Goal: Task Accomplishment & Management: Use online tool/utility

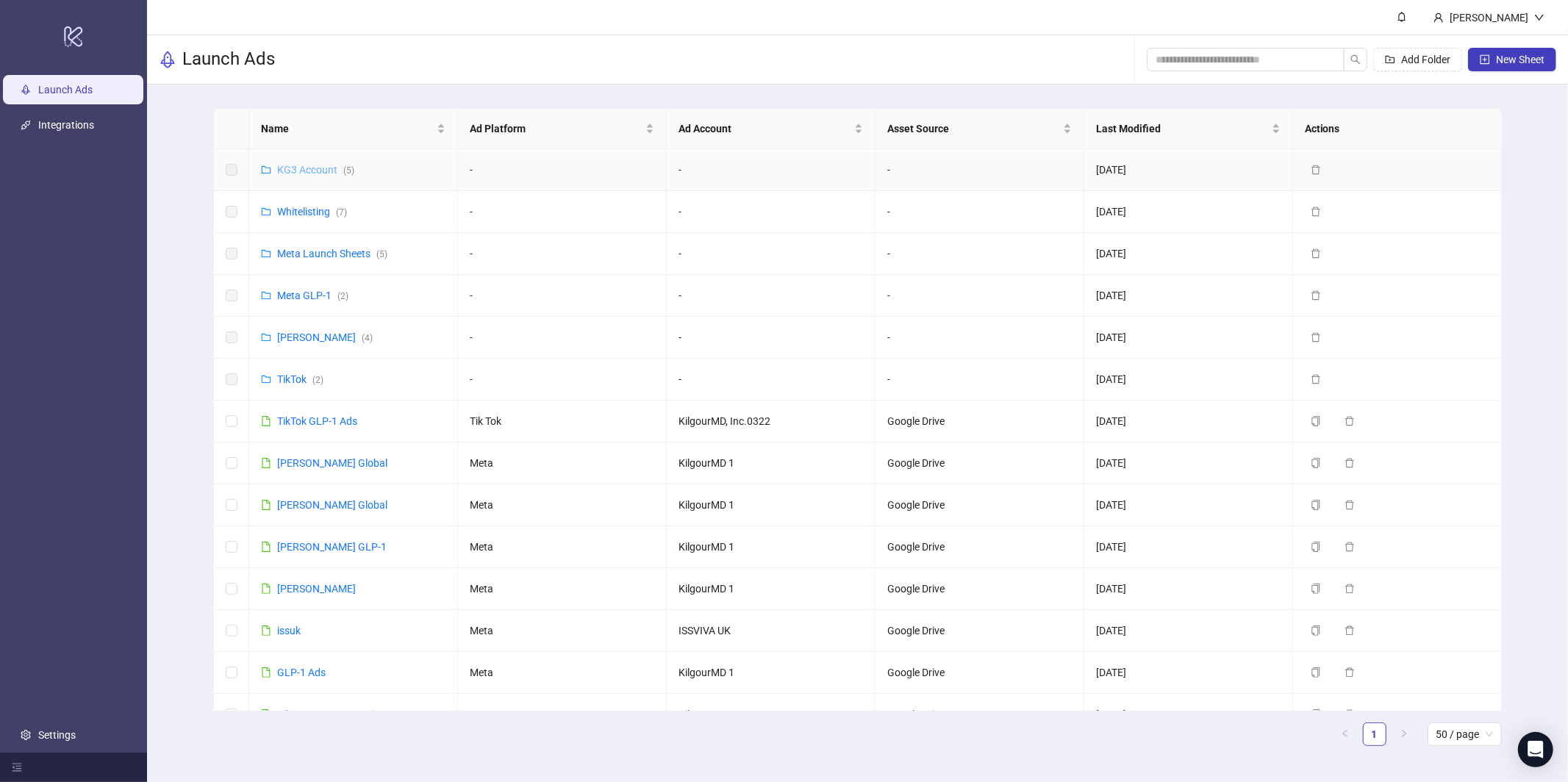
click at [300, 172] on link "KG3 Account ( 5 )" at bounding box center [315, 170] width 77 height 12
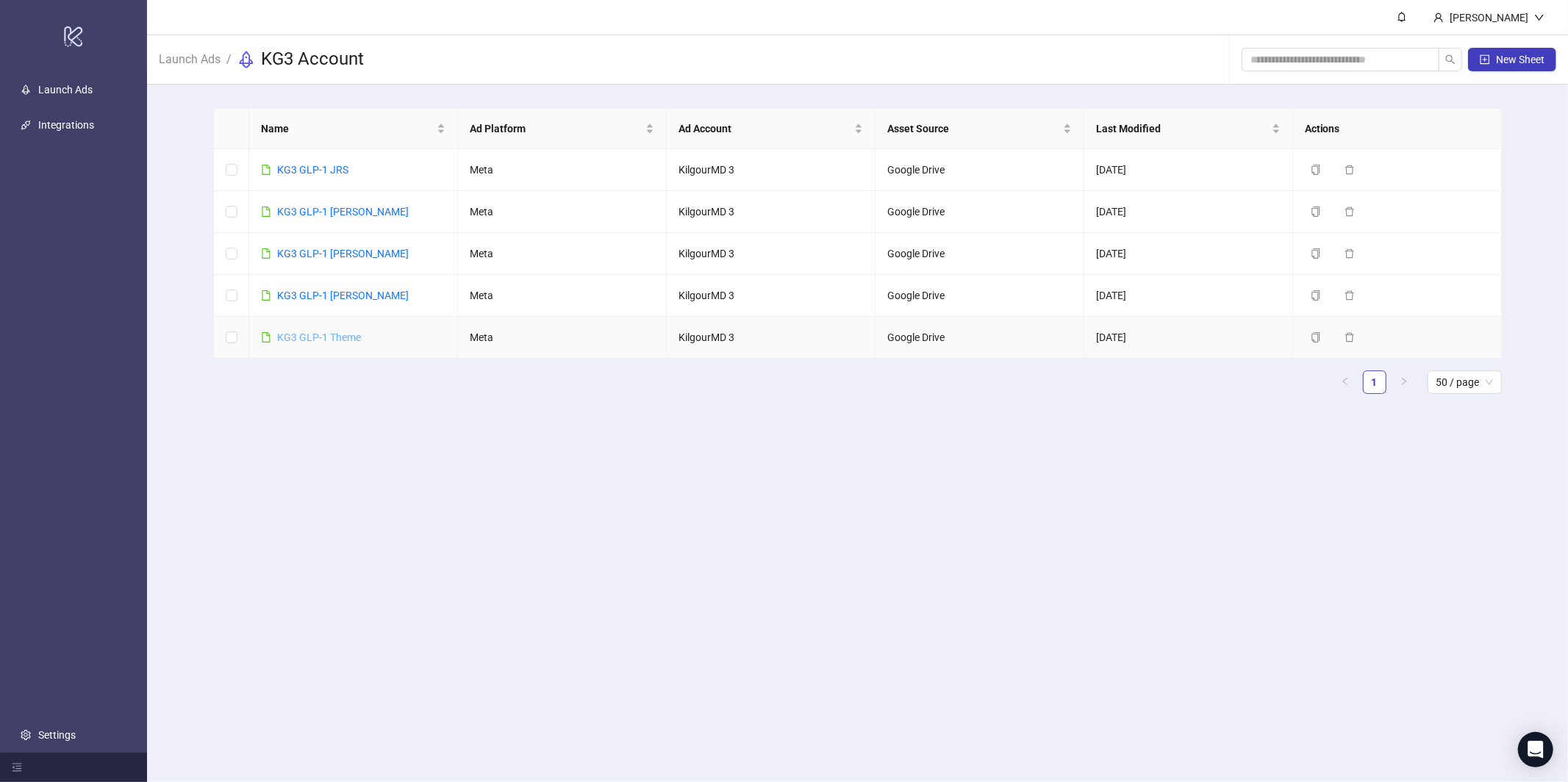
drag, startPoint x: 322, startPoint y: 355, endPoint x: 325, endPoint y: 341, distance: 14.3
click at [324, 354] on td "KG3 GLP-1 Theme" at bounding box center [353, 337] width 209 height 42
click at [325, 340] on link "KG3 GLP-1 Theme" at bounding box center [318, 337] width 84 height 12
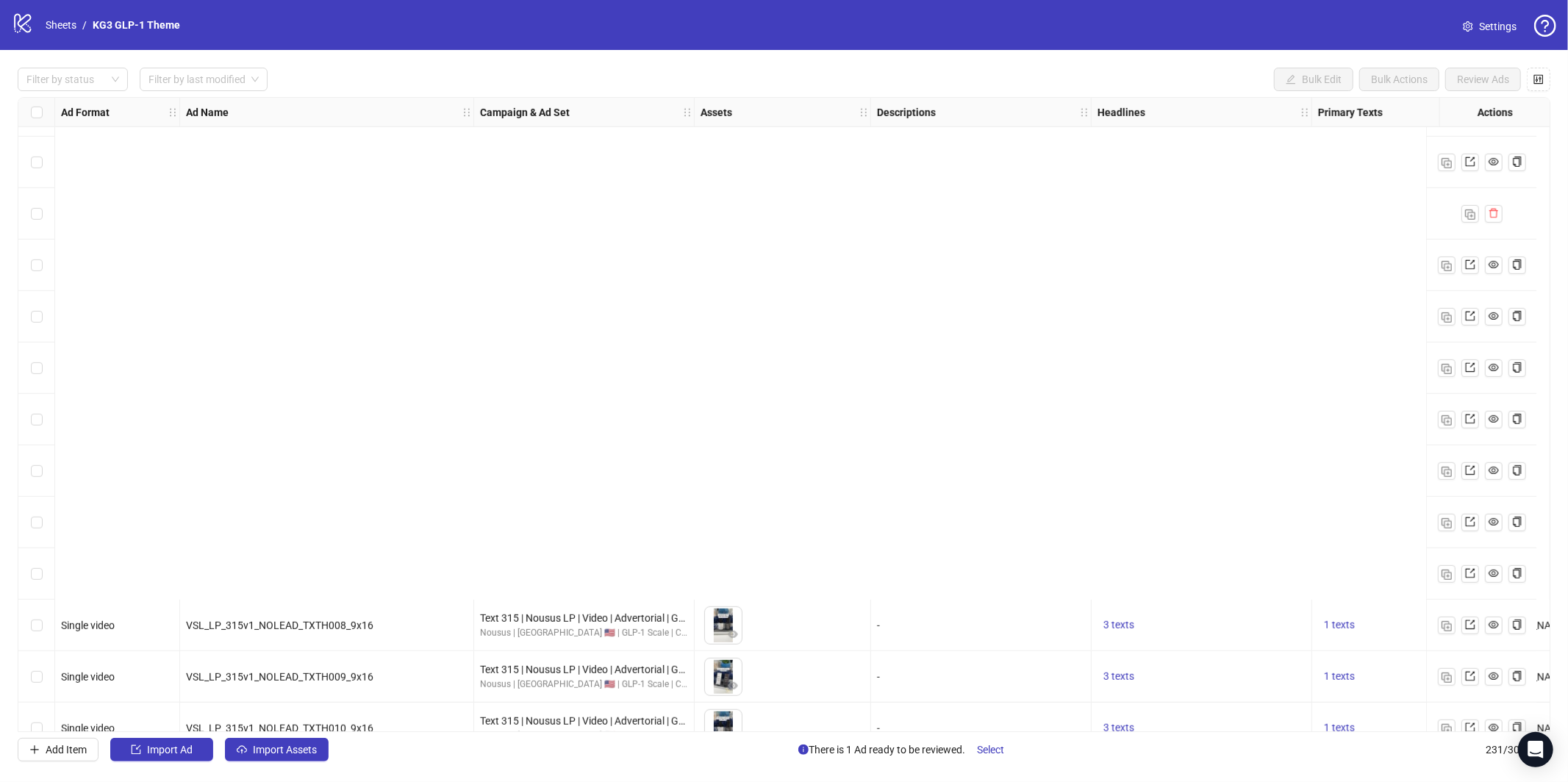
scroll to position [6100, 0]
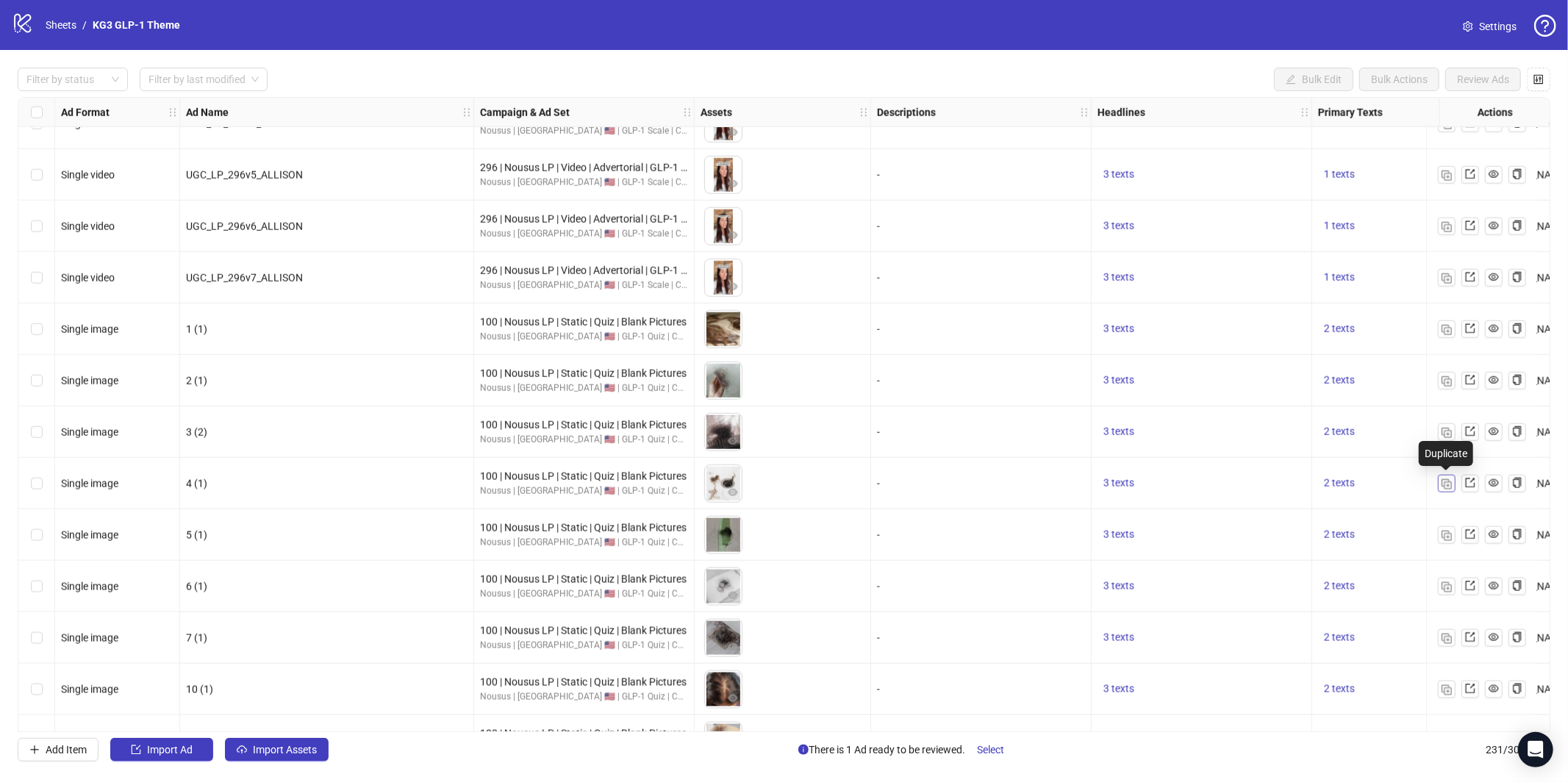
click at [1450, 484] on img "button" at bounding box center [1447, 485] width 11 height 11
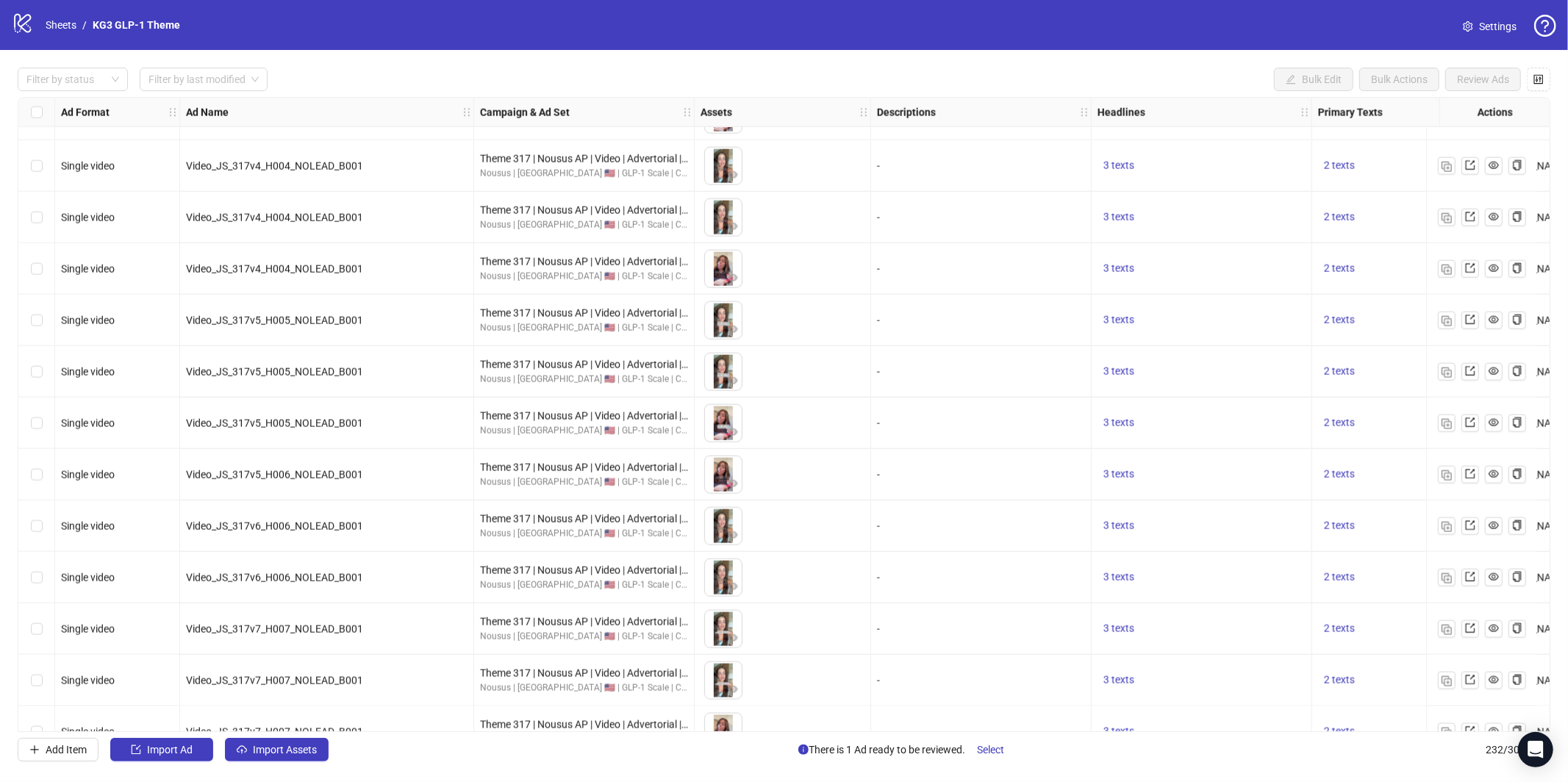
scroll to position [11337, 0]
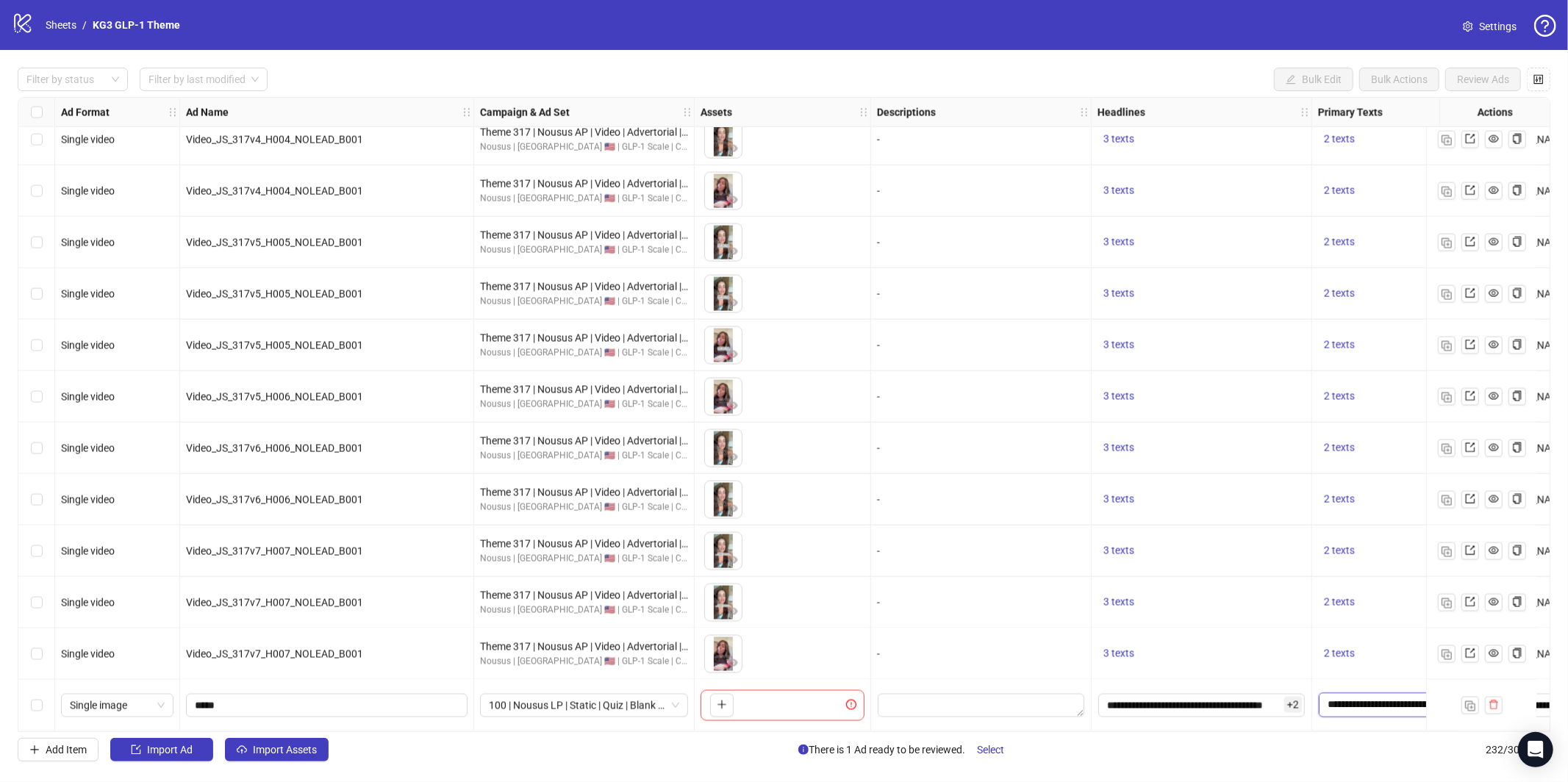
click at [1368, 701] on textarea "Edit values" at bounding box center [1385, 704] width 133 height 23
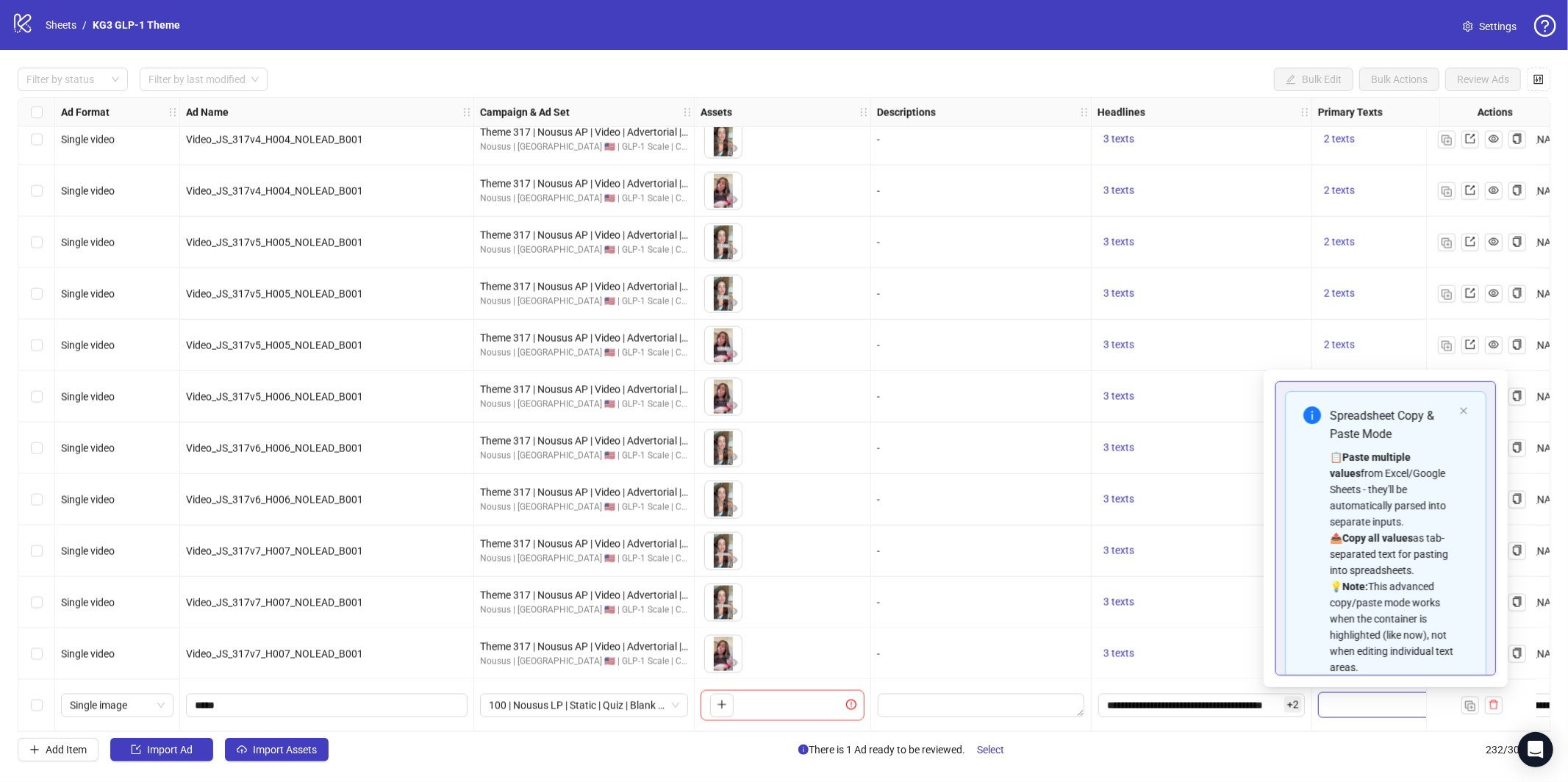
click at [1126, 610] on div "3 texts" at bounding box center [1202, 603] width 221 height 51
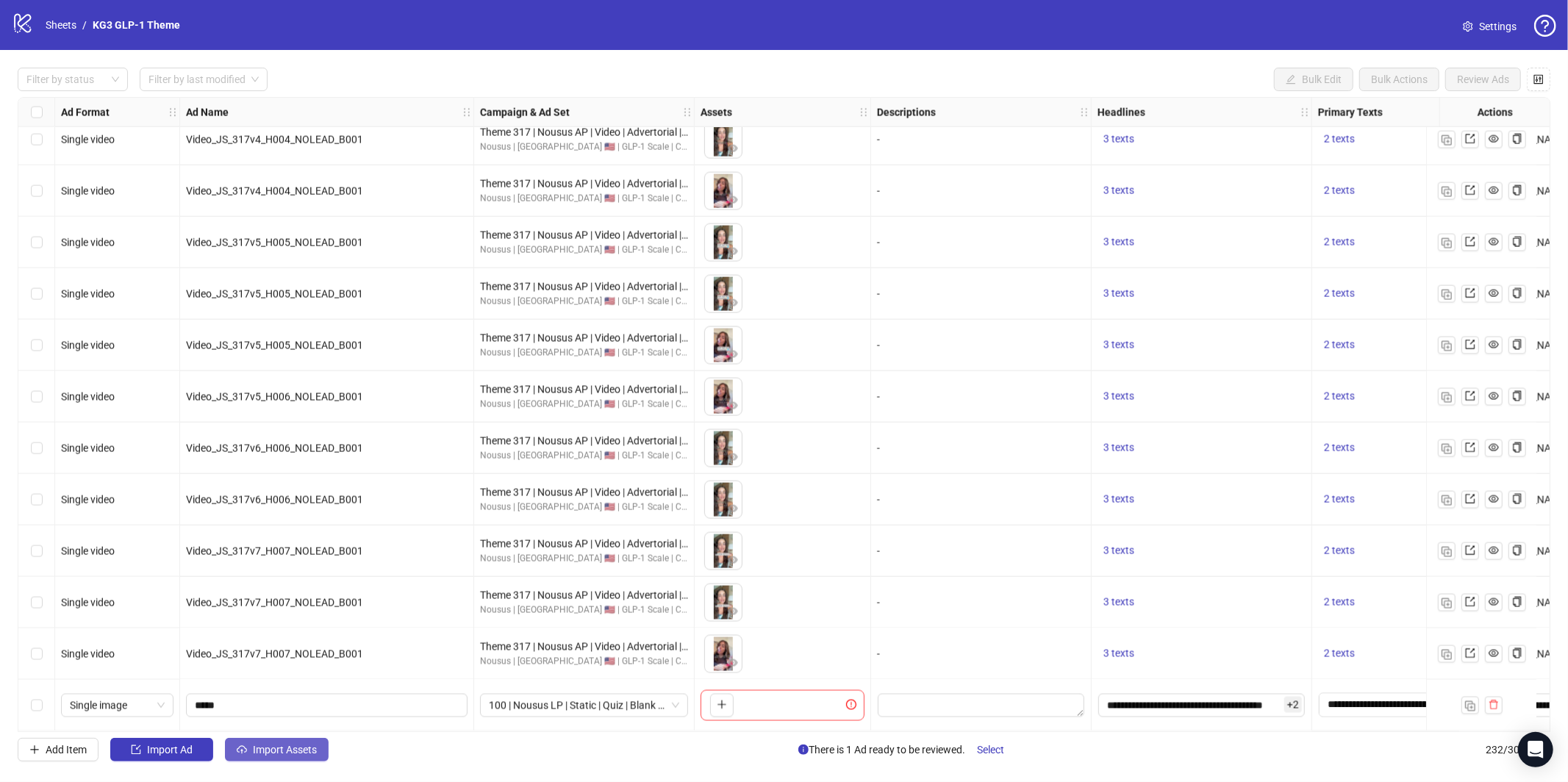
click at [244, 752] on icon "cloud-upload" at bounding box center [242, 749] width 11 height 11
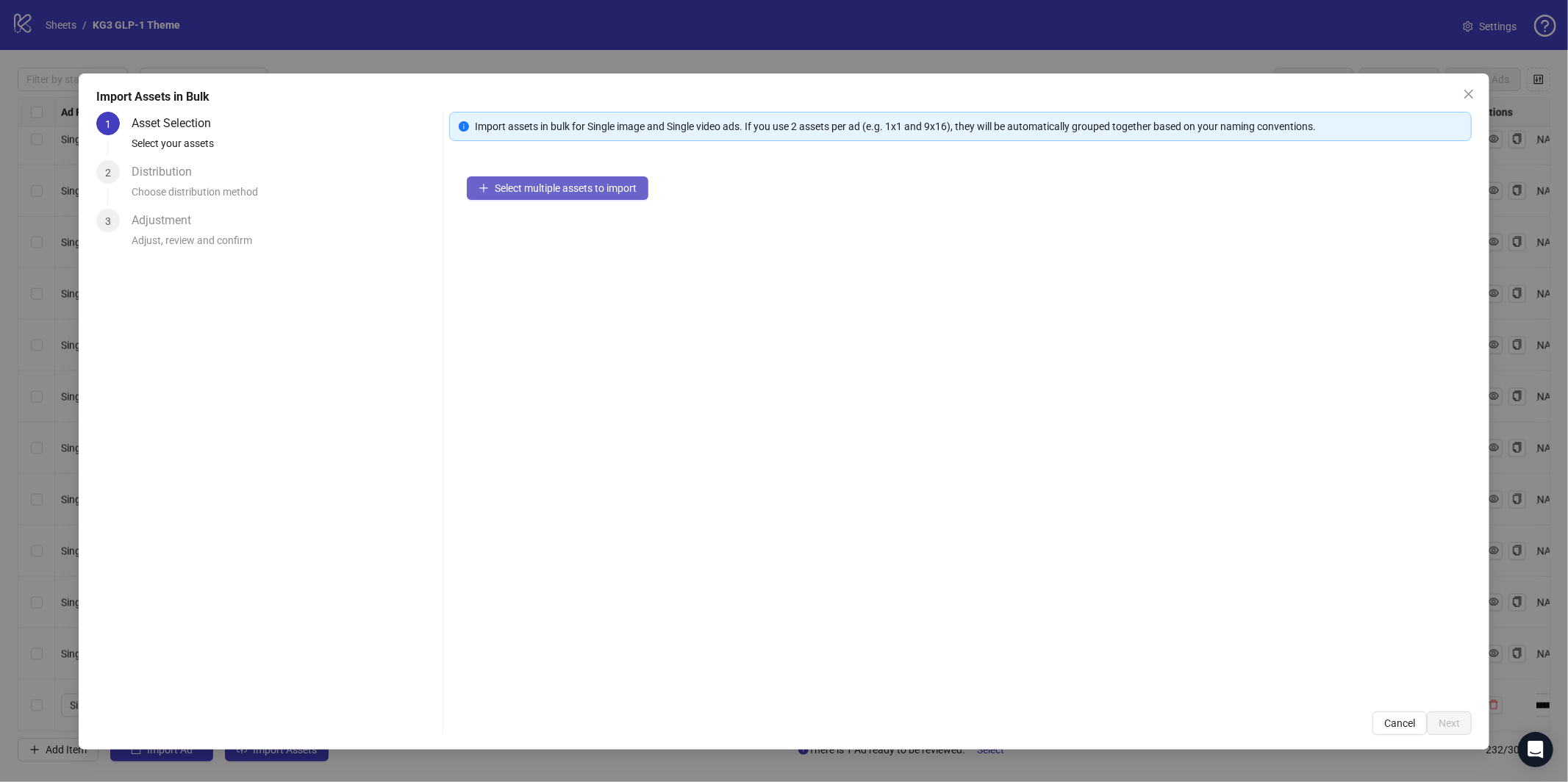
click at [583, 186] on span "Select multiple assets to import" at bounding box center [566, 188] width 142 height 12
click at [545, 183] on span "Select multiple assets to import" at bounding box center [566, 188] width 142 height 12
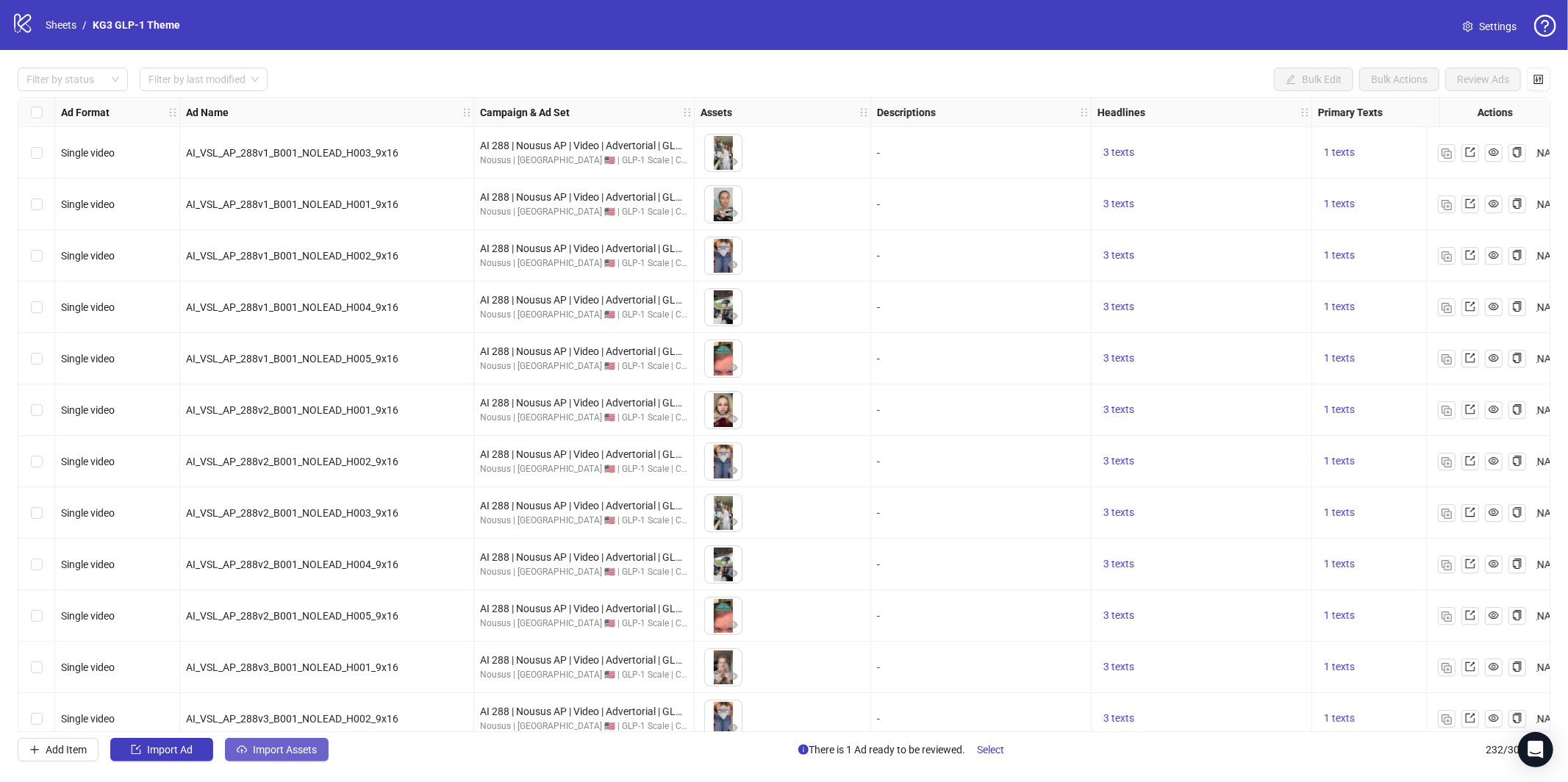
click at [281, 759] on button "Import Assets" at bounding box center [276, 749] width 104 height 23
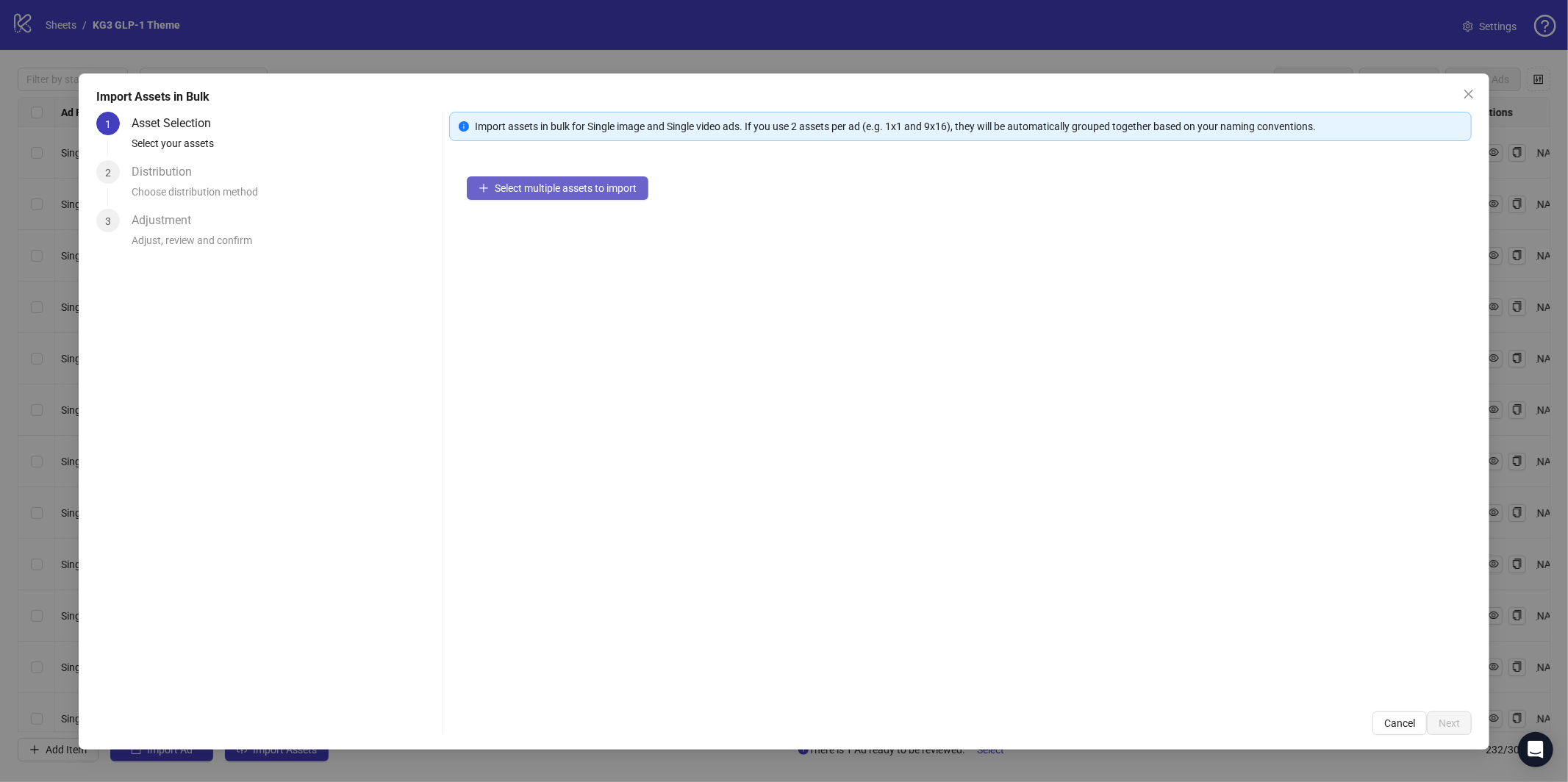
click at [627, 191] on span "Select multiple assets to import" at bounding box center [566, 188] width 142 height 12
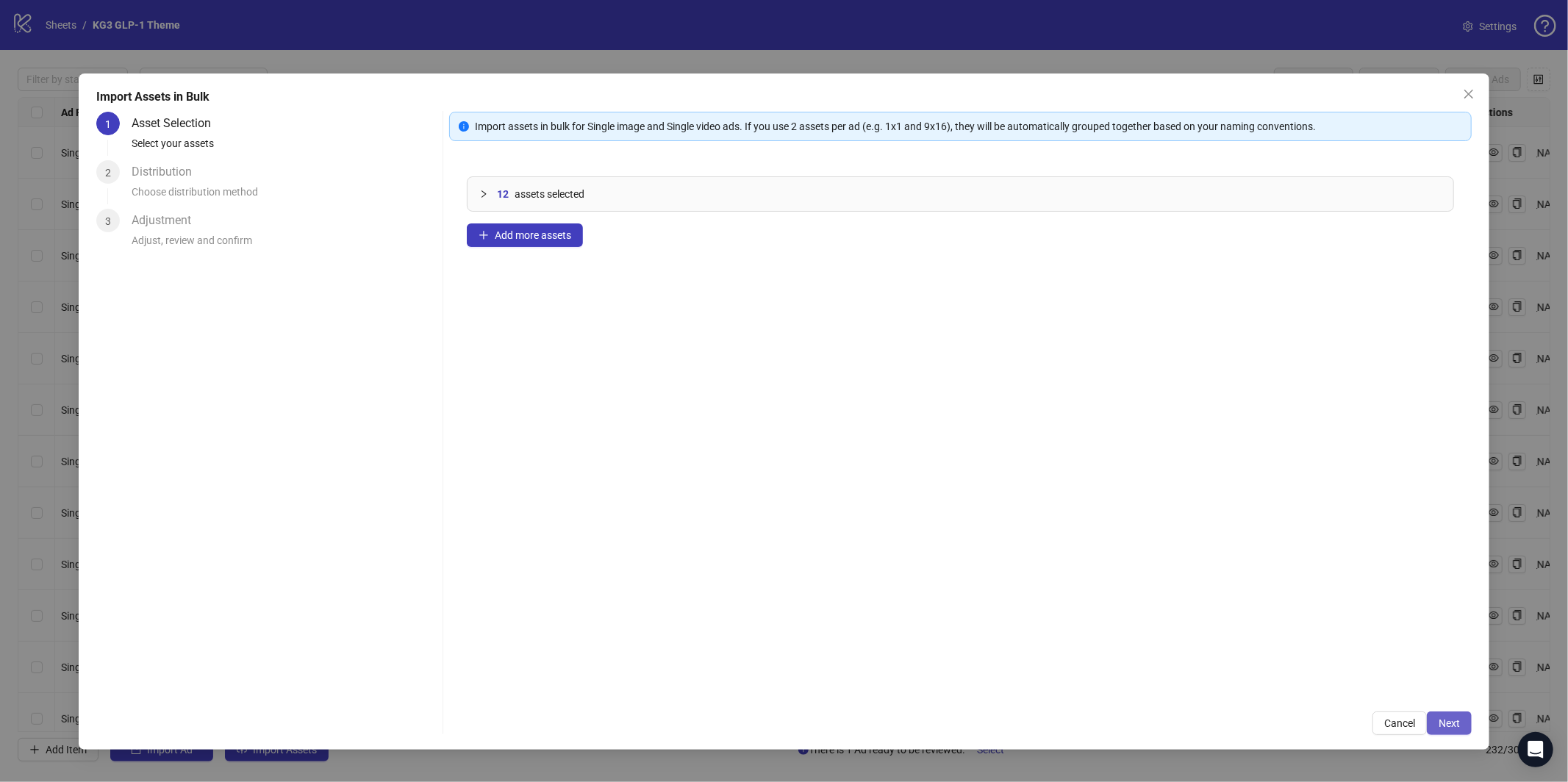
click at [1452, 724] on span "Next" at bounding box center [1449, 723] width 21 height 12
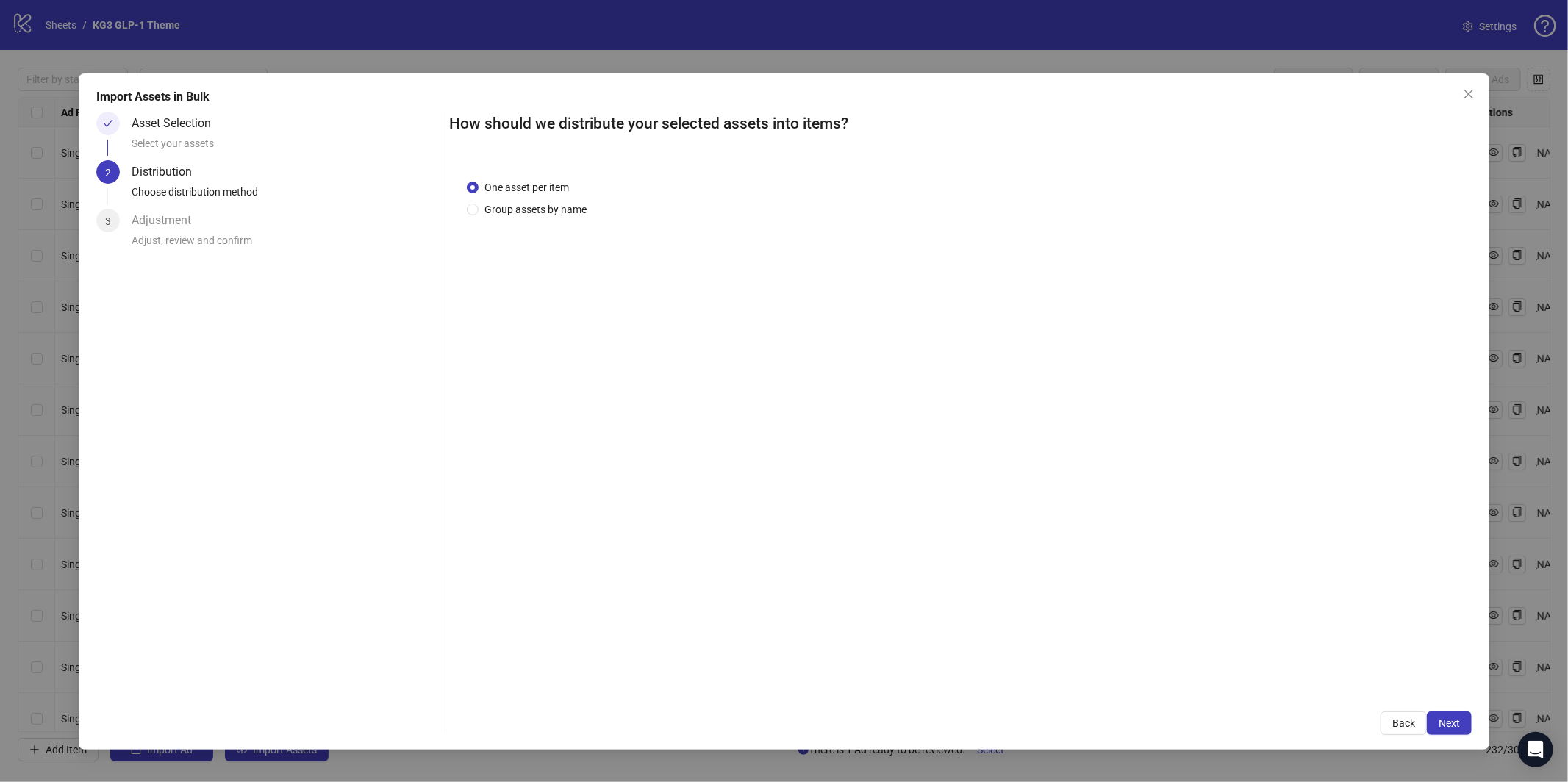
click at [1473, 725] on div "Import Assets in Bulk Asset Selection Select your assets 2 Distribution Choose …" at bounding box center [784, 411] width 1411 height 676
click at [1464, 727] on button "Next" at bounding box center [1448, 723] width 45 height 23
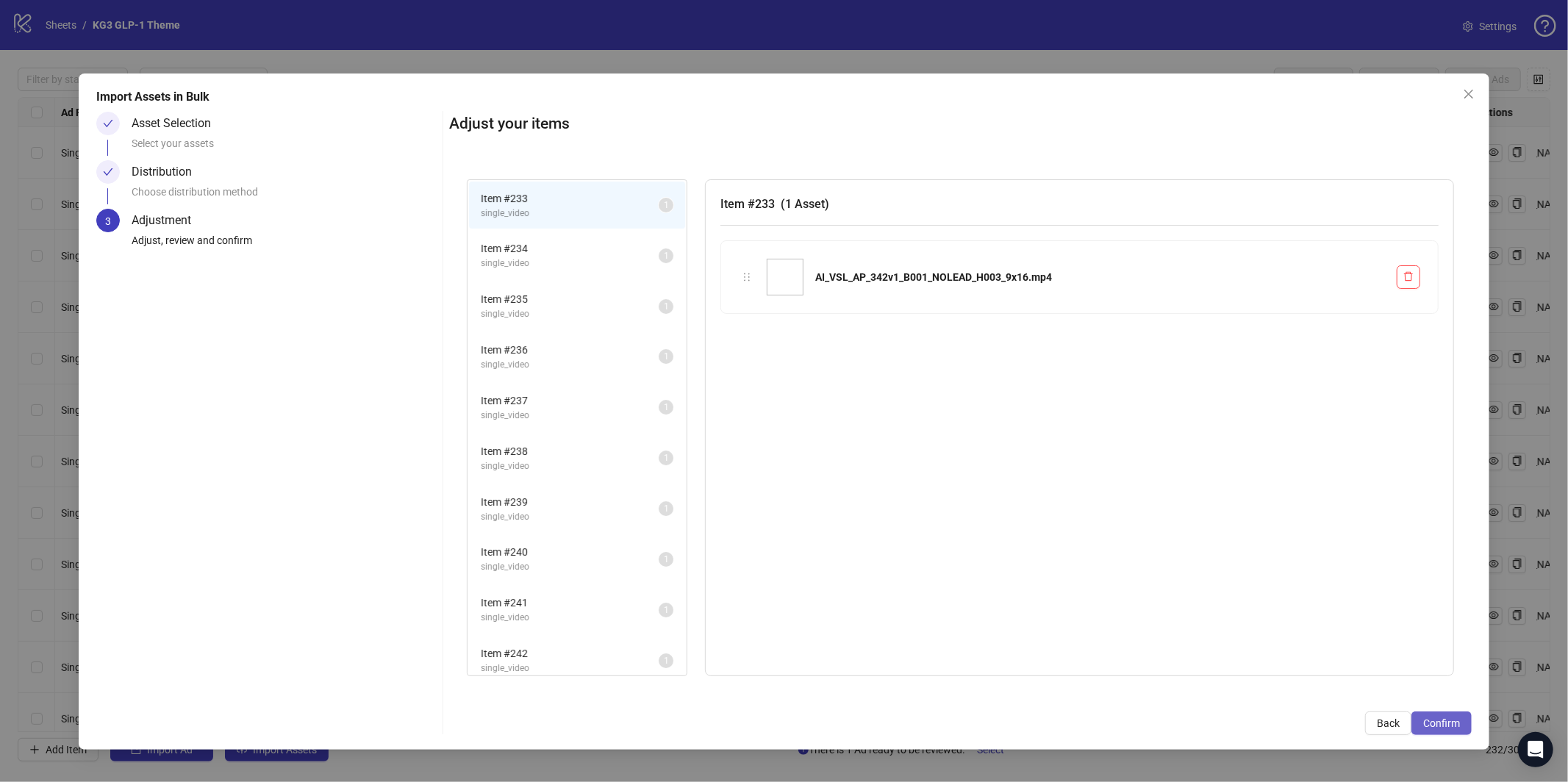
click at [1455, 726] on span "Confirm" at bounding box center [1441, 723] width 37 height 12
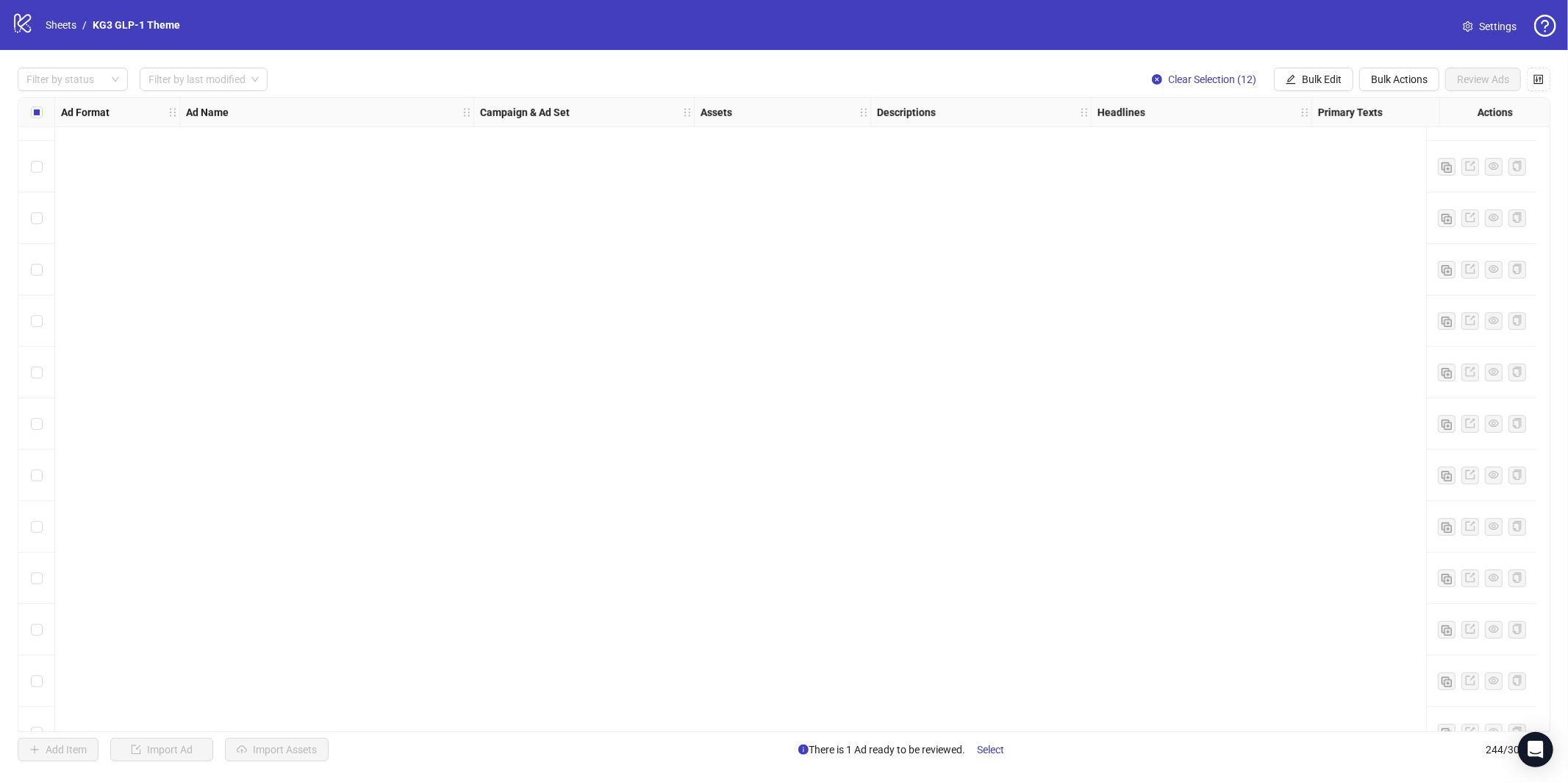
scroll to position [11954, 0]
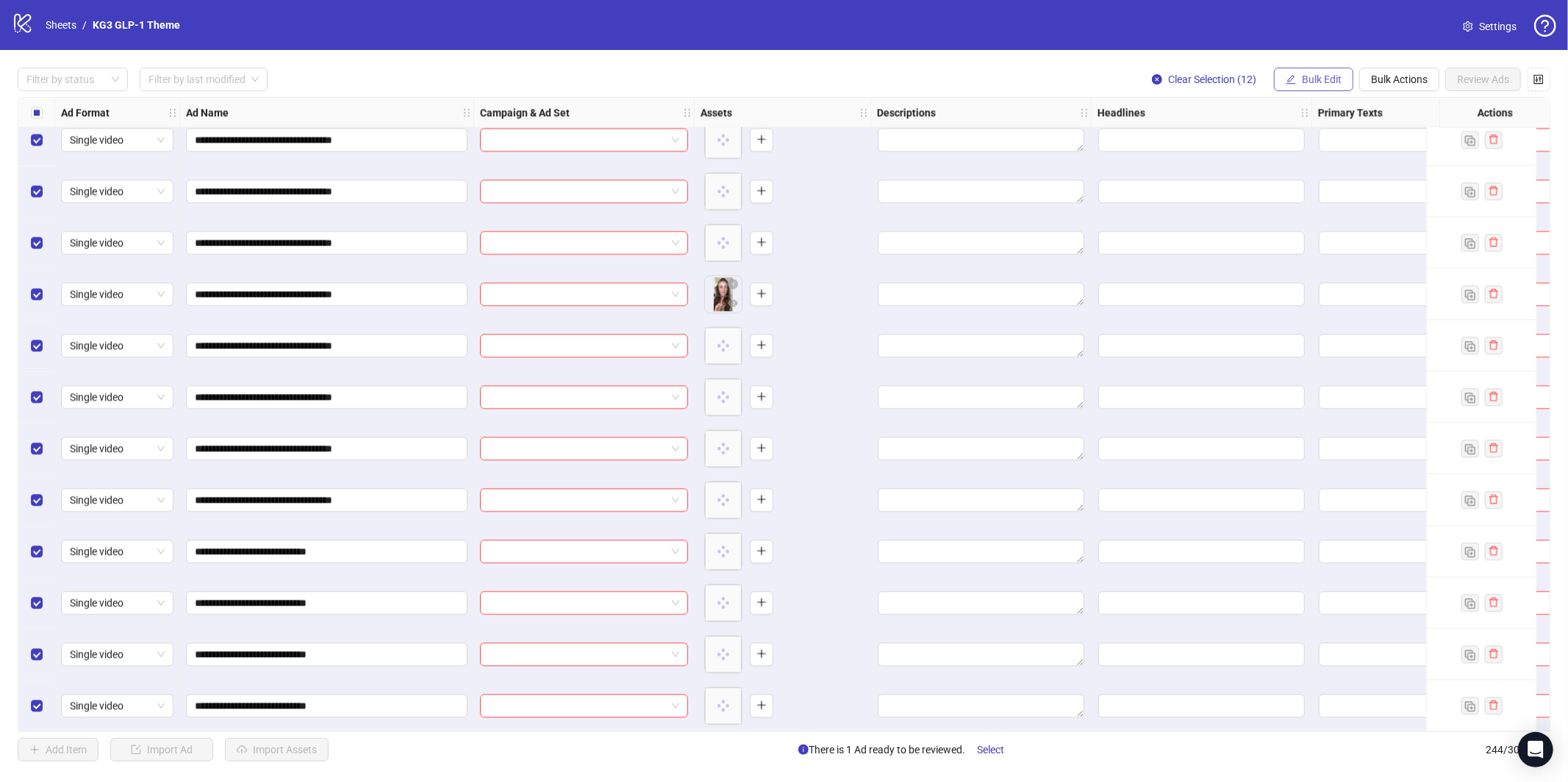
drag, startPoint x: 1319, startPoint y: 86, endPoint x: 1312, endPoint y: 92, distance: 9.2
click at [1318, 86] on button "Bulk Edit" at bounding box center [1313, 79] width 79 height 23
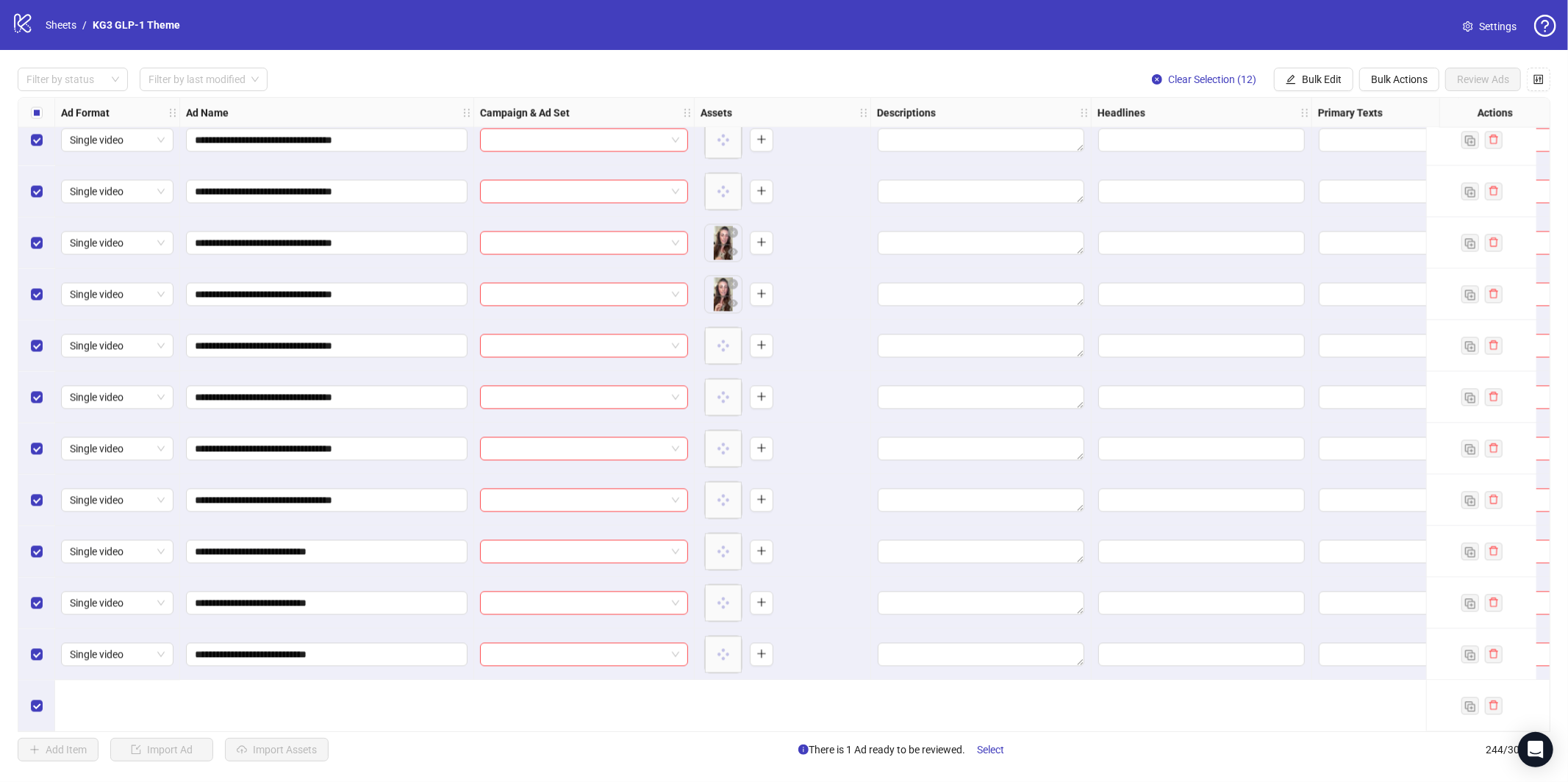
scroll to position [11809, 0]
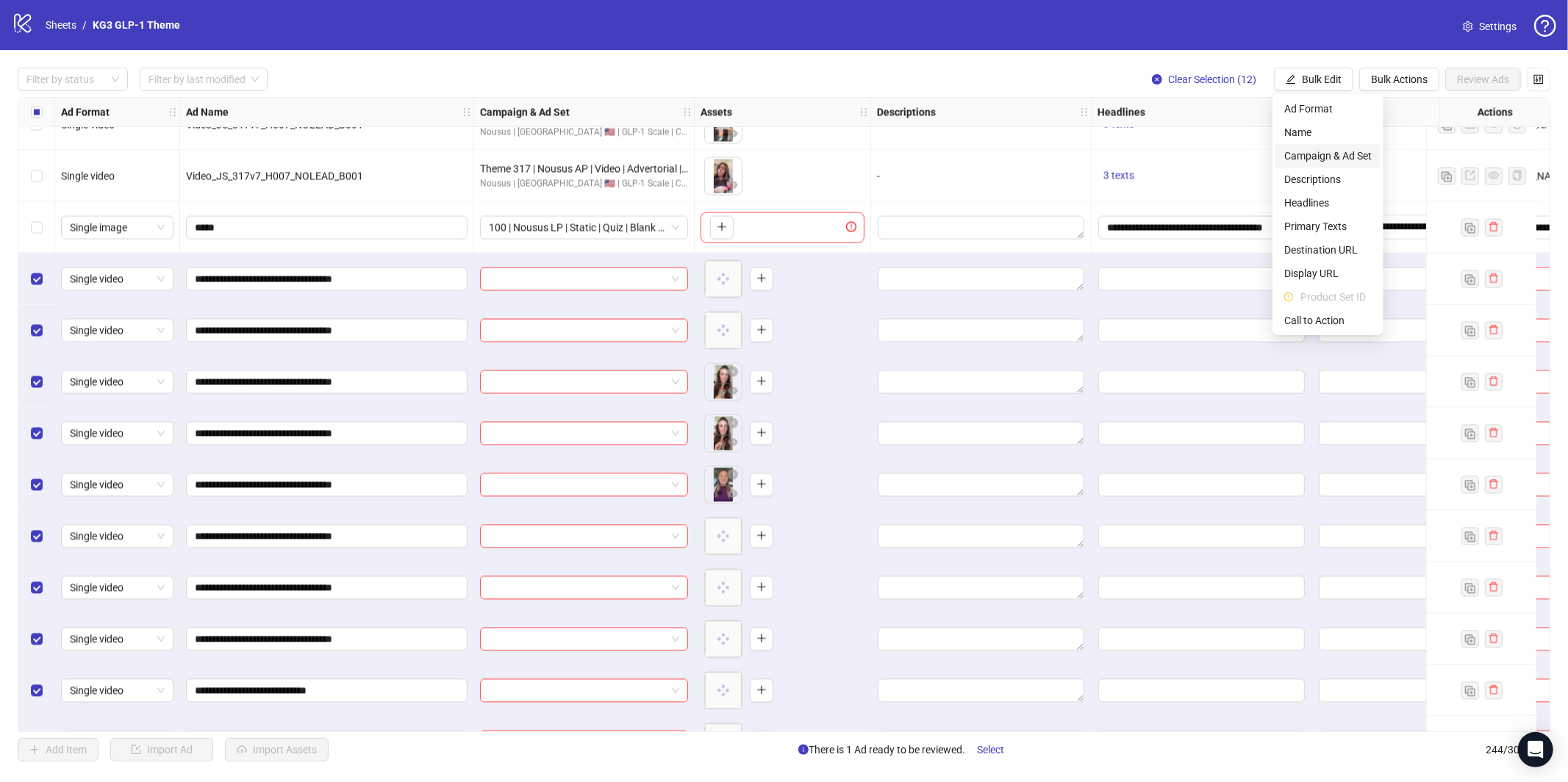
click at [1306, 154] on span "Campaign & Ad Set" at bounding box center [1328, 155] width 88 height 16
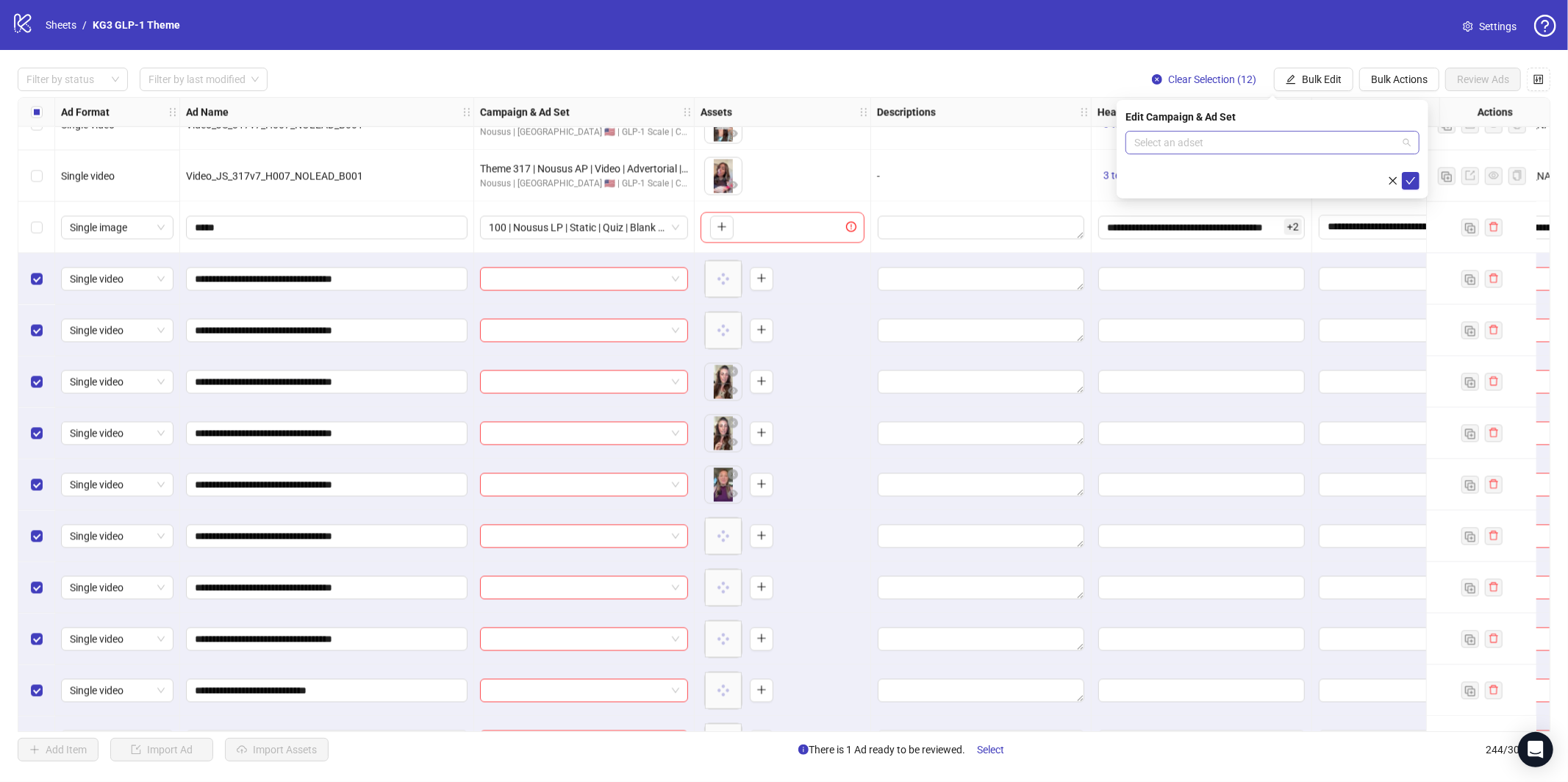
click at [1279, 147] on input "search" at bounding box center [1265, 142] width 263 height 22
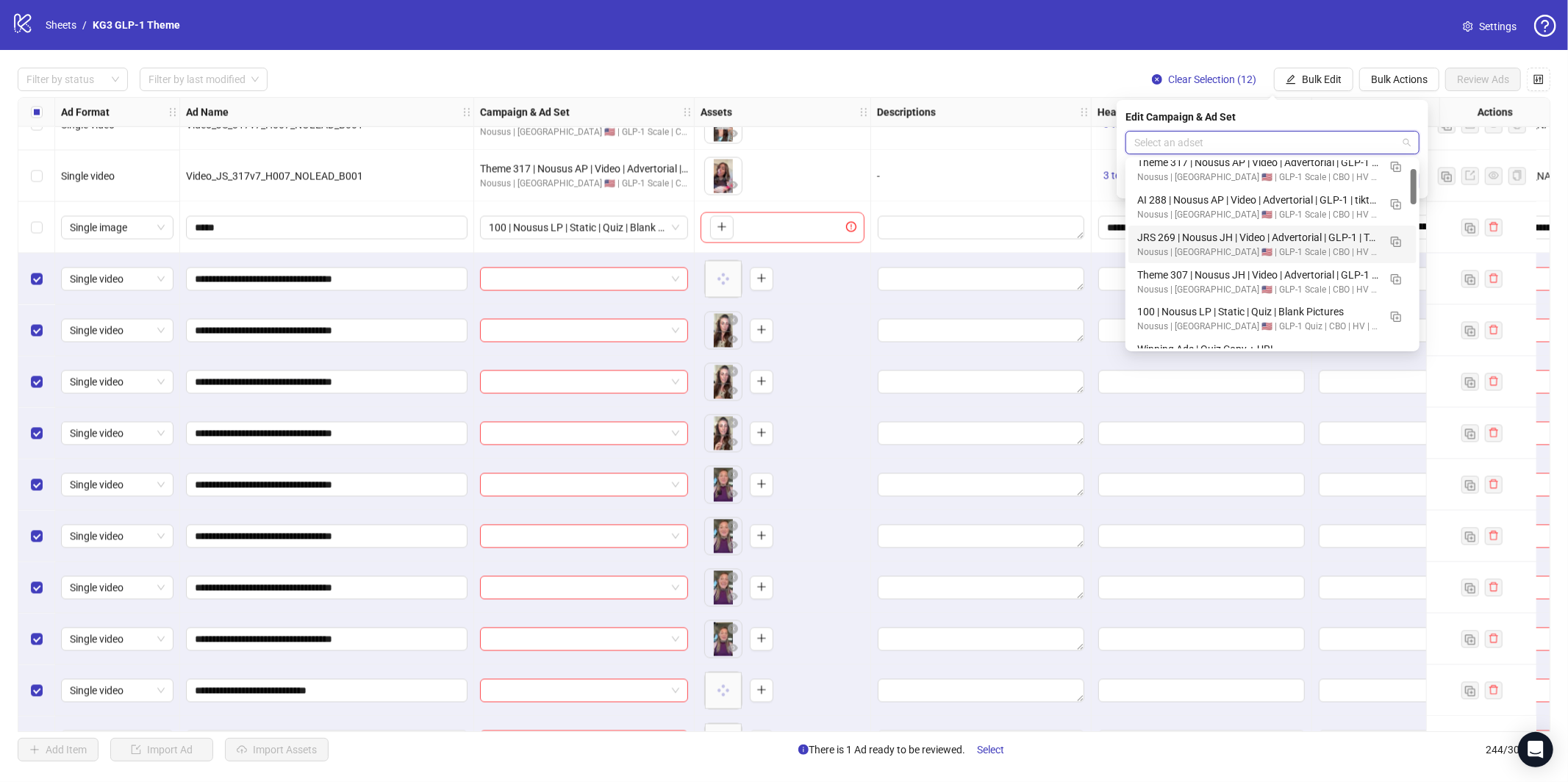
scroll to position [72, 0]
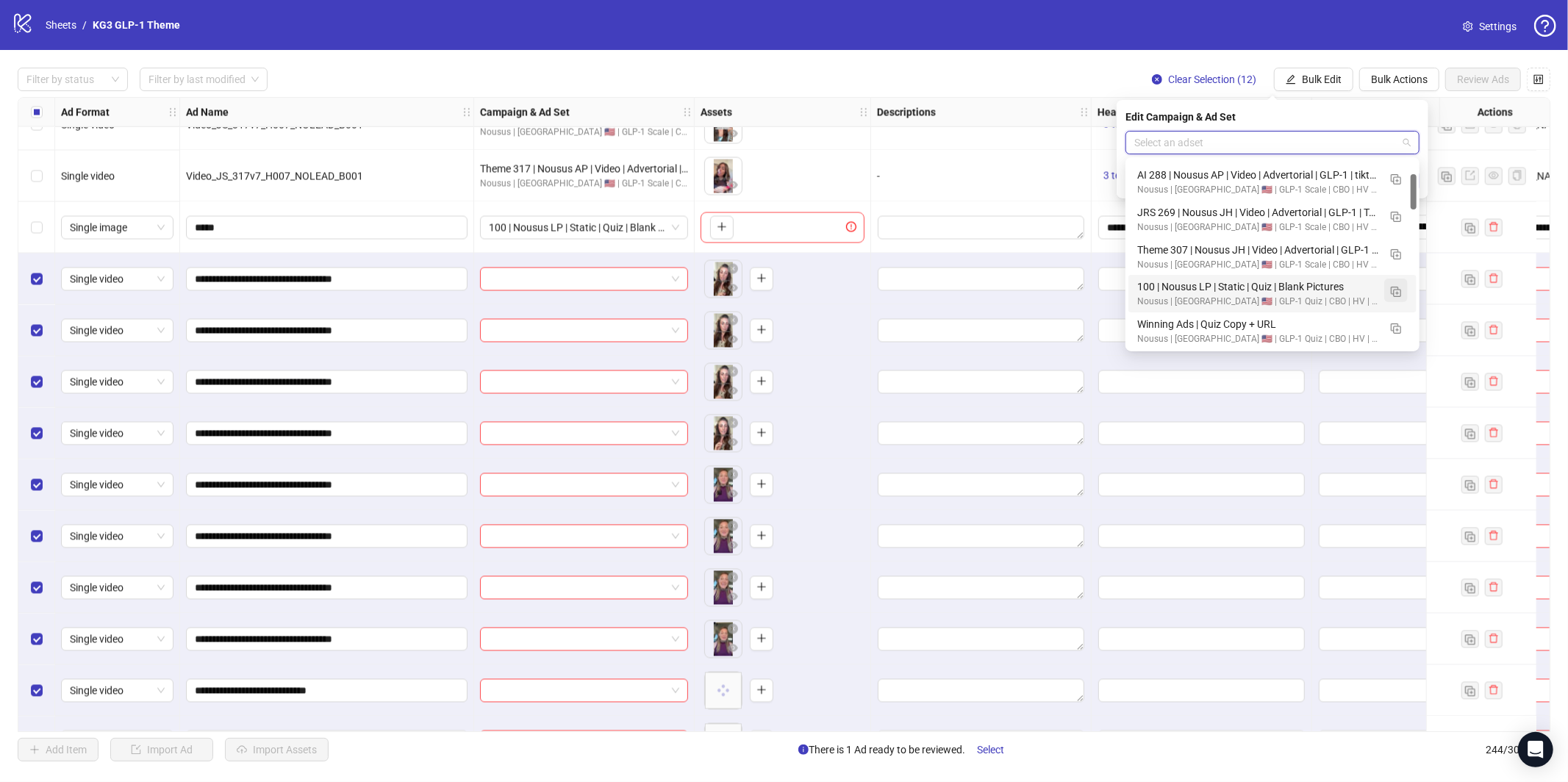
click at [1395, 287] on img "button" at bounding box center [1396, 292] width 11 height 11
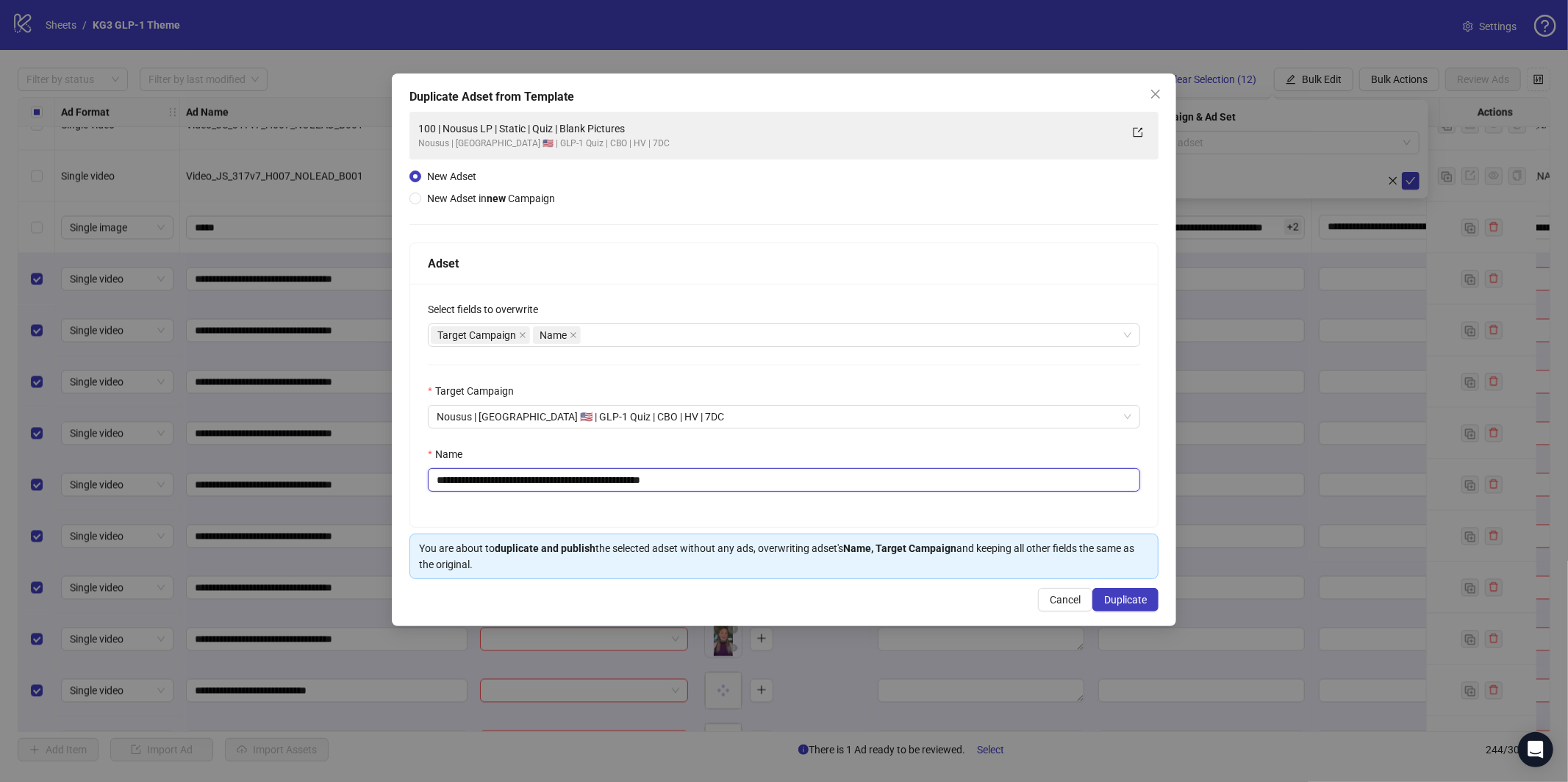
click at [754, 482] on input "**********" at bounding box center [784, 479] width 713 height 23
paste input "**********"
type input "**********"
click at [1120, 604] on span "Duplicate" at bounding box center [1126, 600] width 42 height 12
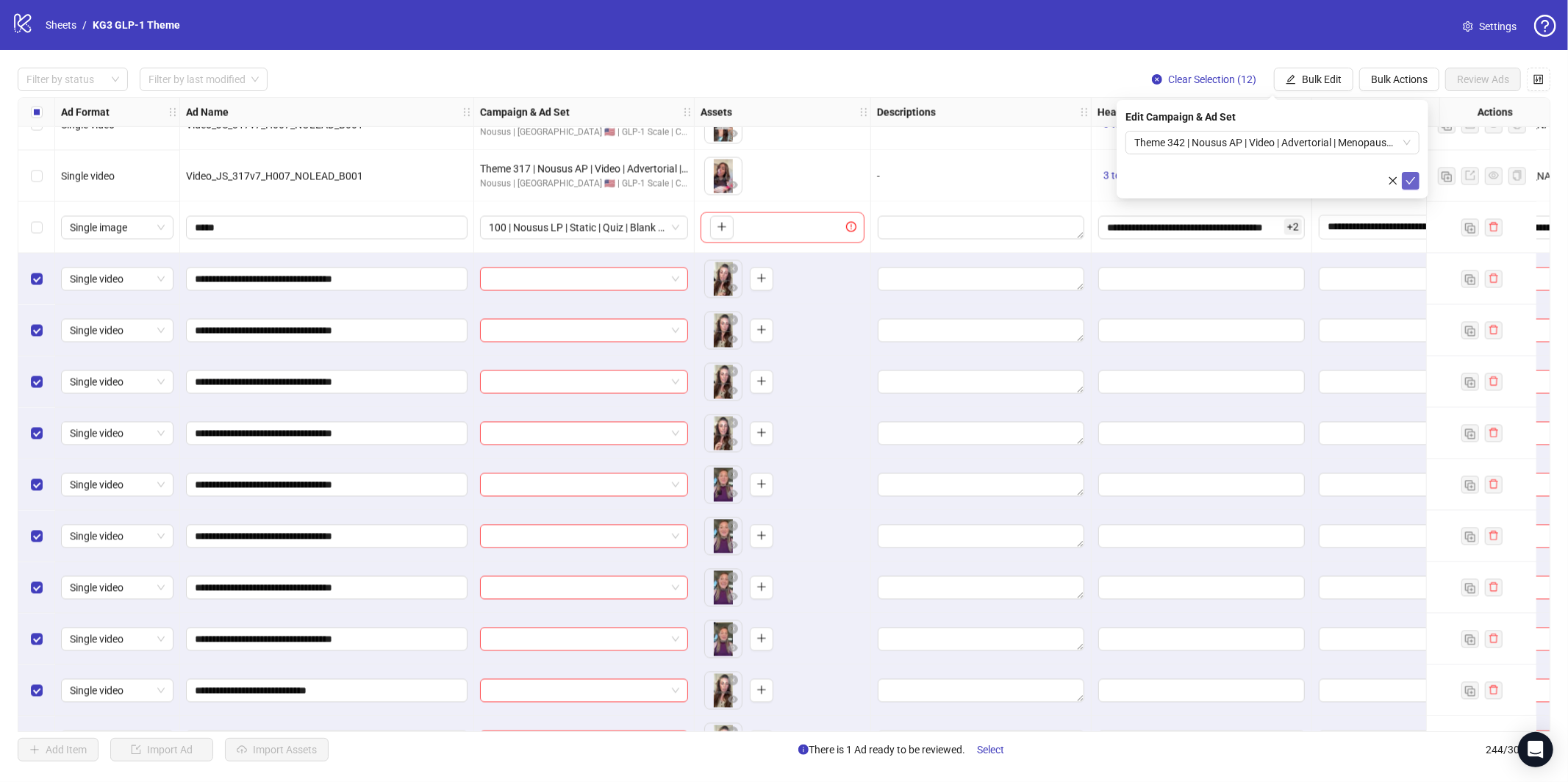
click at [1412, 180] on icon "check" at bounding box center [1411, 181] width 11 height 11
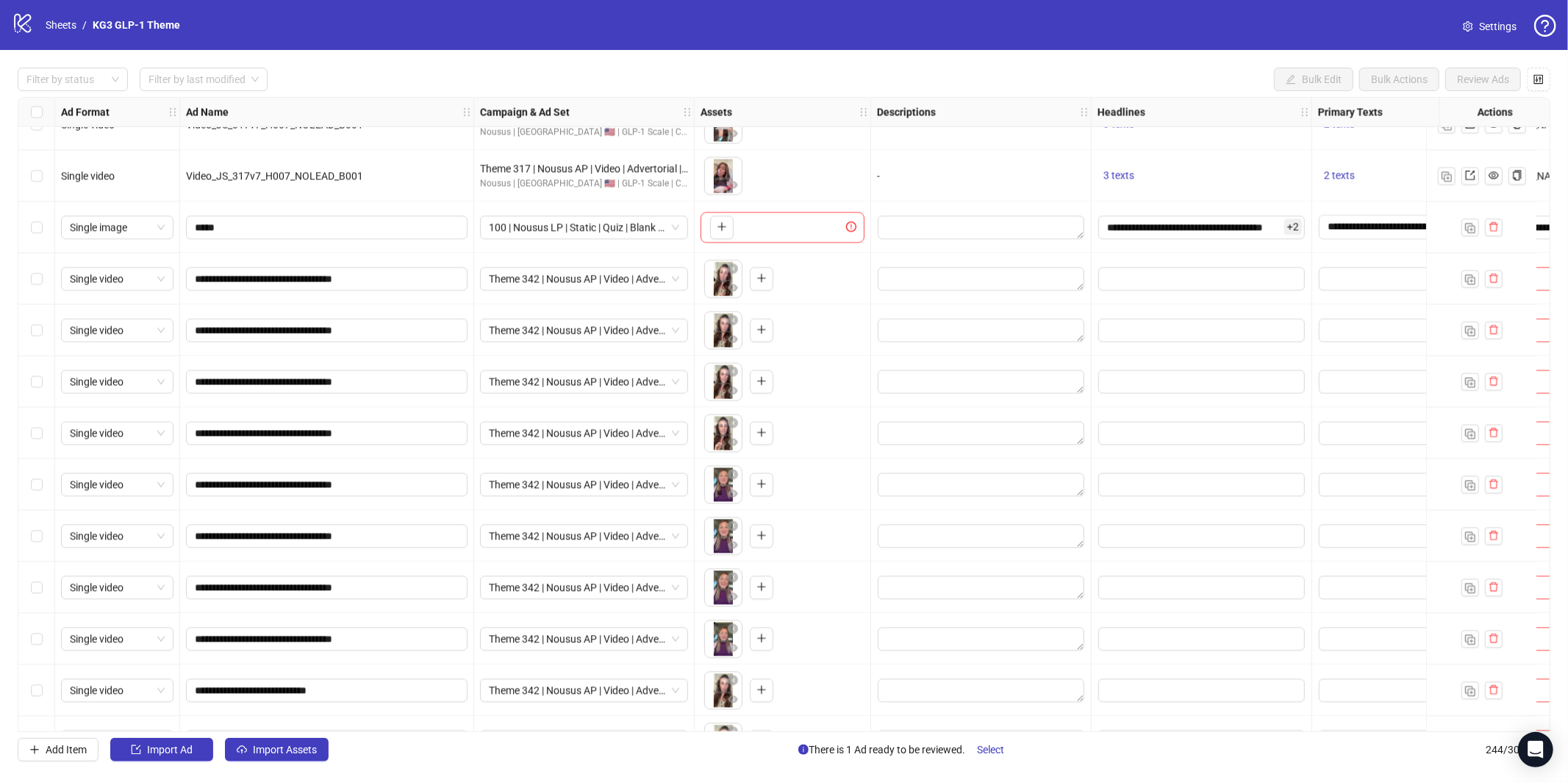
click at [42, 228] on div "Select row 232" at bounding box center [36, 228] width 37 height 51
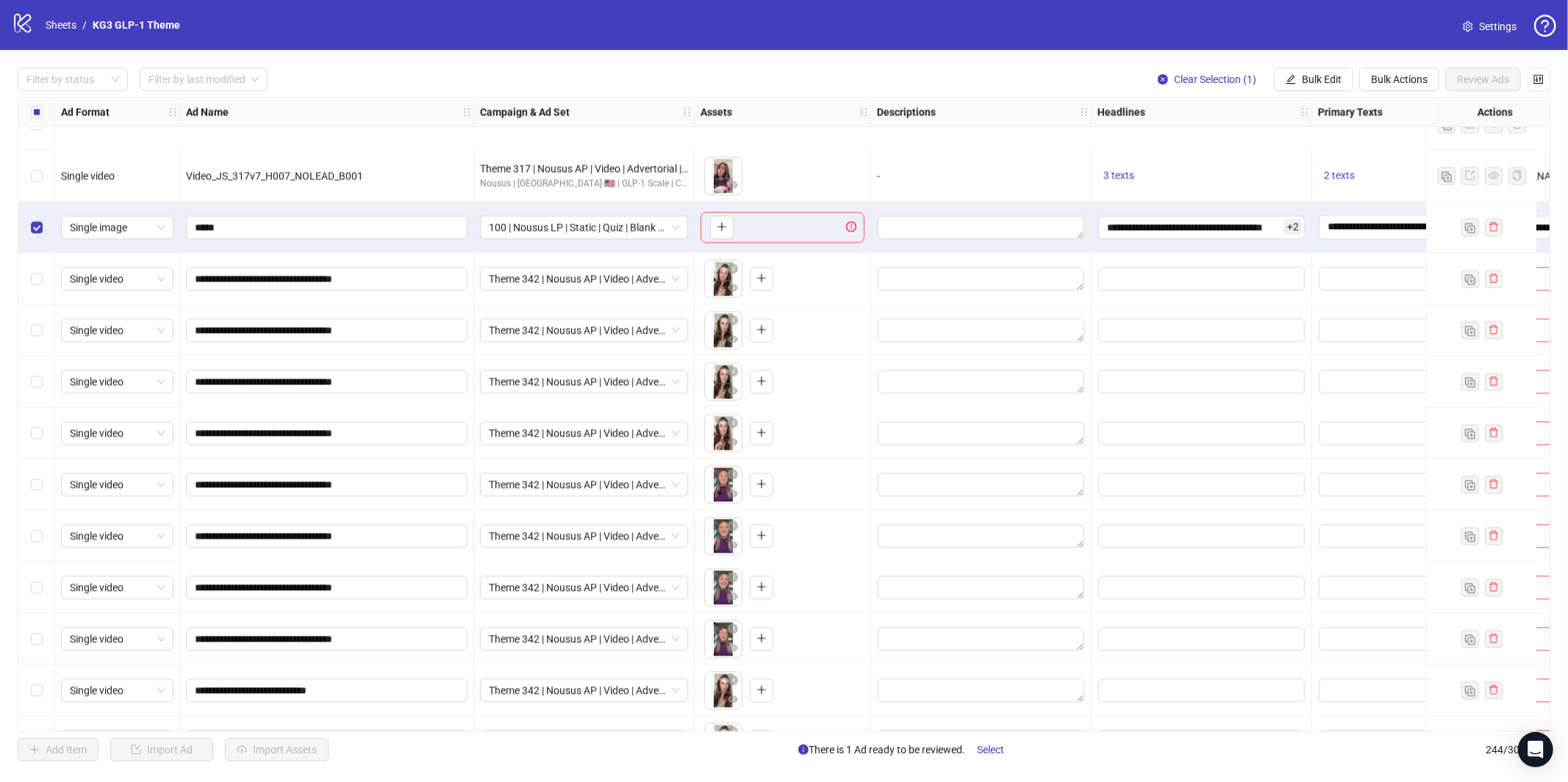
scroll to position [11954, 0]
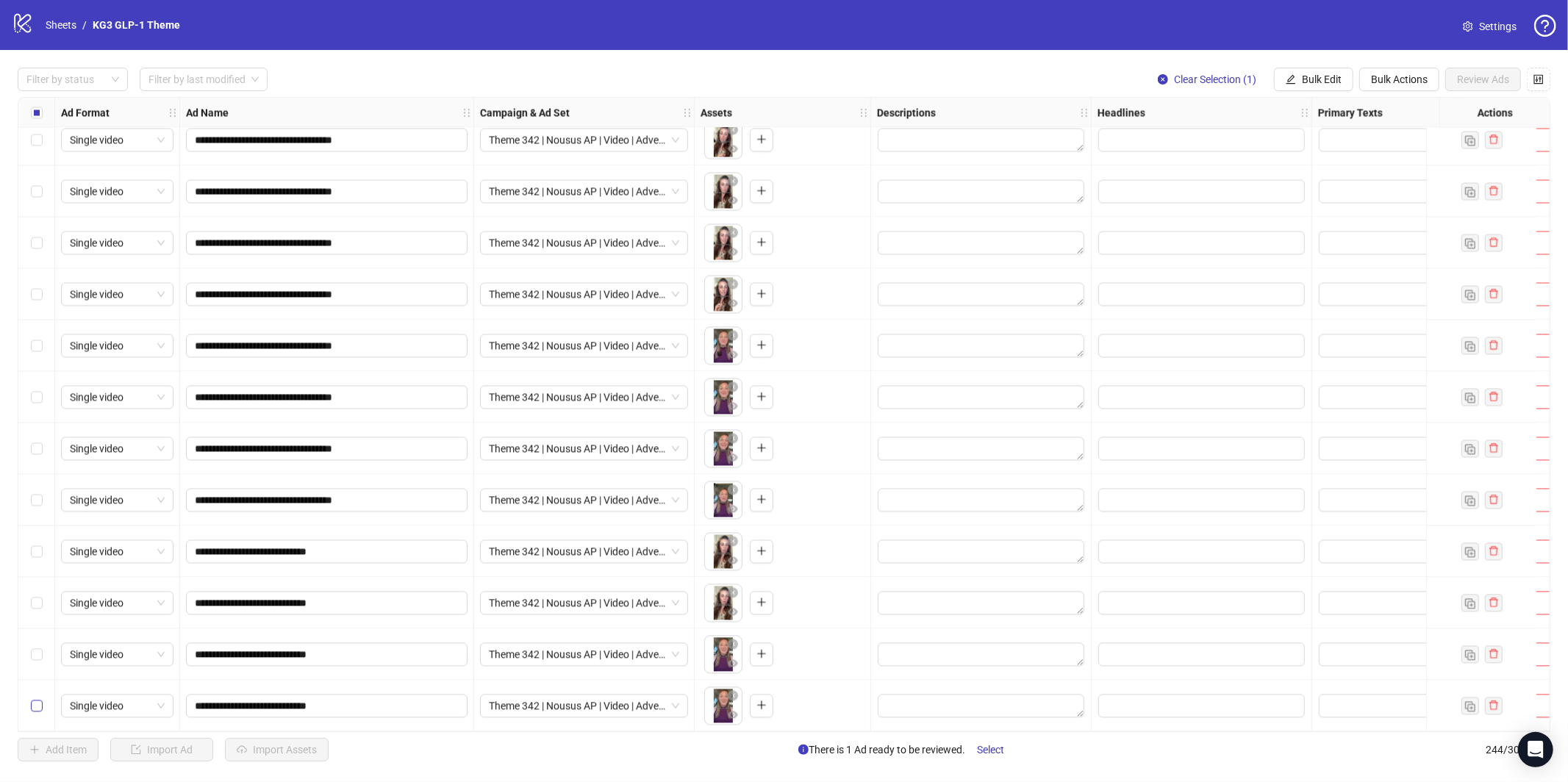
click at [37, 697] on label "Select row 244" at bounding box center [37, 705] width 12 height 16
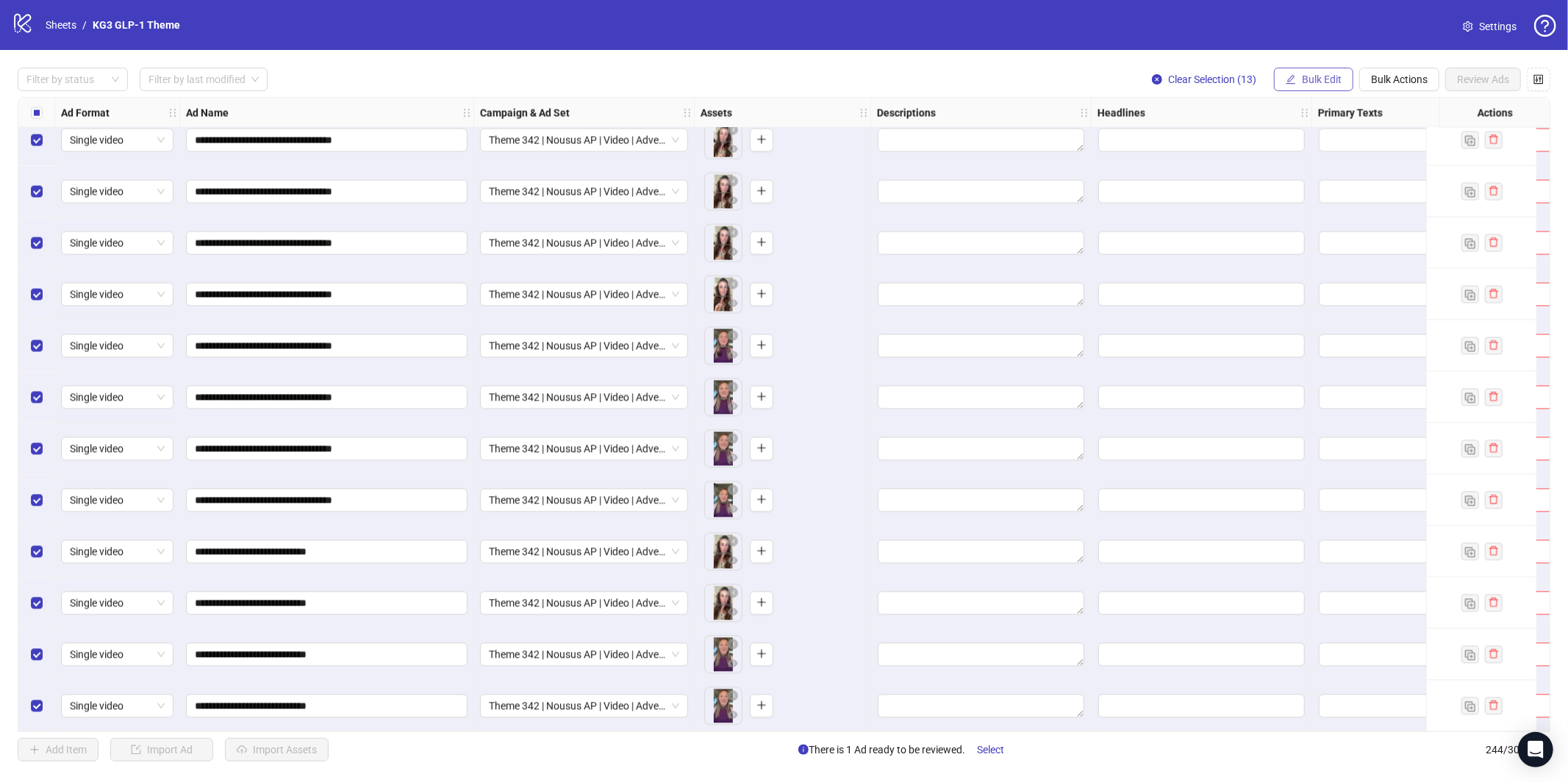
click at [1310, 75] on span "Bulk Edit" at bounding box center [1321, 79] width 39 height 12
click at [1299, 153] on span "Campaign & Ad Set" at bounding box center [1328, 155] width 88 height 16
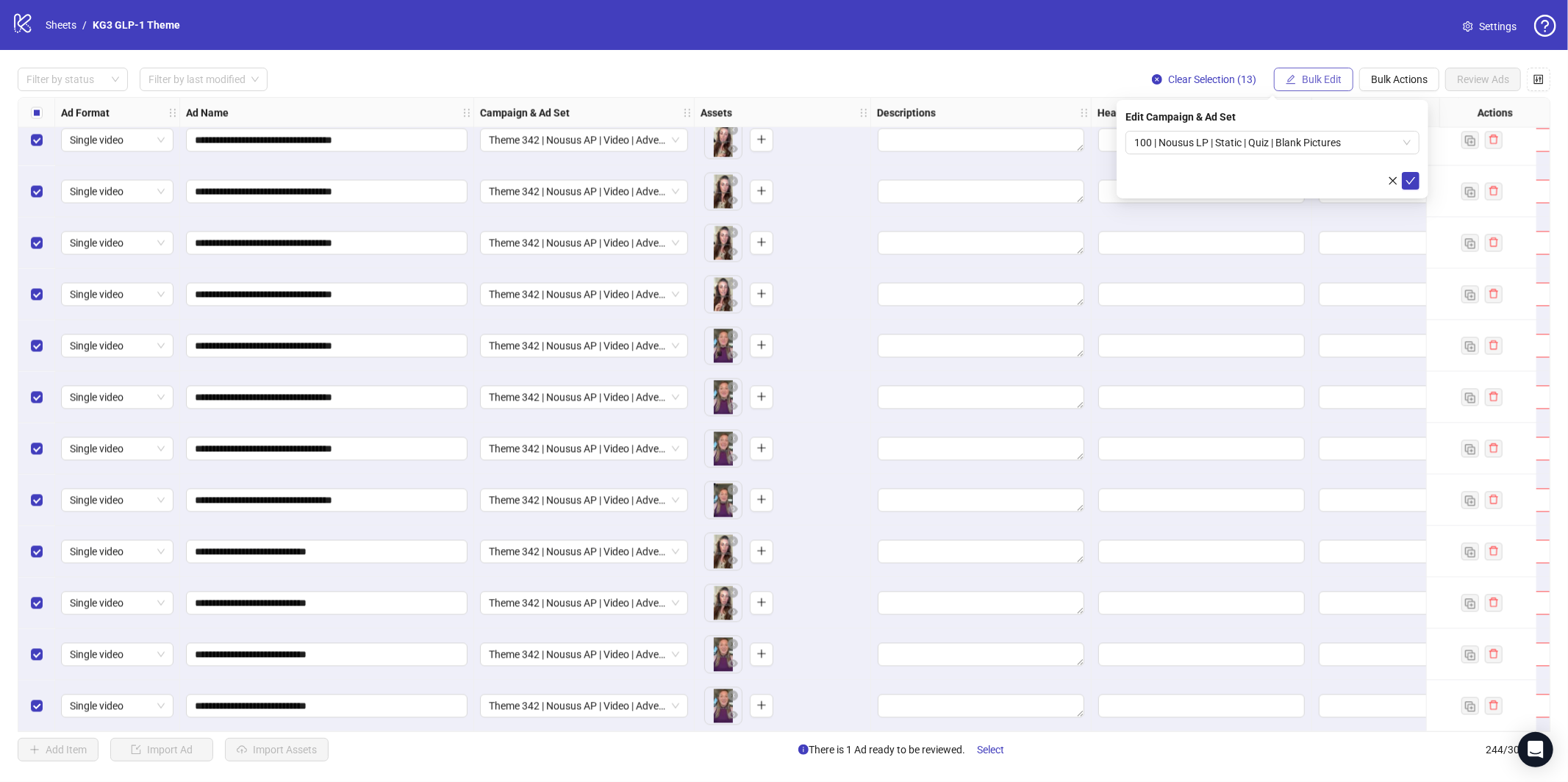
click at [1333, 77] on span "Bulk Edit" at bounding box center [1321, 79] width 39 height 12
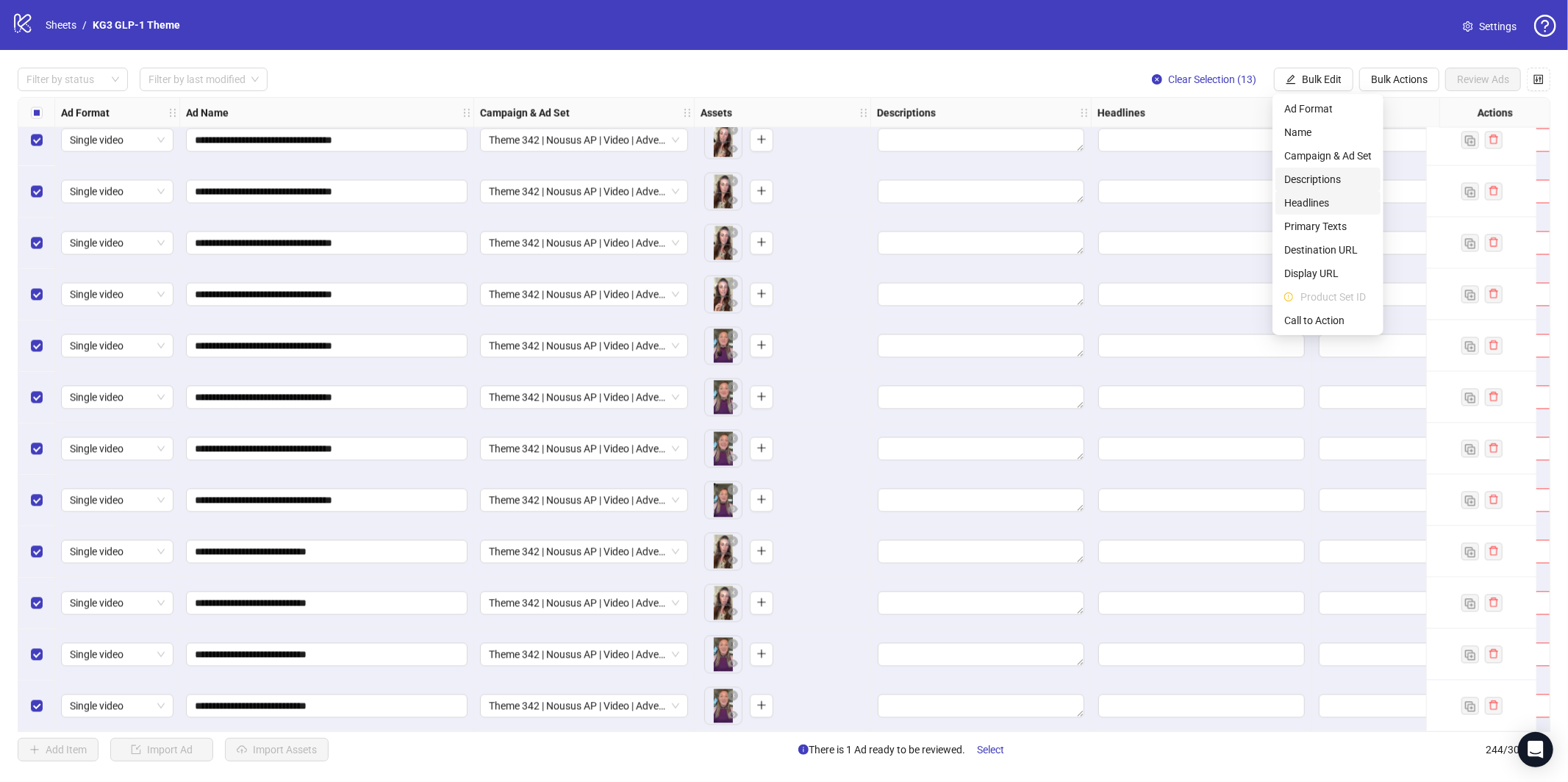
click at [1317, 201] on span "Headlines" at bounding box center [1328, 203] width 88 height 16
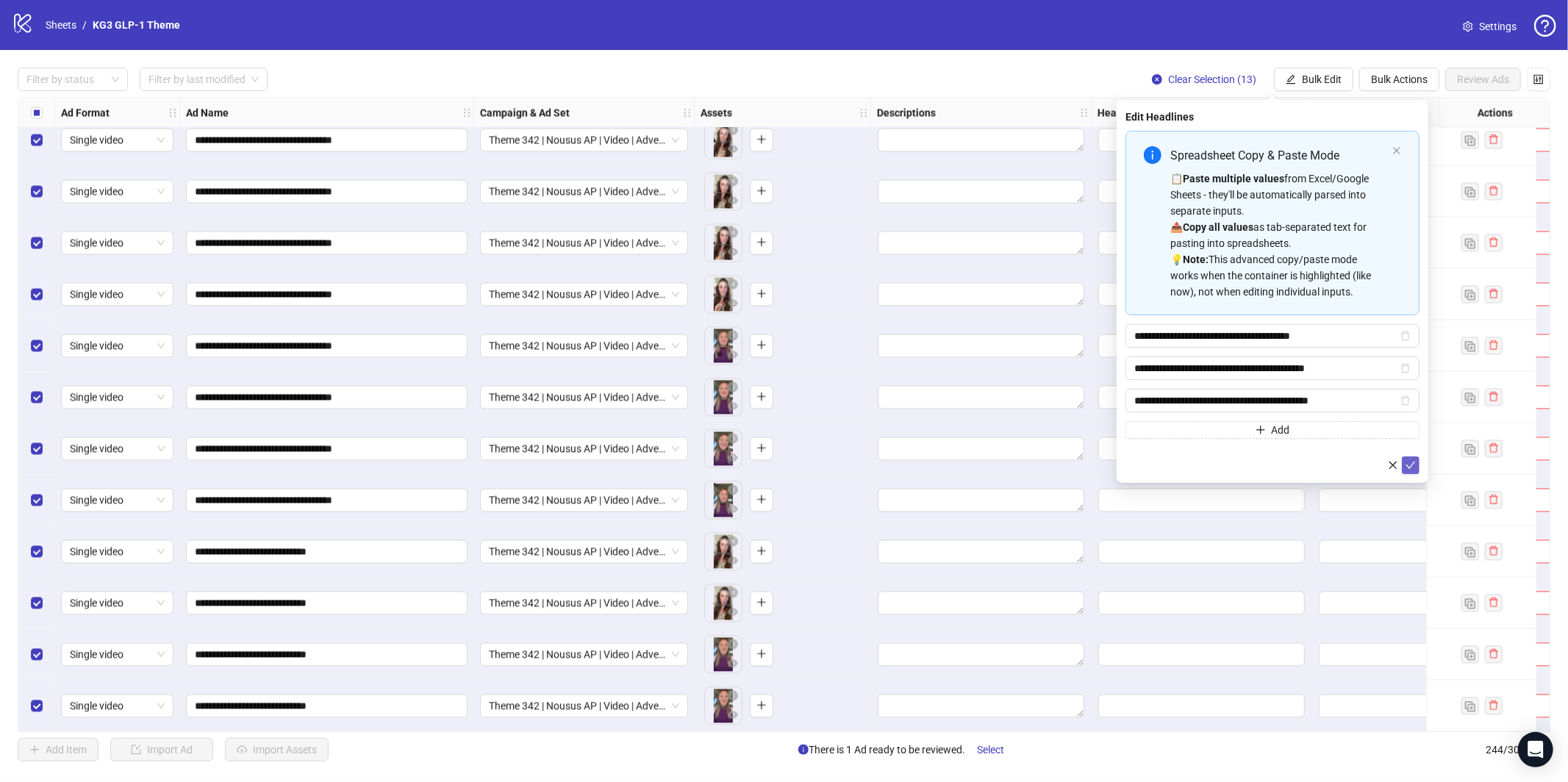
click at [1415, 470] on span "submit" at bounding box center [1411, 465] width 11 height 12
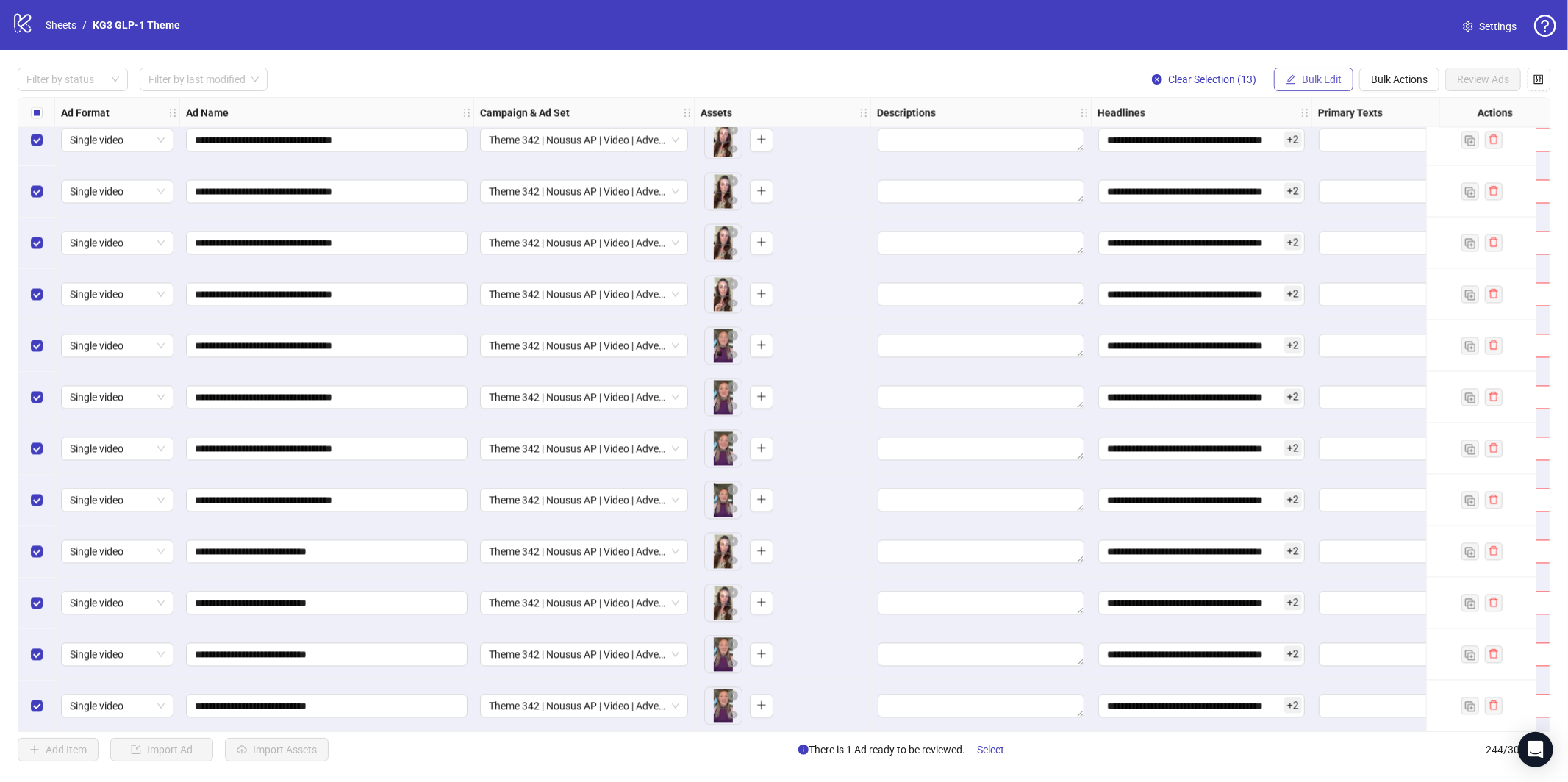
click at [1297, 78] on button "Bulk Edit" at bounding box center [1313, 79] width 79 height 23
click at [1315, 225] on span "Primary Texts" at bounding box center [1328, 226] width 88 height 16
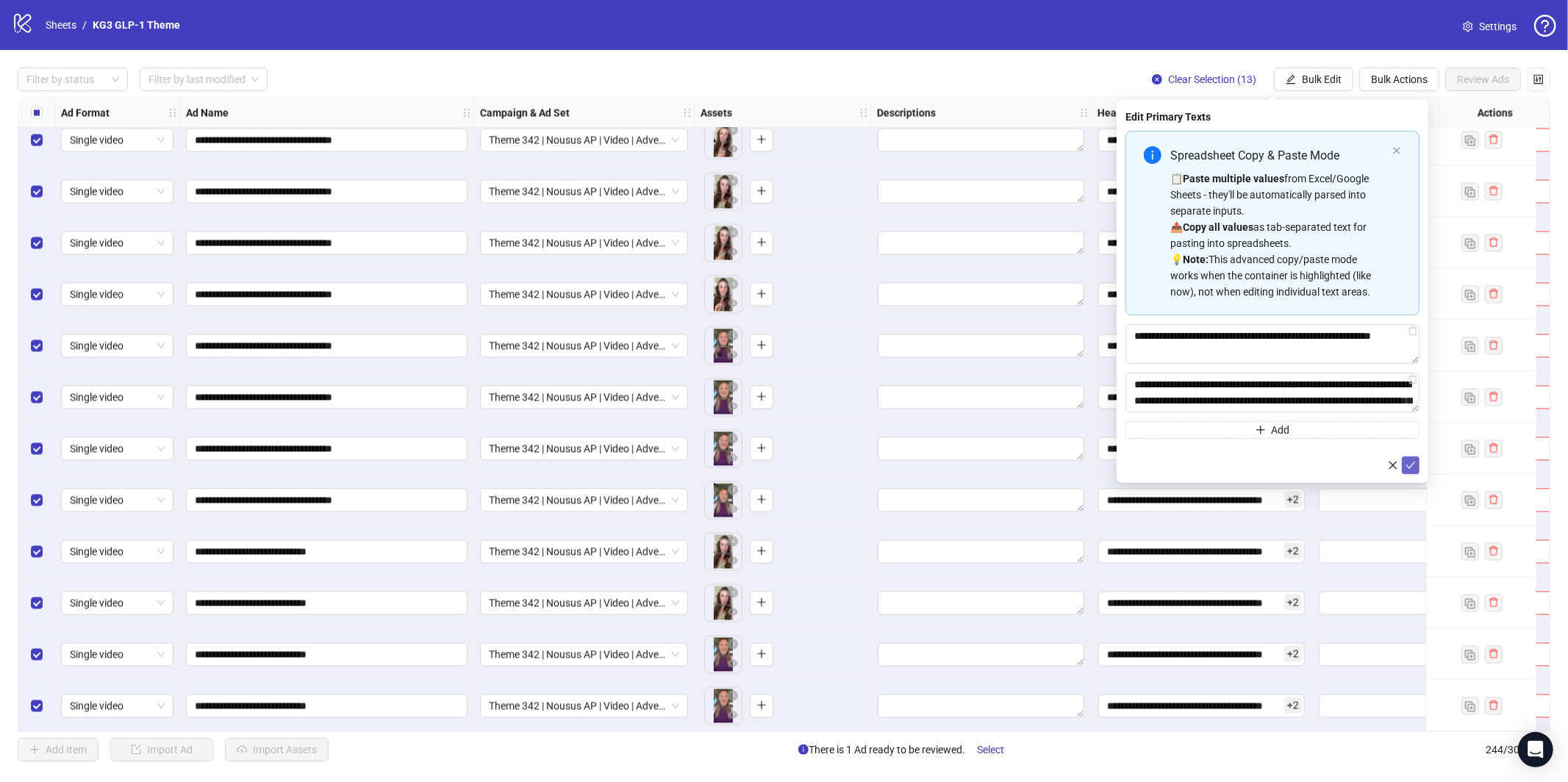
click at [1409, 461] on icon "check" at bounding box center [1411, 465] width 11 height 11
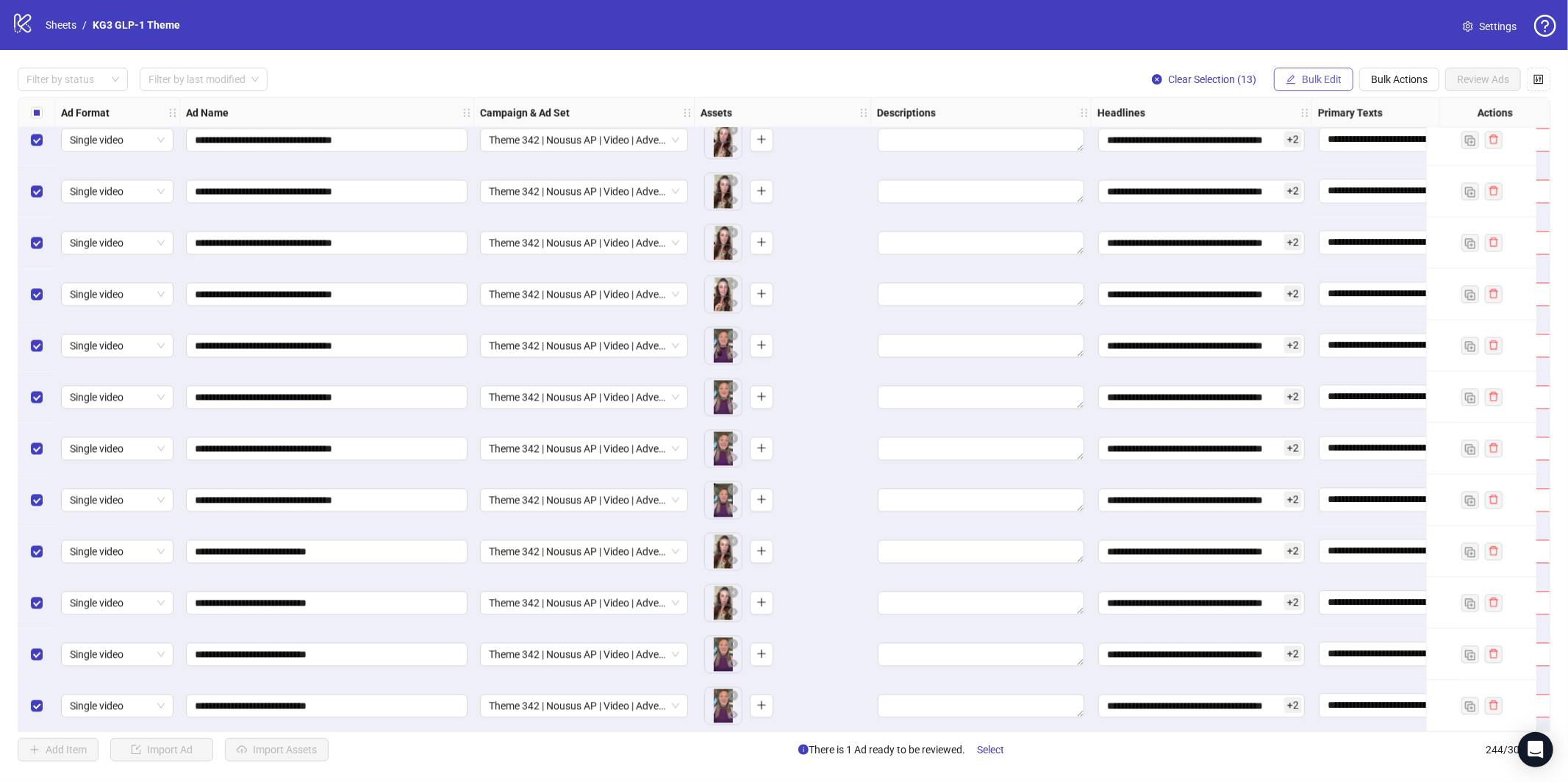
click at [1324, 78] on span "Bulk Edit" at bounding box center [1321, 79] width 39 height 12
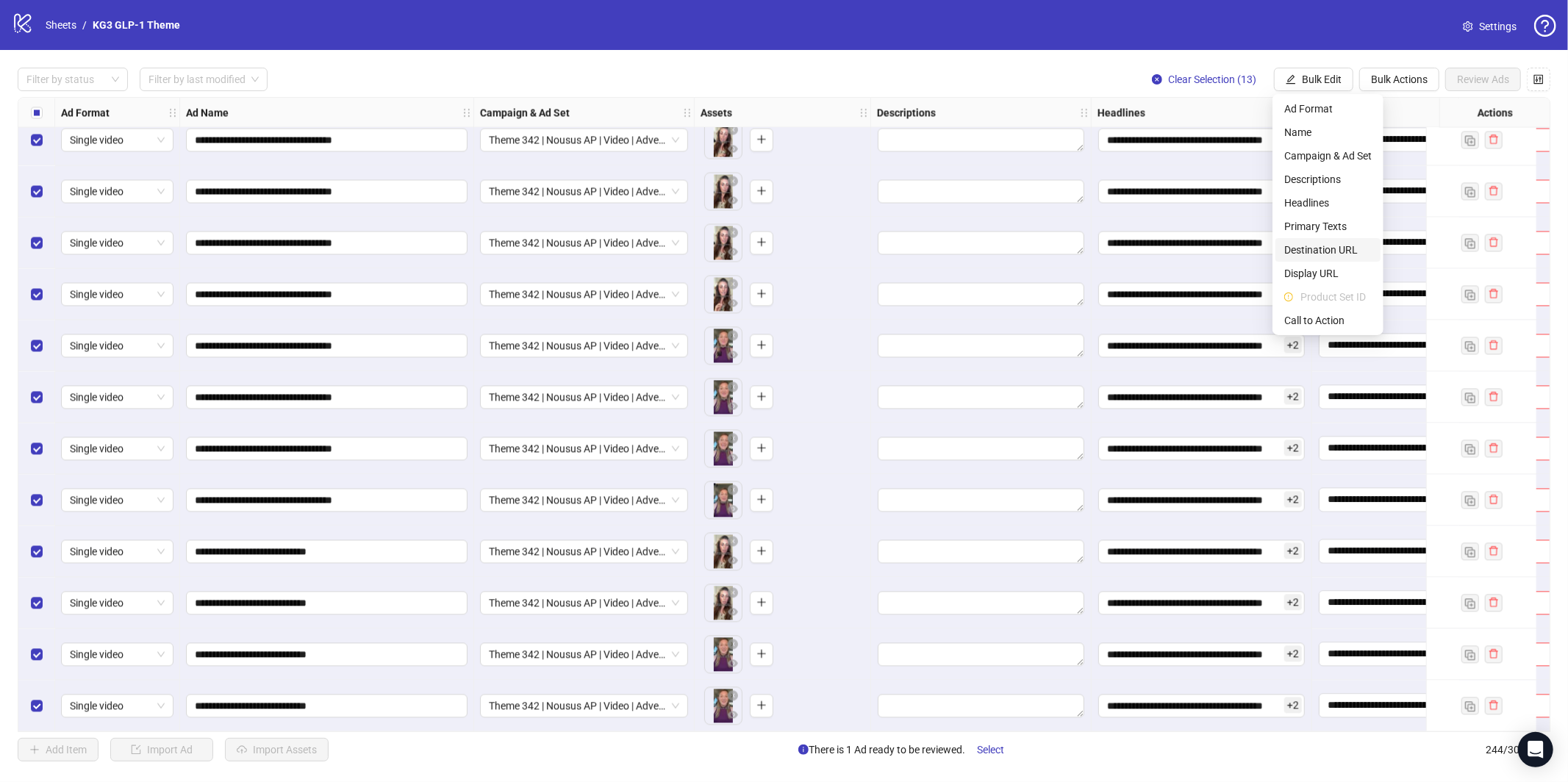
click at [1323, 253] on span "Destination URL" at bounding box center [1328, 250] width 88 height 16
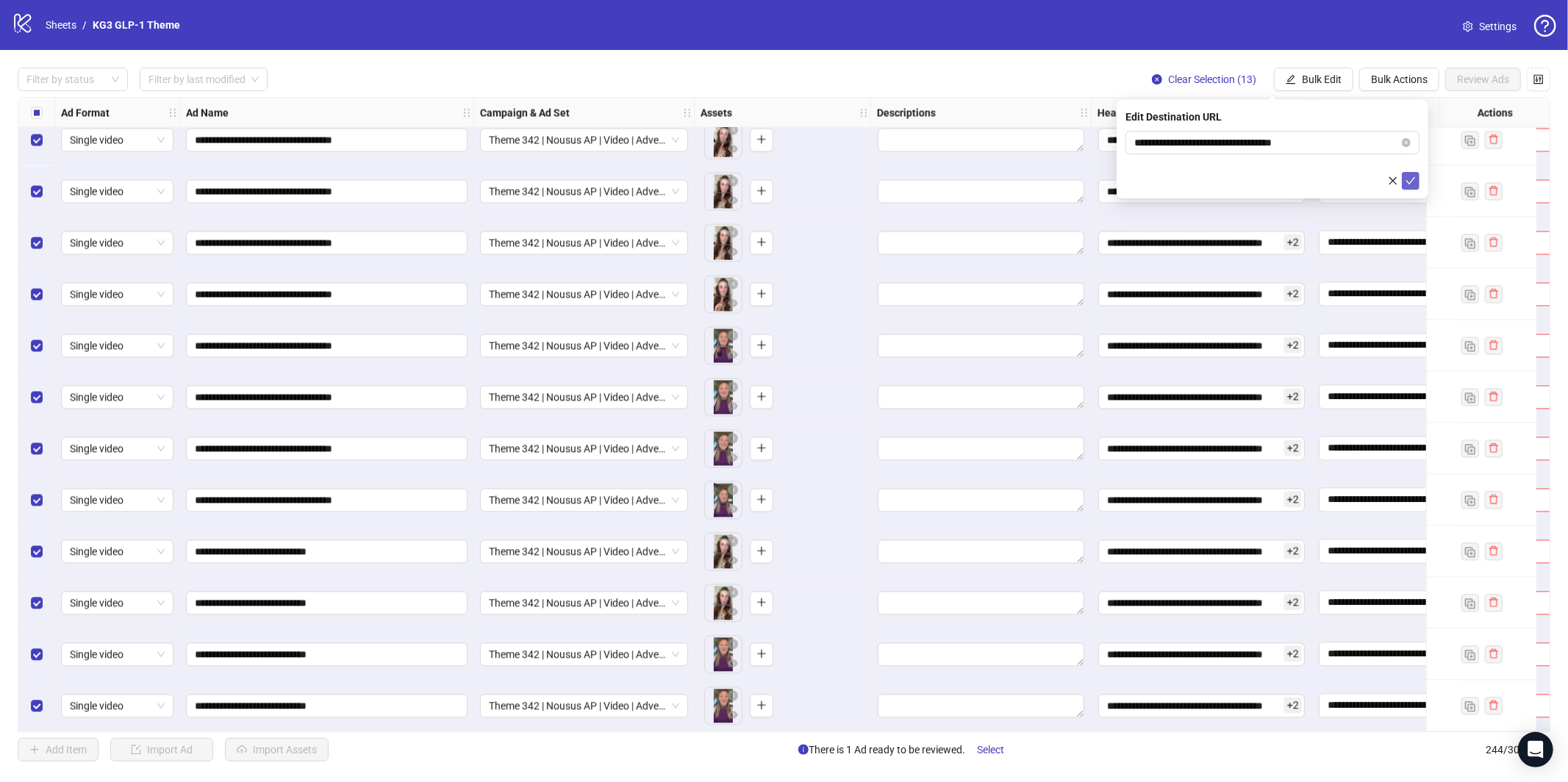
click at [1405, 187] on button "submit" at bounding box center [1410, 180] width 17 height 17
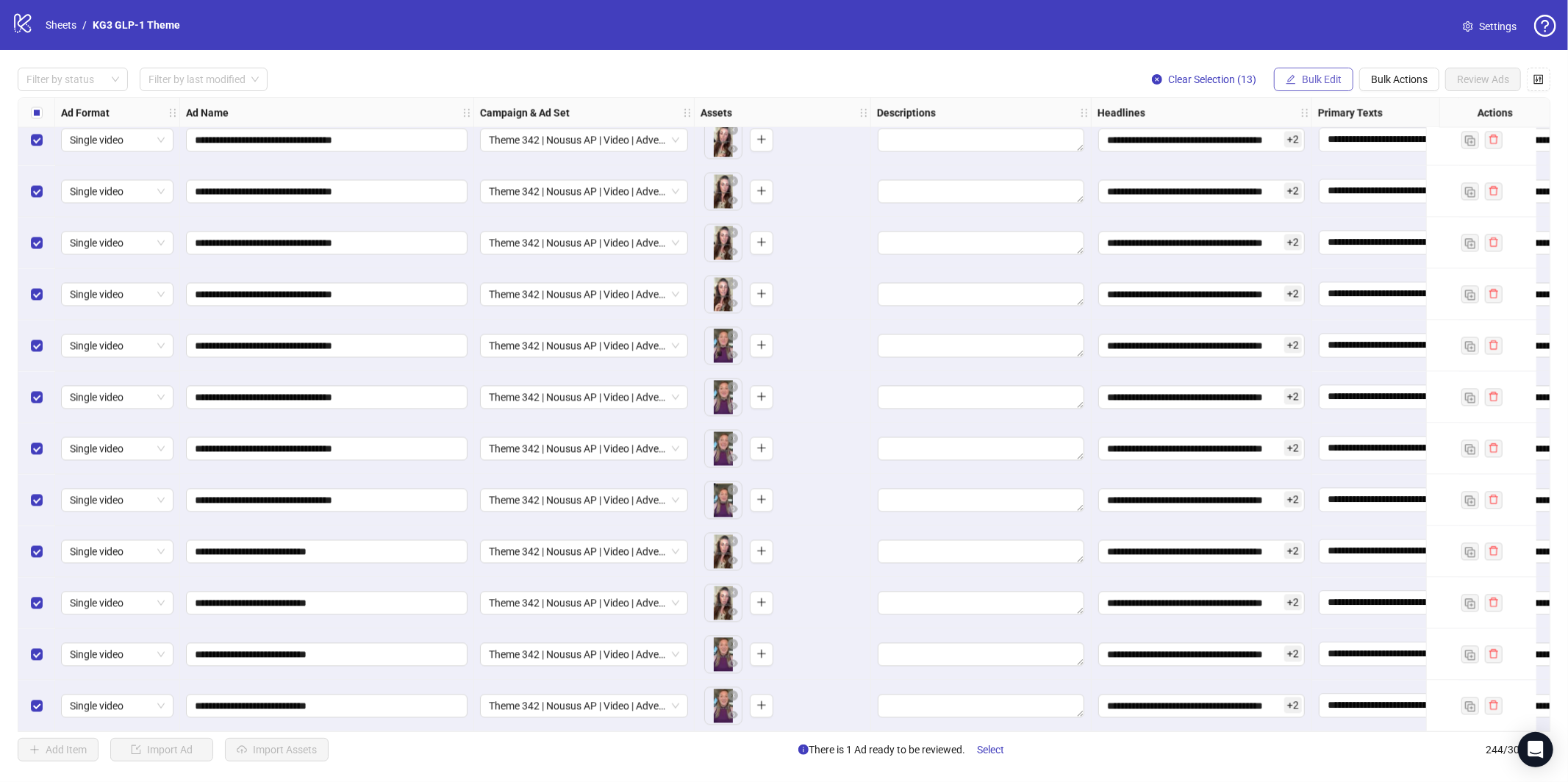
click at [1304, 75] on span "Bulk Edit" at bounding box center [1321, 79] width 39 height 12
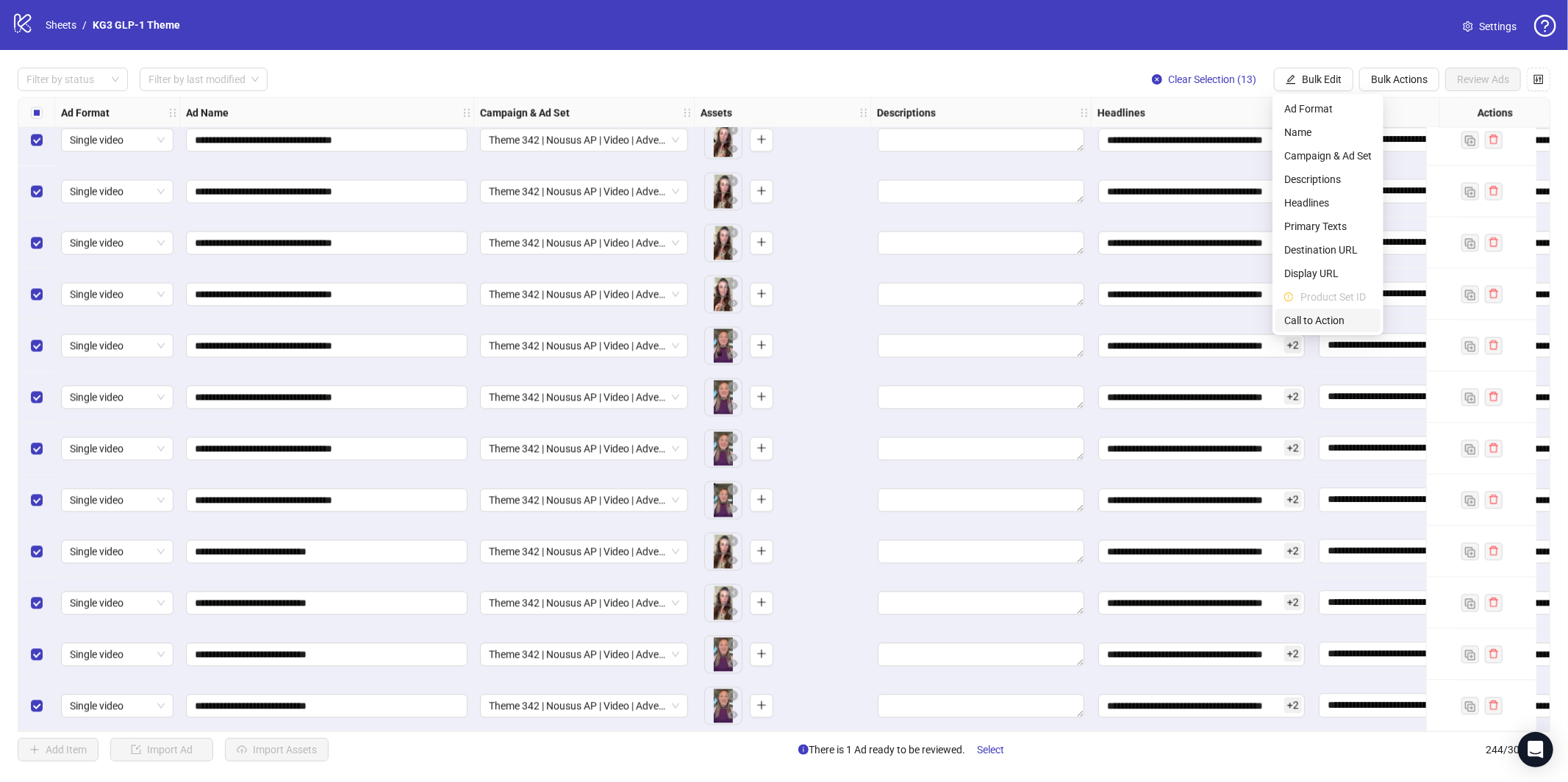
click at [1315, 318] on span "Call to Action" at bounding box center [1328, 320] width 88 height 16
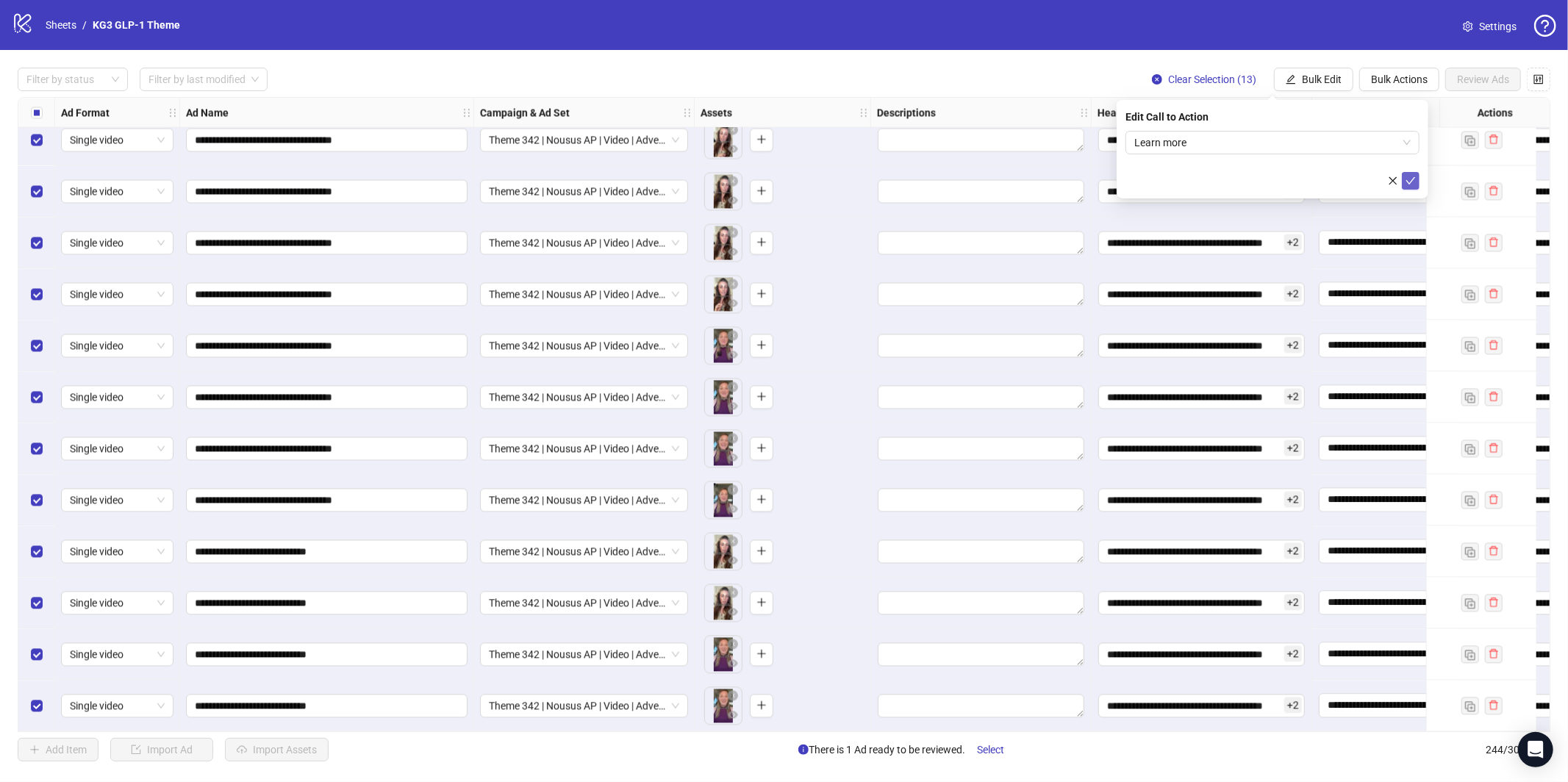
click at [1408, 176] on icon "check" at bounding box center [1411, 181] width 11 height 11
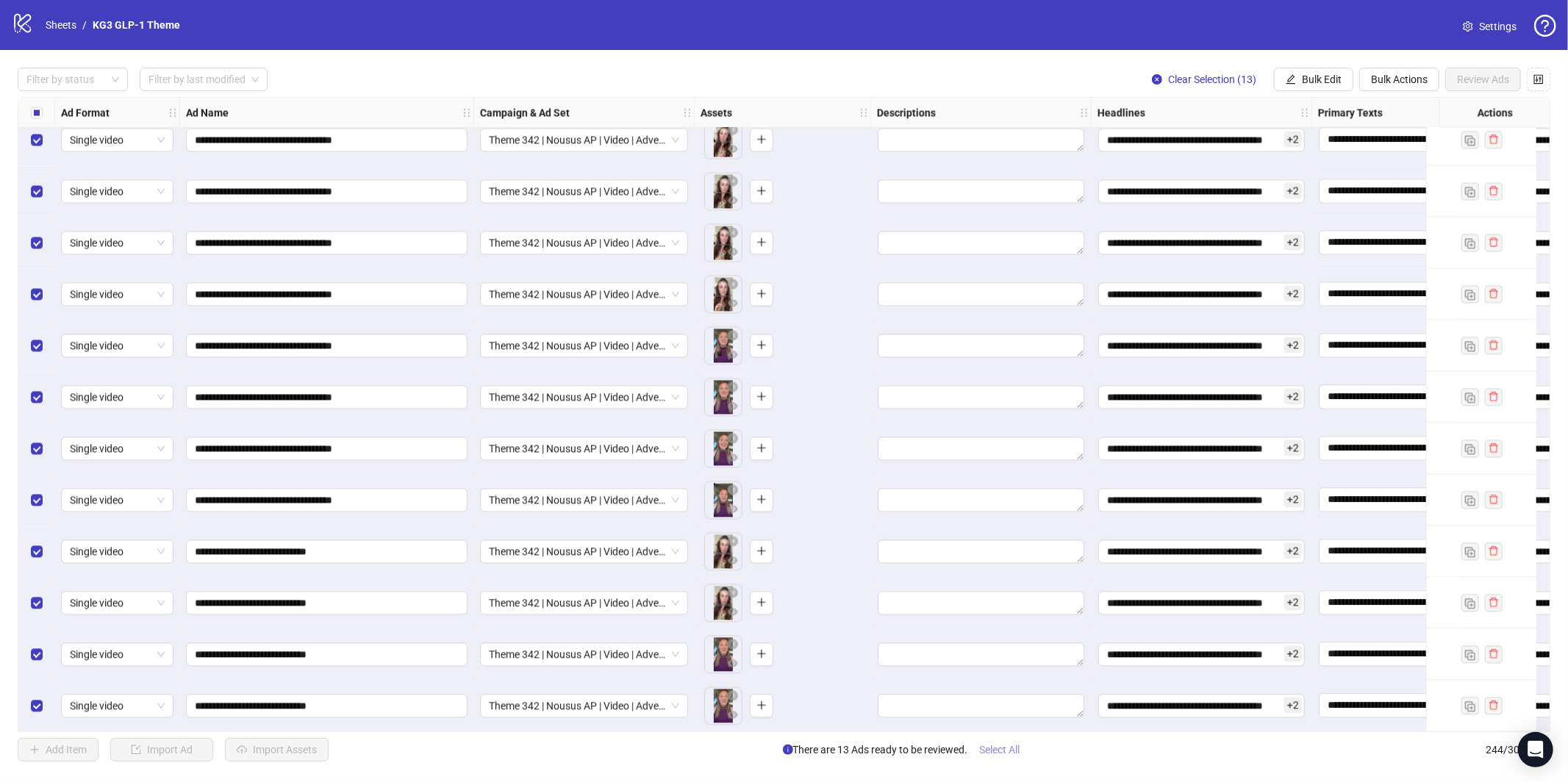
click at [1009, 748] on span "Select All" at bounding box center [999, 749] width 40 height 12
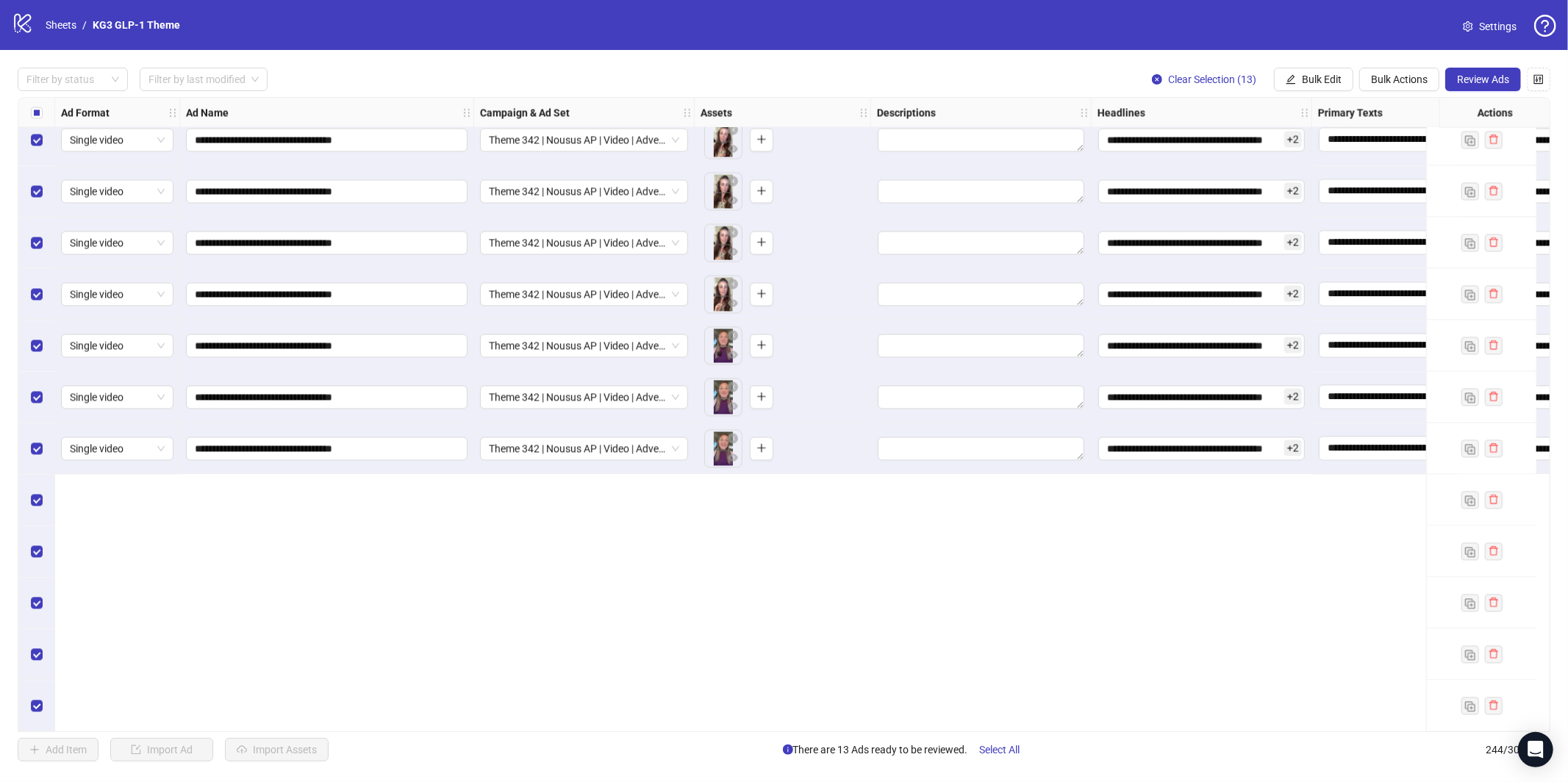
scroll to position [11624, 0]
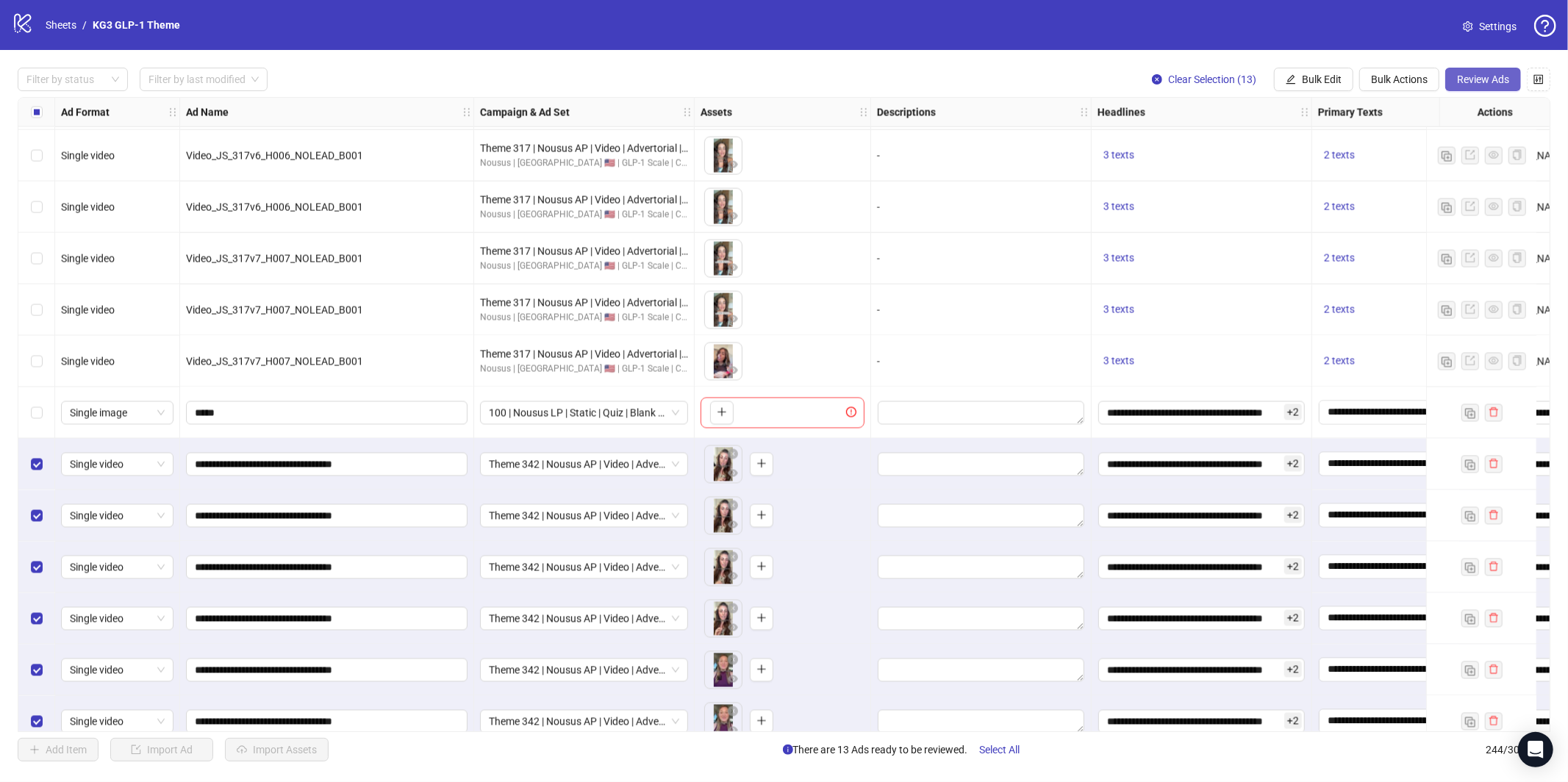
click at [1473, 88] on button "Review Ads" at bounding box center [1483, 79] width 76 height 23
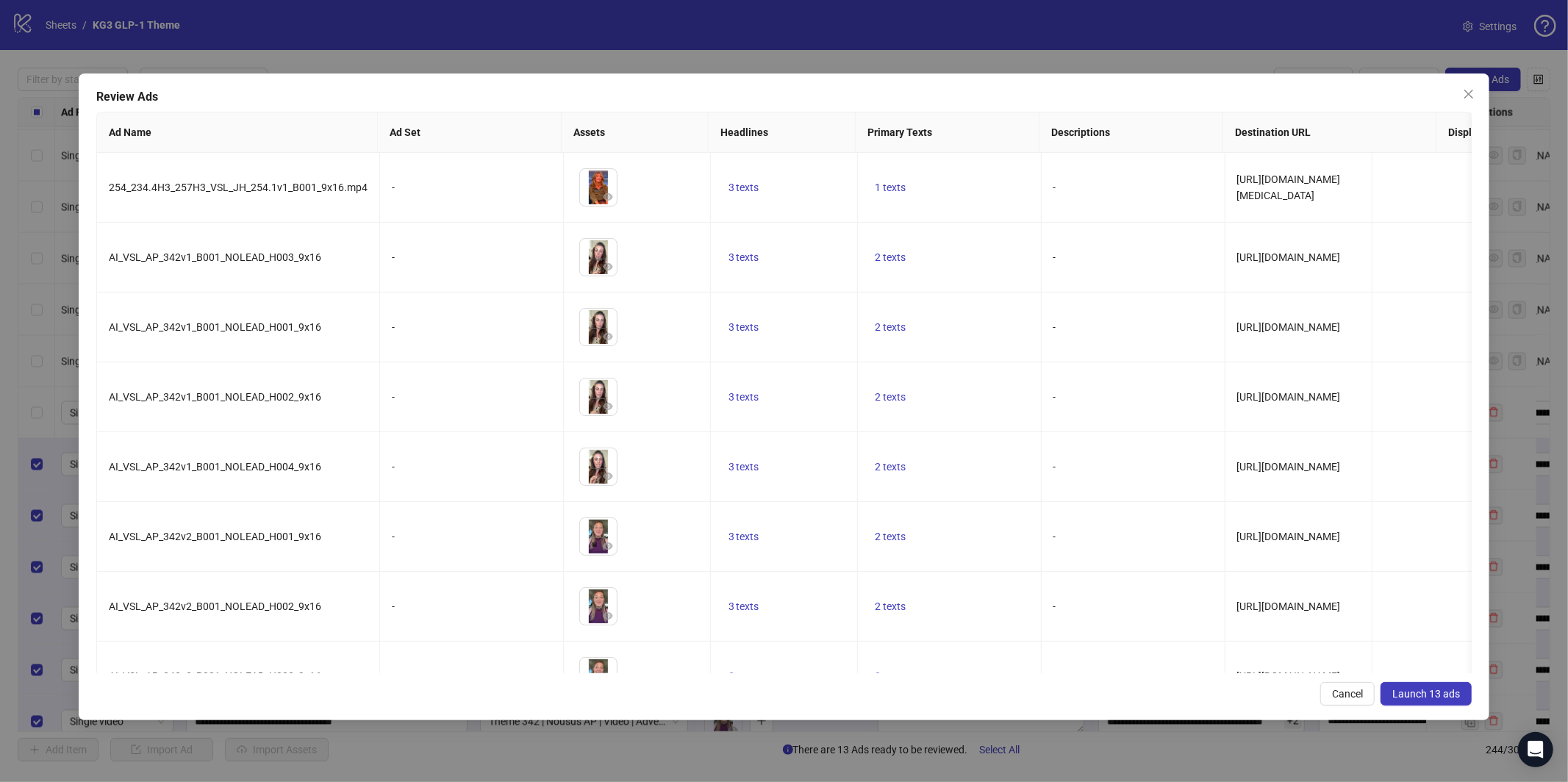
click at [1434, 690] on span "Launch 13 ads" at bounding box center [1426, 694] width 67 height 12
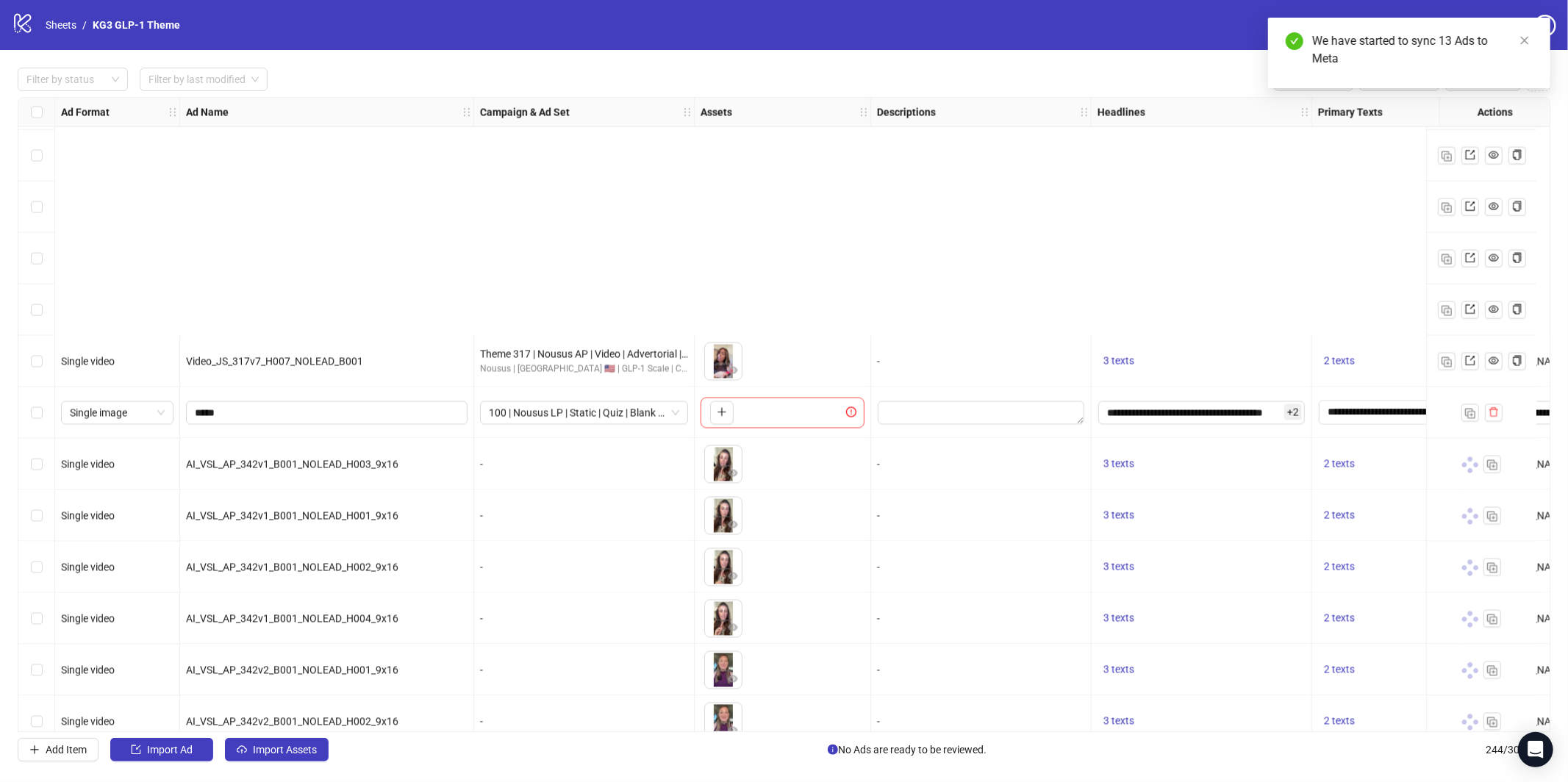
scroll to position [11954, 0]
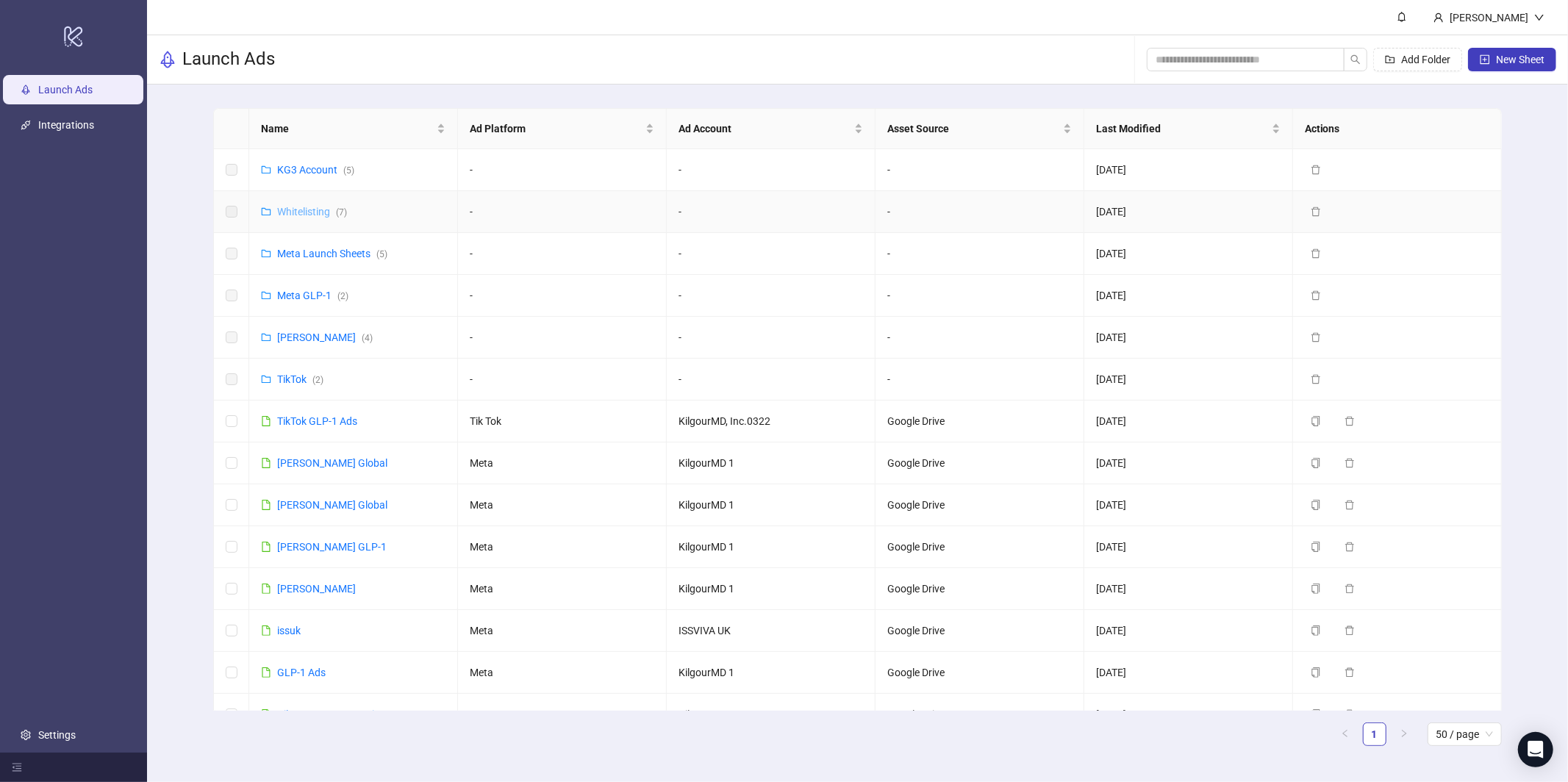
click at [318, 207] on link "Whitelisting ( 7 )" at bounding box center [312, 212] width 70 height 12
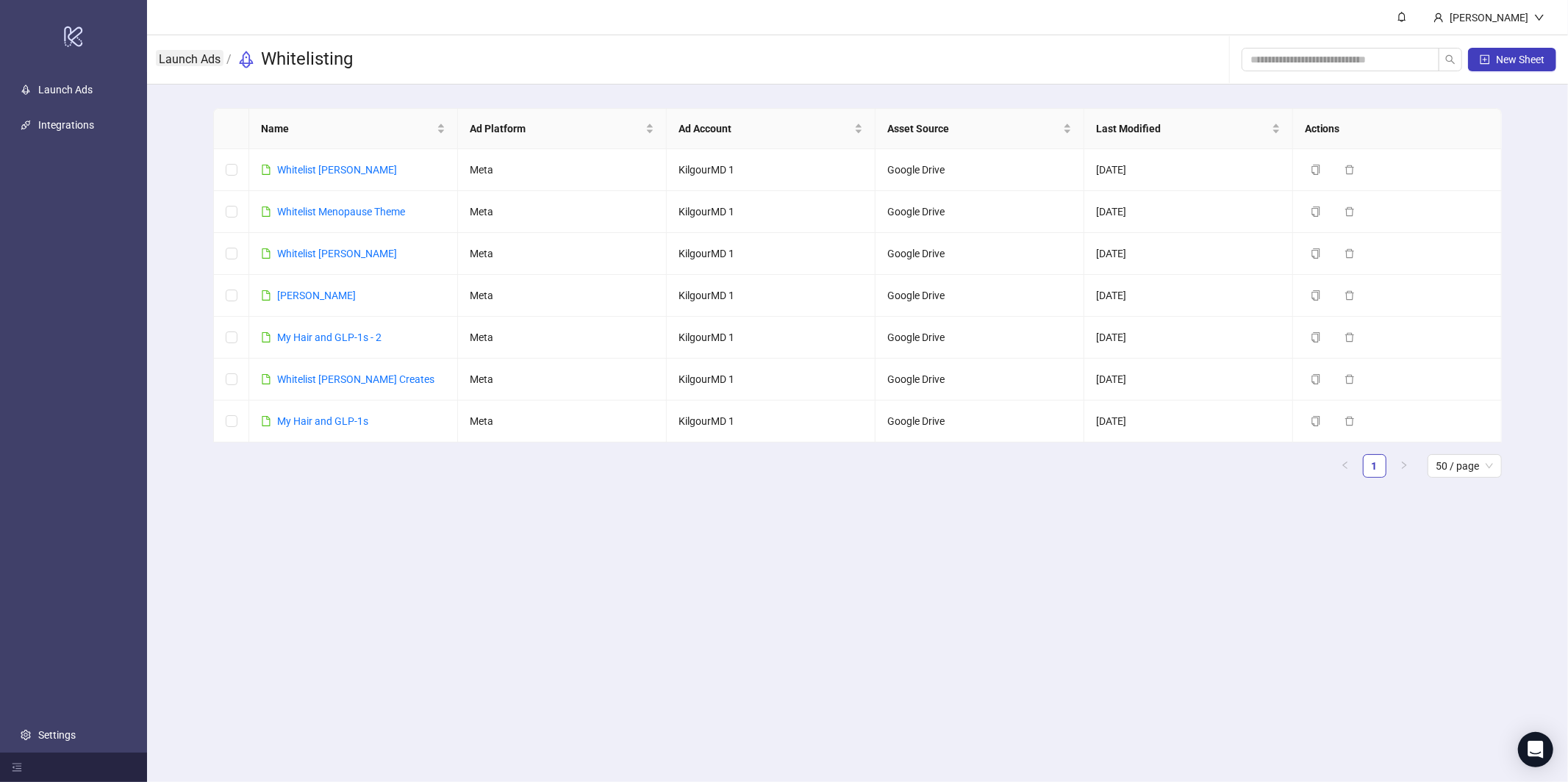
click at [198, 61] on link "Launch Ads" at bounding box center [189, 57] width 67 height 16
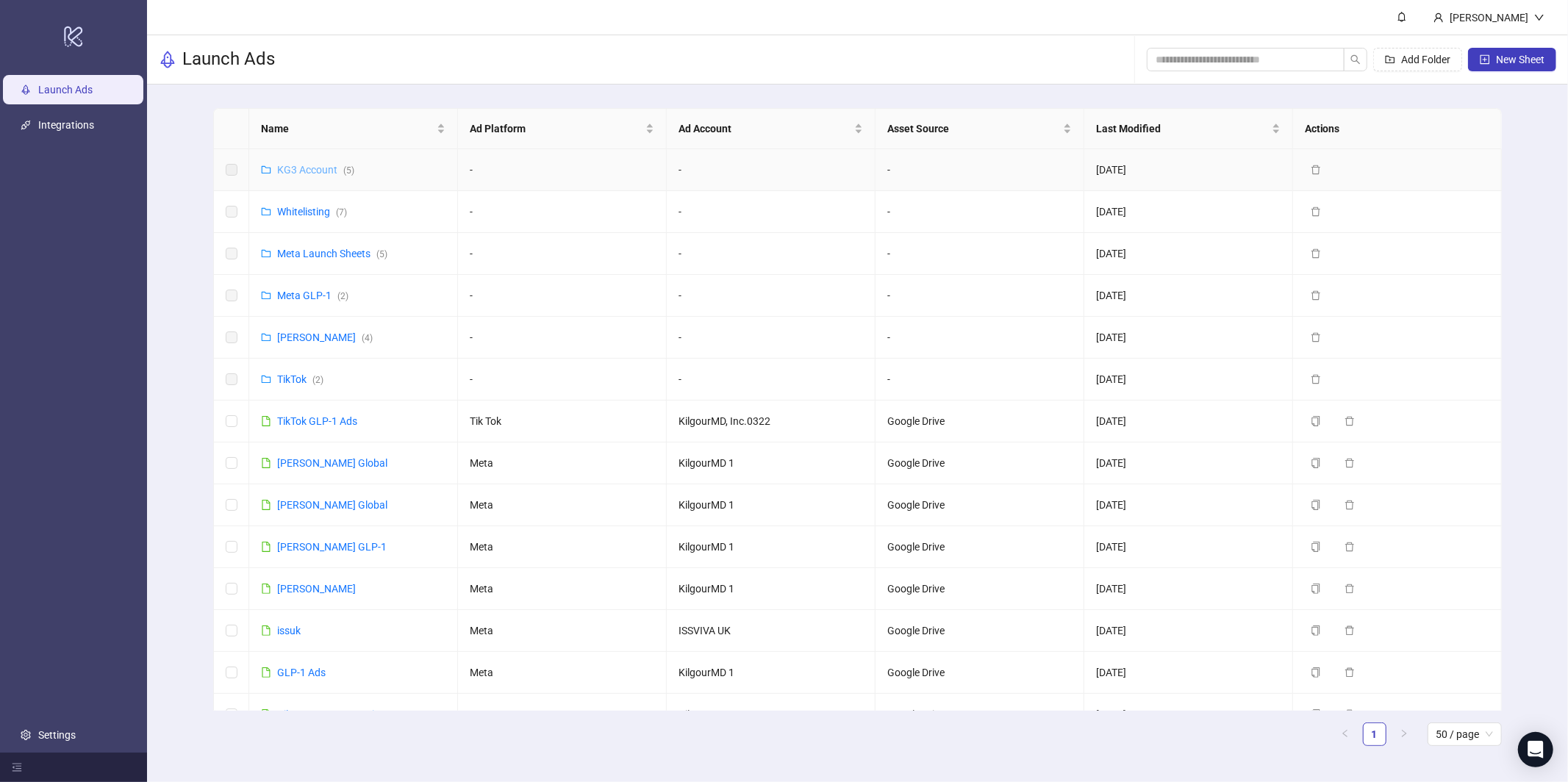
click at [303, 171] on link "KG3 Account ( 5 )" at bounding box center [315, 170] width 77 height 12
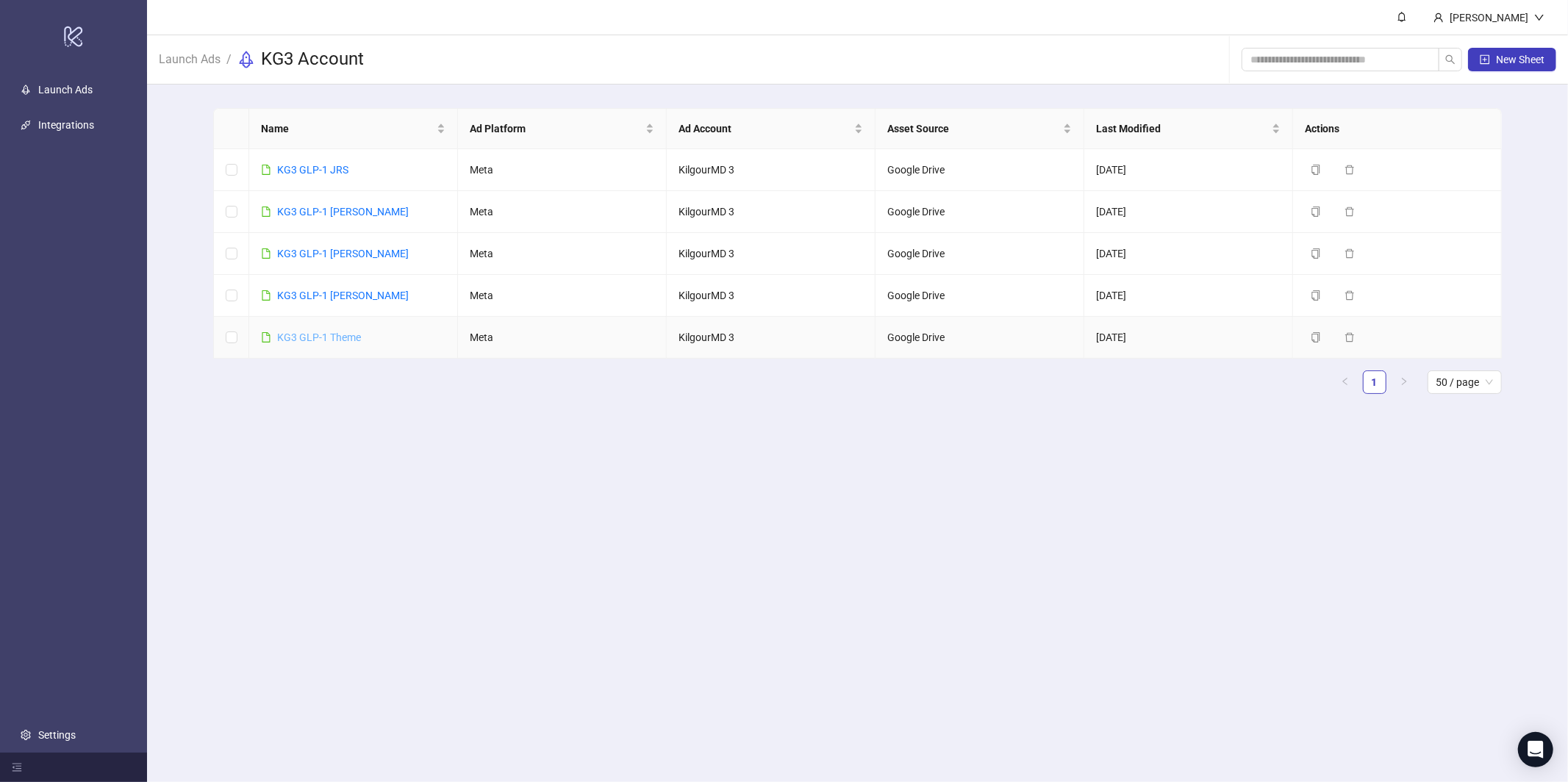
click at [321, 339] on link "KG3 GLP-1 Theme" at bounding box center [318, 337] width 84 height 12
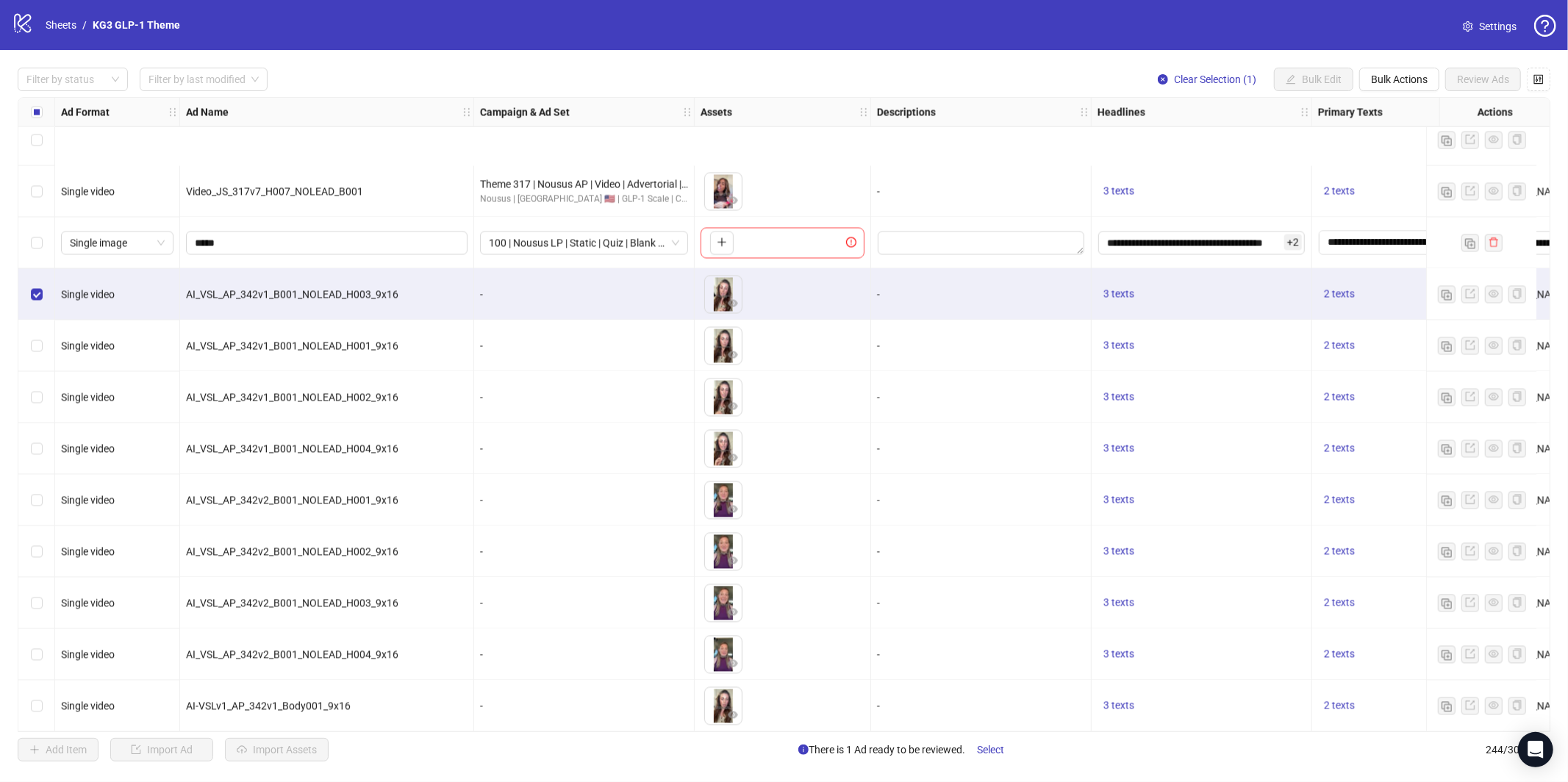
scroll to position [11954, 0]
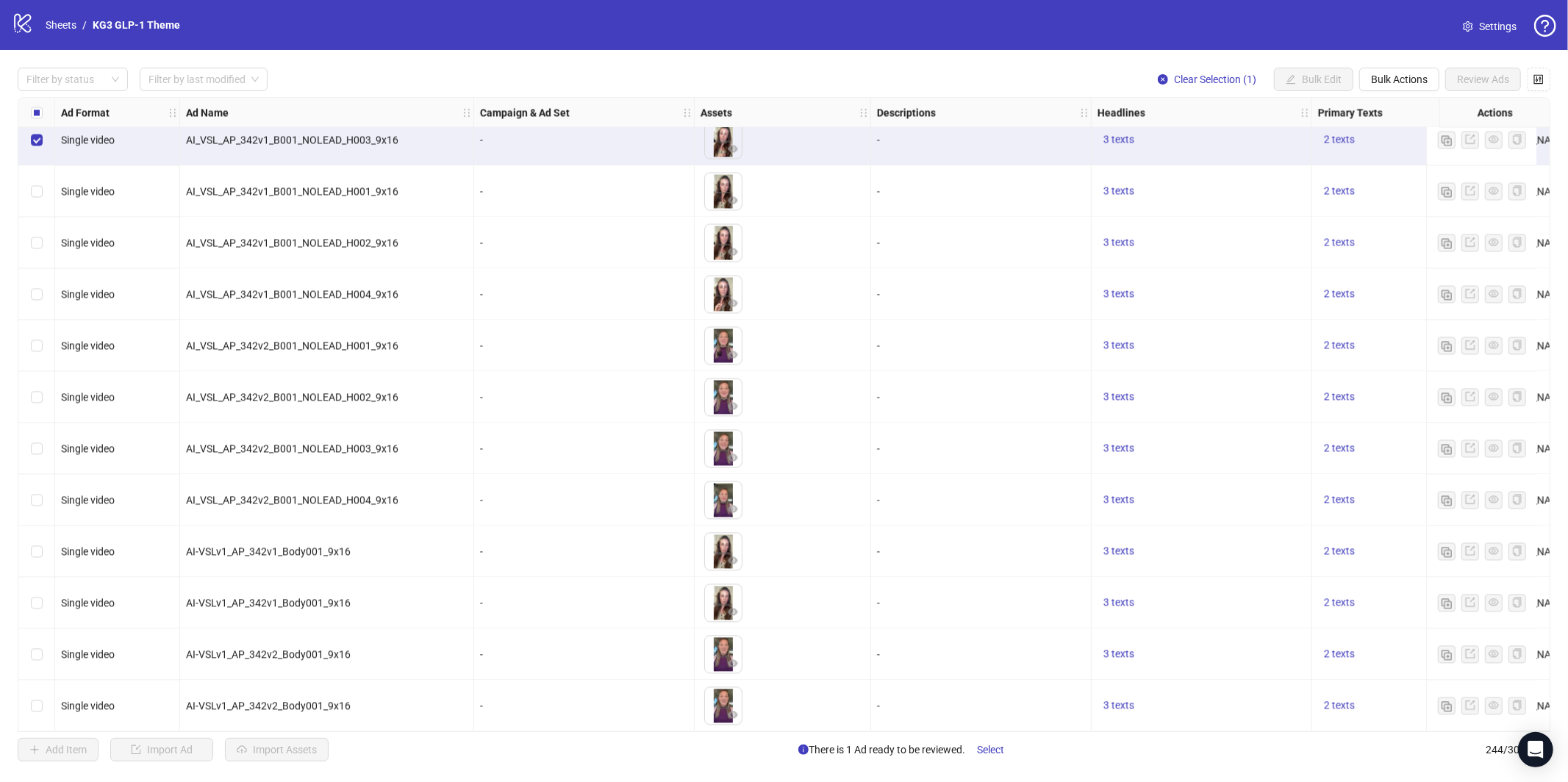
click at [26, 699] on div "Select row 244" at bounding box center [36, 706] width 37 height 51
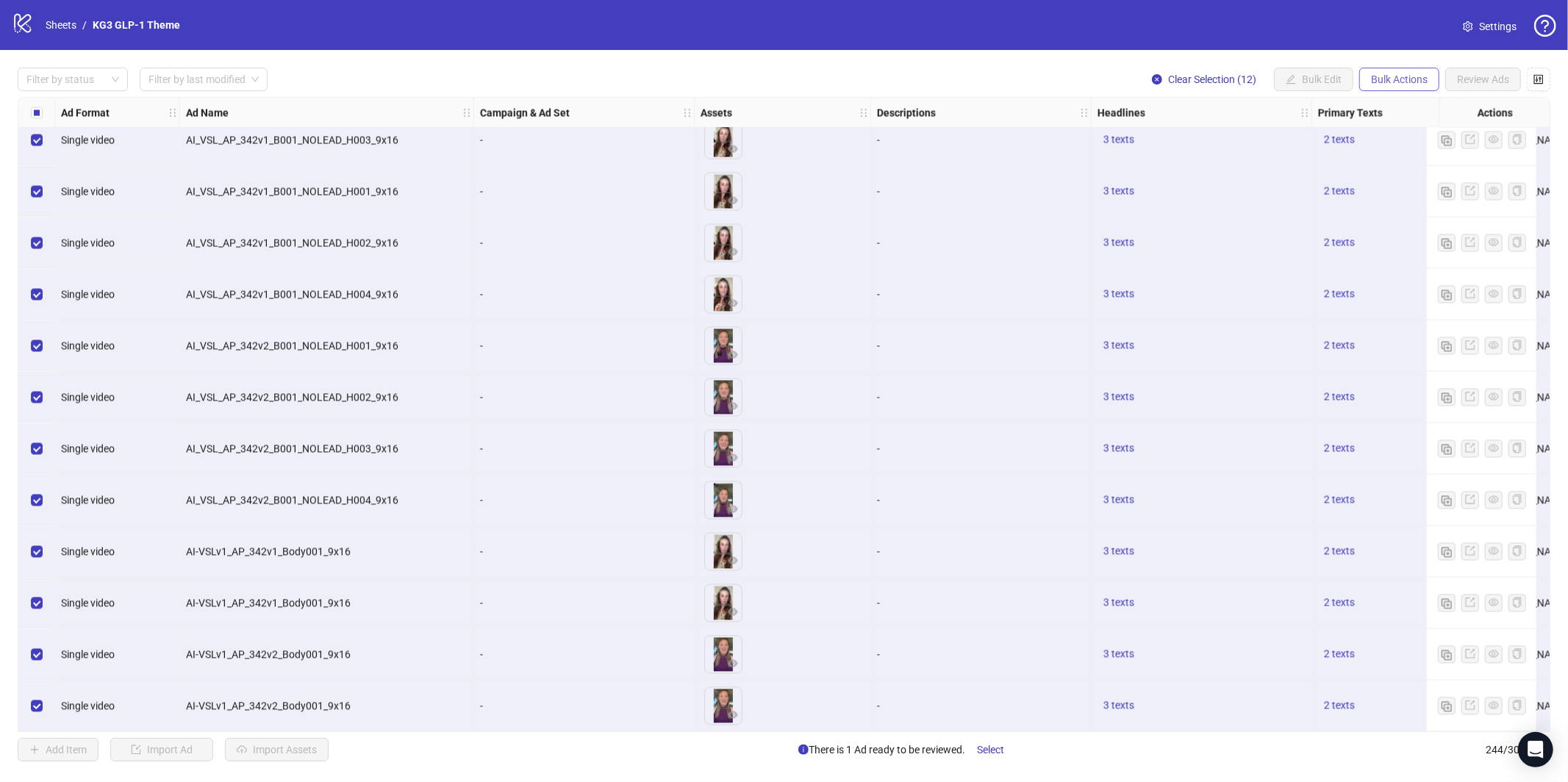
click at [1410, 81] on span "Bulk Actions" at bounding box center [1399, 79] width 57 height 12
click at [1415, 154] on span "Duplicate with assets" at bounding box center [1419, 155] width 101 height 16
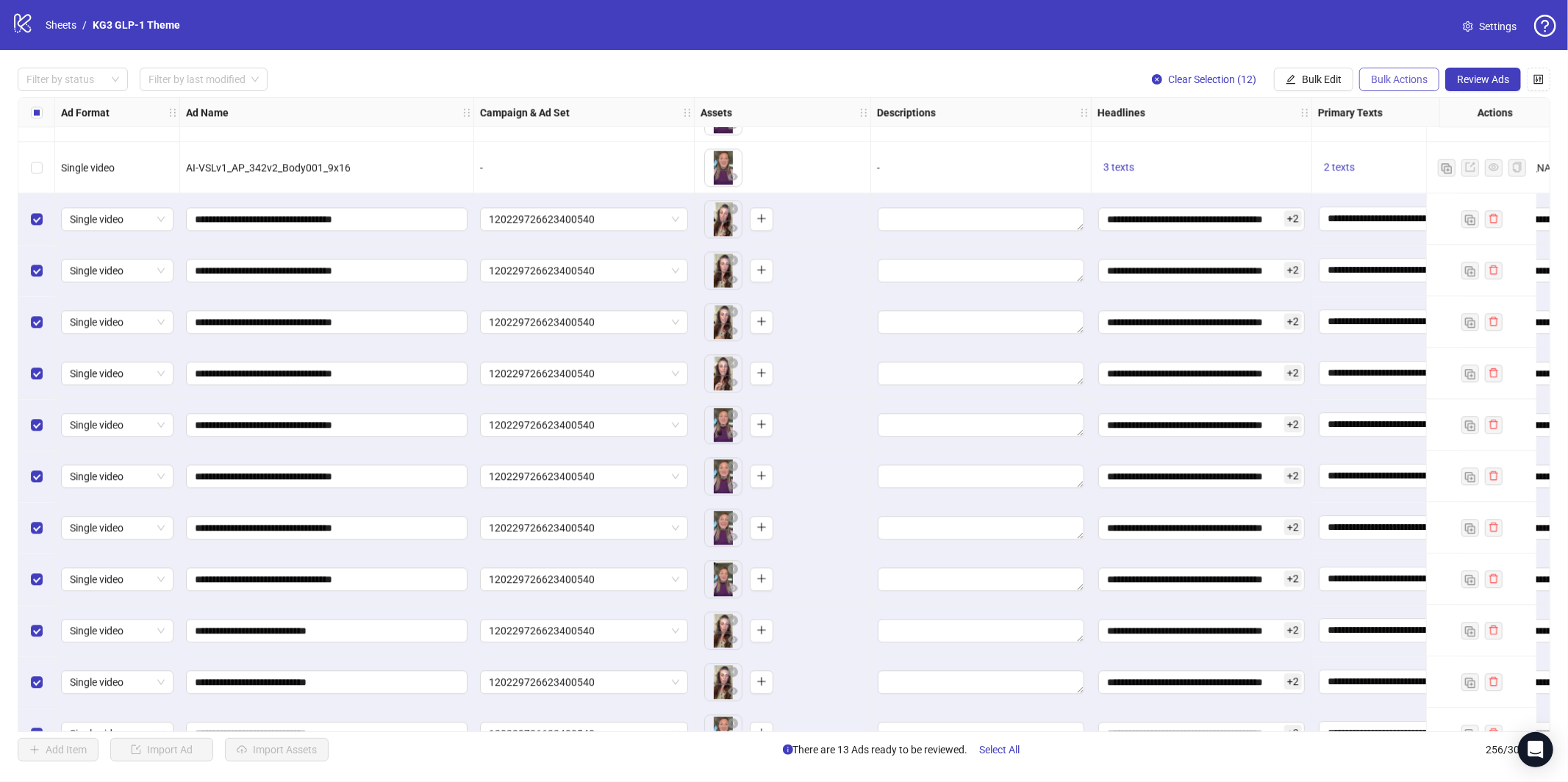
scroll to position [12571, 0]
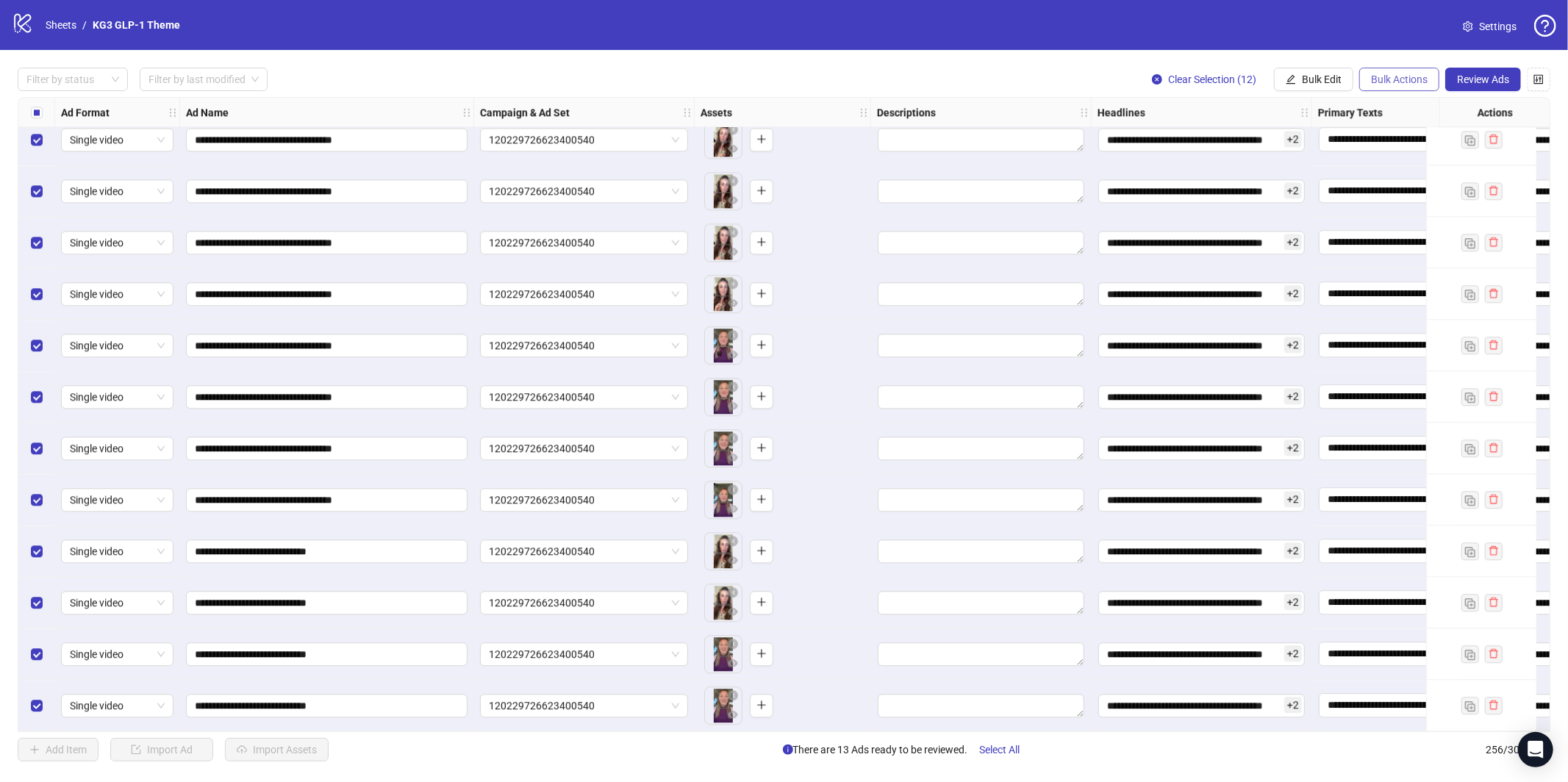
click at [1405, 83] on span "Bulk Actions" at bounding box center [1399, 79] width 57 height 12
click at [1411, 84] on span "Bulk Actions" at bounding box center [1399, 79] width 57 height 12
click at [1411, 79] on span "Bulk Actions" at bounding box center [1399, 79] width 57 height 12
click at [1436, 173] on span "Copy to another sheet" at bounding box center [1419, 178] width 101 height 16
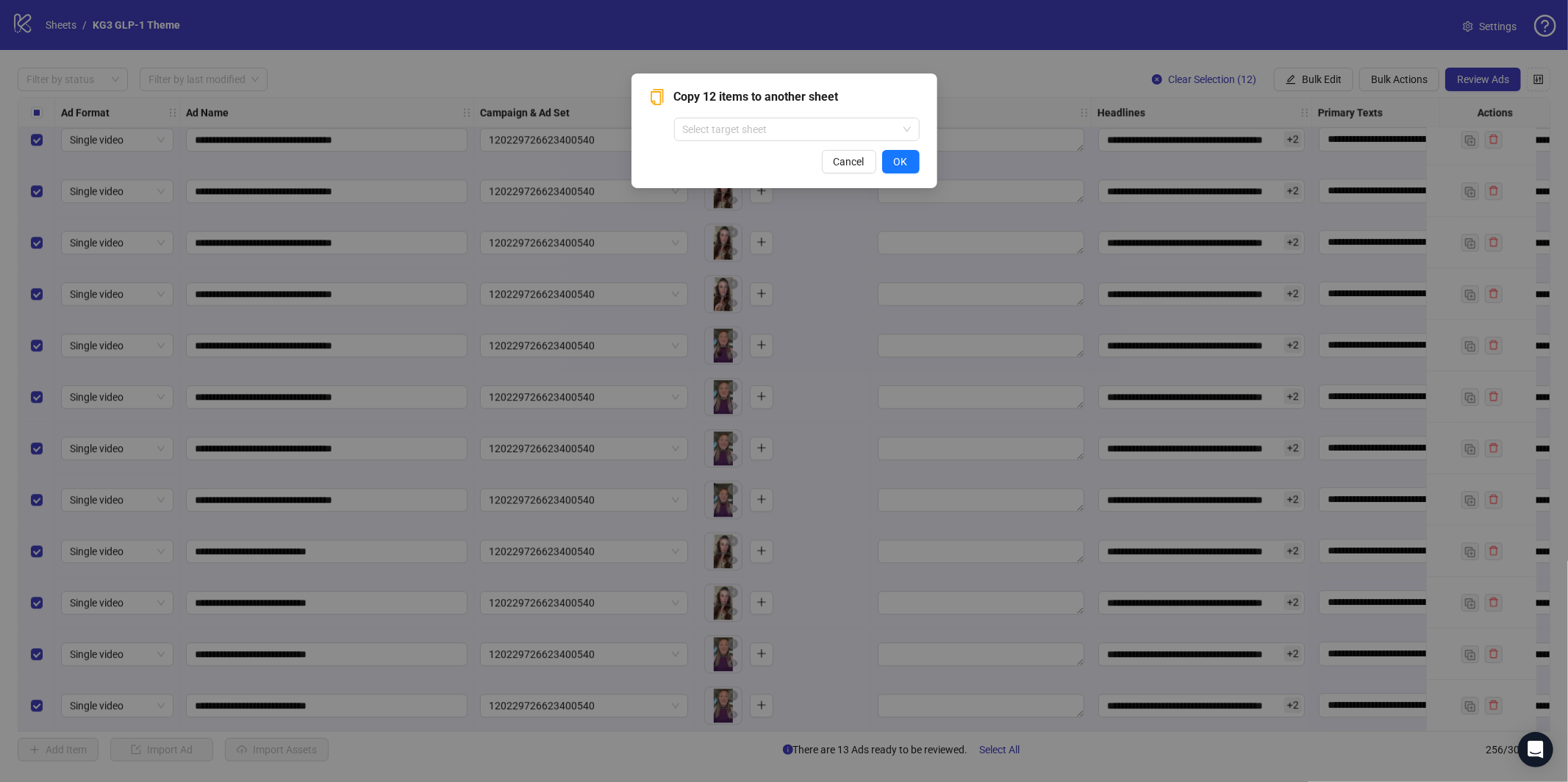
click at [724, 150] on div "Cancel OK" at bounding box center [784, 161] width 271 height 23
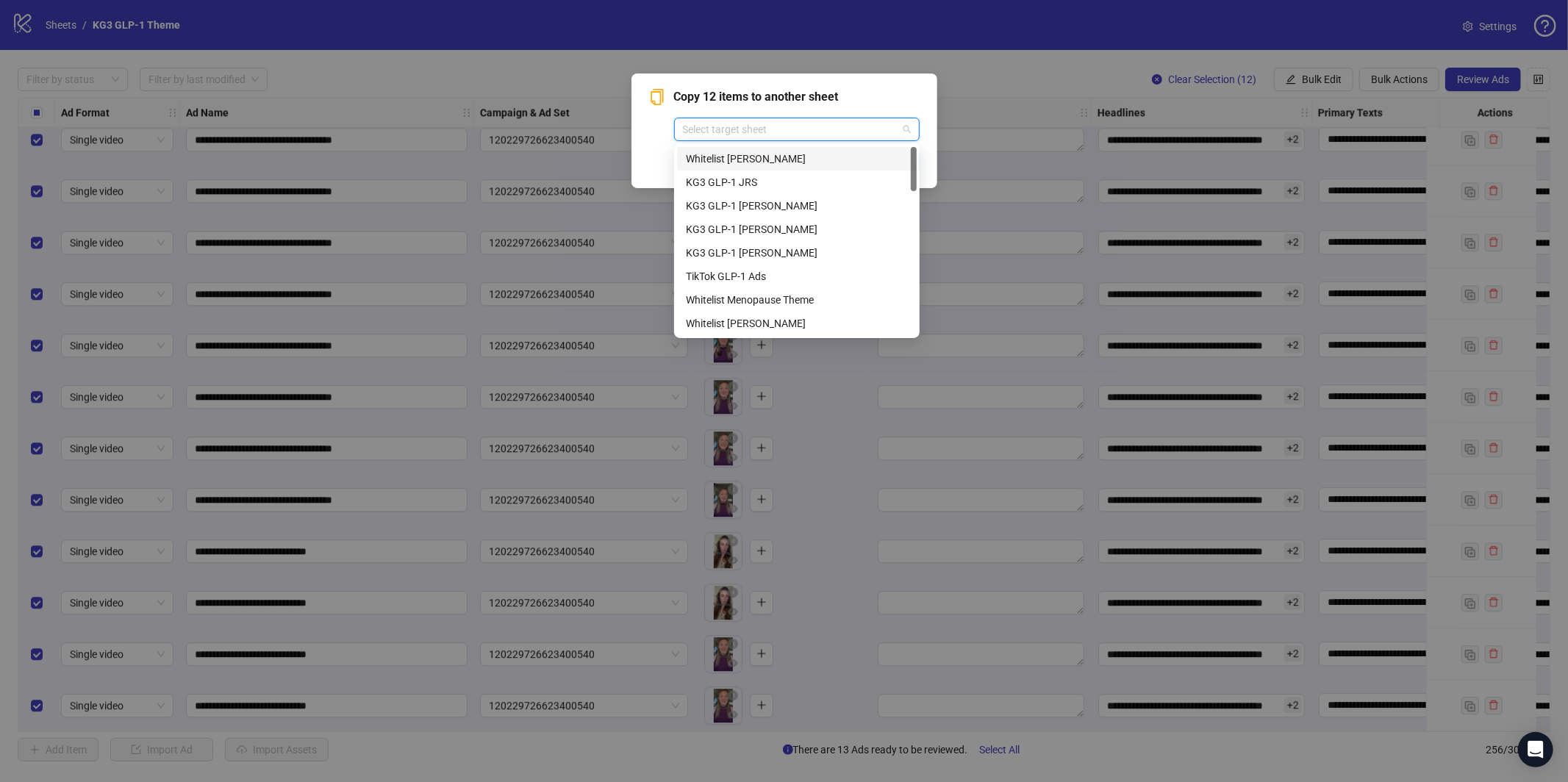
click at [732, 128] on input "search" at bounding box center [790, 129] width 215 height 22
click at [772, 268] on div "Whitelist Menopause Theme" at bounding box center [796, 265] width 222 height 16
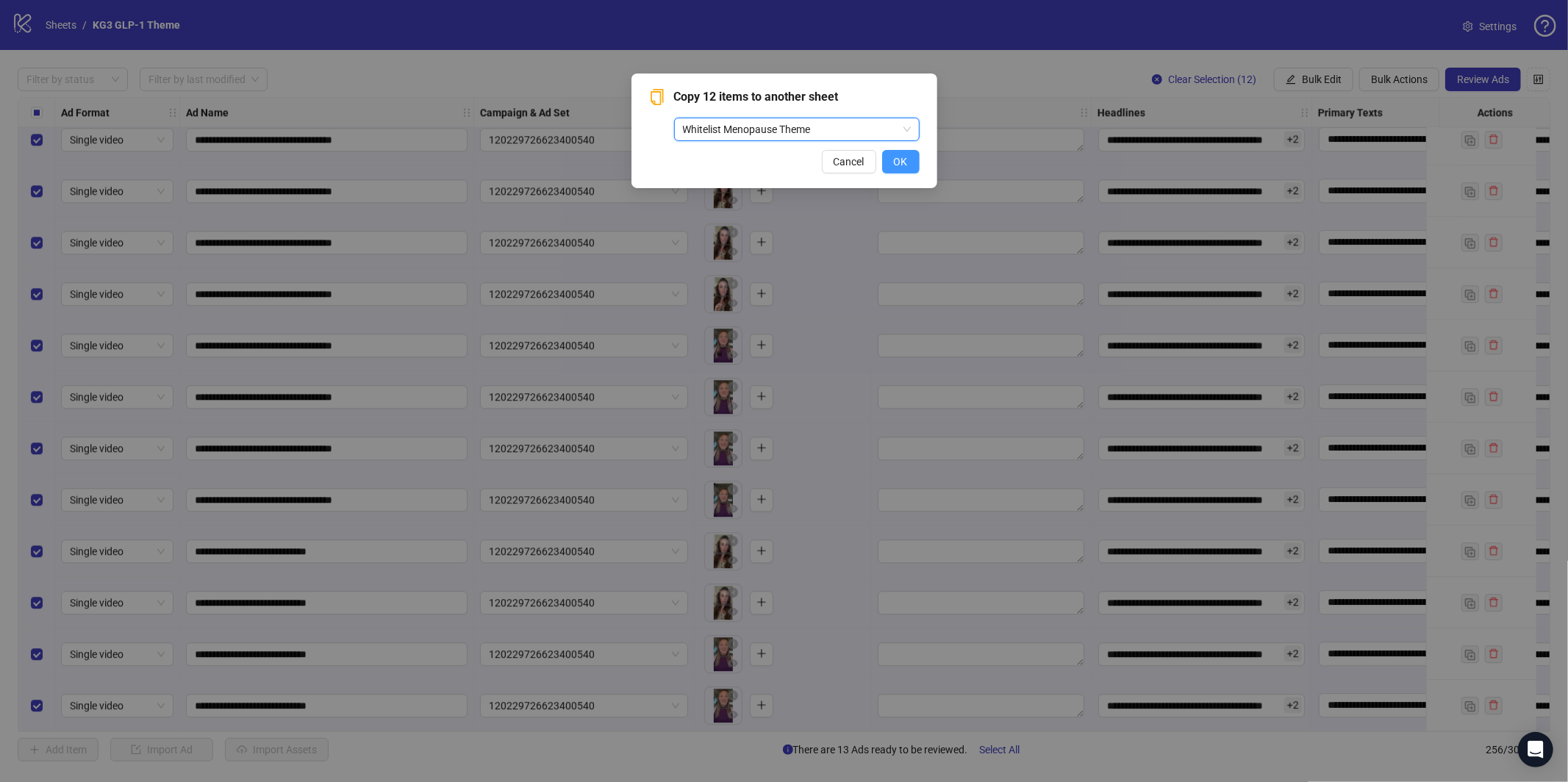
click at [894, 162] on span "OK" at bounding box center [901, 162] width 14 height 12
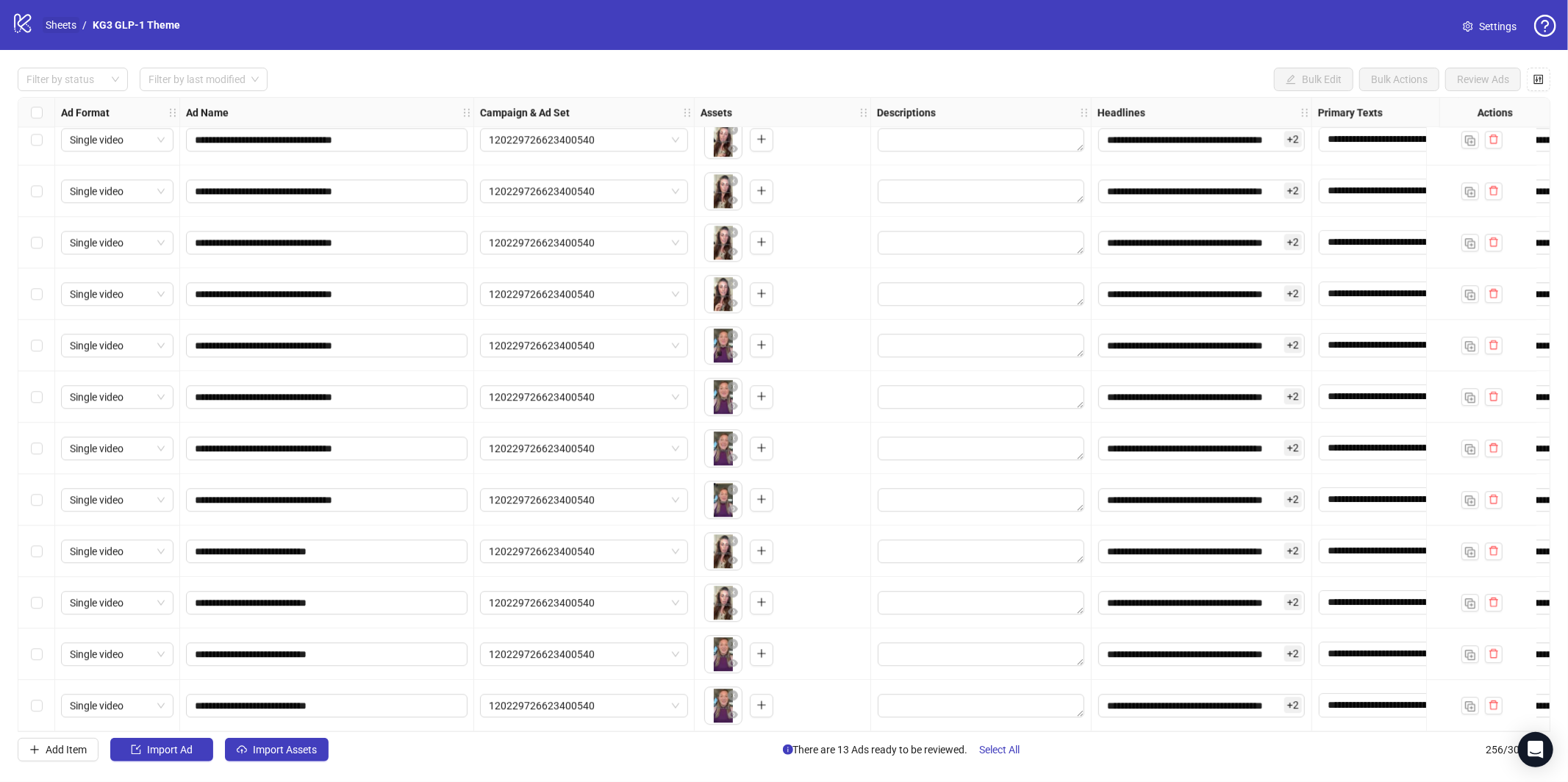
click at [74, 20] on link "Sheets" at bounding box center [61, 24] width 37 height 16
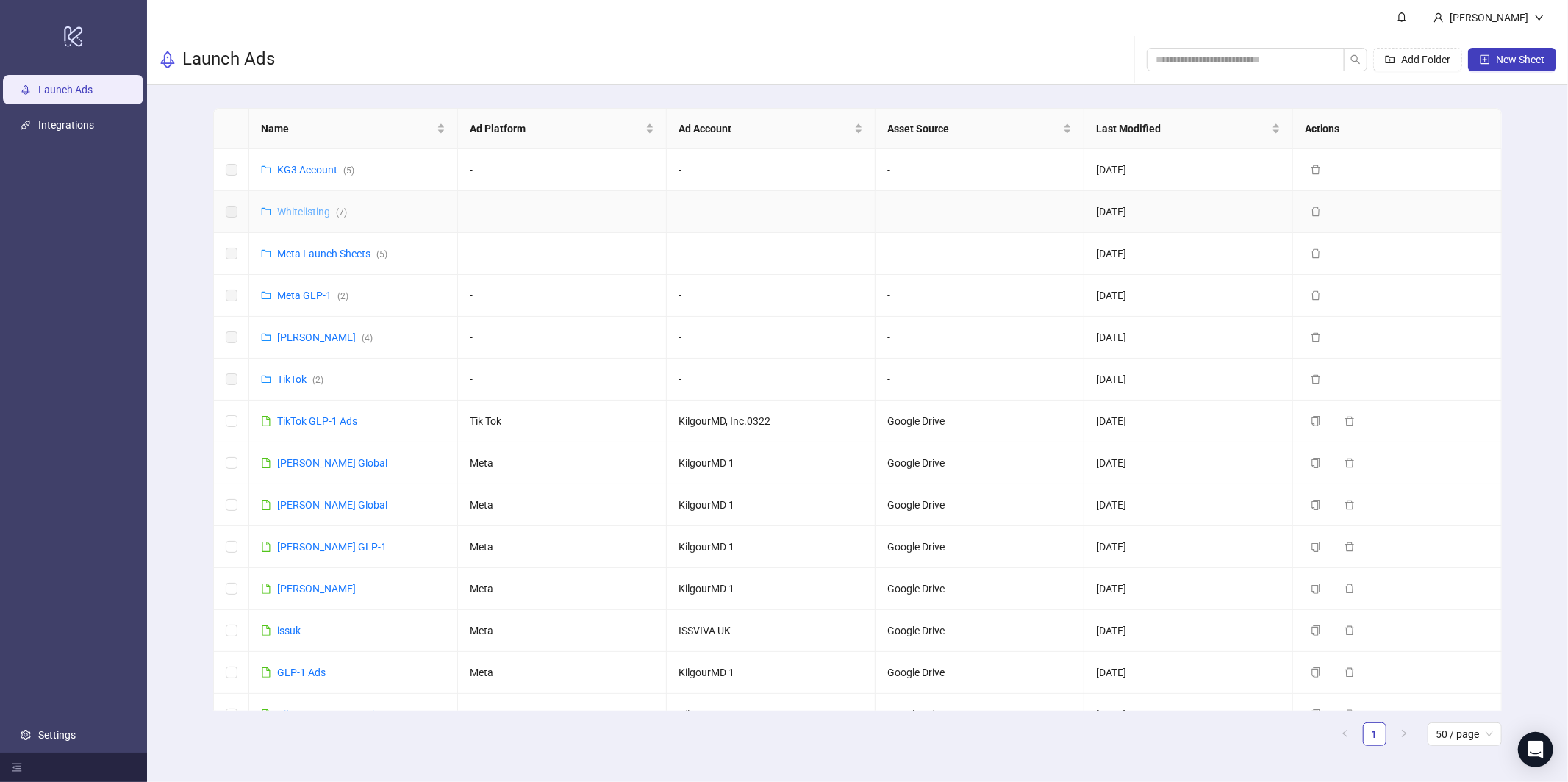
click at [297, 213] on link "Whitelisting ( 7 )" at bounding box center [312, 212] width 70 height 12
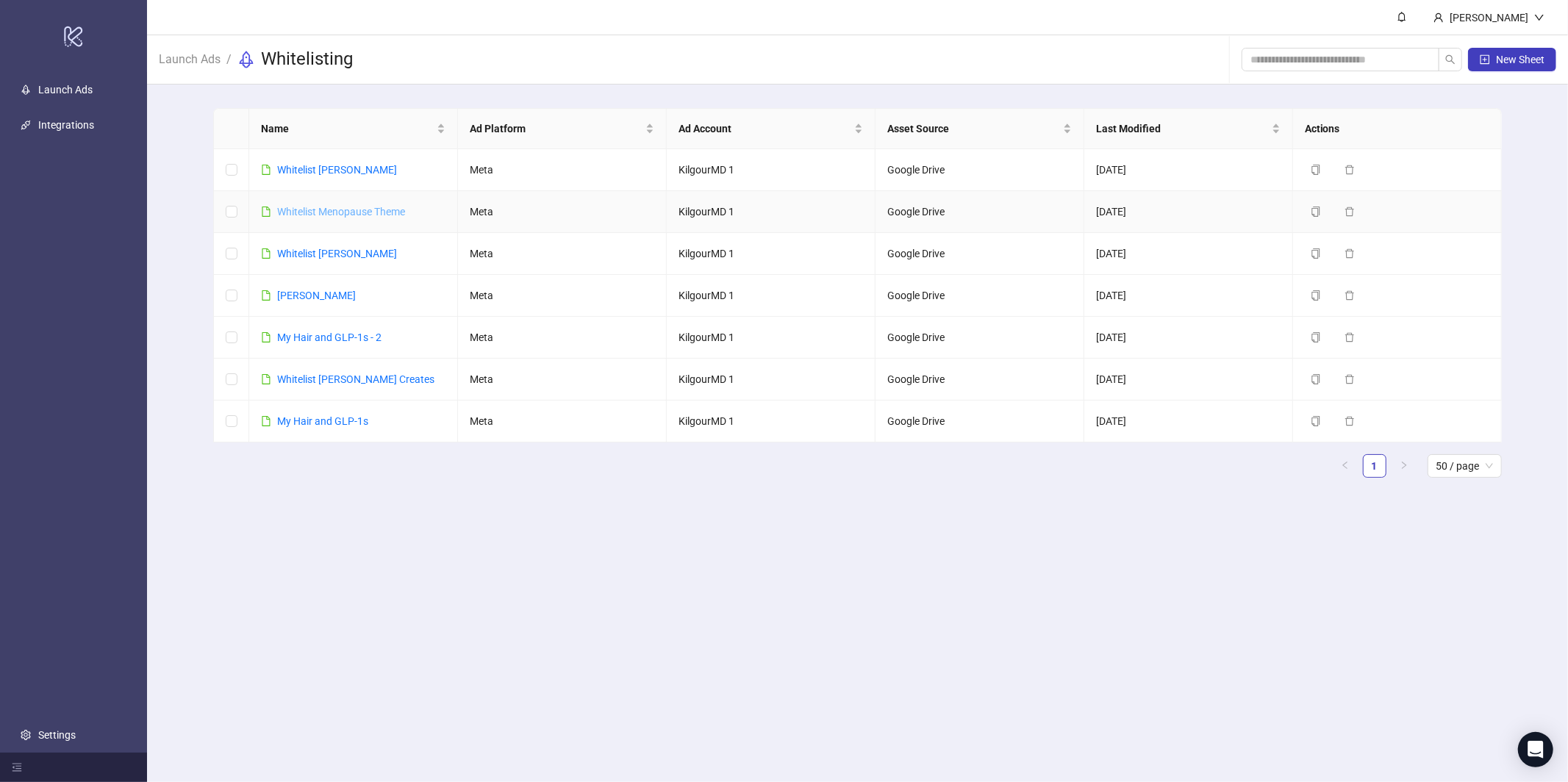
click at [314, 209] on link "Whitelist Menopause Theme" at bounding box center [340, 212] width 128 height 12
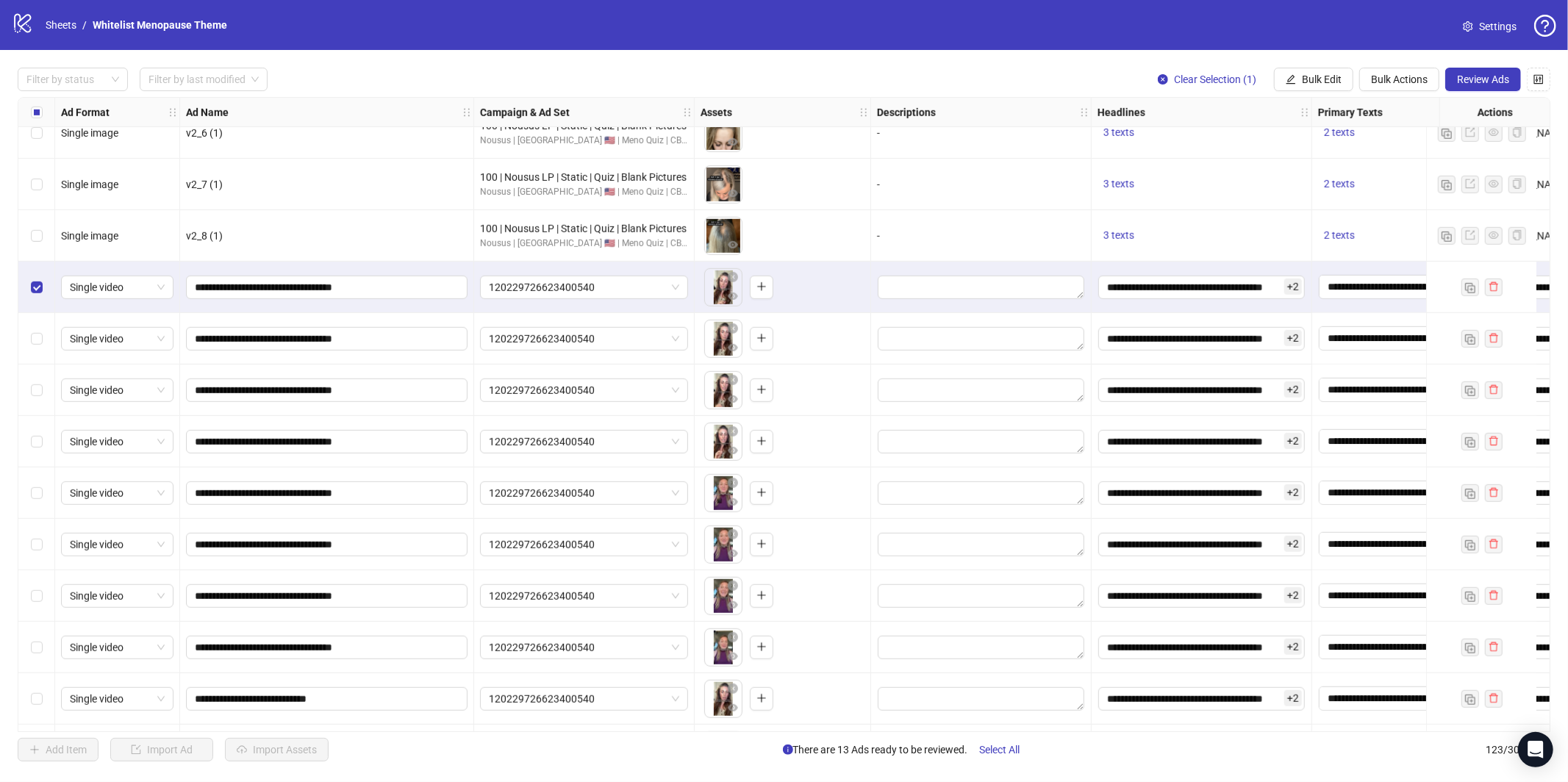
scroll to position [5729, 0]
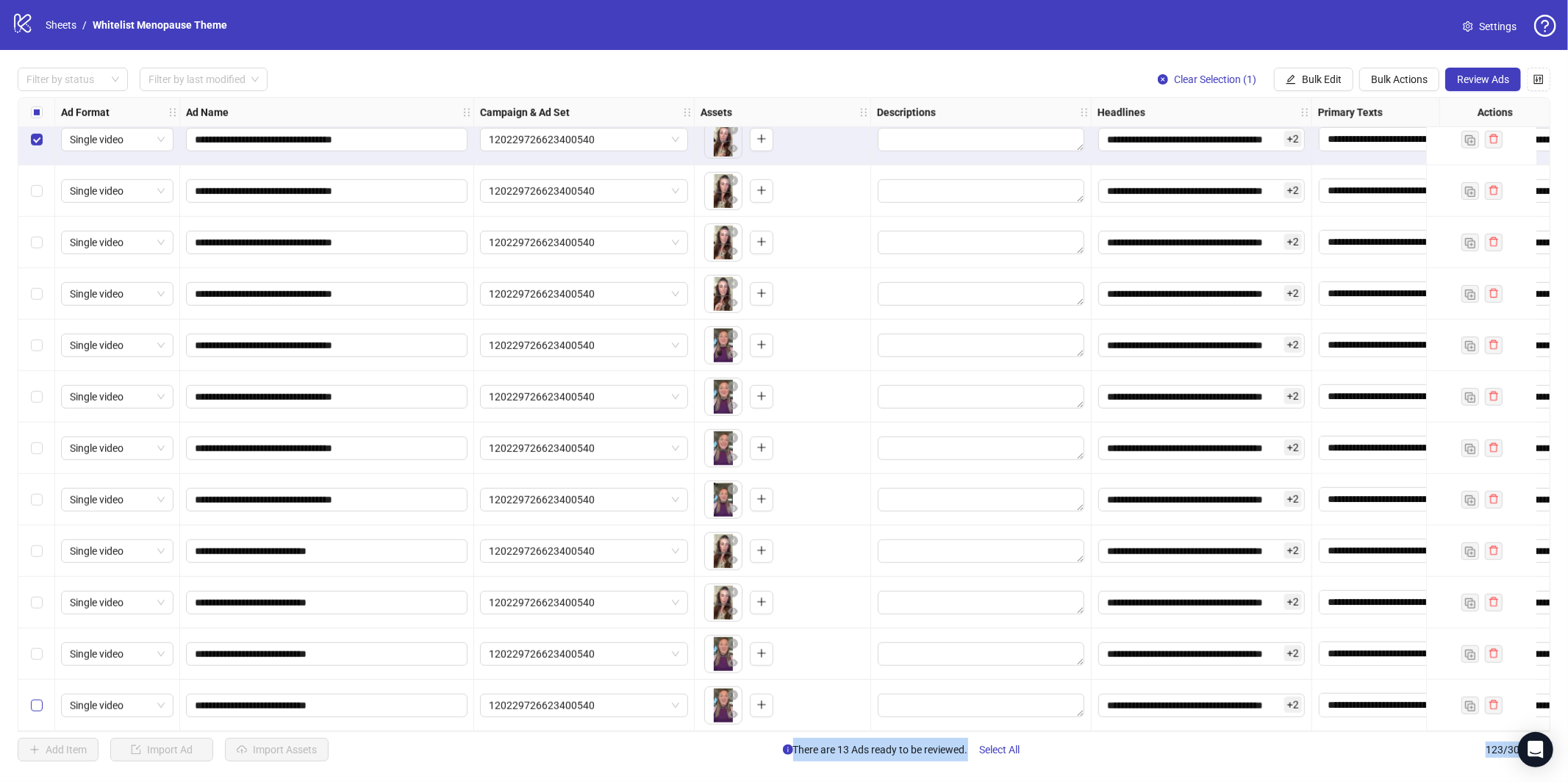
click at [37, 706] on label "Select row 123" at bounding box center [37, 705] width 12 height 16
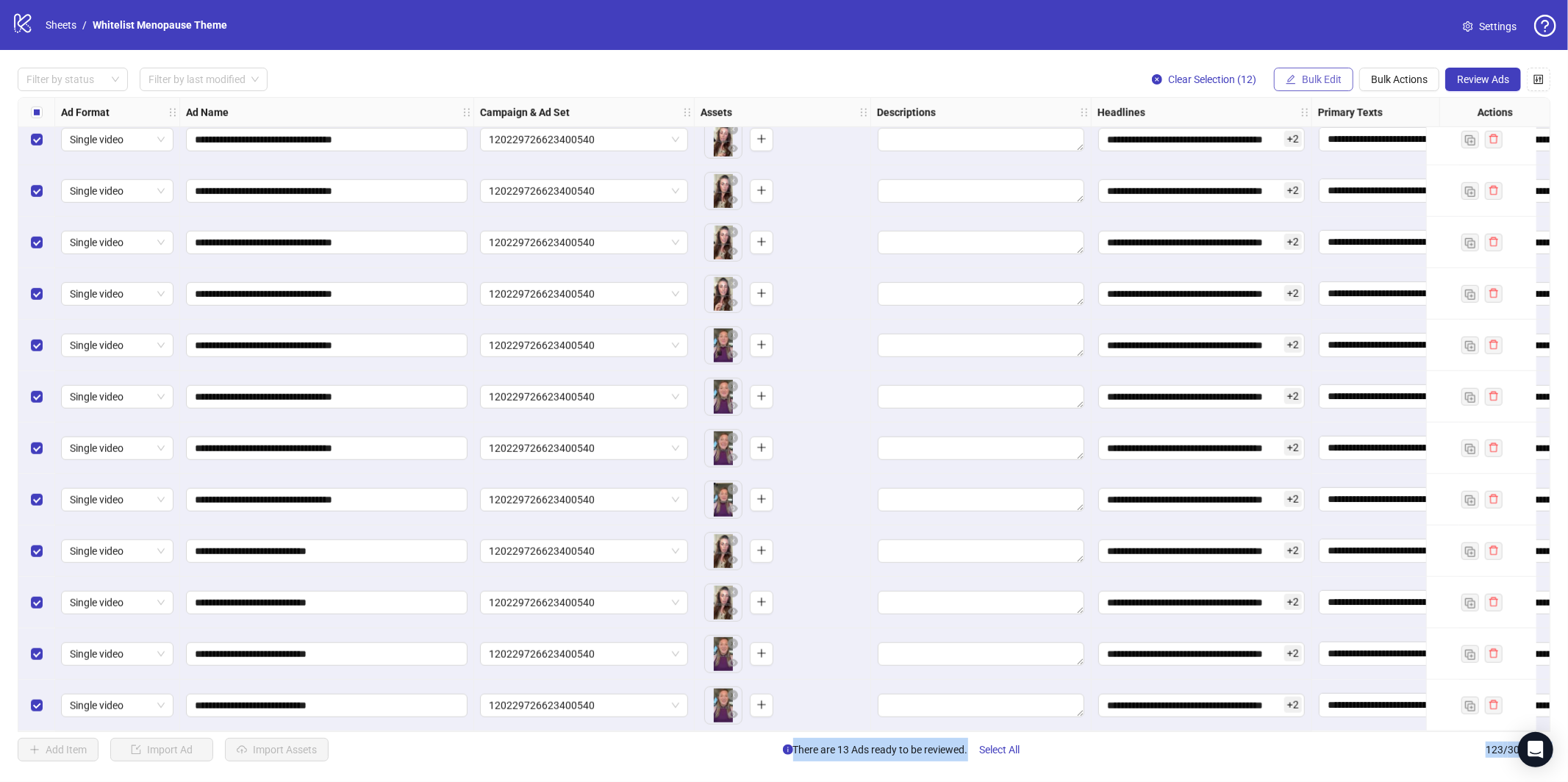
click at [1305, 79] on span "Bulk Edit" at bounding box center [1321, 79] width 39 height 12
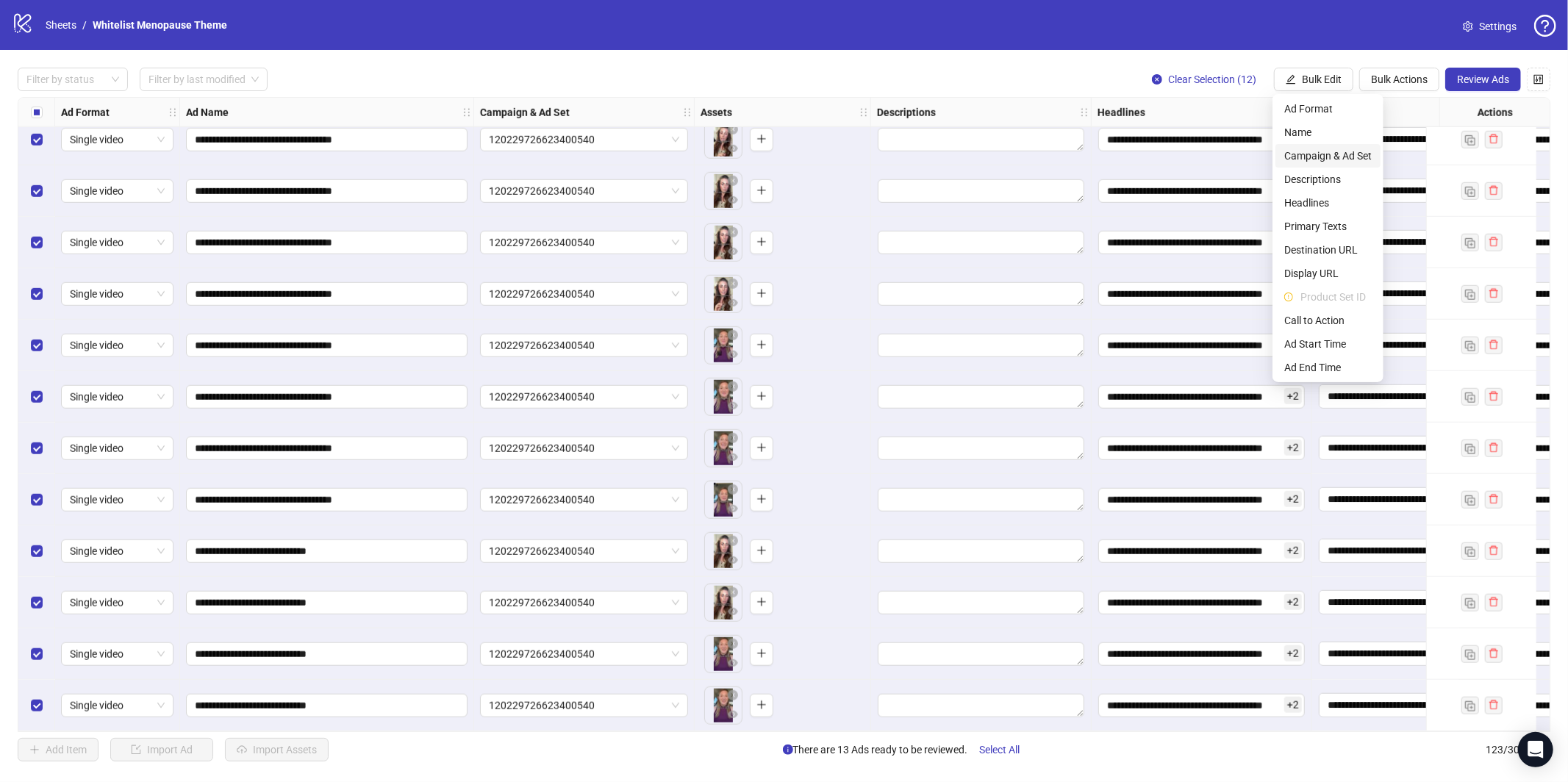
click at [1314, 155] on span "Campaign & Ad Set" at bounding box center [1328, 155] width 88 height 16
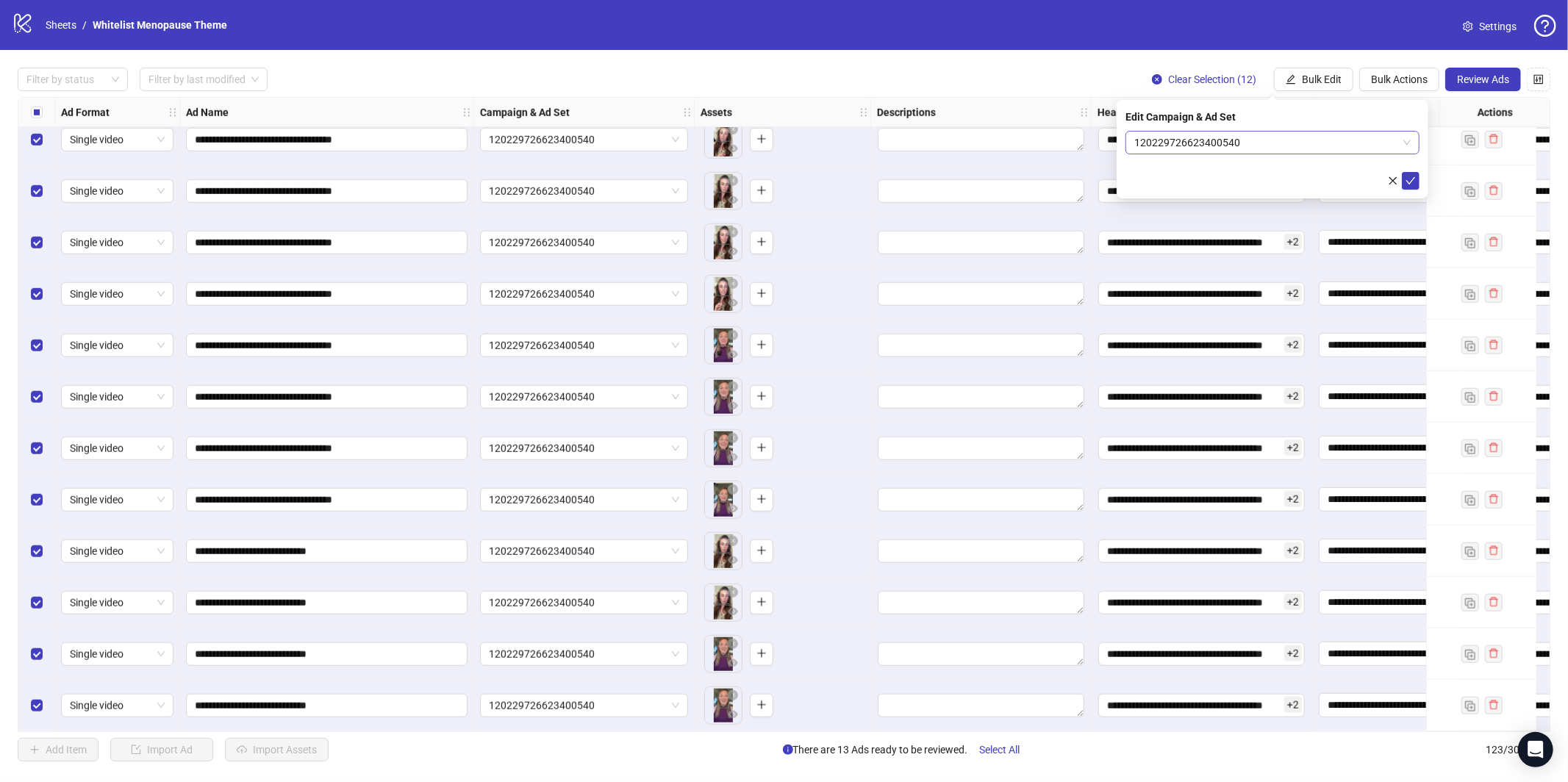
click at [1220, 140] on span "120229726623400540" at bounding box center [1271, 142] width 276 height 22
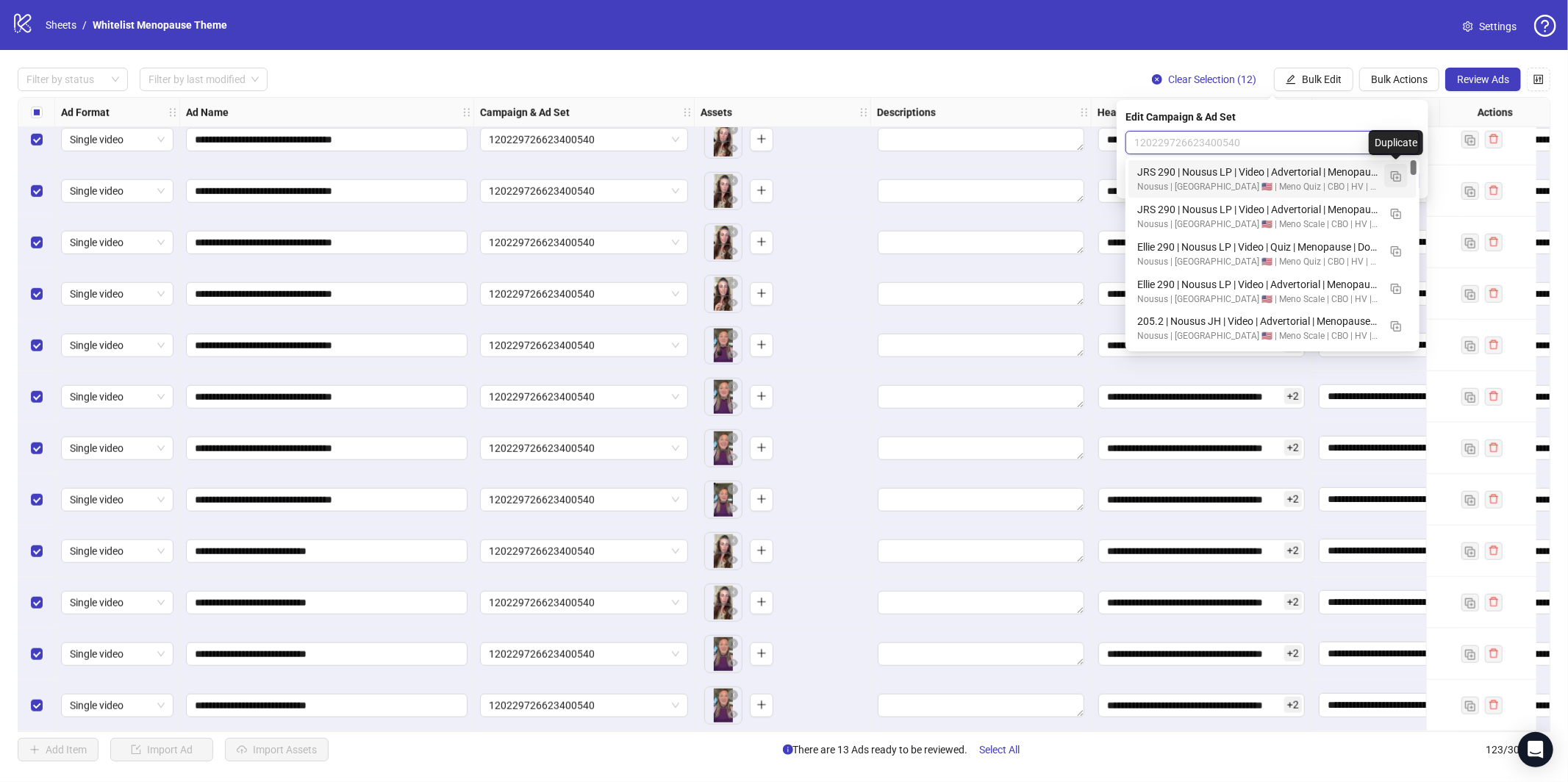
click at [1399, 176] on img "button" at bounding box center [1396, 176] width 11 height 11
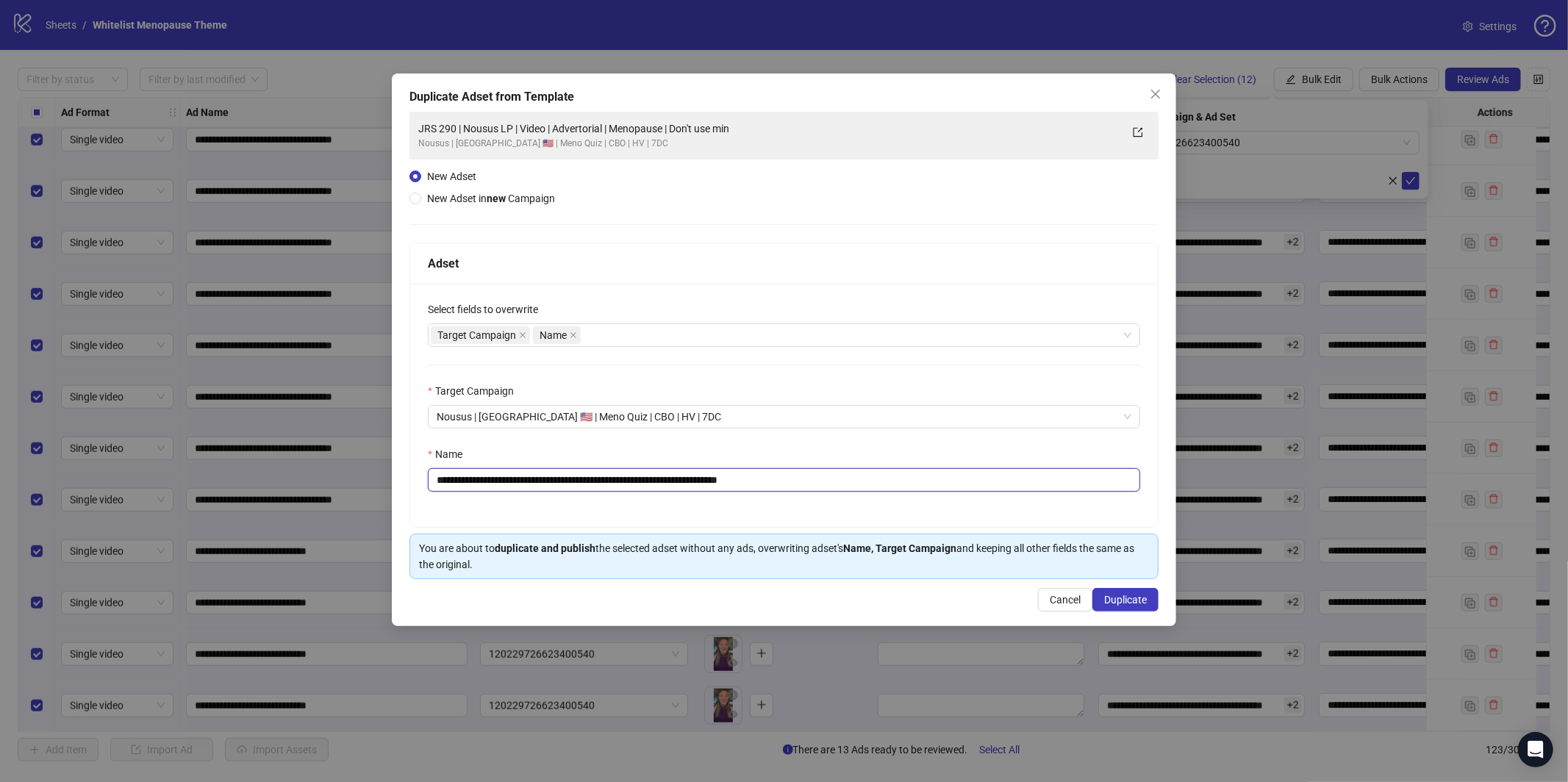
click at [818, 478] on input "**********" at bounding box center [784, 479] width 713 height 23
paste input "text"
type input "**********"
click at [1138, 600] on span "Duplicate" at bounding box center [1126, 600] width 42 height 12
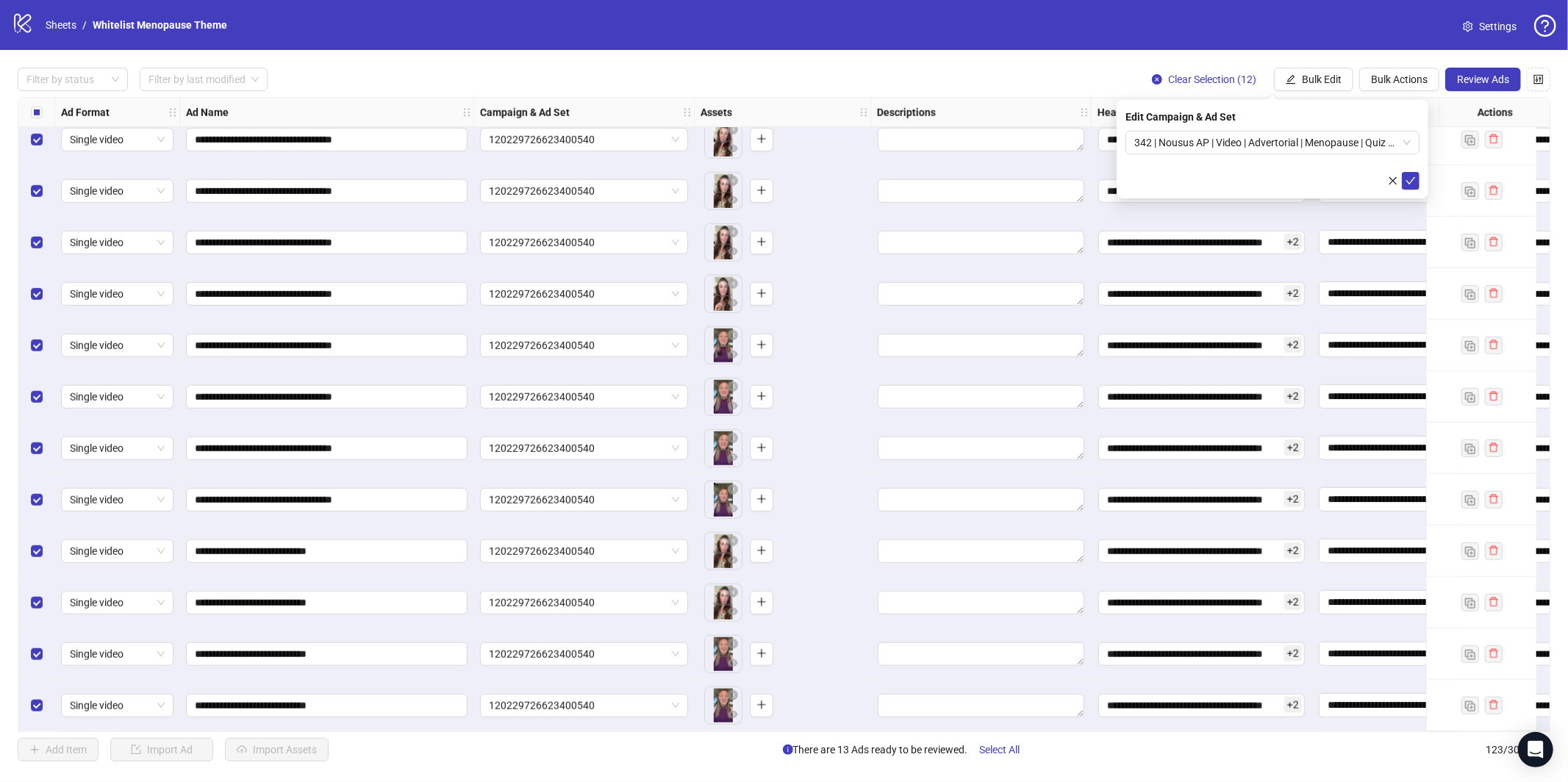
click at [630, 489] on span "120229726623400540" at bounding box center [584, 499] width 191 height 22
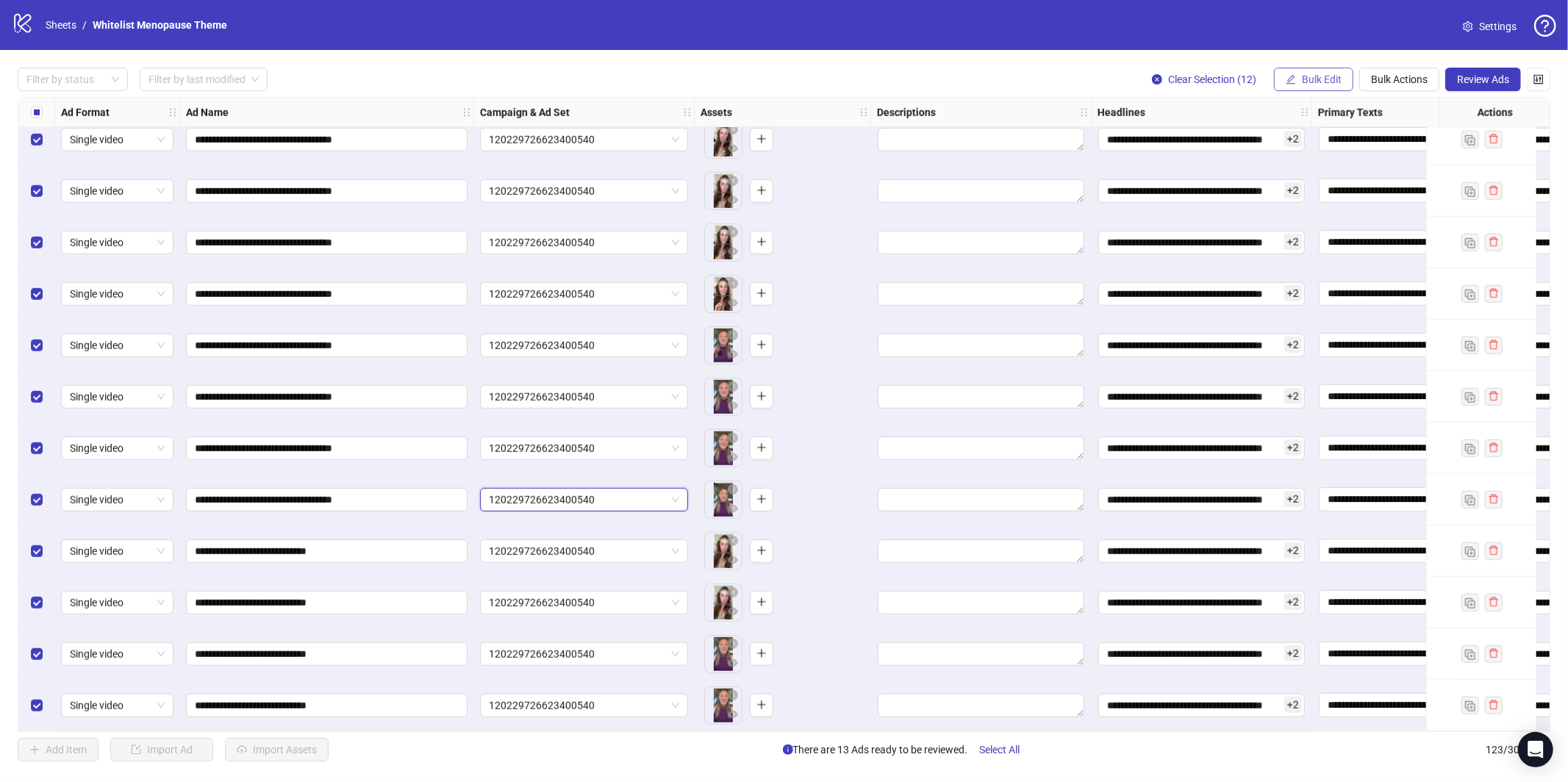
click at [1336, 85] on span "Bulk Edit" at bounding box center [1321, 79] width 39 height 12
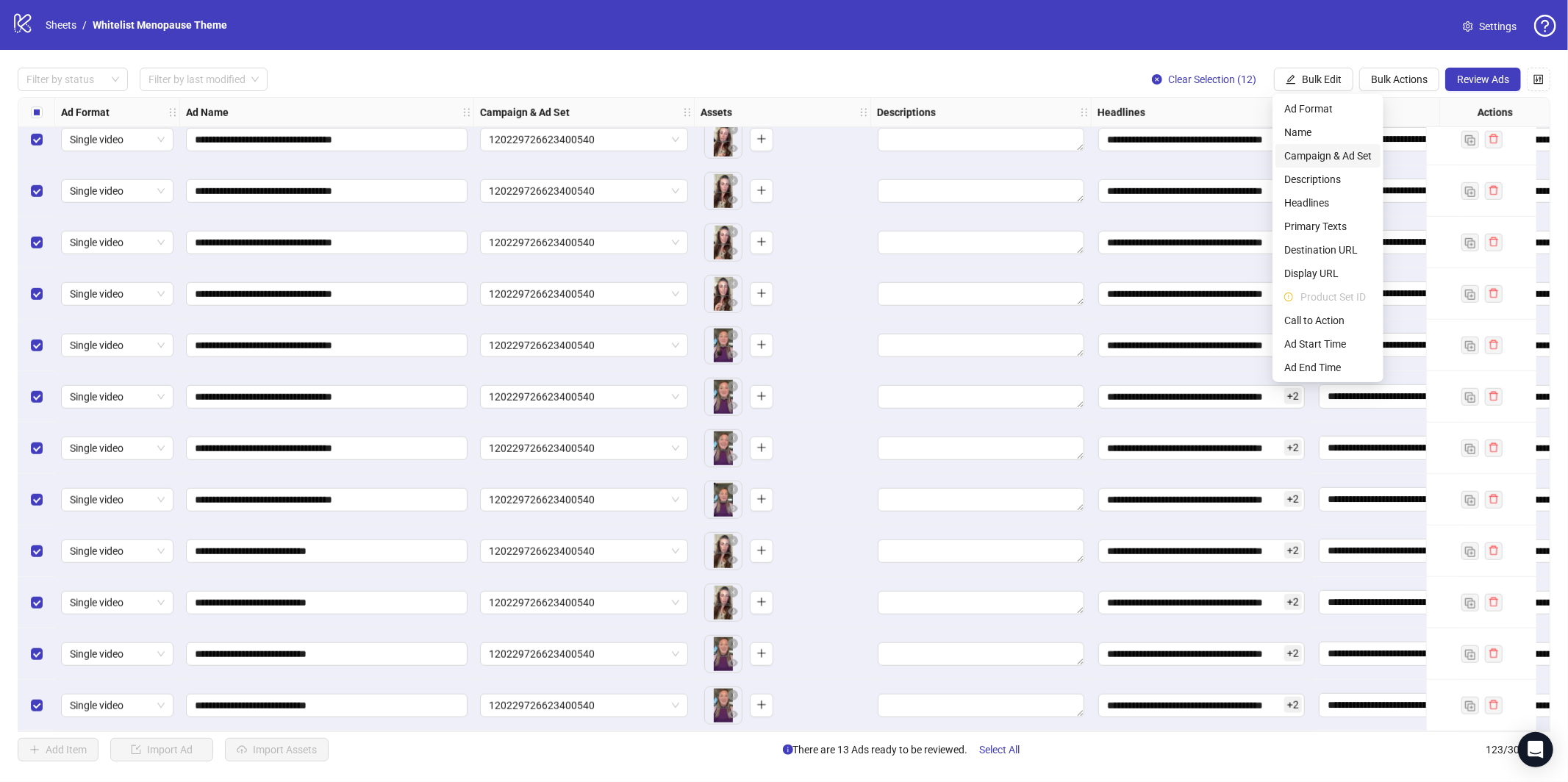
click at [1313, 160] on span "Campaign & Ad Set" at bounding box center [1328, 155] width 88 height 16
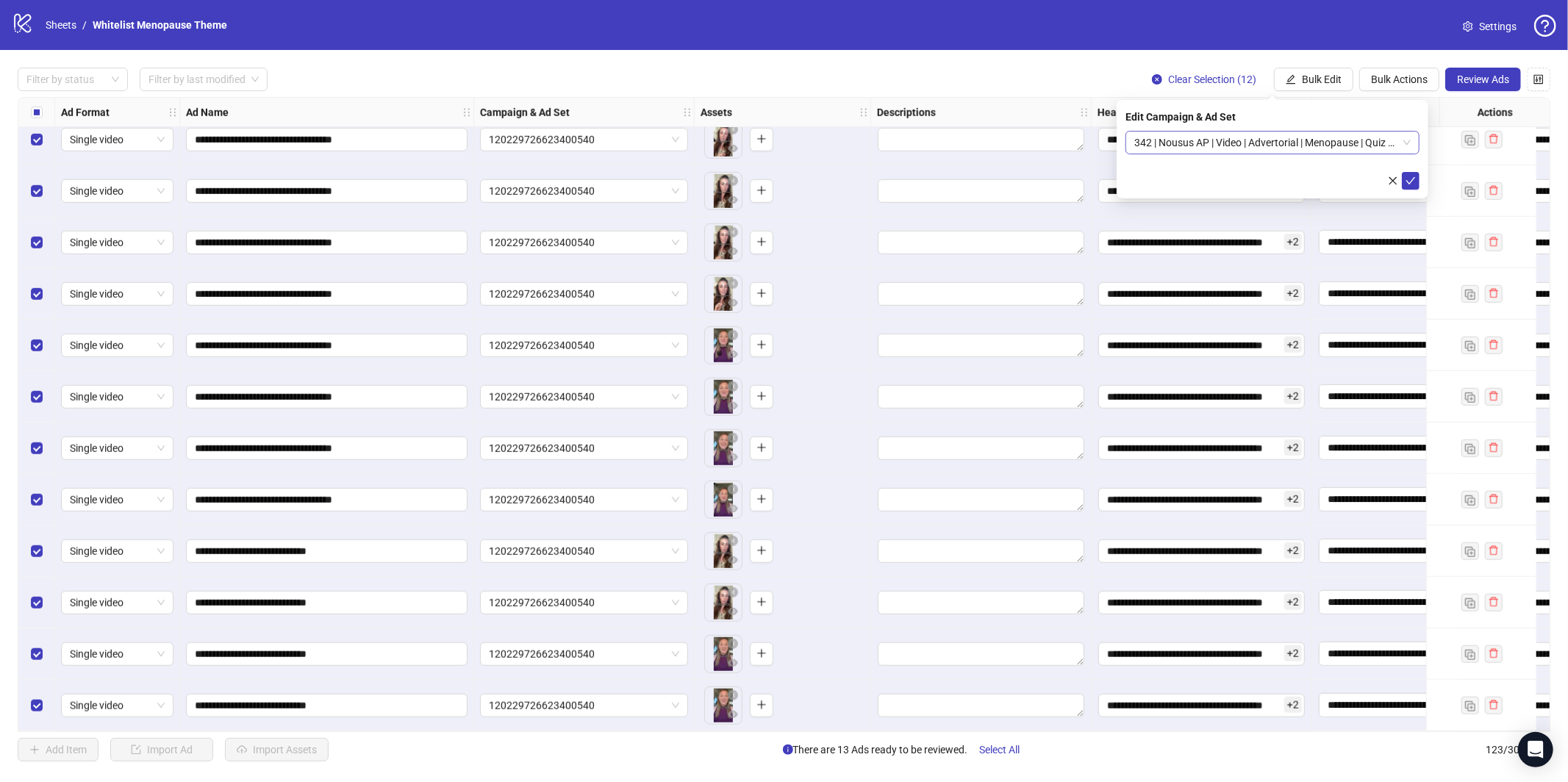
scroll to position [0, 0]
click at [1352, 135] on span "342 | Nousus AP | Video | Advertorial | Menopause | Quiz short" at bounding box center [1271, 142] width 276 height 22
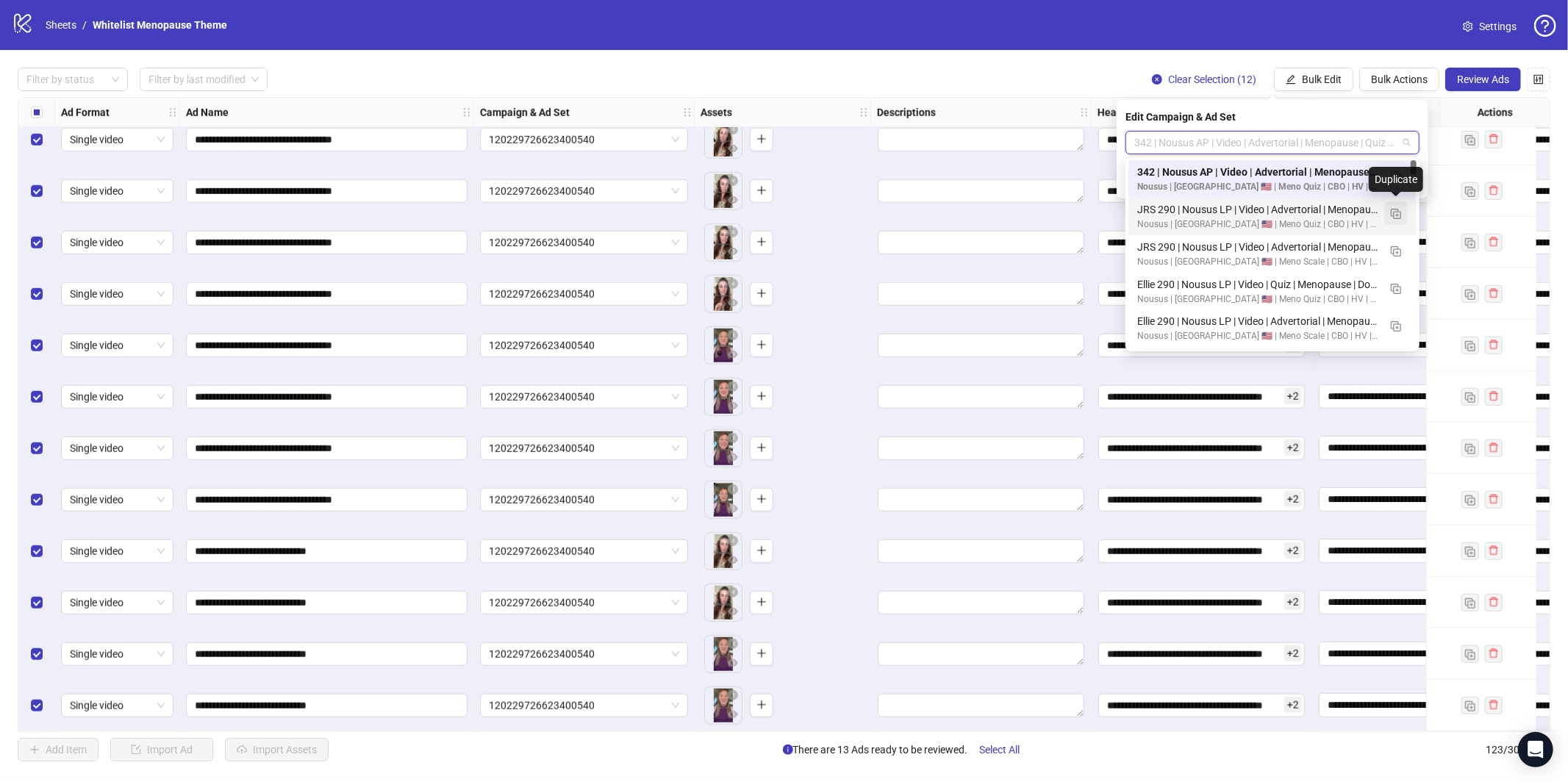
click at [1397, 209] on img "button" at bounding box center [1396, 214] width 11 height 11
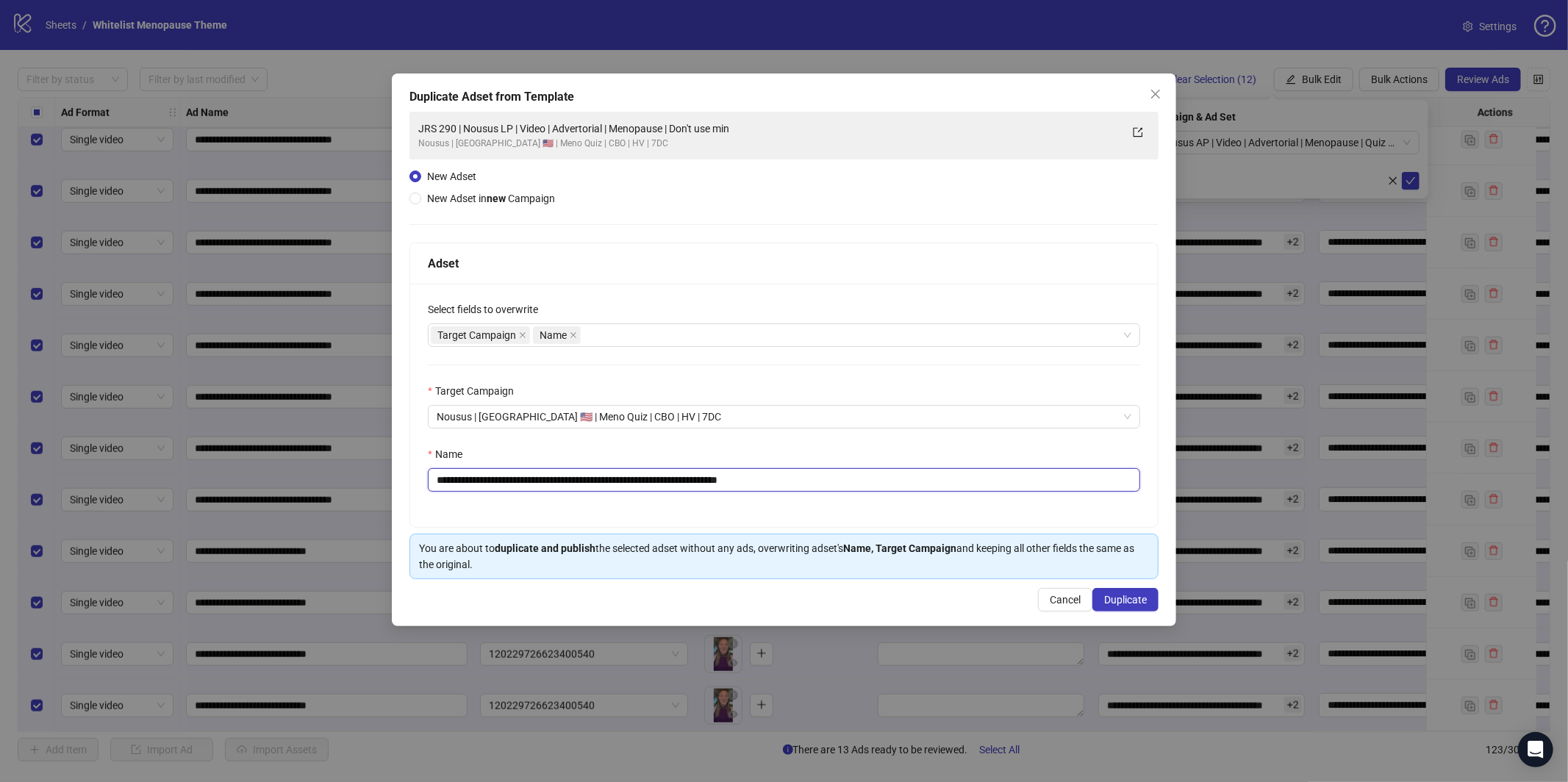
drag, startPoint x: 756, startPoint y: 484, endPoint x: 843, endPoint y: 488, distance: 87.1
click at [846, 490] on input "**********" at bounding box center [784, 479] width 713 height 23
paste input "text"
click at [591, 476] on input "**********" at bounding box center [784, 479] width 713 height 23
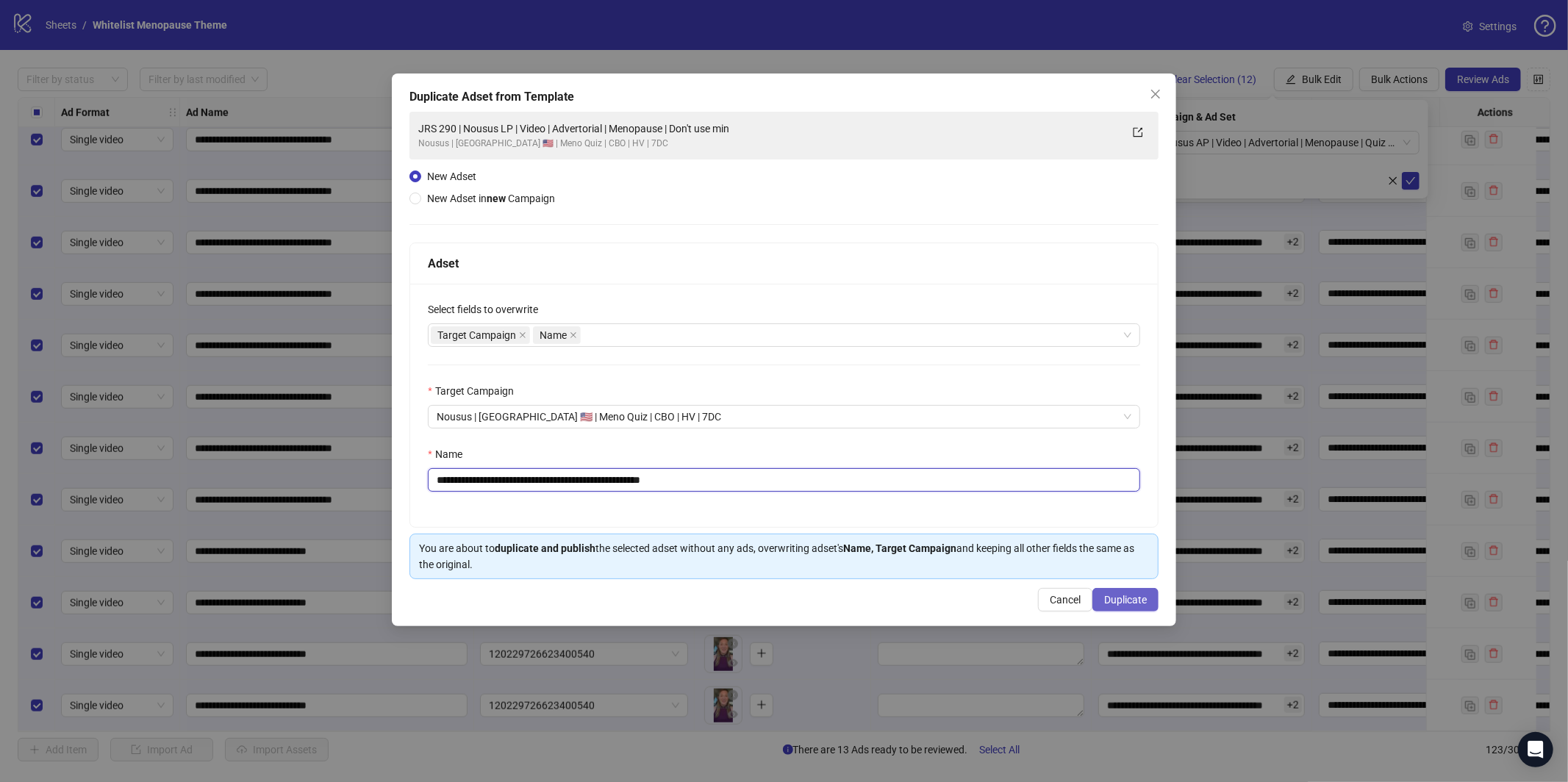
type input "**********"
click at [1124, 602] on span "Duplicate" at bounding box center [1126, 600] width 42 height 12
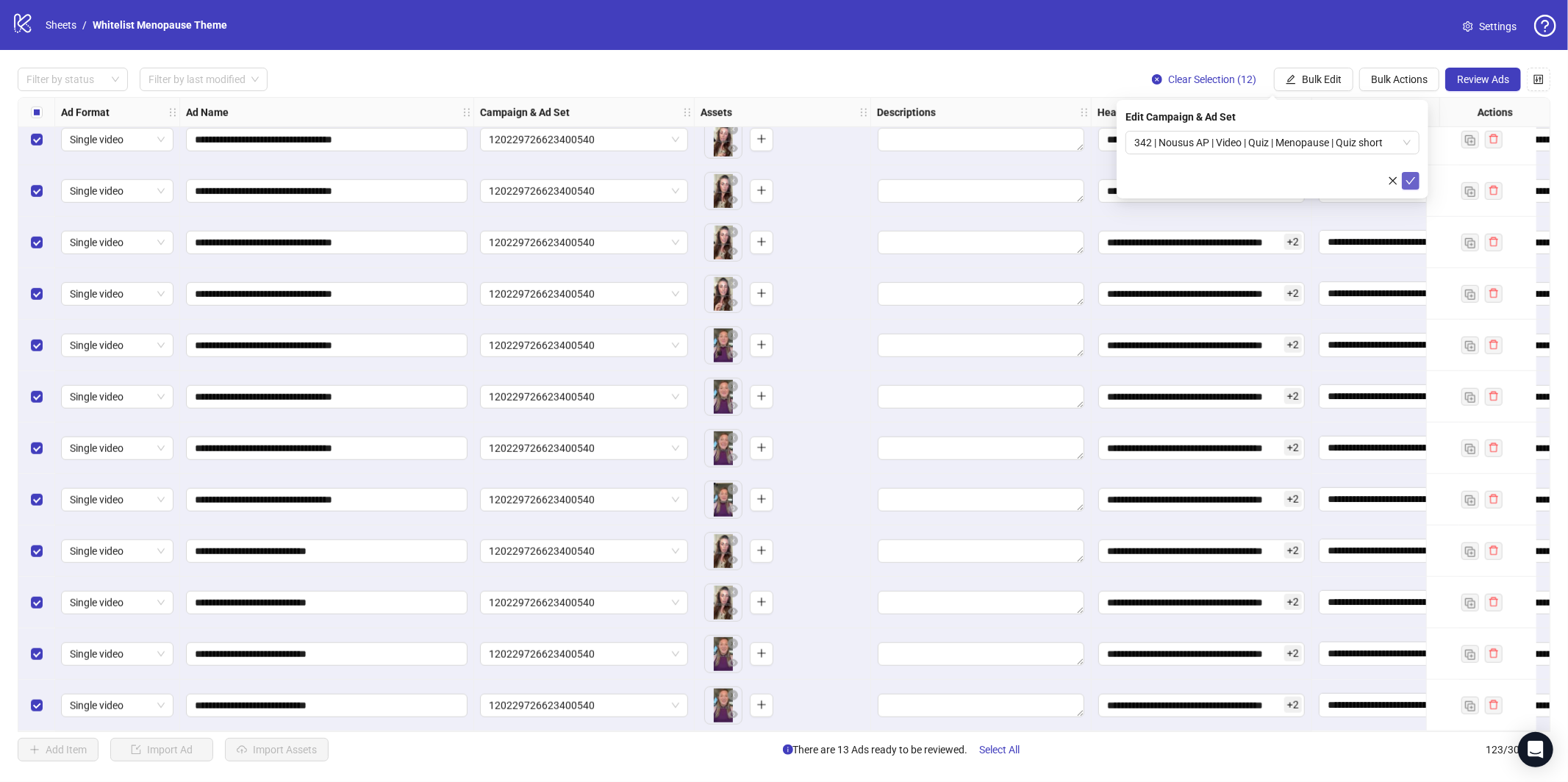
click at [1412, 176] on icon "check" at bounding box center [1411, 181] width 11 height 11
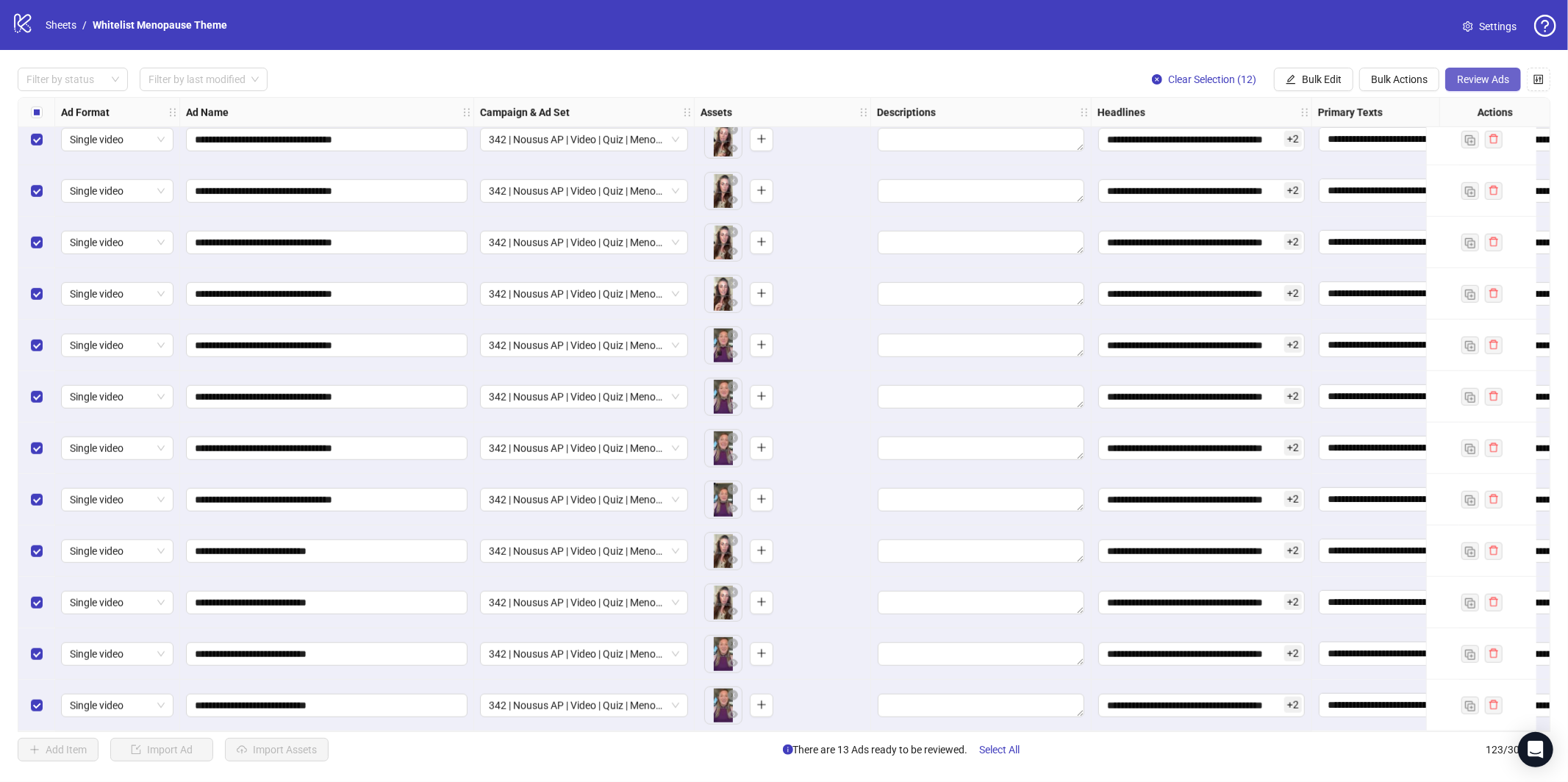
click at [1486, 79] on span "Review Ads" at bounding box center [1483, 79] width 52 height 12
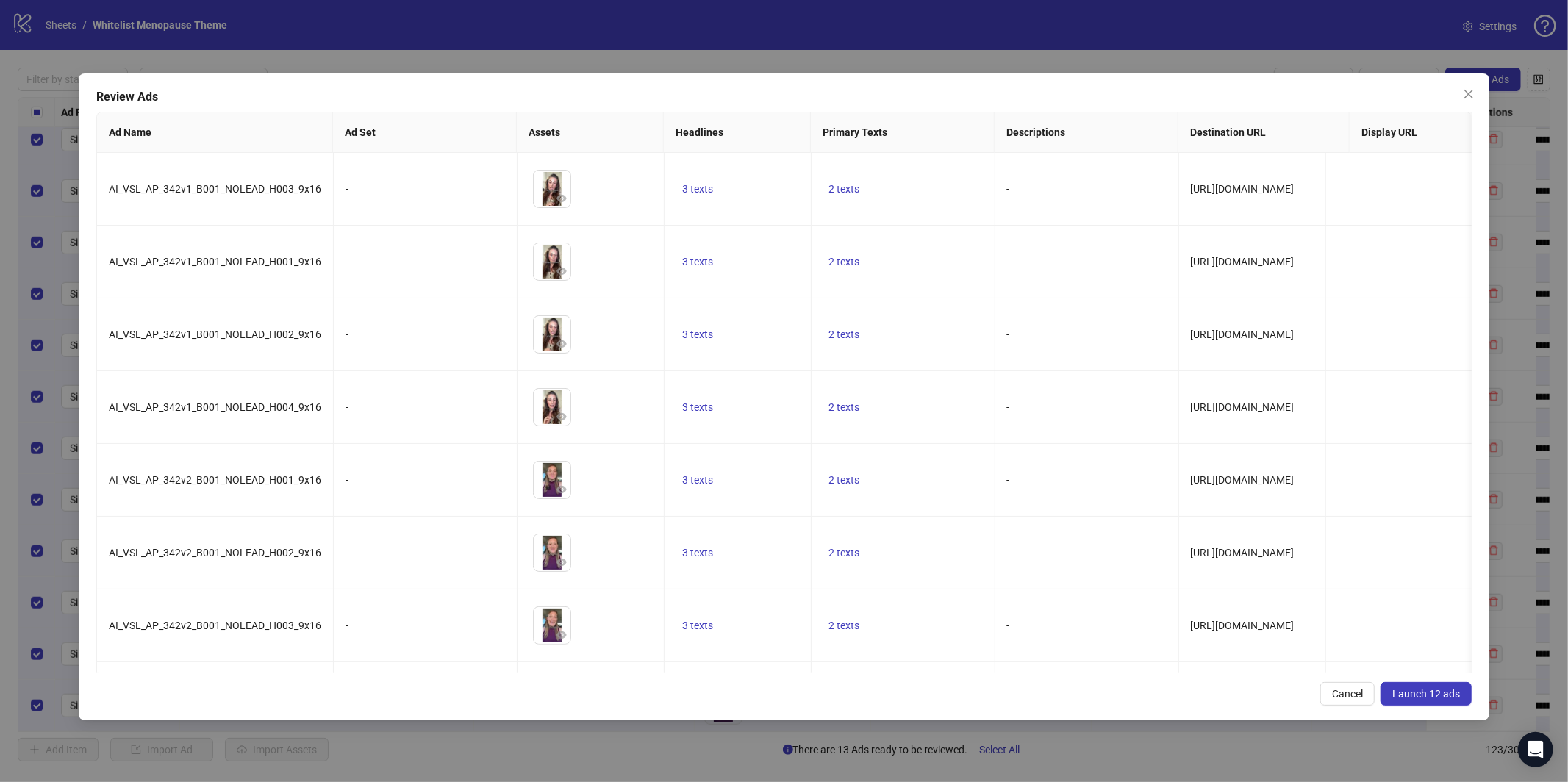
click at [1416, 695] on span "Launch 12 ads" at bounding box center [1426, 694] width 67 height 12
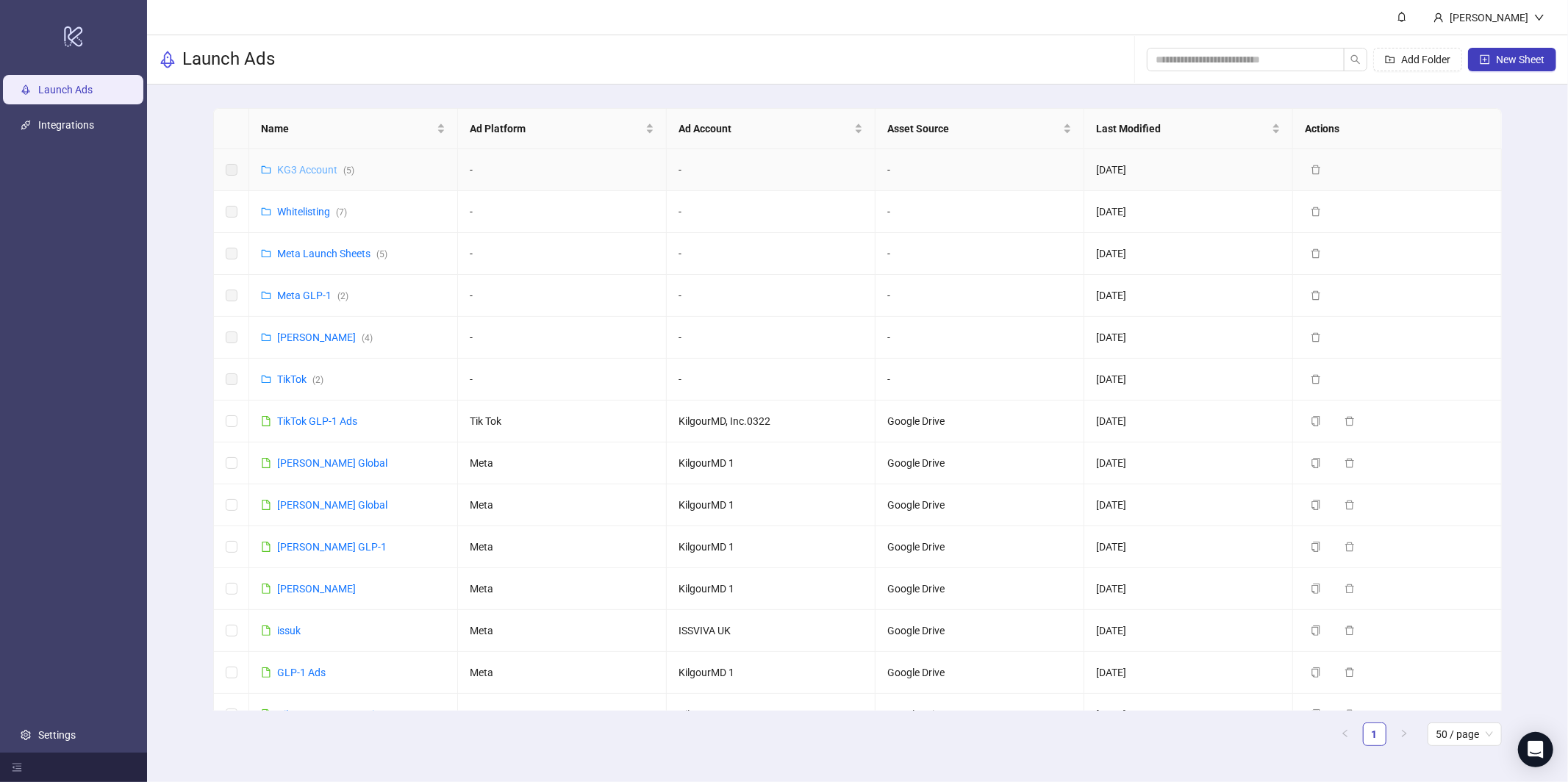
click at [315, 169] on link "KG3 Account ( 5 )" at bounding box center [315, 170] width 77 height 12
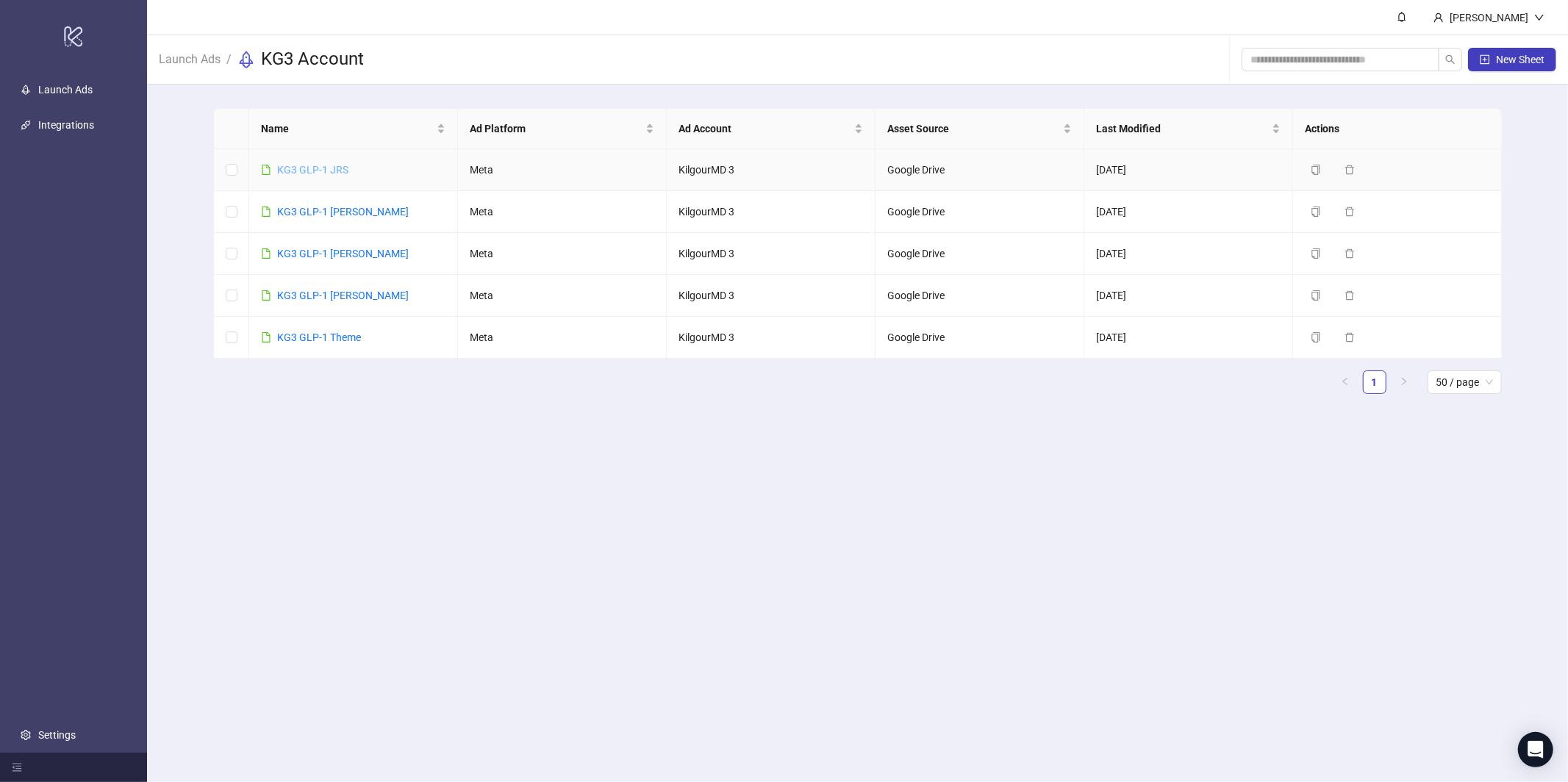
drag, startPoint x: 318, startPoint y: 182, endPoint x: 338, endPoint y: 170, distance: 23.3
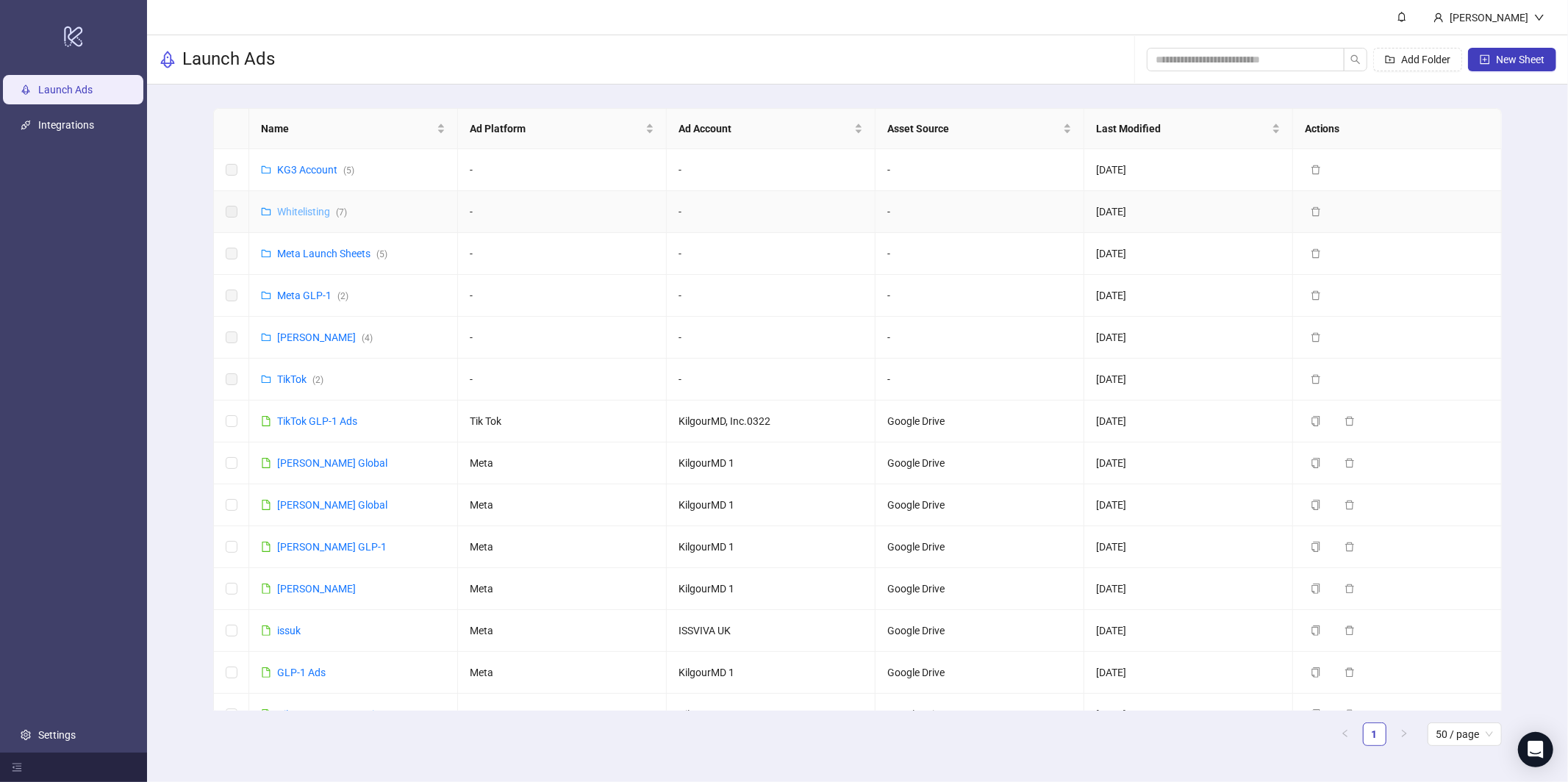
click at [306, 213] on link "Whitelisting ( 7 )" at bounding box center [312, 212] width 70 height 12
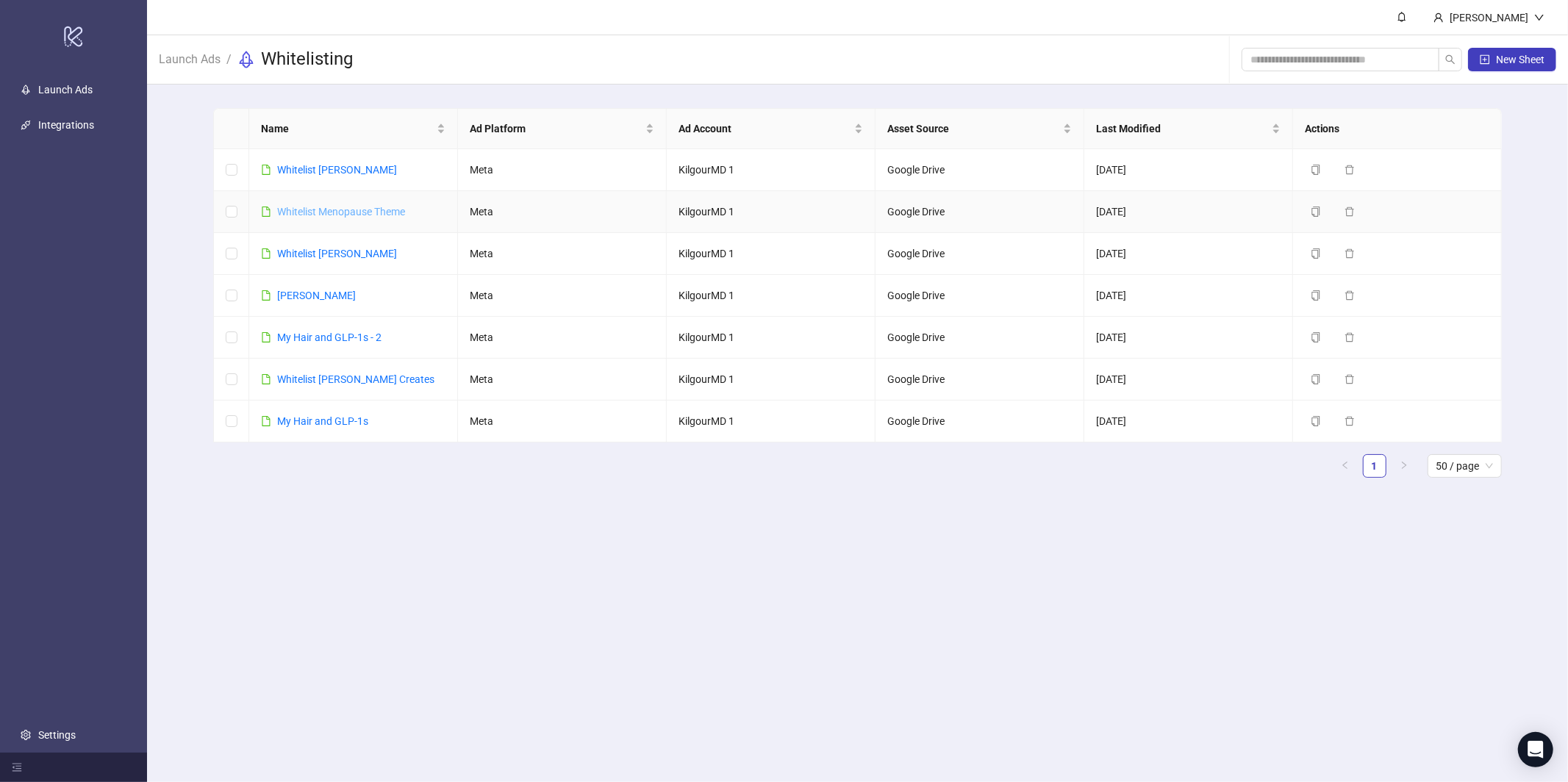
click at [340, 213] on link "Whitelist Menopause Theme" at bounding box center [340, 212] width 128 height 12
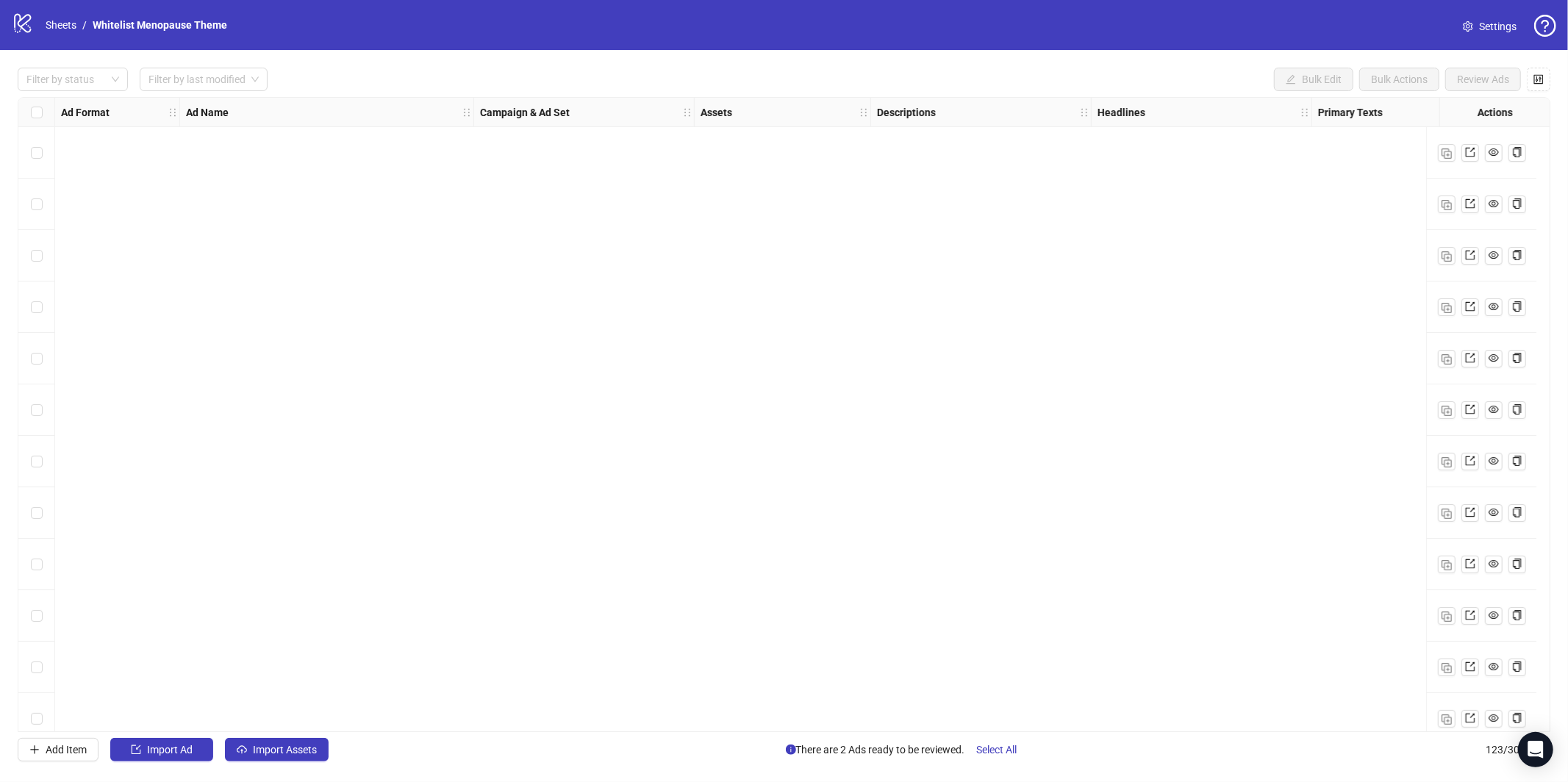
scroll to position [5729, 0]
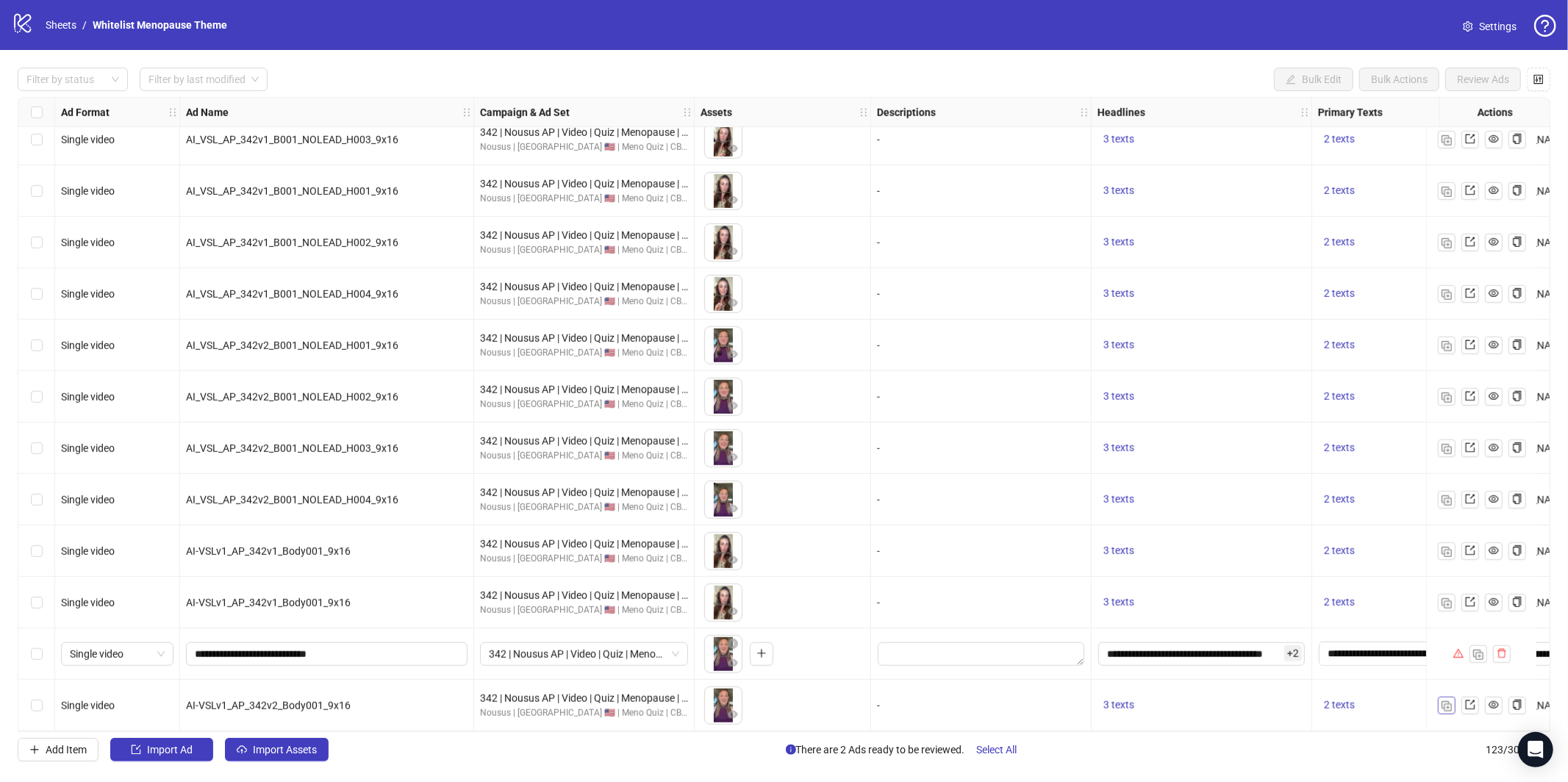
click at [1449, 701] on img "button" at bounding box center [1447, 706] width 11 height 11
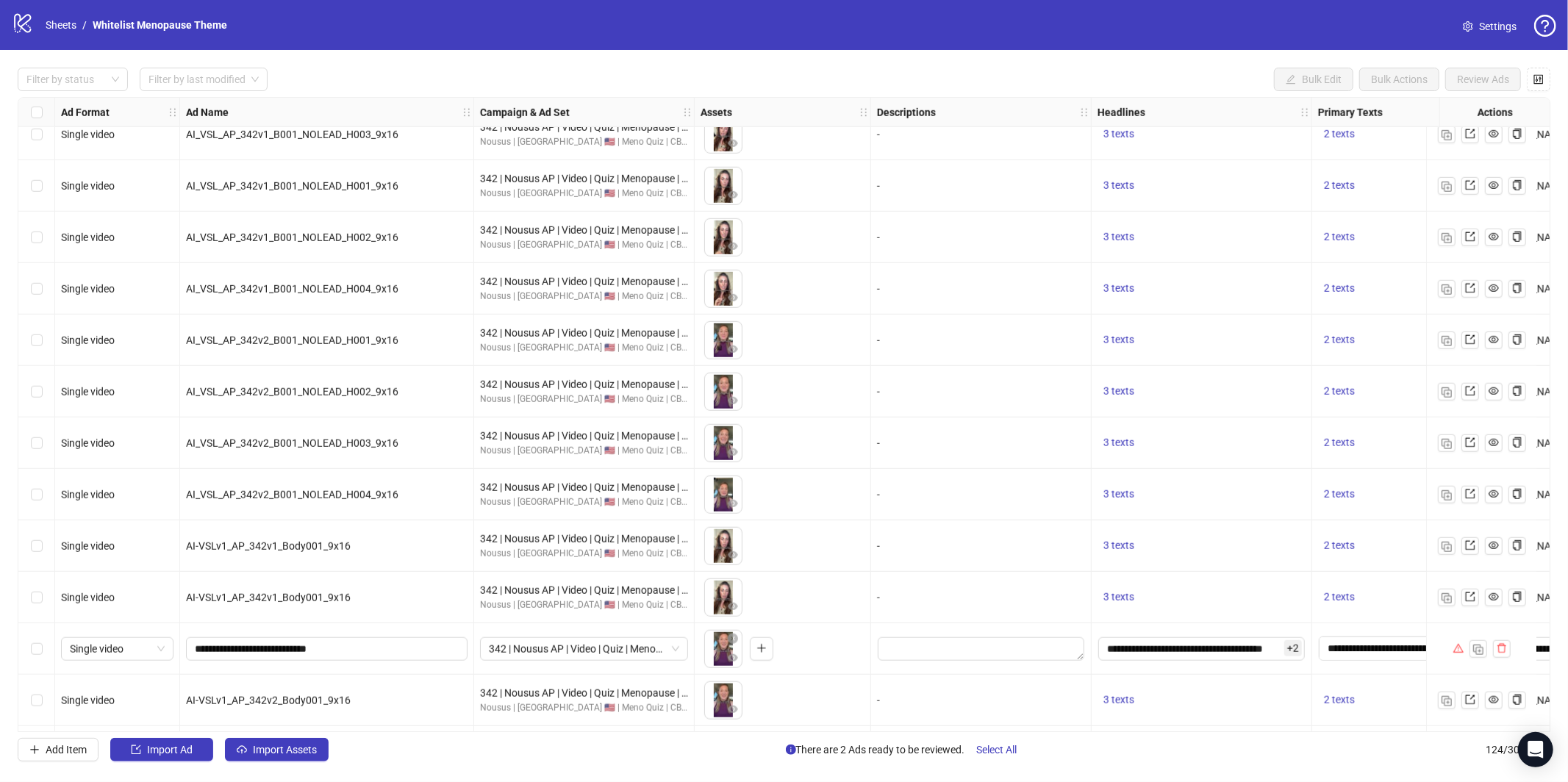
scroll to position [5780, 0]
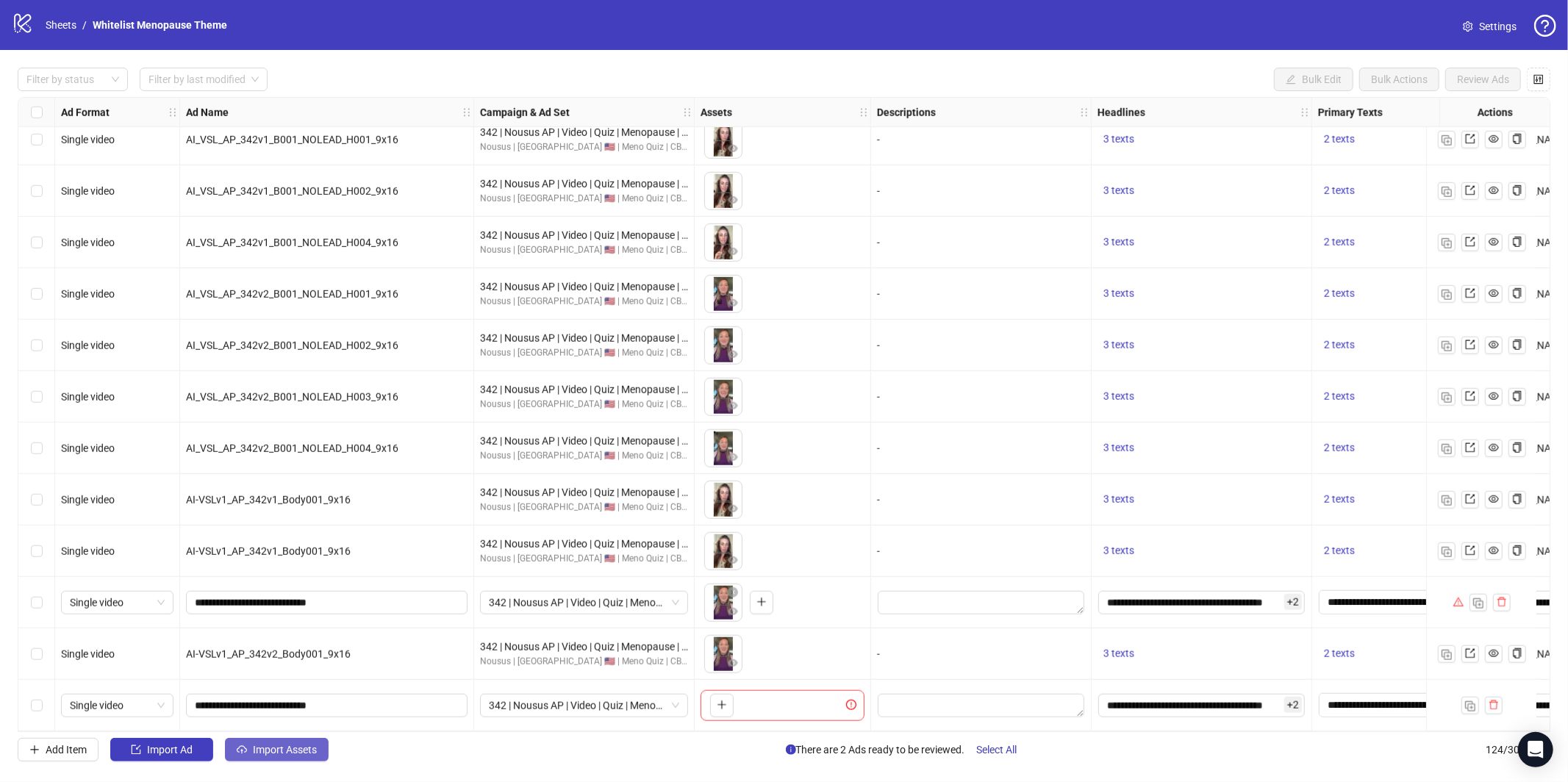
click at [296, 752] on span "Import Assets" at bounding box center [284, 749] width 64 height 12
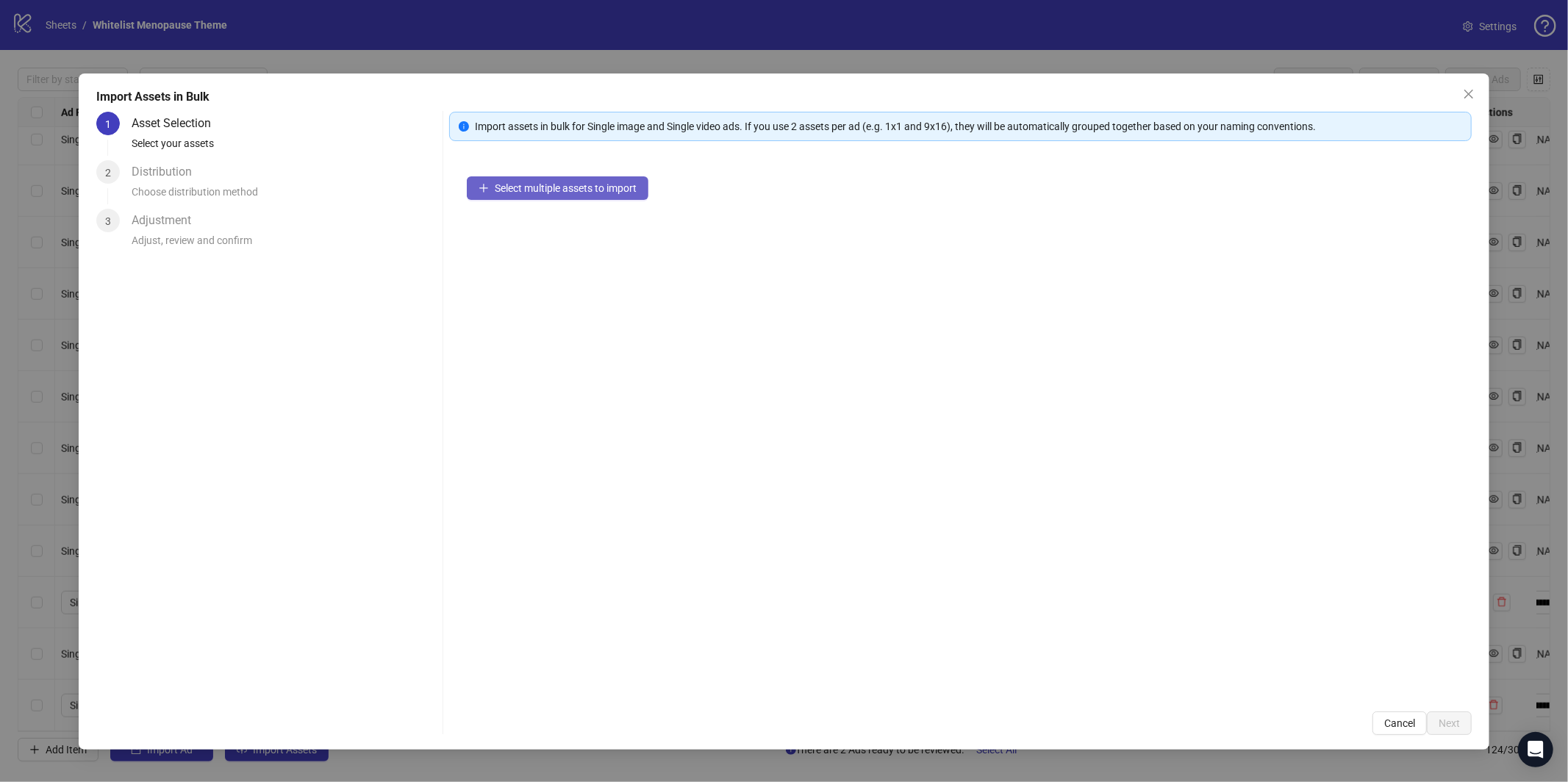
click at [598, 190] on span "Select multiple assets to import" at bounding box center [566, 188] width 142 height 12
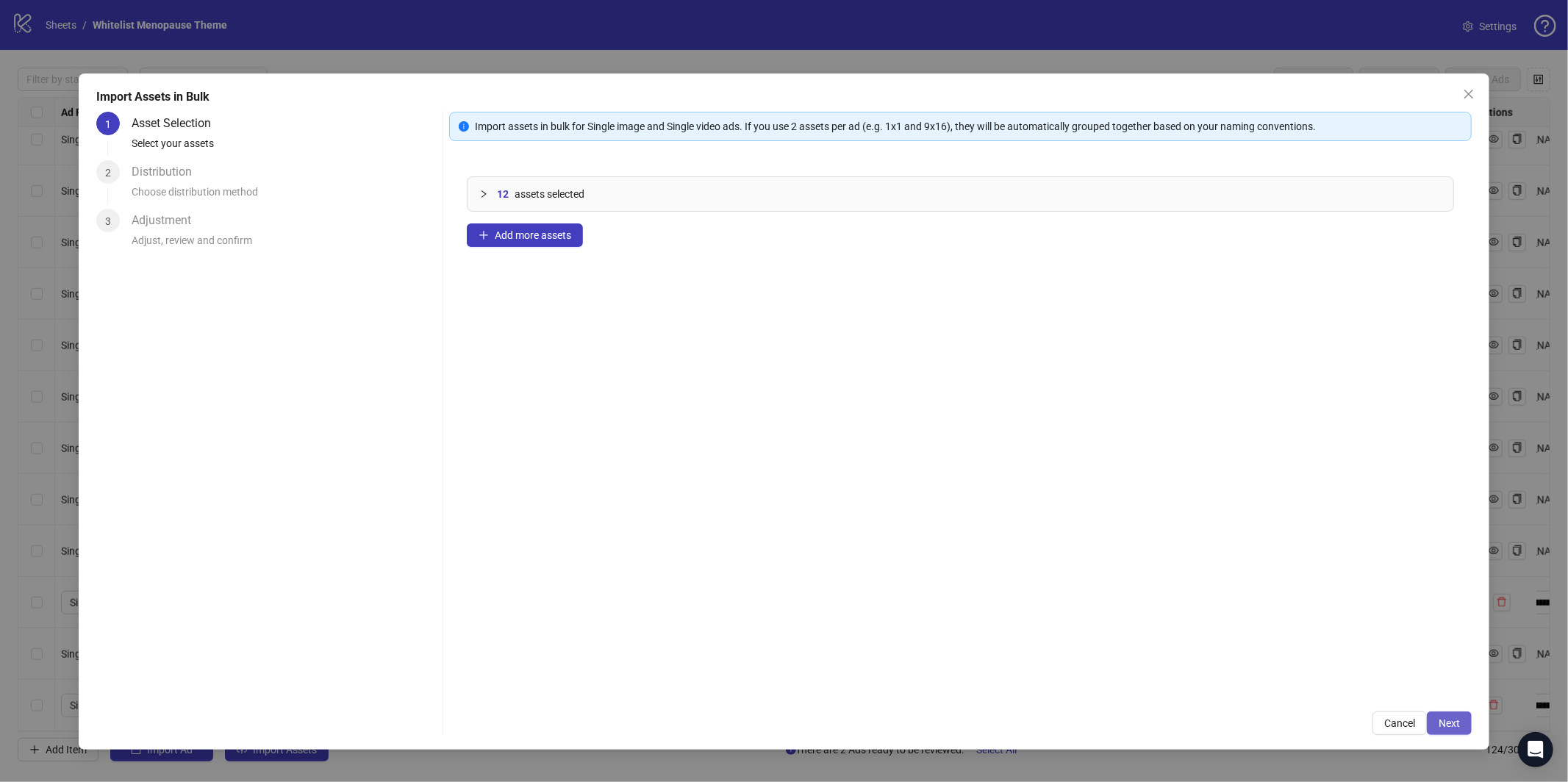
click at [1452, 725] on span "Next" at bounding box center [1449, 723] width 21 height 12
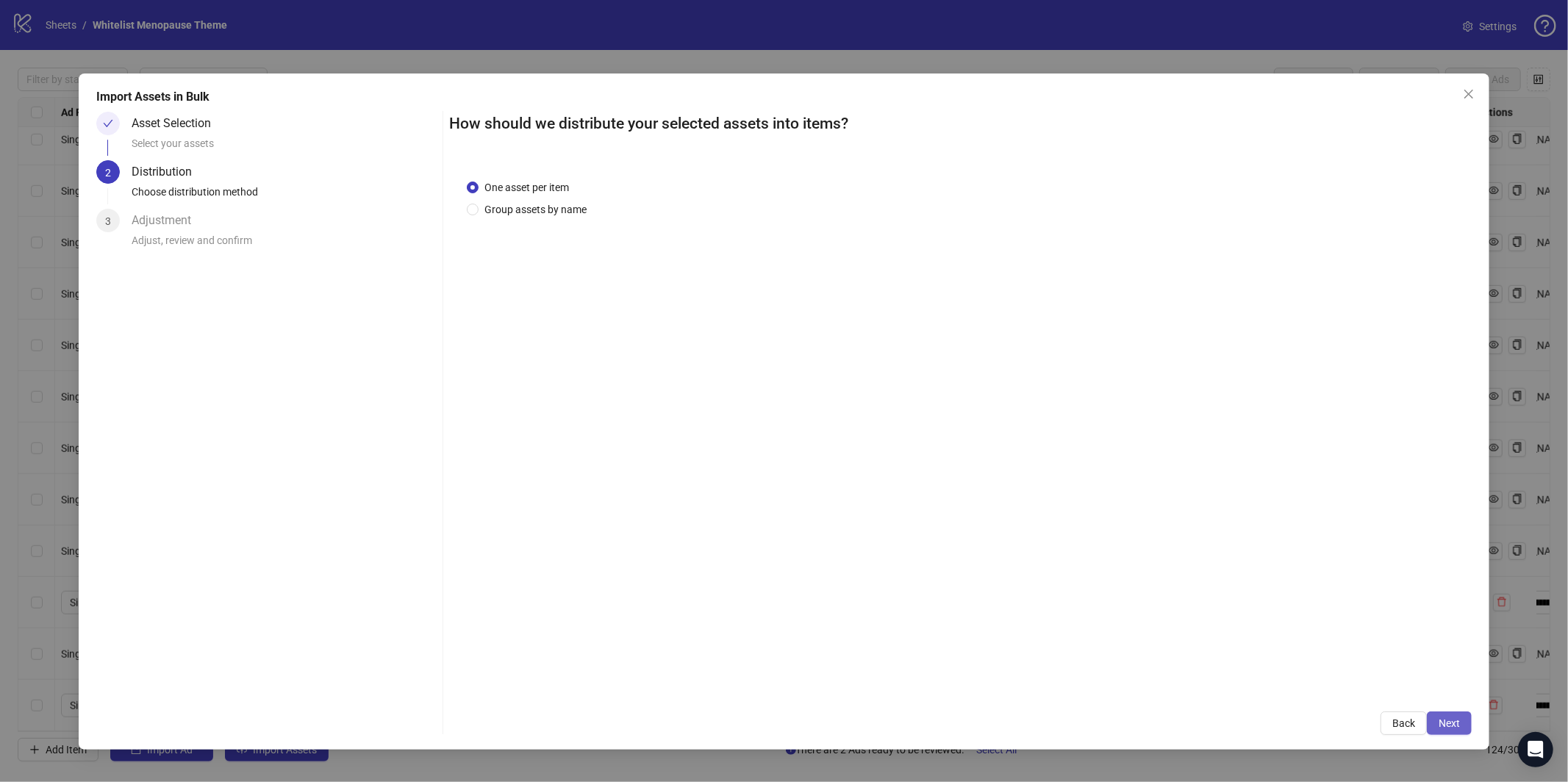
click at [1461, 721] on button "Next" at bounding box center [1448, 723] width 45 height 23
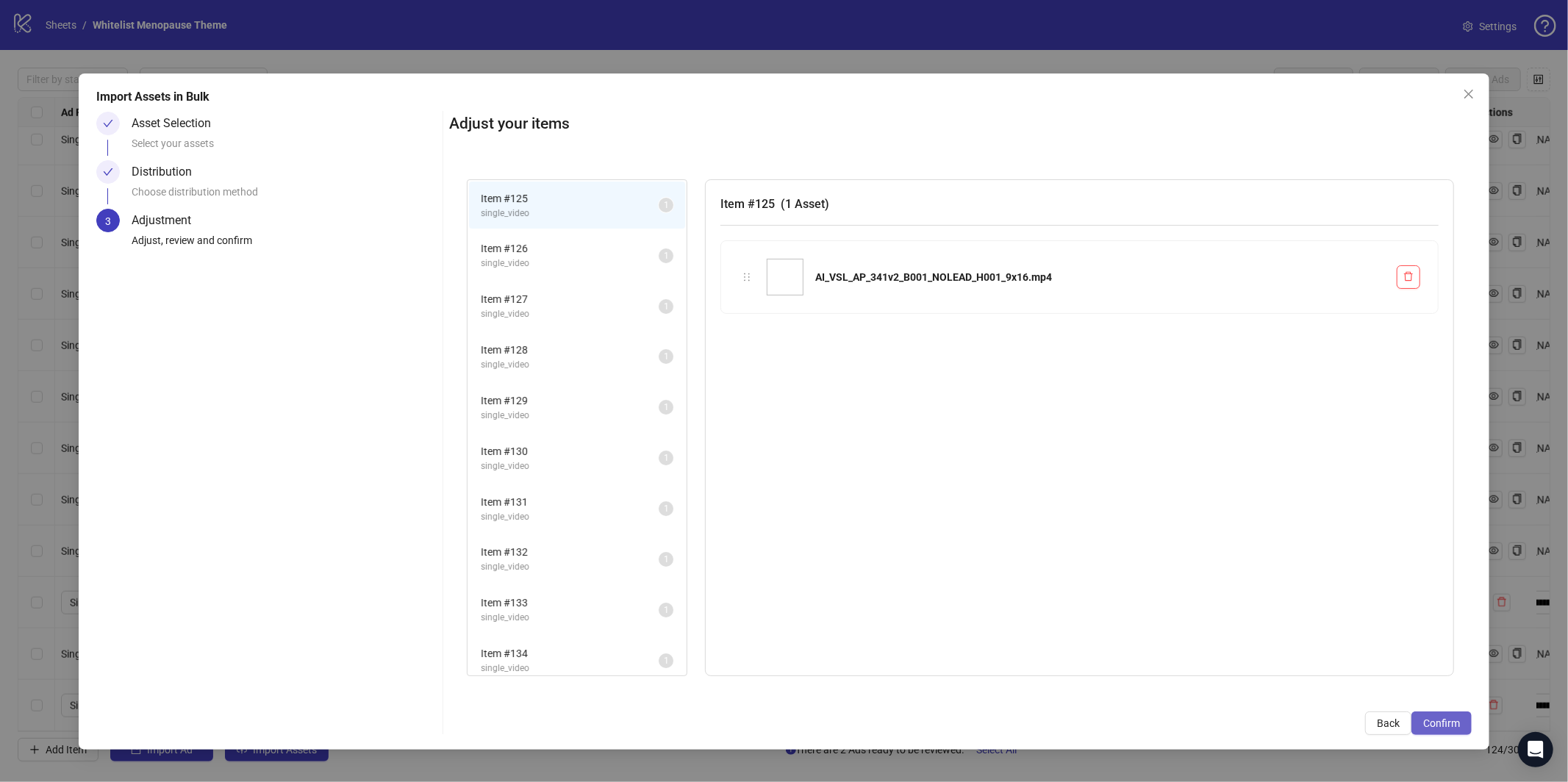
click at [1464, 725] on button "Confirm" at bounding box center [1442, 723] width 61 height 23
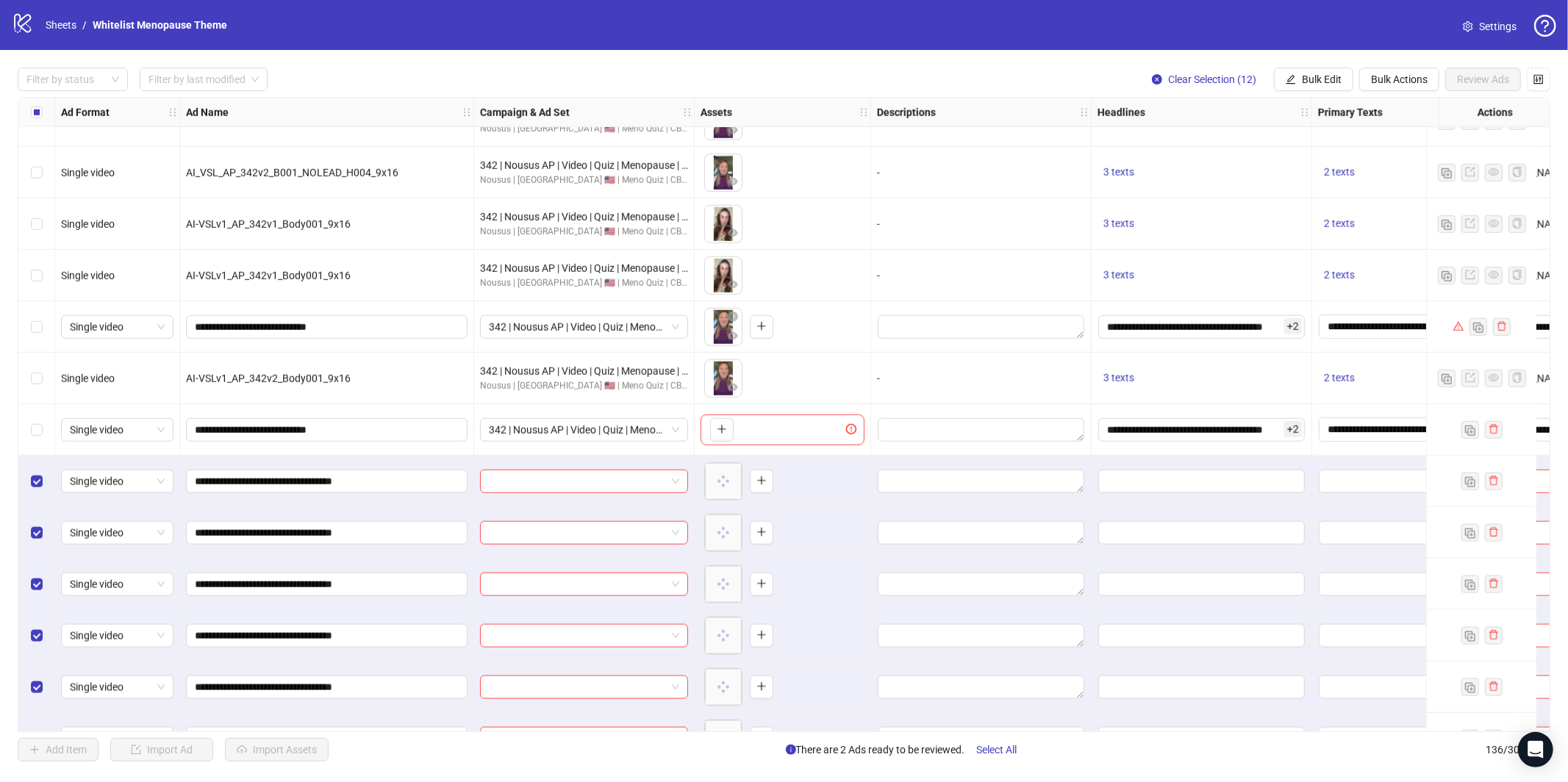
scroll to position [5953, 0]
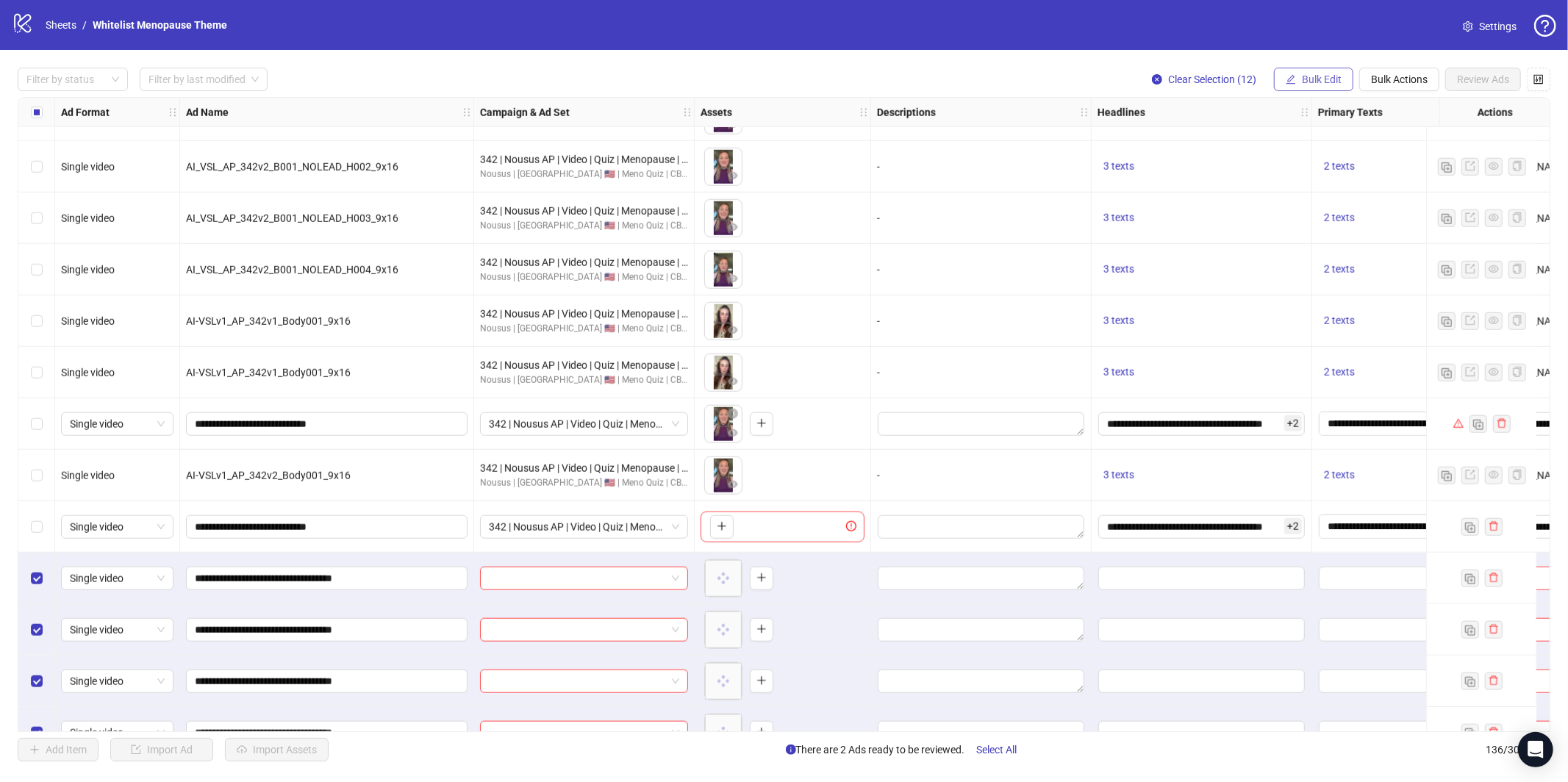
click at [1297, 79] on button "Bulk Edit" at bounding box center [1313, 79] width 79 height 23
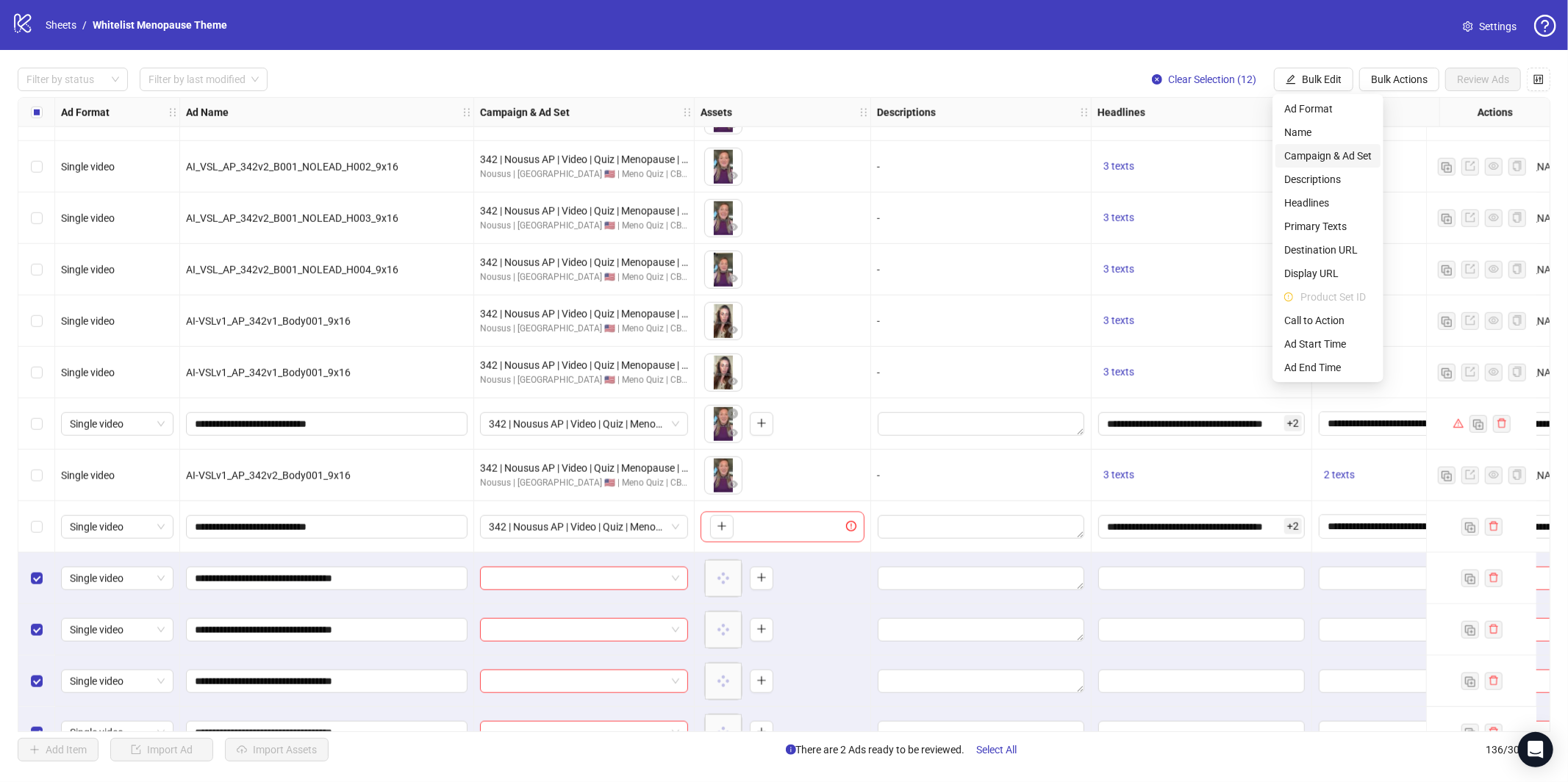
click at [1320, 153] on span "Campaign & Ad Set" at bounding box center [1328, 155] width 88 height 16
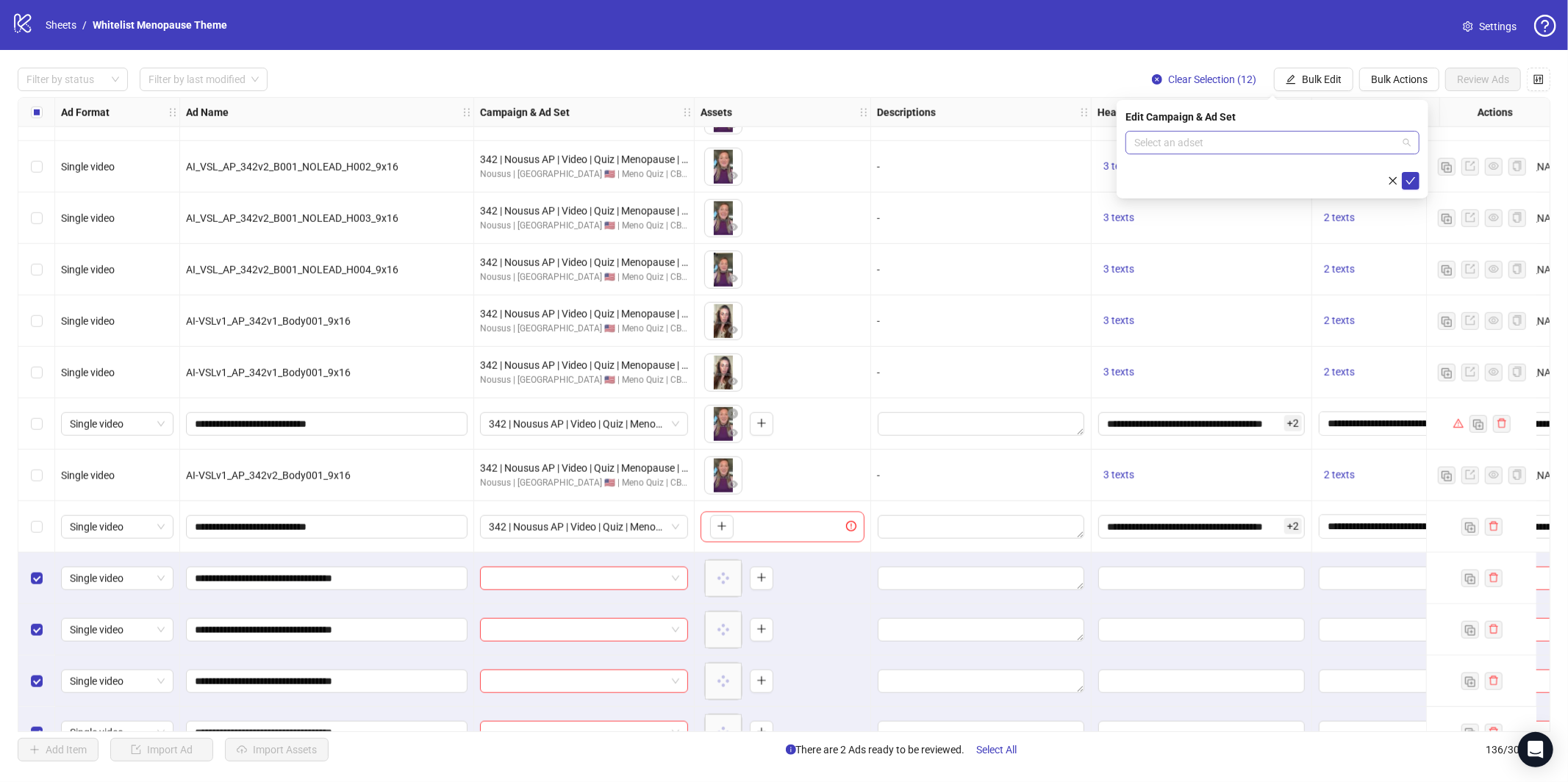
click at [1230, 141] on input "search" at bounding box center [1265, 142] width 263 height 22
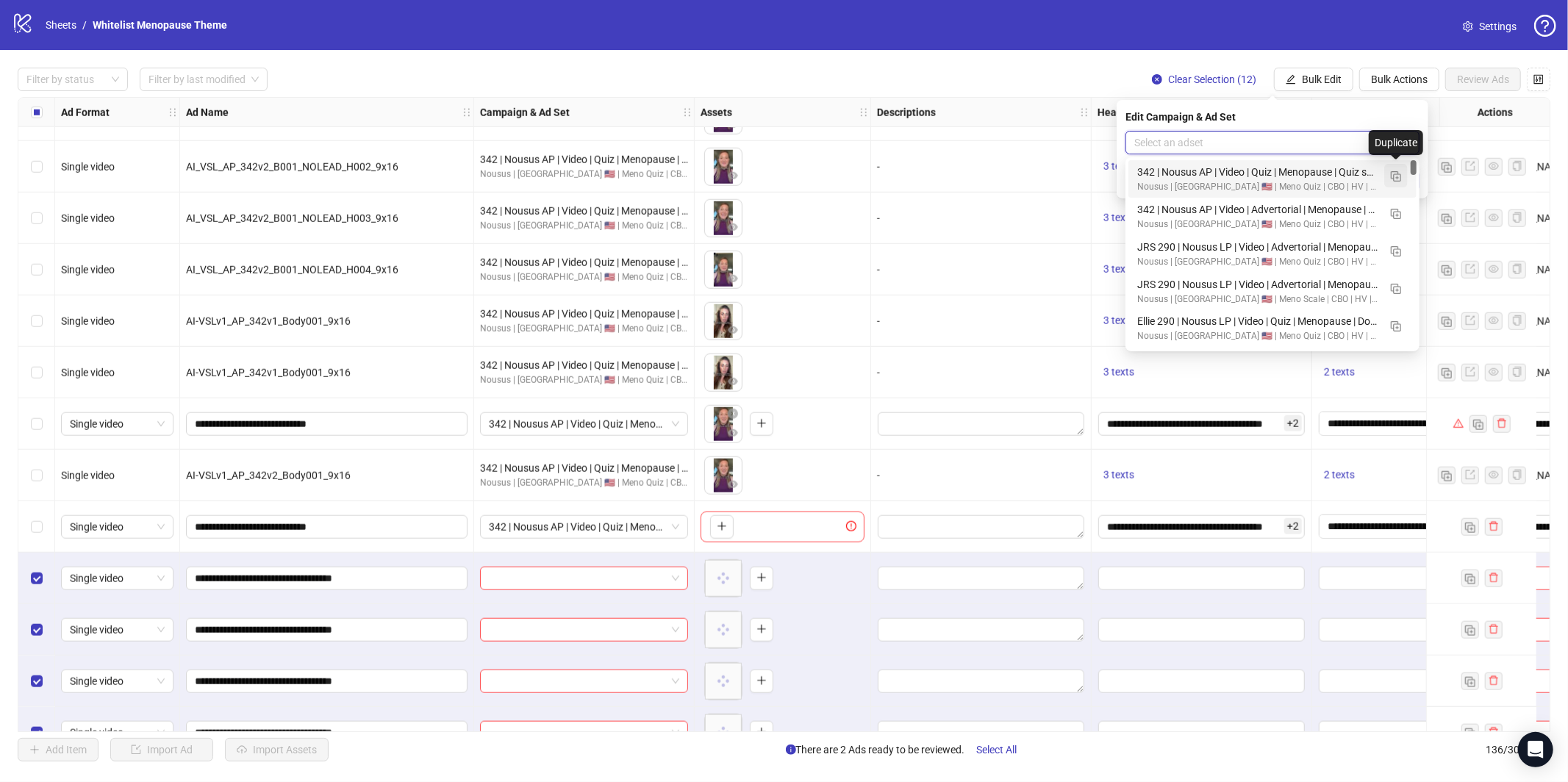
click at [1399, 179] on img "button" at bounding box center [1396, 176] width 11 height 11
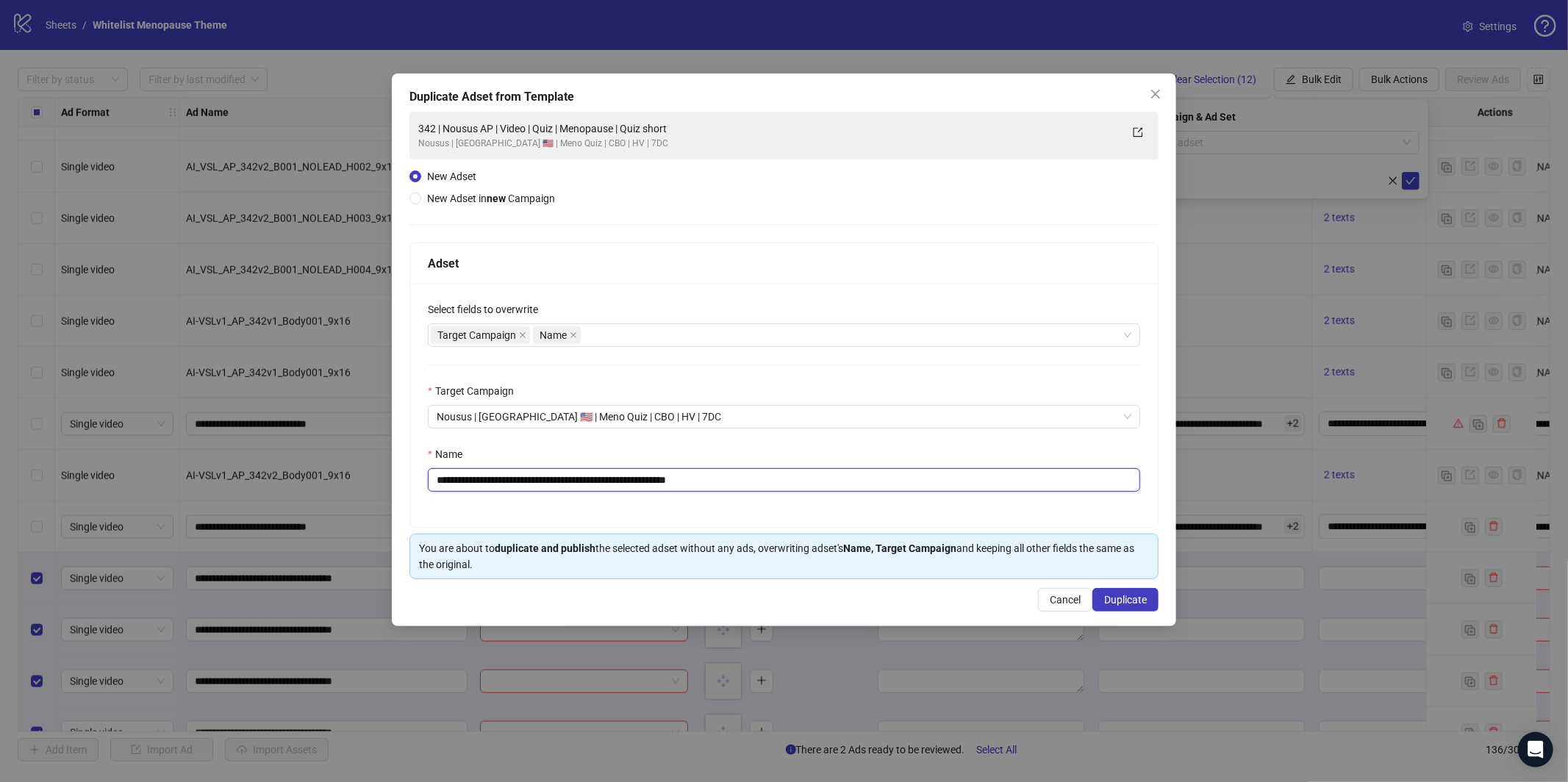
click at [732, 486] on input "**********" at bounding box center [784, 479] width 713 height 23
paste input "text"
type input "**********"
click at [1126, 607] on button "Duplicate" at bounding box center [1125, 599] width 66 height 23
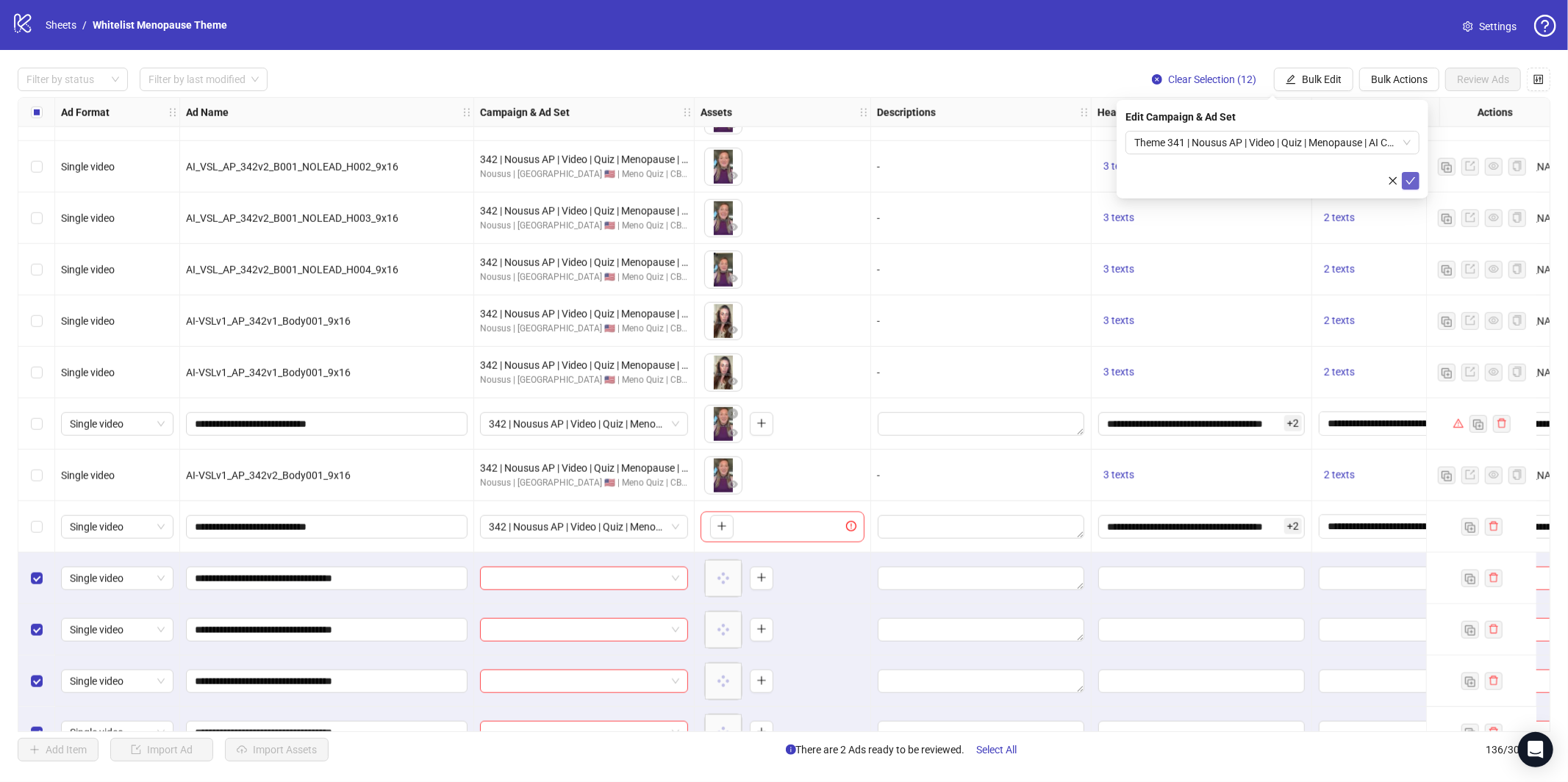
click at [1405, 184] on icon "check" at bounding box center [1411, 181] width 11 height 11
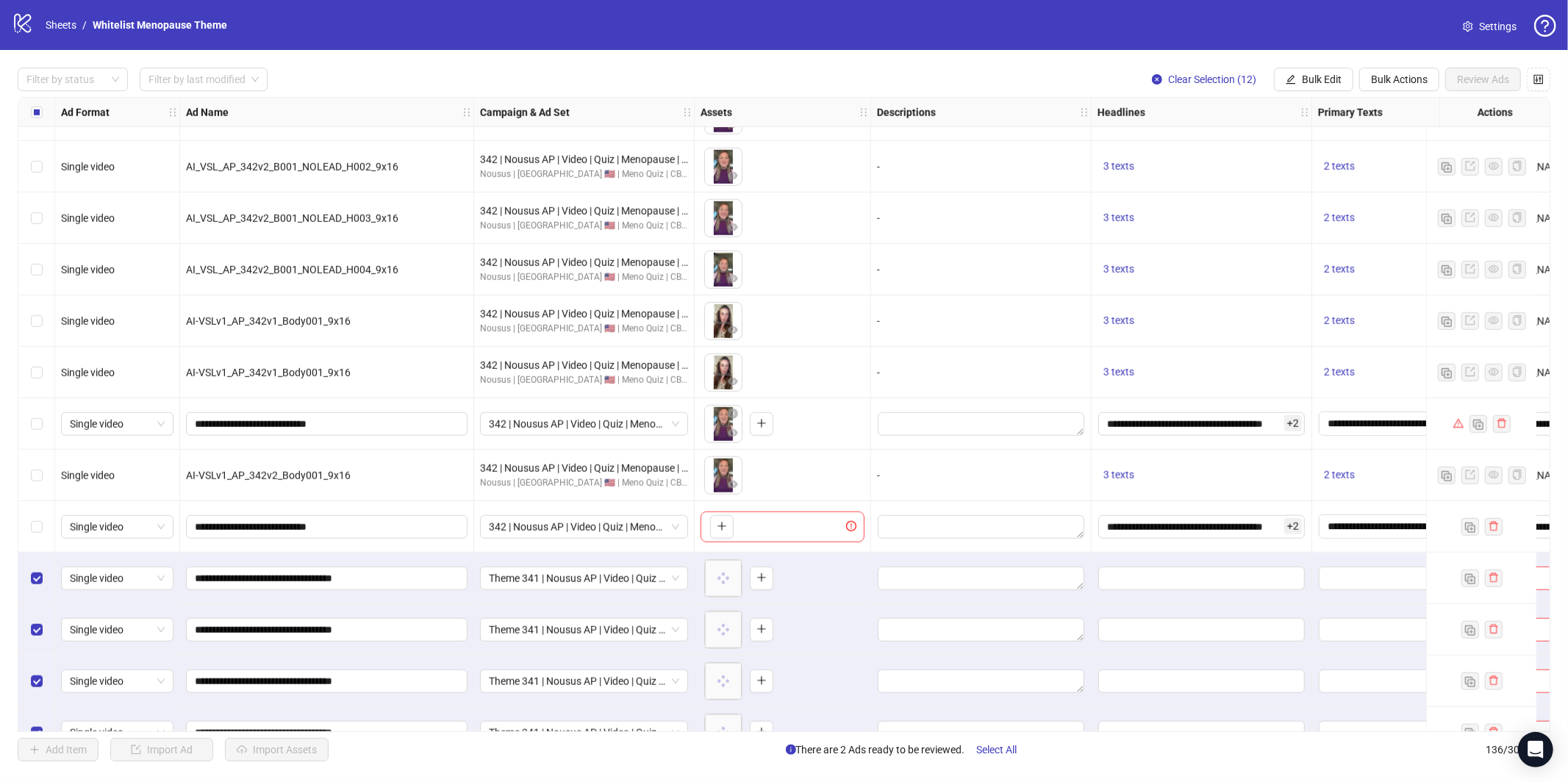
click at [42, 110] on div "Select all rows" at bounding box center [36, 112] width 37 height 29
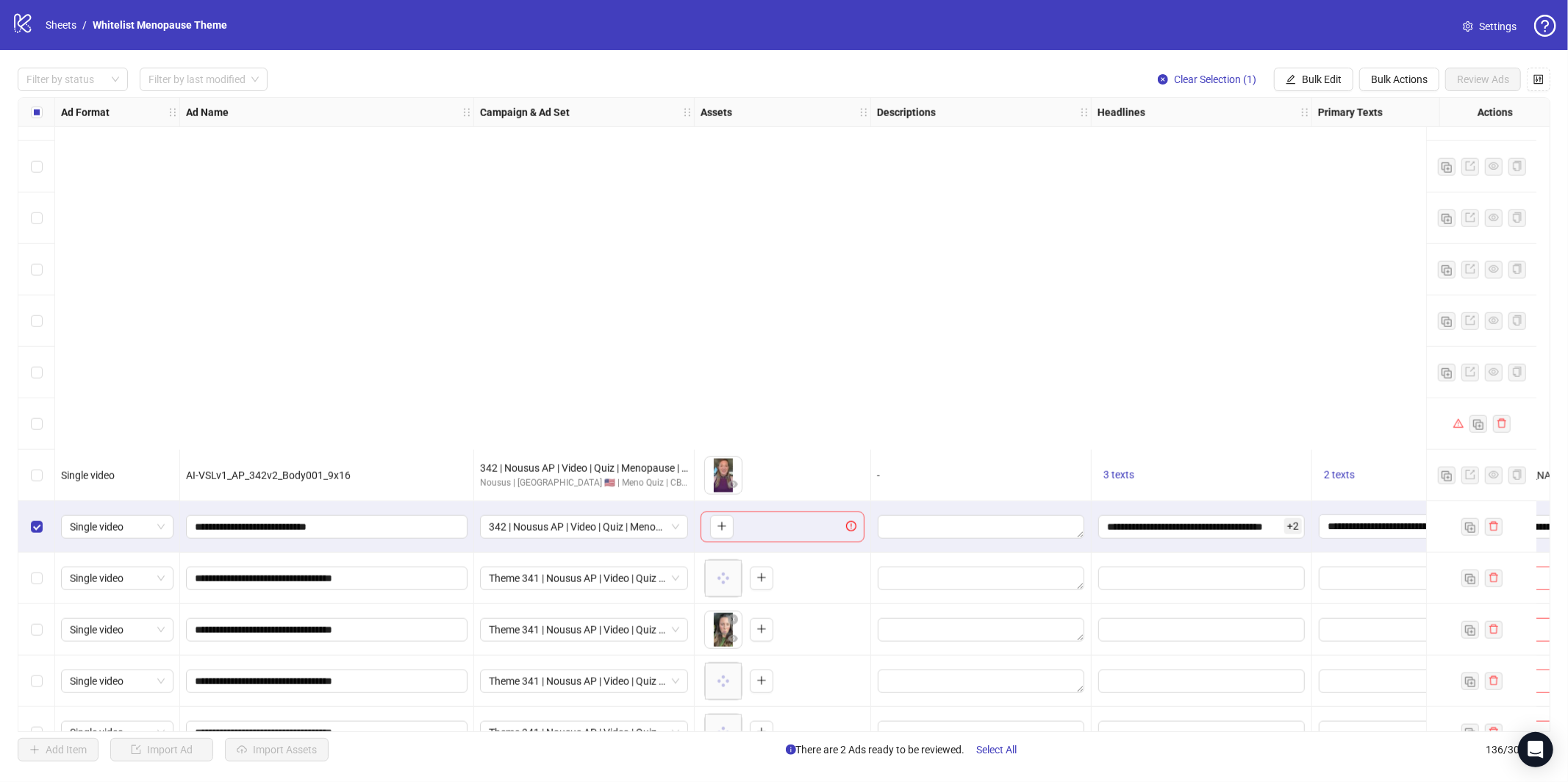
scroll to position [6397, 0]
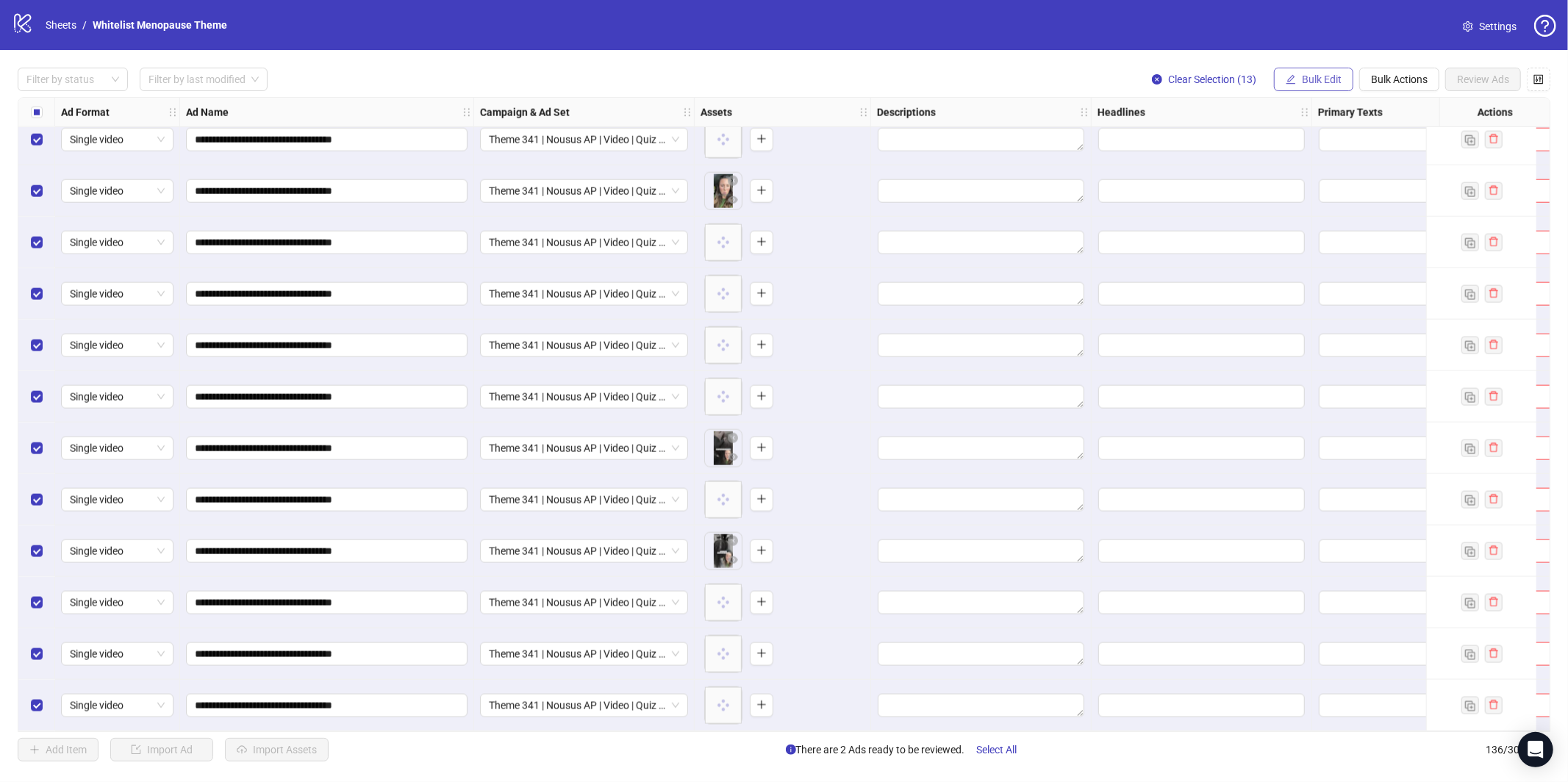
drag, startPoint x: 1315, startPoint y: 80, endPoint x: 1319, endPoint y: 90, distance: 10.8
click at [1315, 80] on span "Bulk Edit" at bounding box center [1321, 79] width 39 height 12
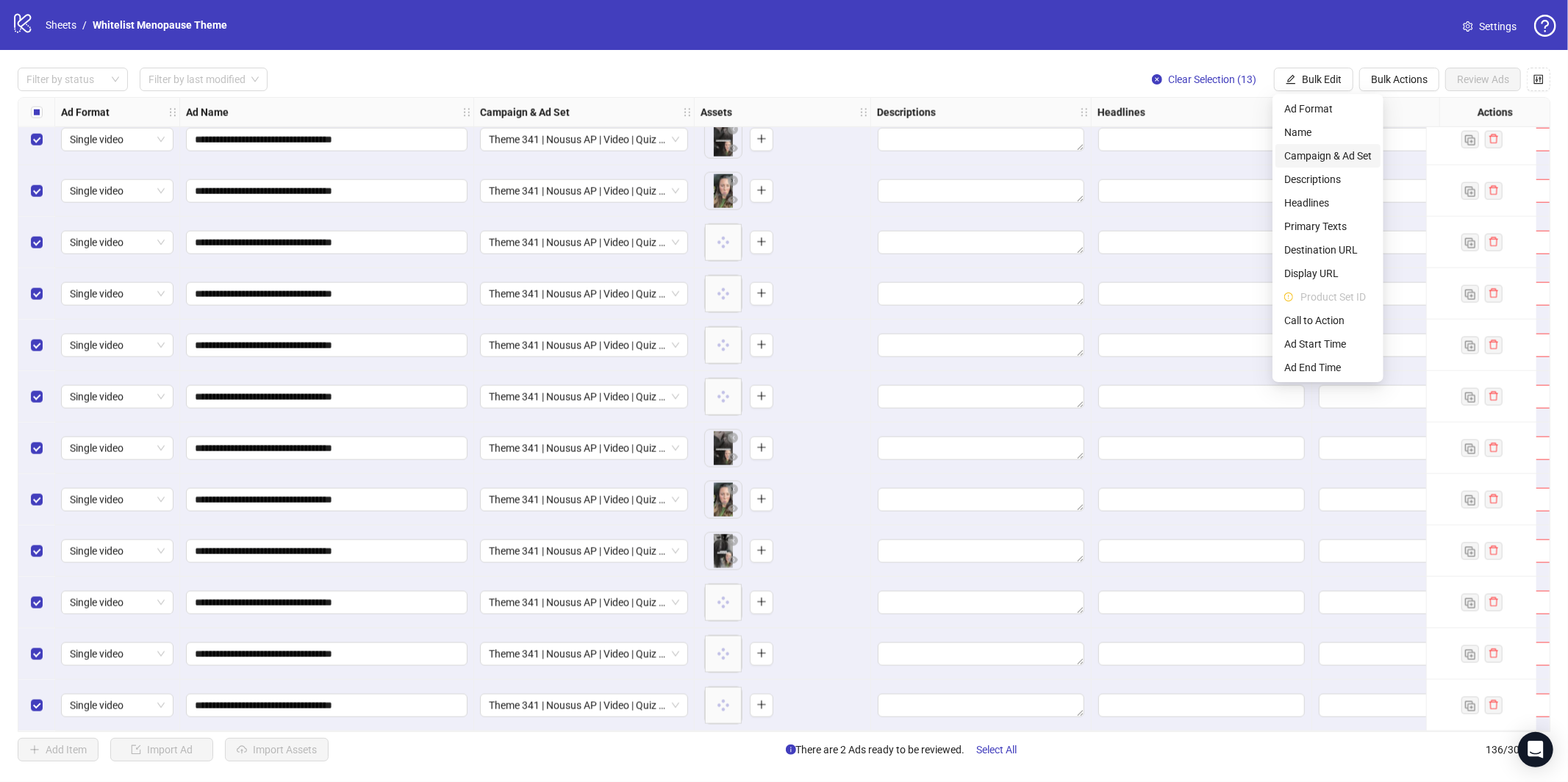
click at [1315, 148] on span "Campaign & Ad Set" at bounding box center [1328, 155] width 88 height 16
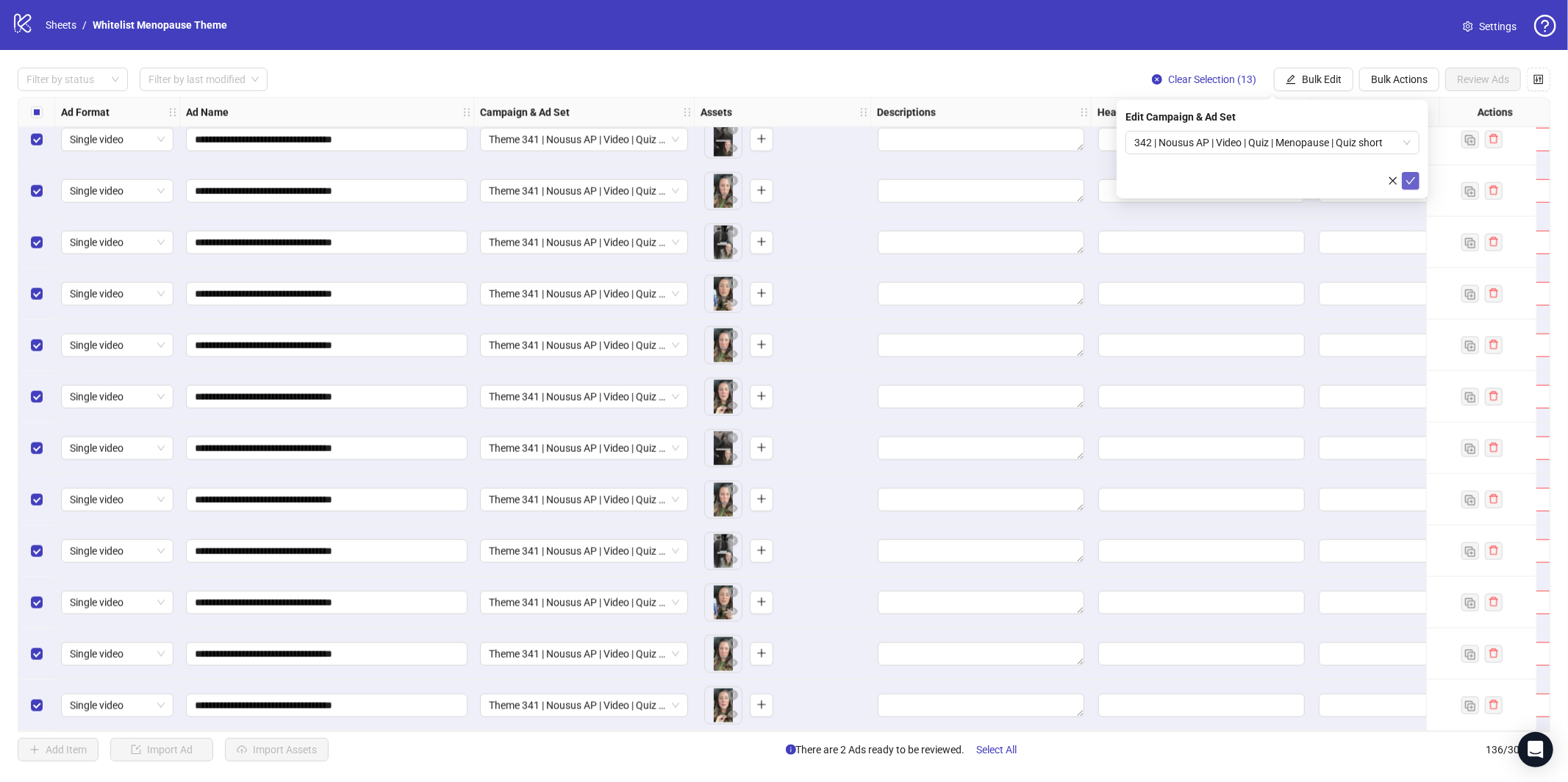
click at [1408, 177] on icon "check" at bounding box center [1411, 181] width 11 height 11
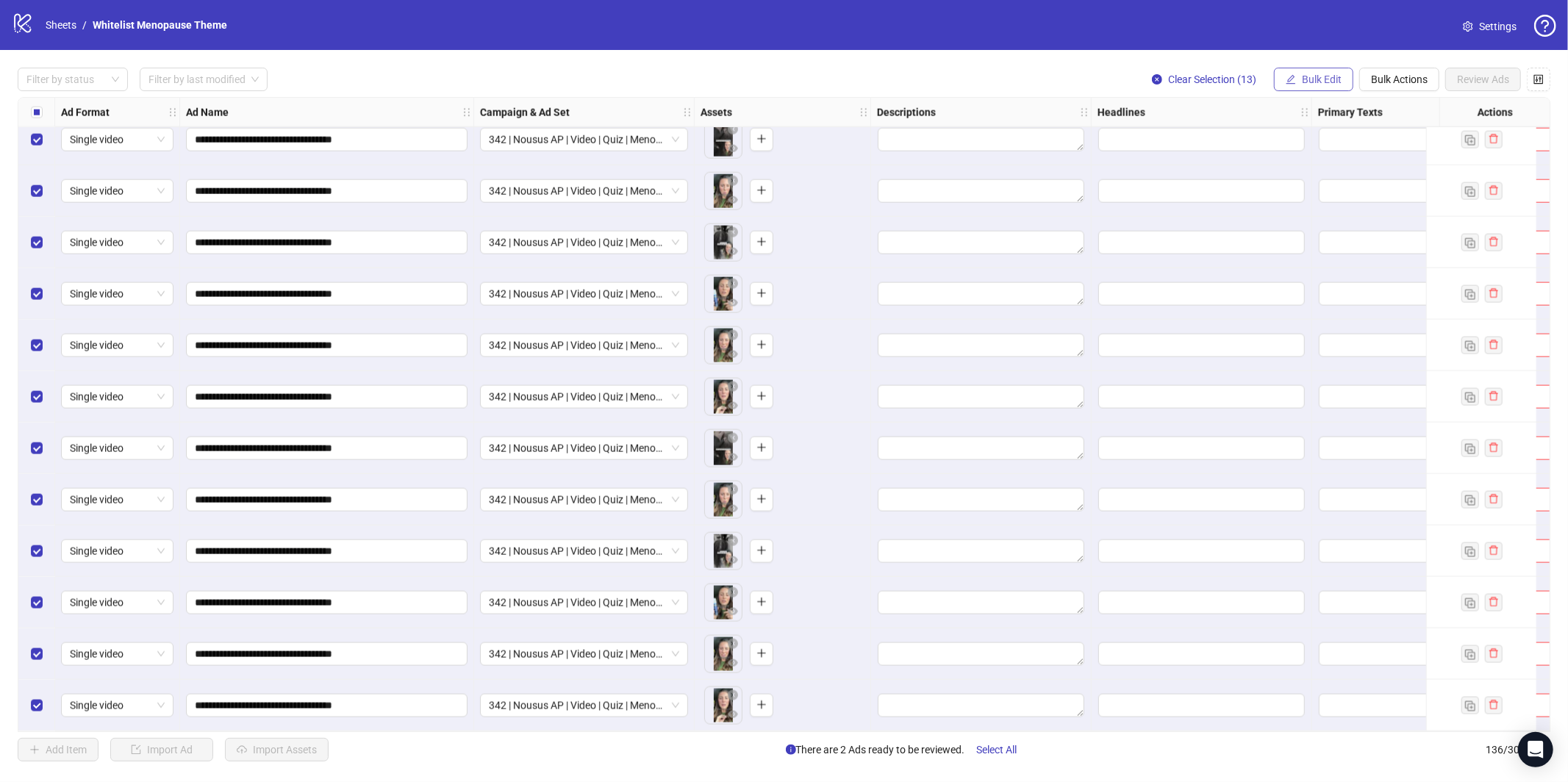
click at [1309, 82] on span "Bulk Edit" at bounding box center [1321, 79] width 39 height 12
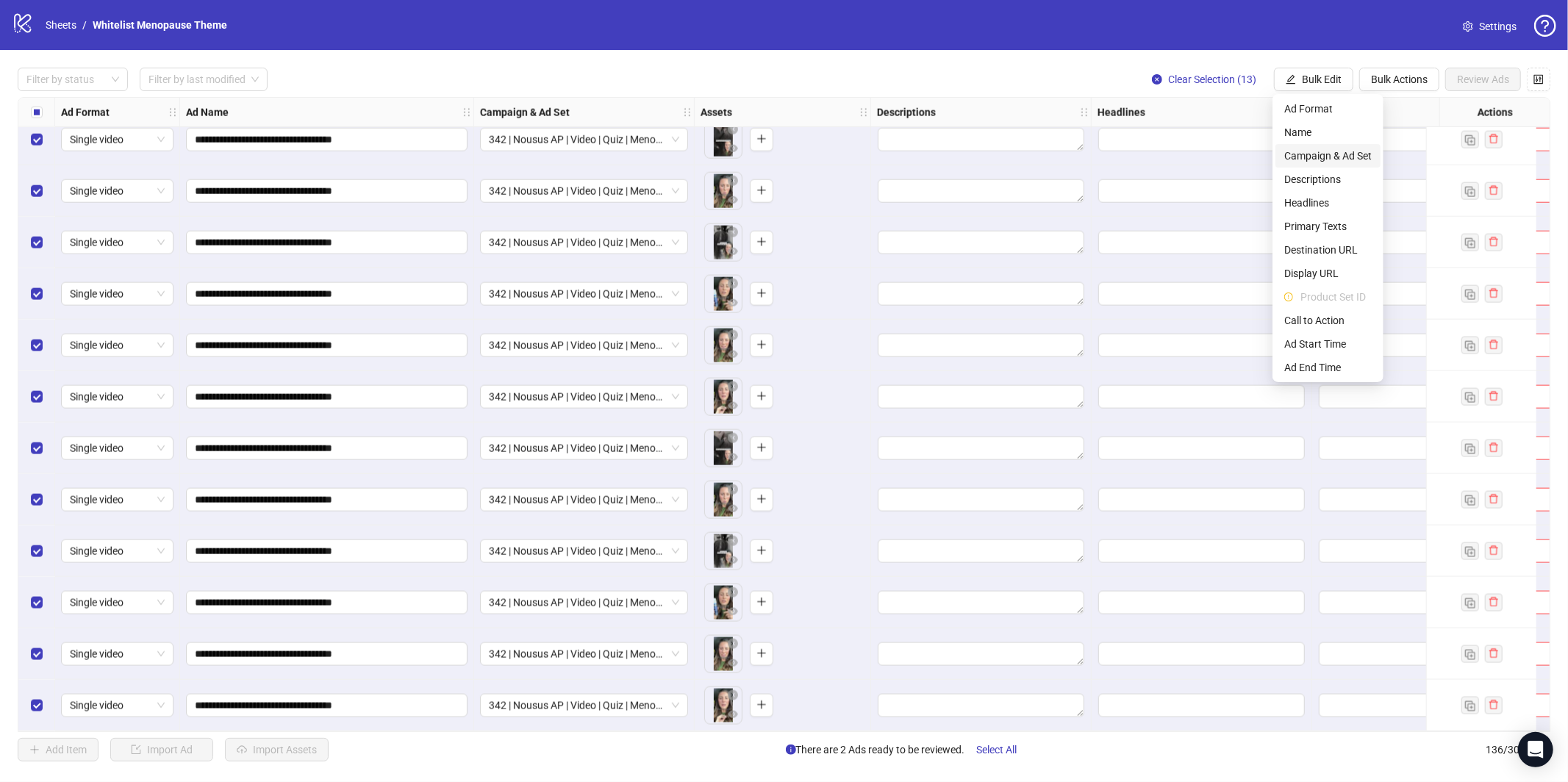
click at [1305, 150] on span "Campaign & Ad Set" at bounding box center [1328, 155] width 88 height 16
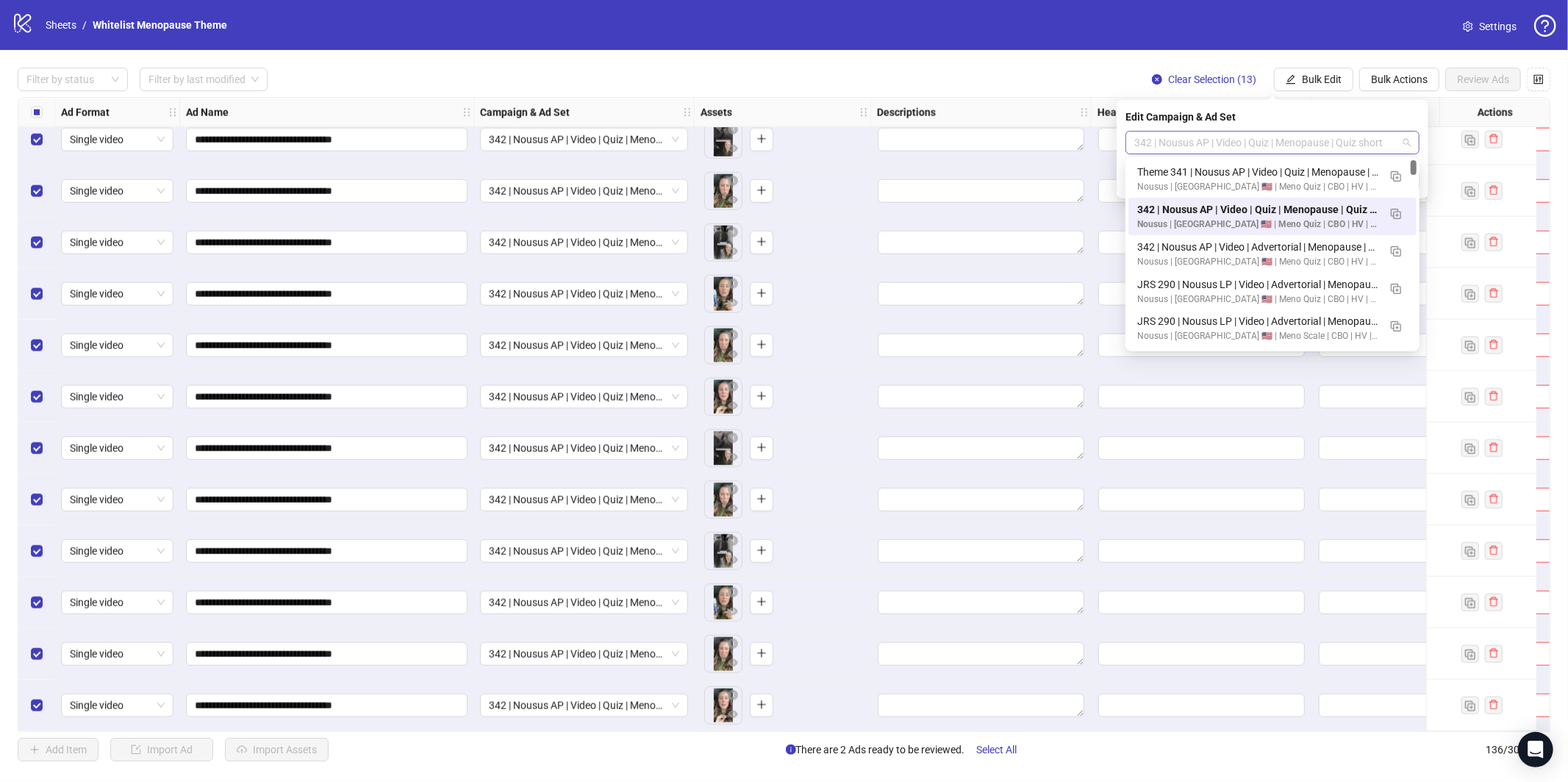
click at [1304, 144] on span "342 | Nousus AP | Video | Quiz | Menopause | Quiz short" at bounding box center [1271, 142] width 276 height 22
click at [1256, 180] on div "Nousus | [GEOGRAPHIC_DATA] 🇺🇸 | Meno Quiz | CBO | HV | 7DC" at bounding box center [1257, 187] width 241 height 14
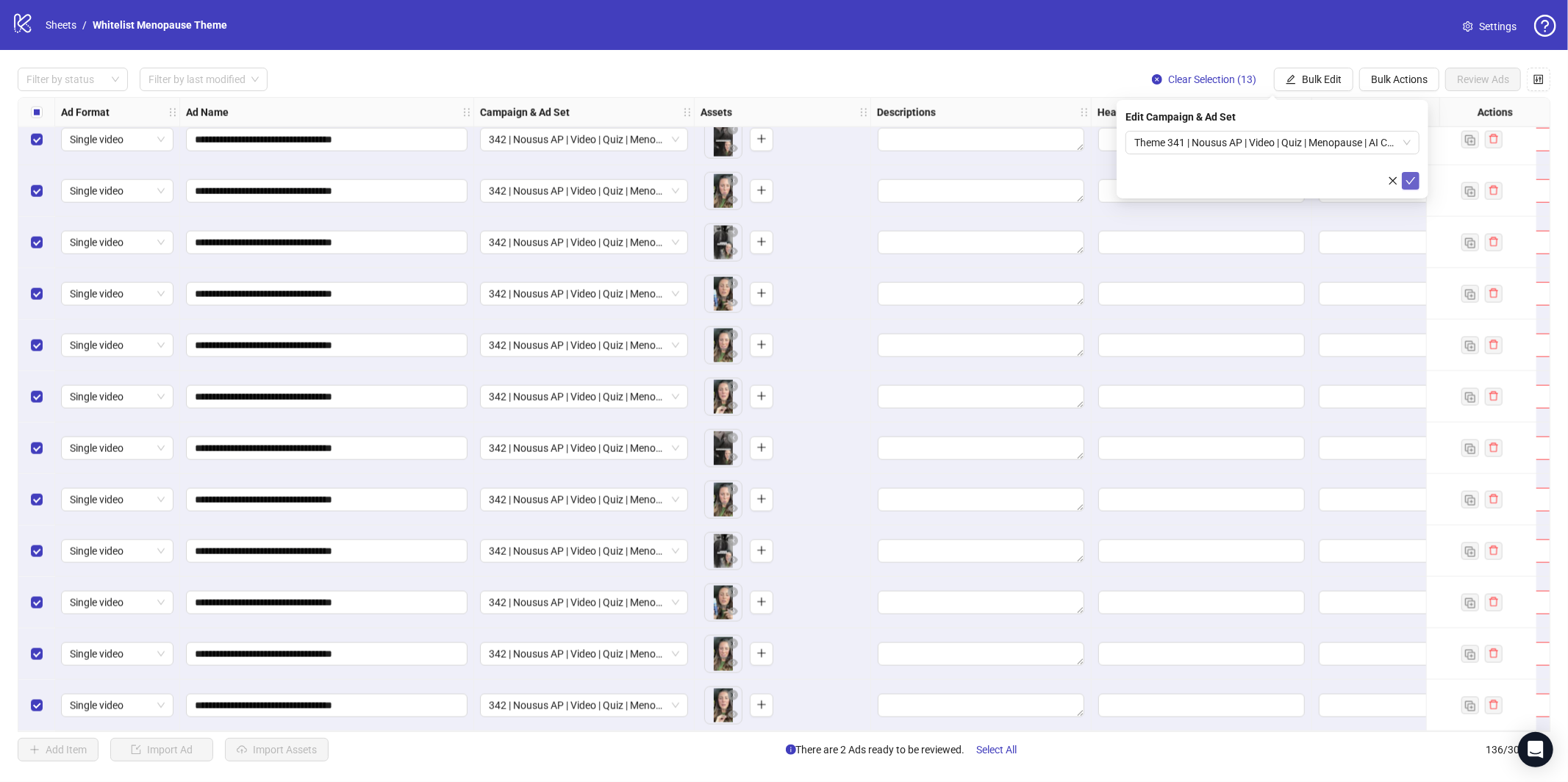
click at [1411, 184] on icon "check" at bounding box center [1411, 181] width 11 height 11
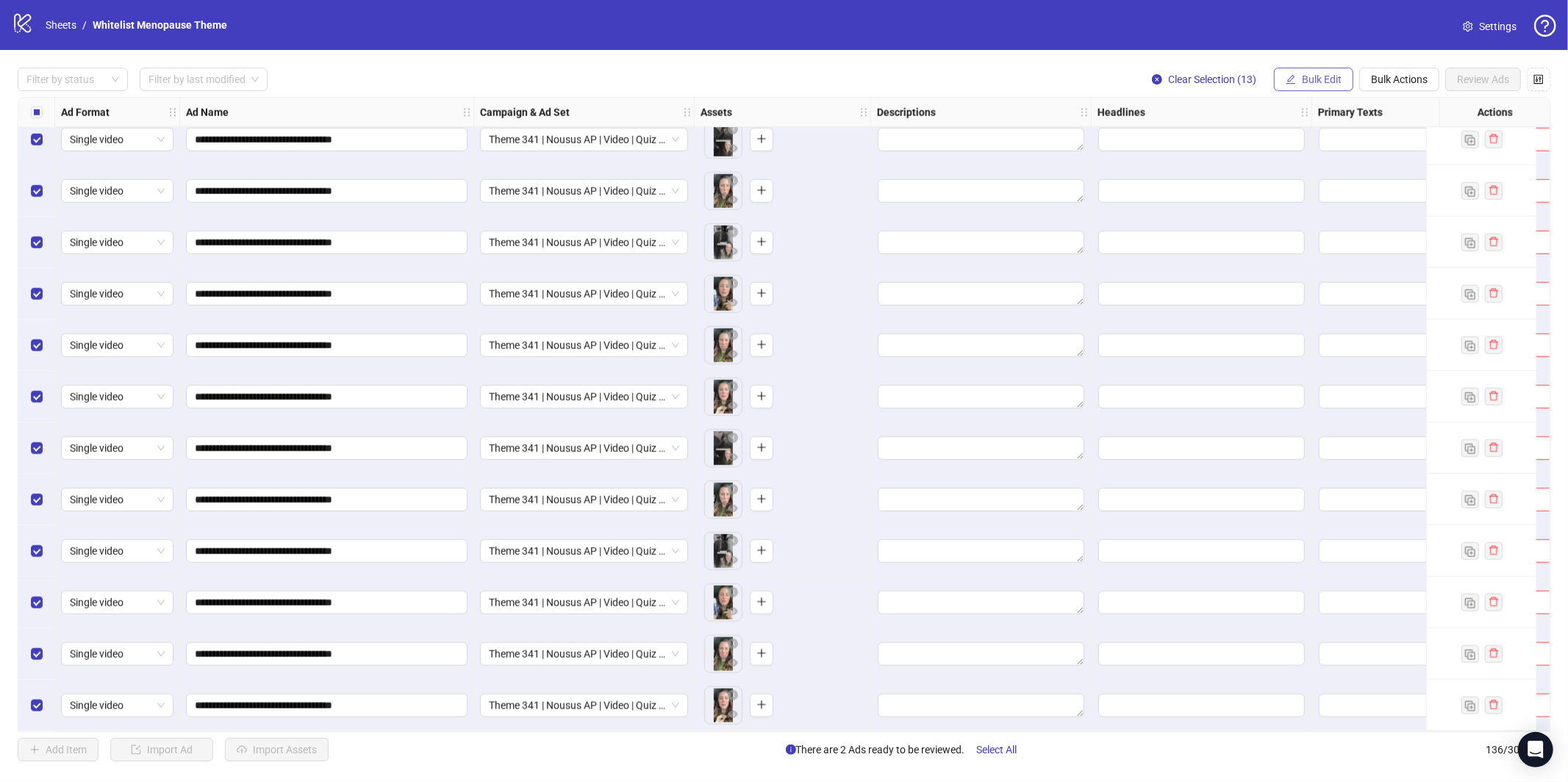
click at [1314, 76] on span "Bulk Edit" at bounding box center [1321, 79] width 39 height 12
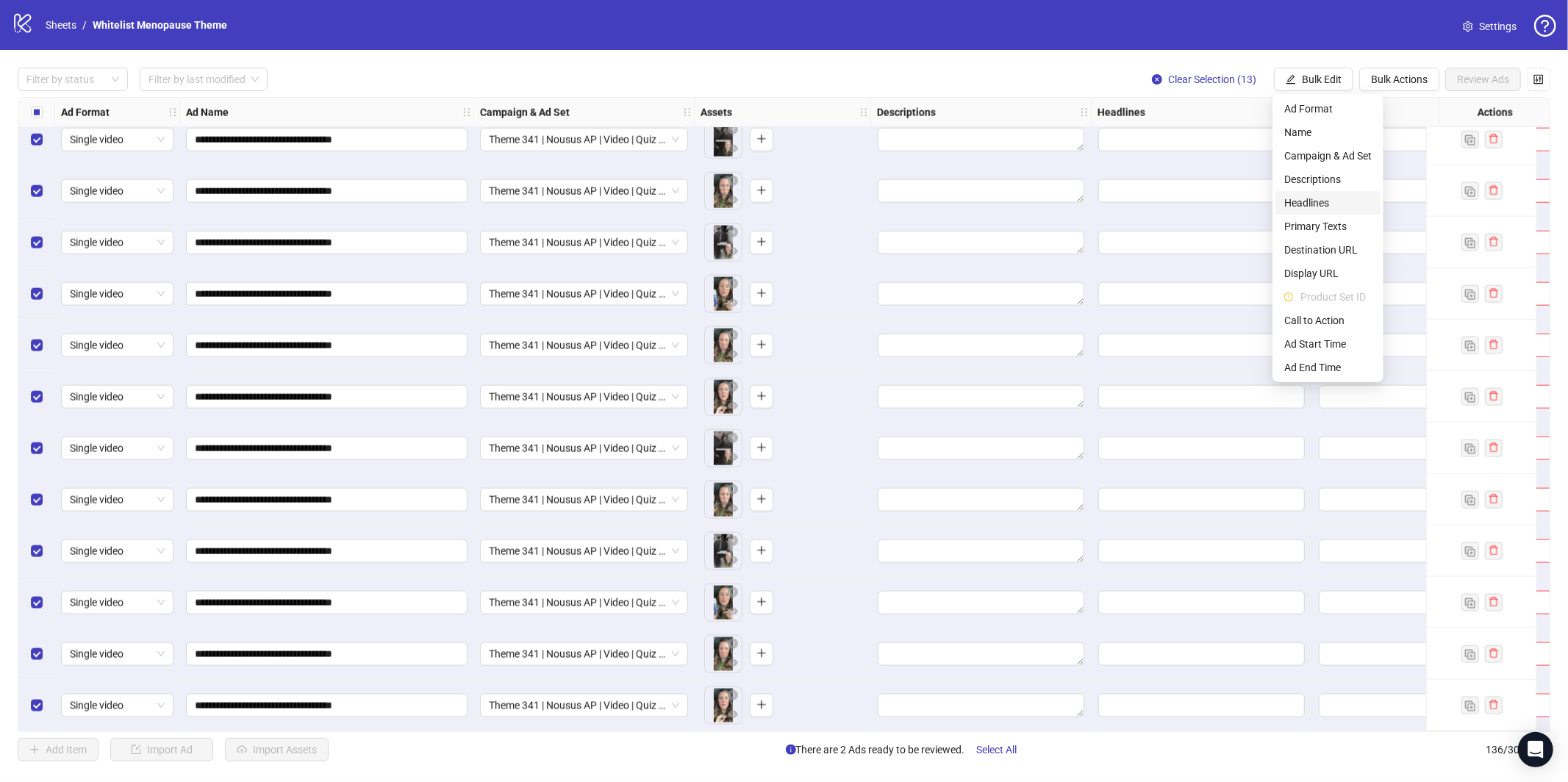
click at [1315, 203] on span "Headlines" at bounding box center [1328, 203] width 88 height 16
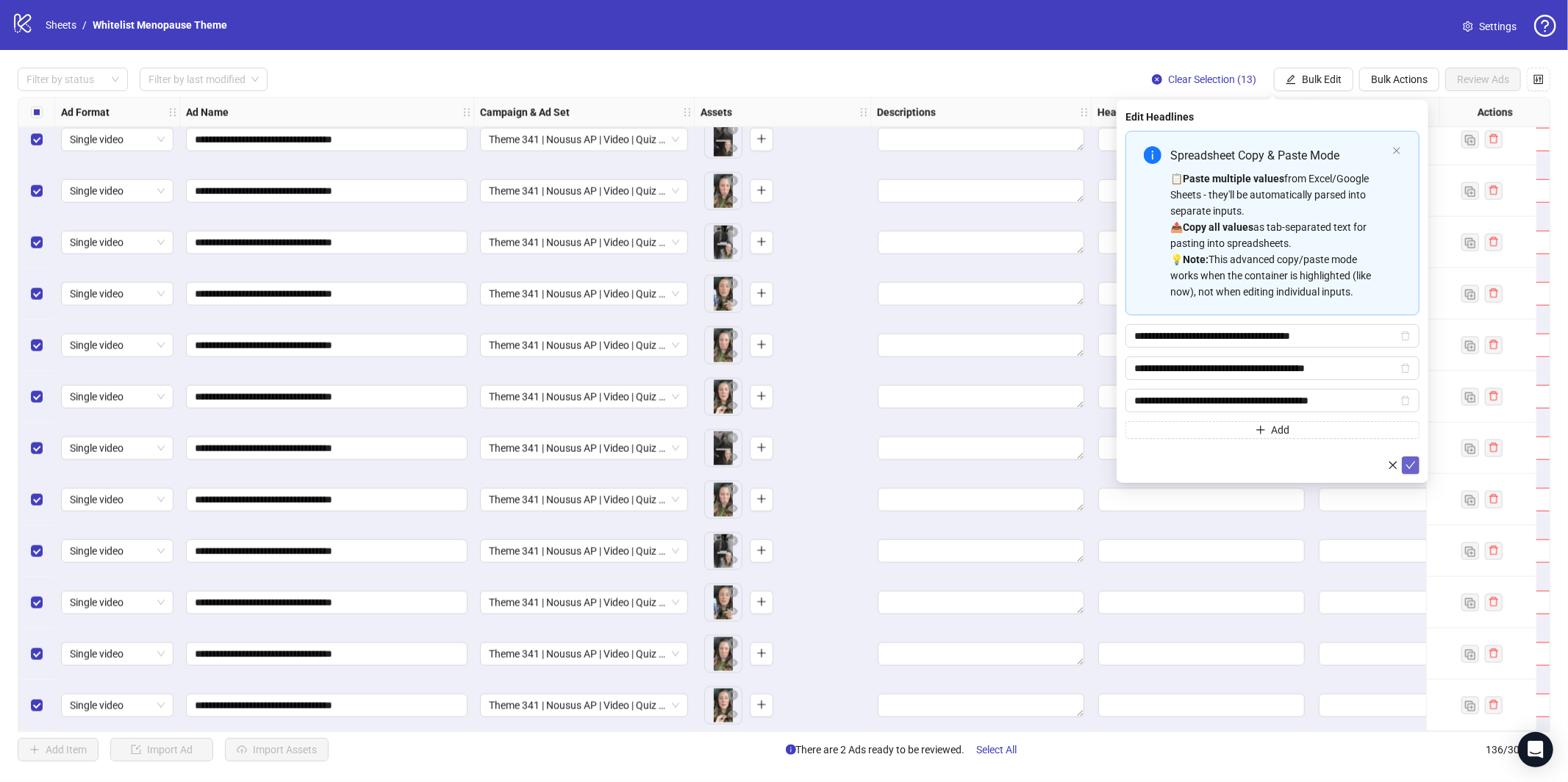
click at [1413, 469] on icon "check" at bounding box center [1411, 465] width 11 height 11
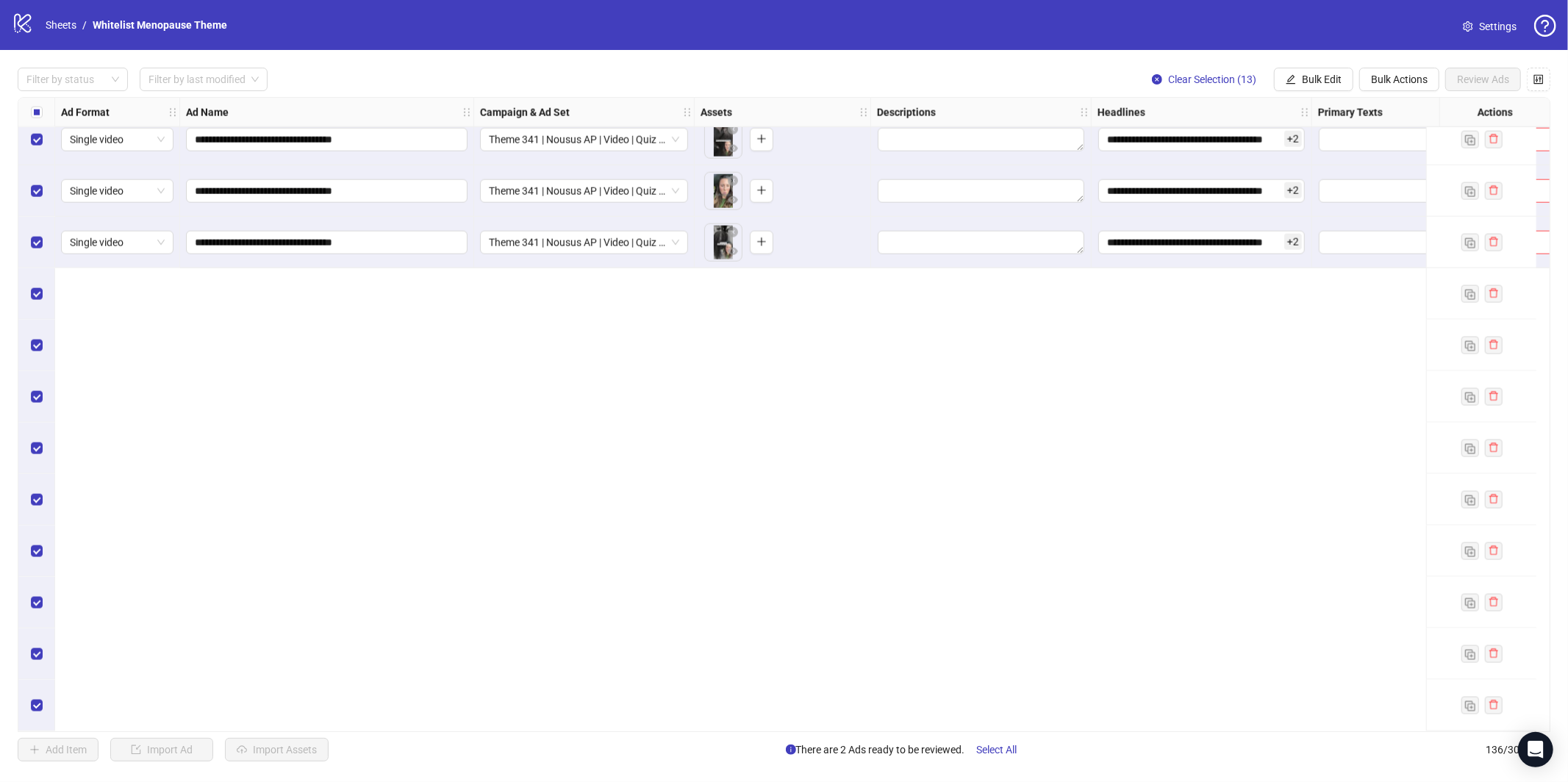
scroll to position [5847, 0]
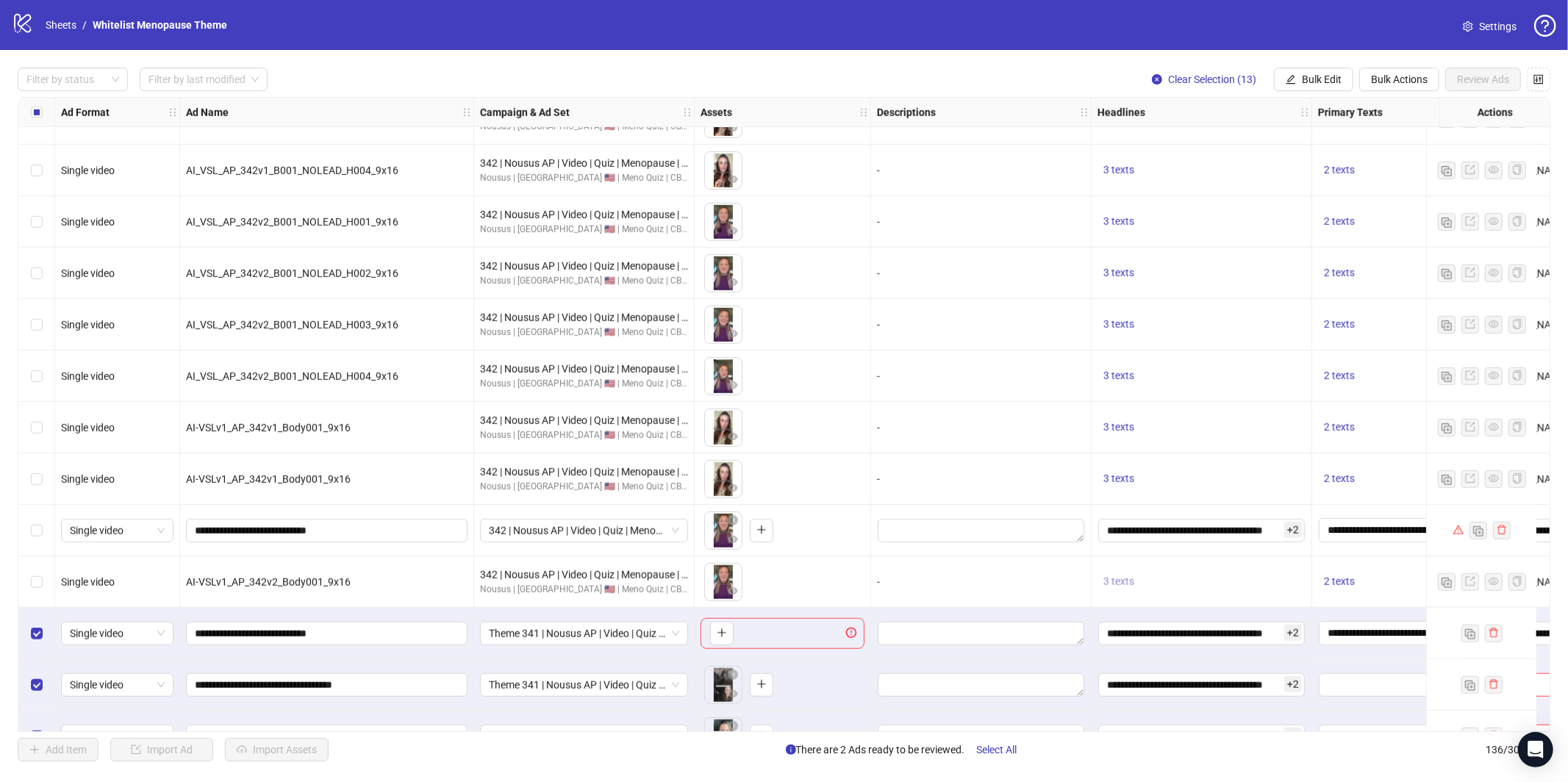
click at [1123, 579] on span "3 texts" at bounding box center [1119, 582] width 31 height 12
click at [1010, 587] on div "-" at bounding box center [980, 582] width 208 height 16
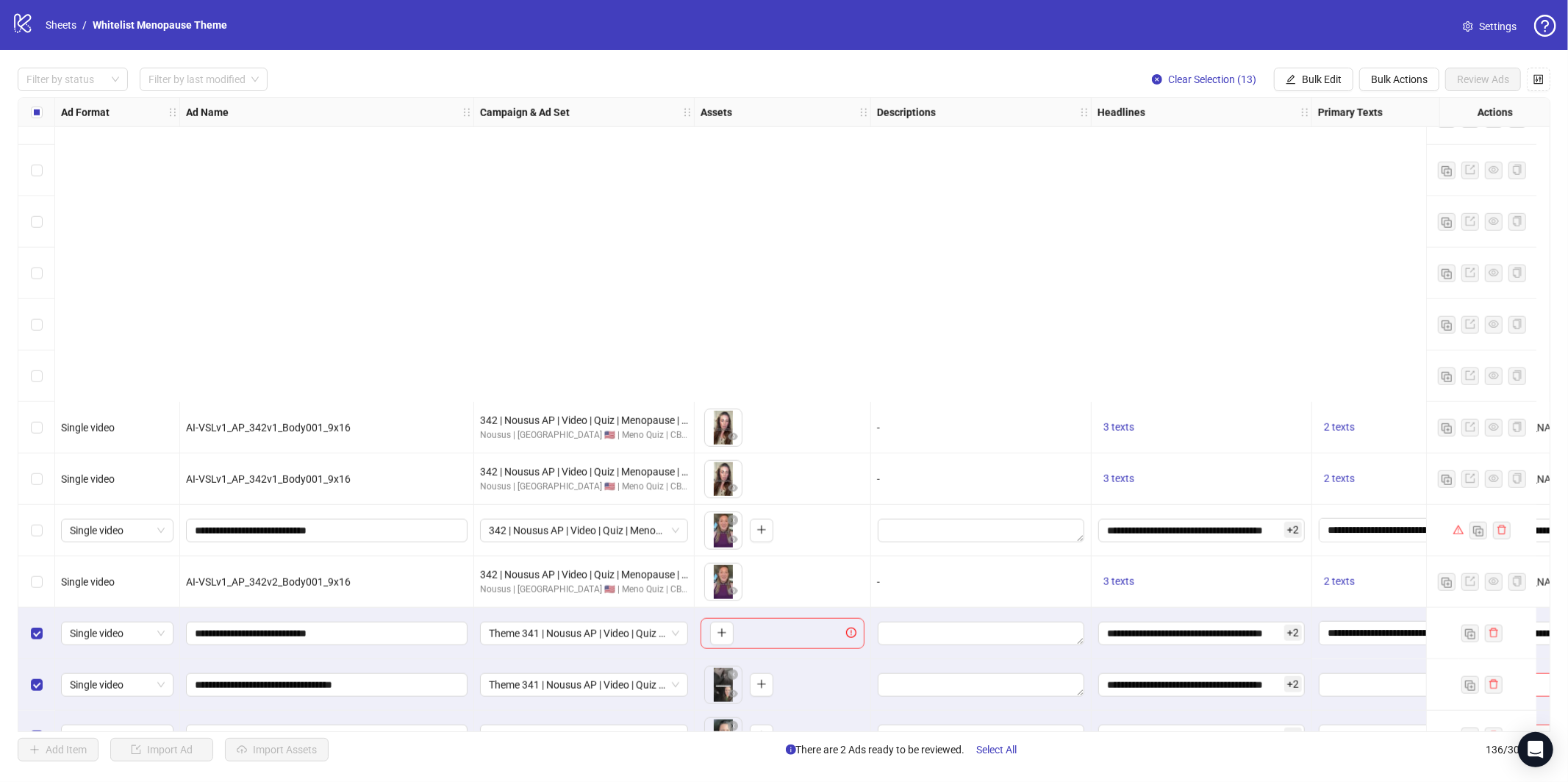
scroll to position [6397, 0]
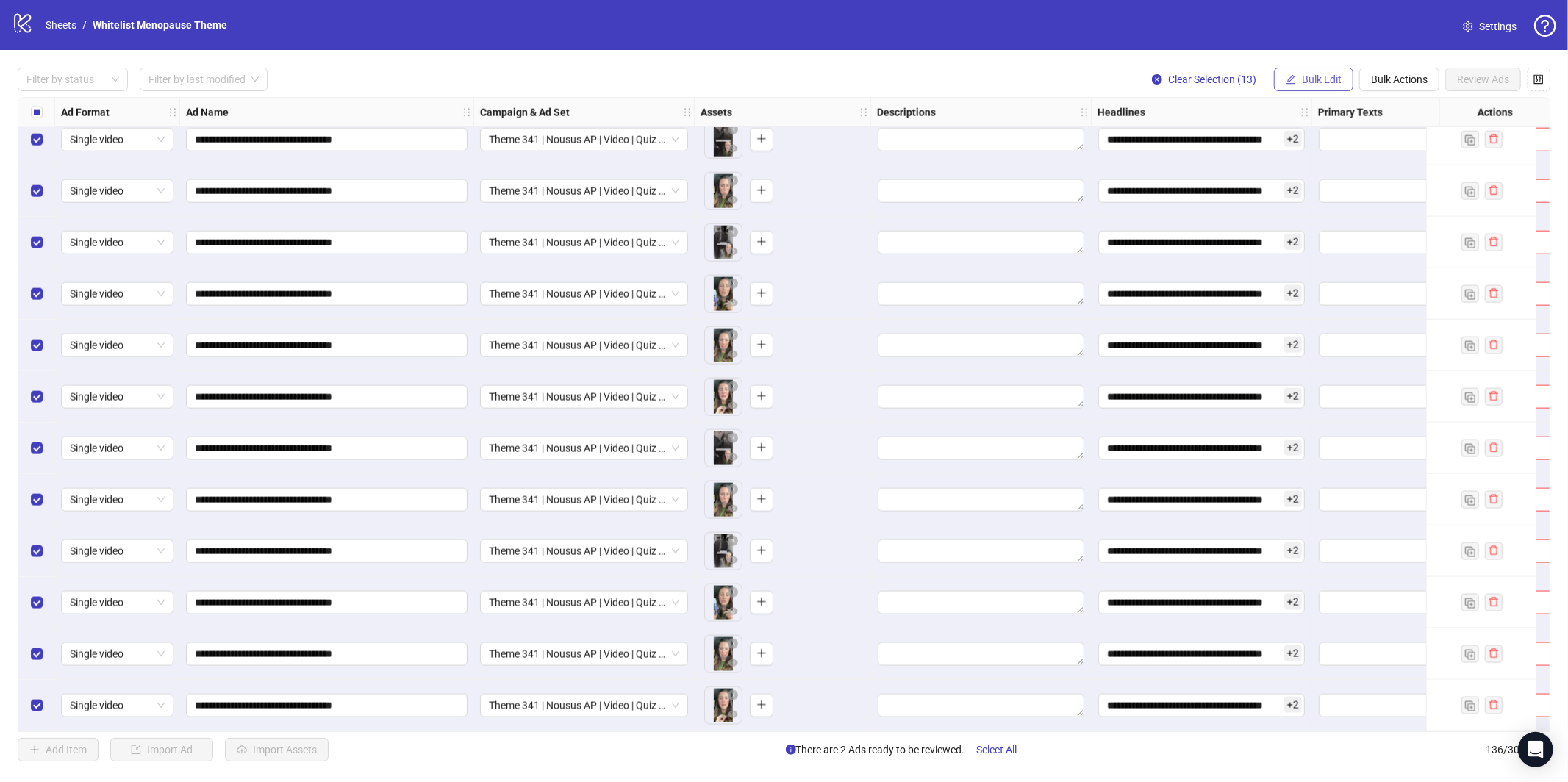
click at [1306, 80] on span "Bulk Edit" at bounding box center [1321, 79] width 39 height 12
click at [1318, 204] on span "Headlines" at bounding box center [1328, 203] width 88 height 16
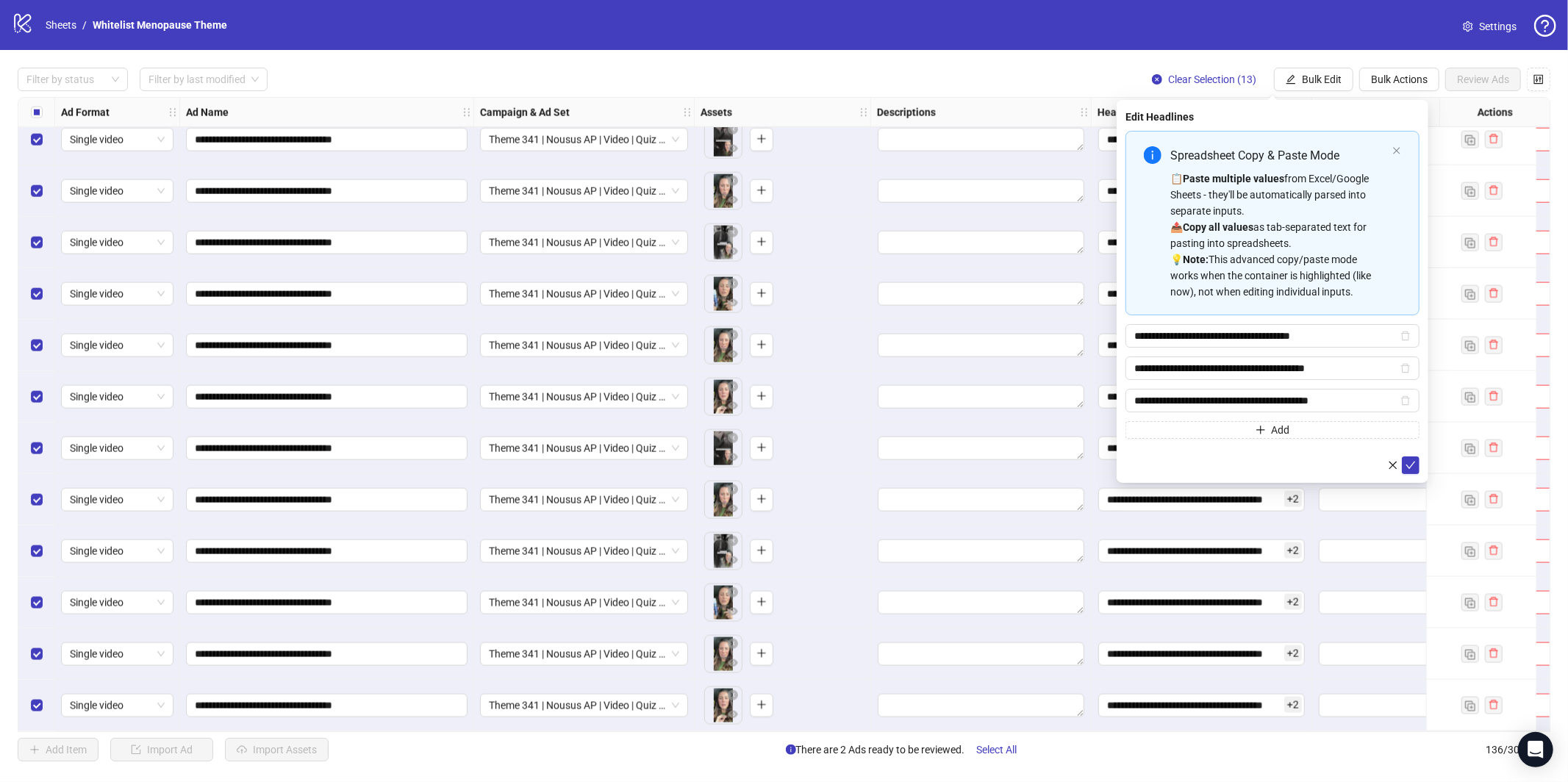
click at [1197, 273] on div "📋 Paste multiple values from Excel/Google Sheets - they'll be automatically par…" at bounding box center [1278, 234] width 216 height 129
type input "**********"
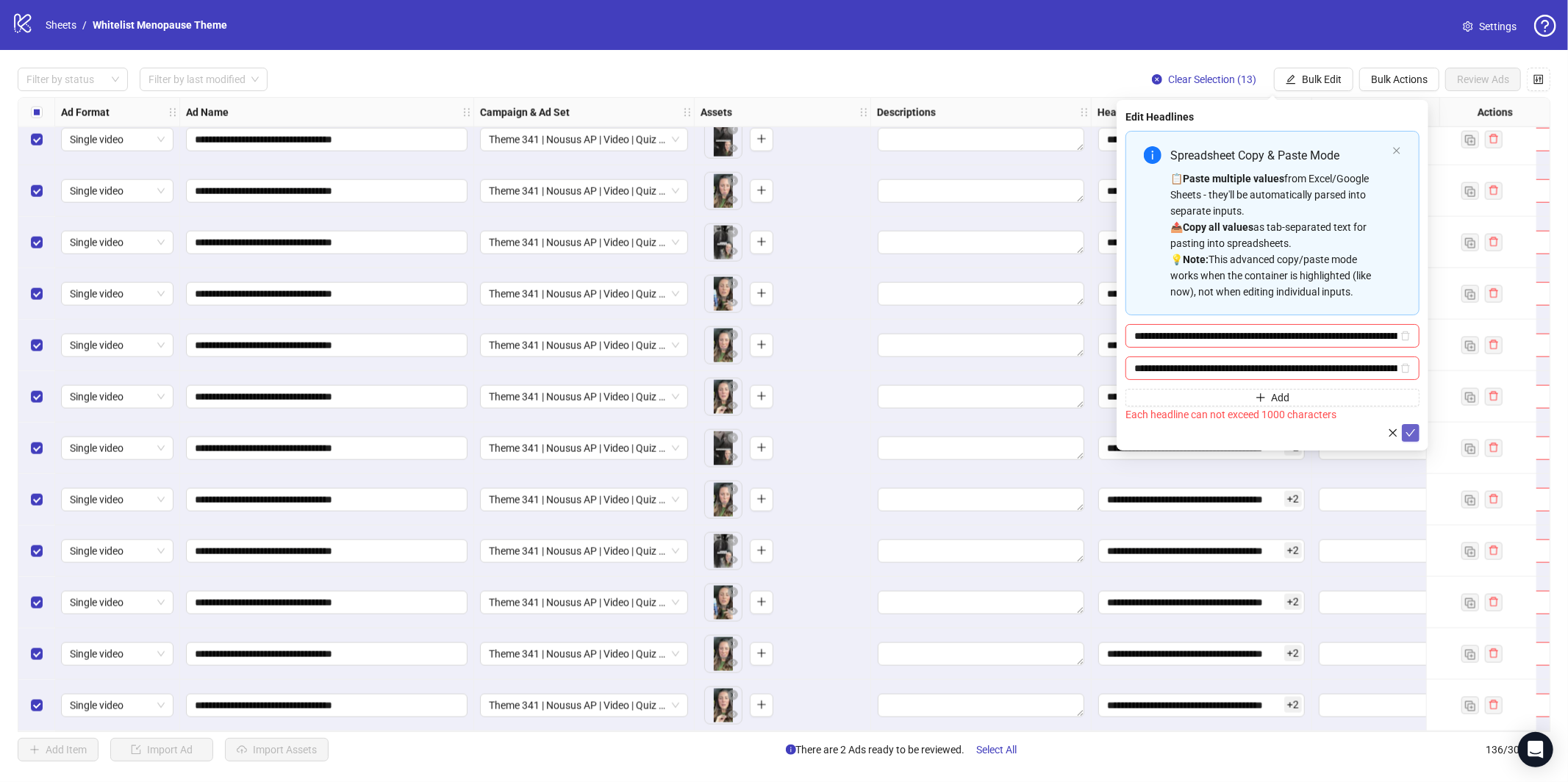
type input "**********"
click at [1408, 433] on icon "check" at bounding box center [1411, 433] width 11 height 11
type input "**********"
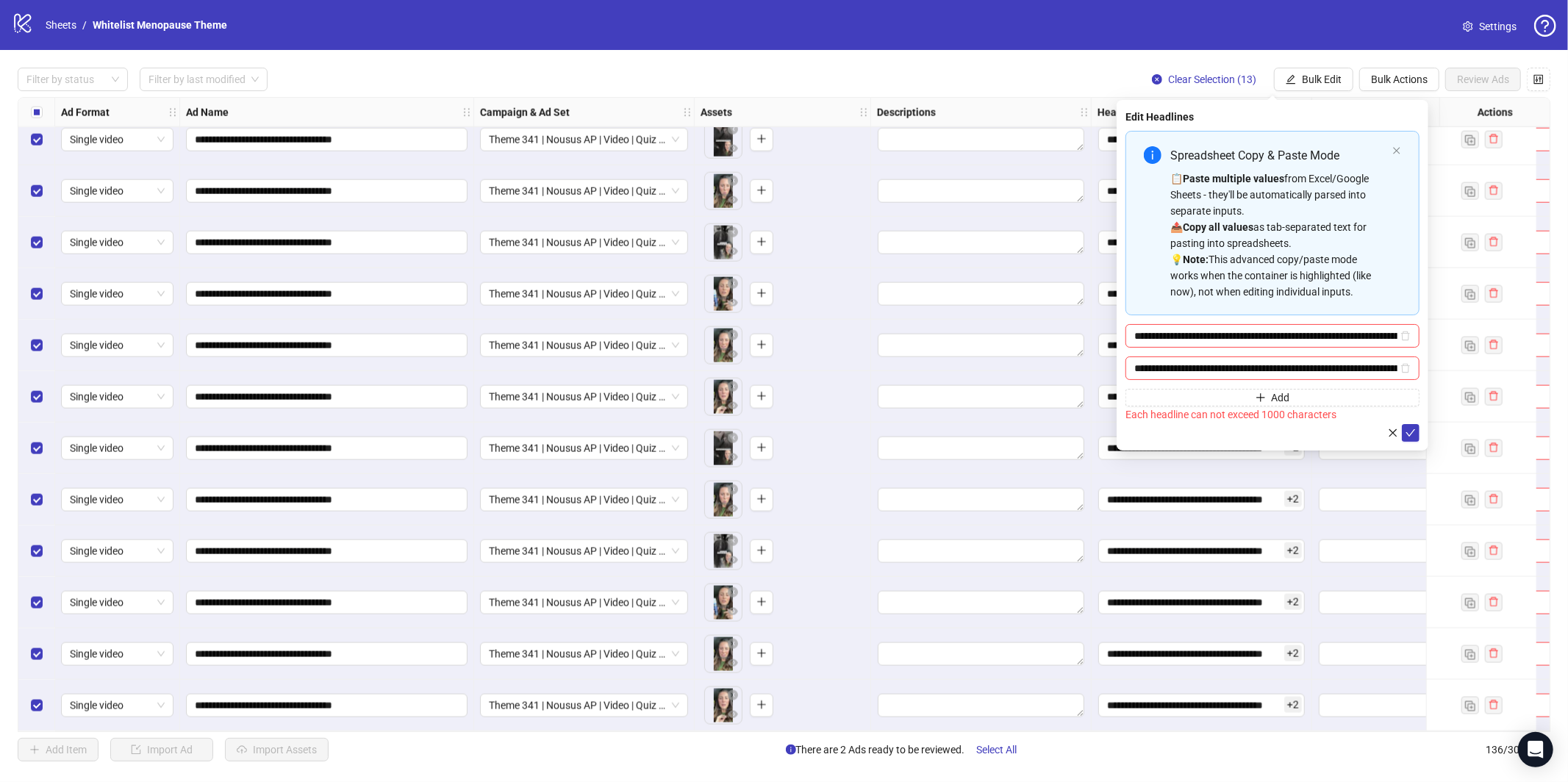
type input "**********"
click at [1199, 256] on strong "Note:" at bounding box center [1196, 259] width 26 height 12
type input "**********"
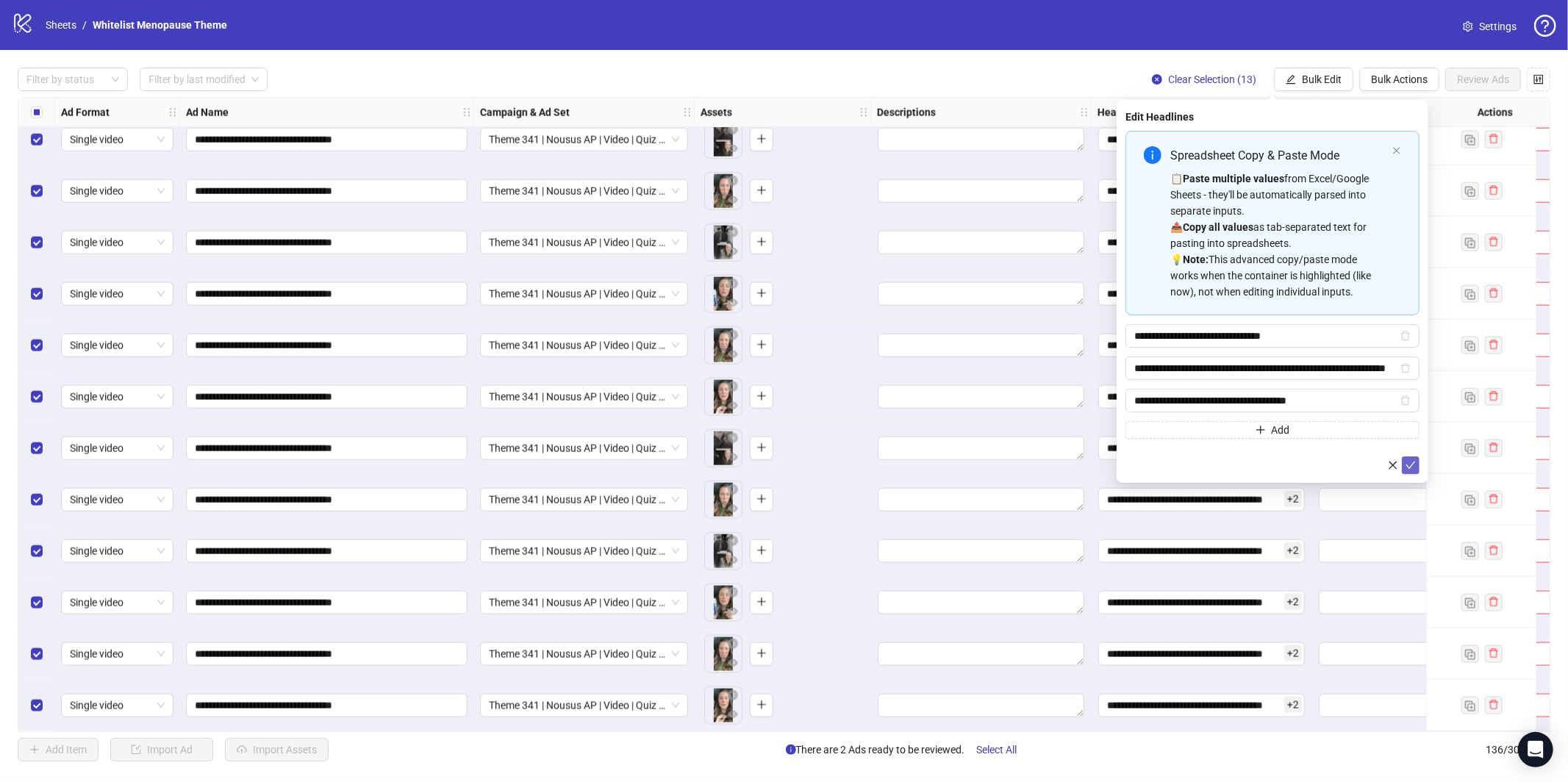
click at [1411, 467] on icon "check" at bounding box center [1411, 465] width 11 height 11
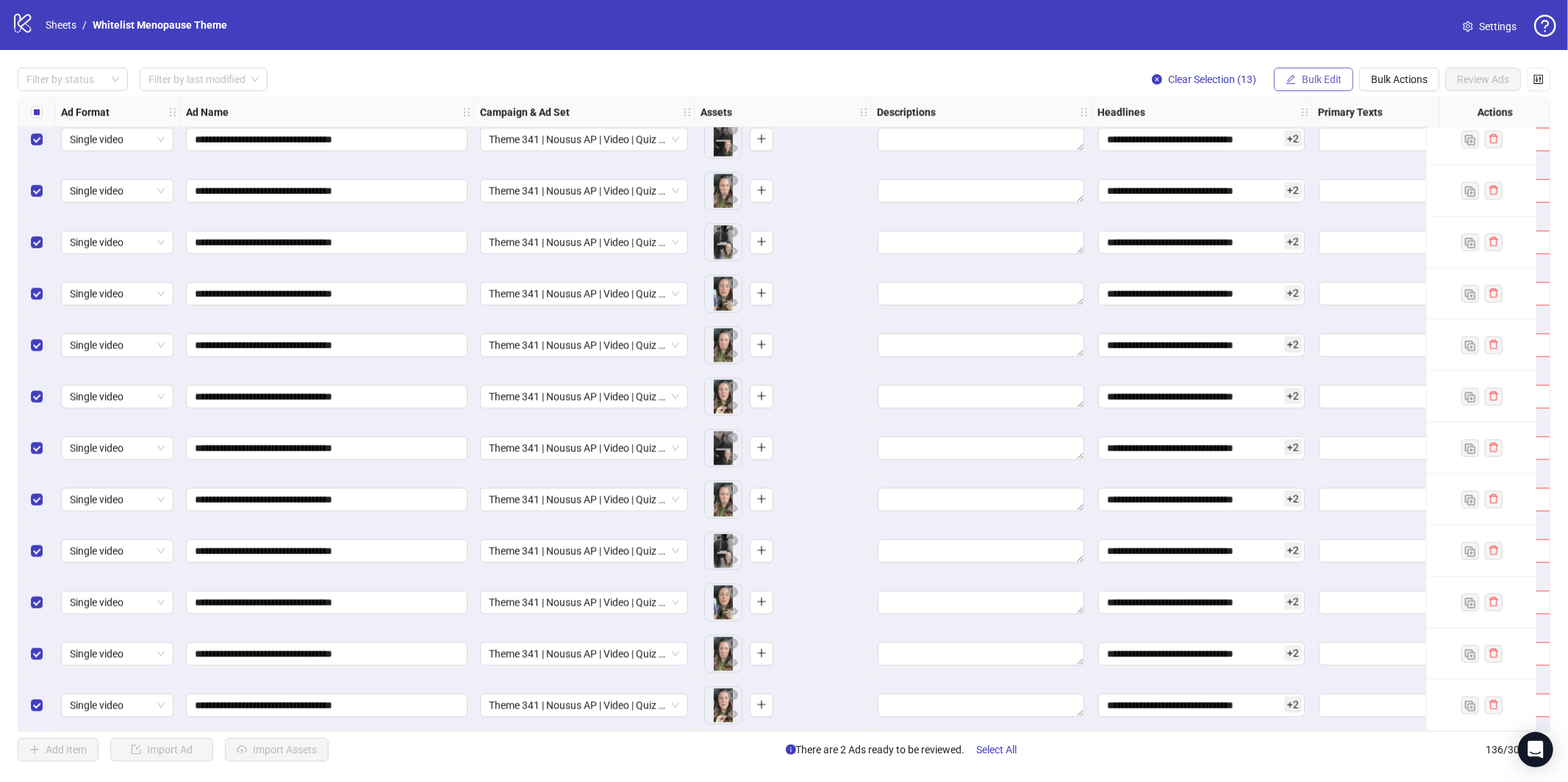
click at [1302, 83] on span "Bulk Edit" at bounding box center [1321, 79] width 39 height 12
click at [1318, 229] on span "Primary Texts" at bounding box center [1328, 226] width 88 height 16
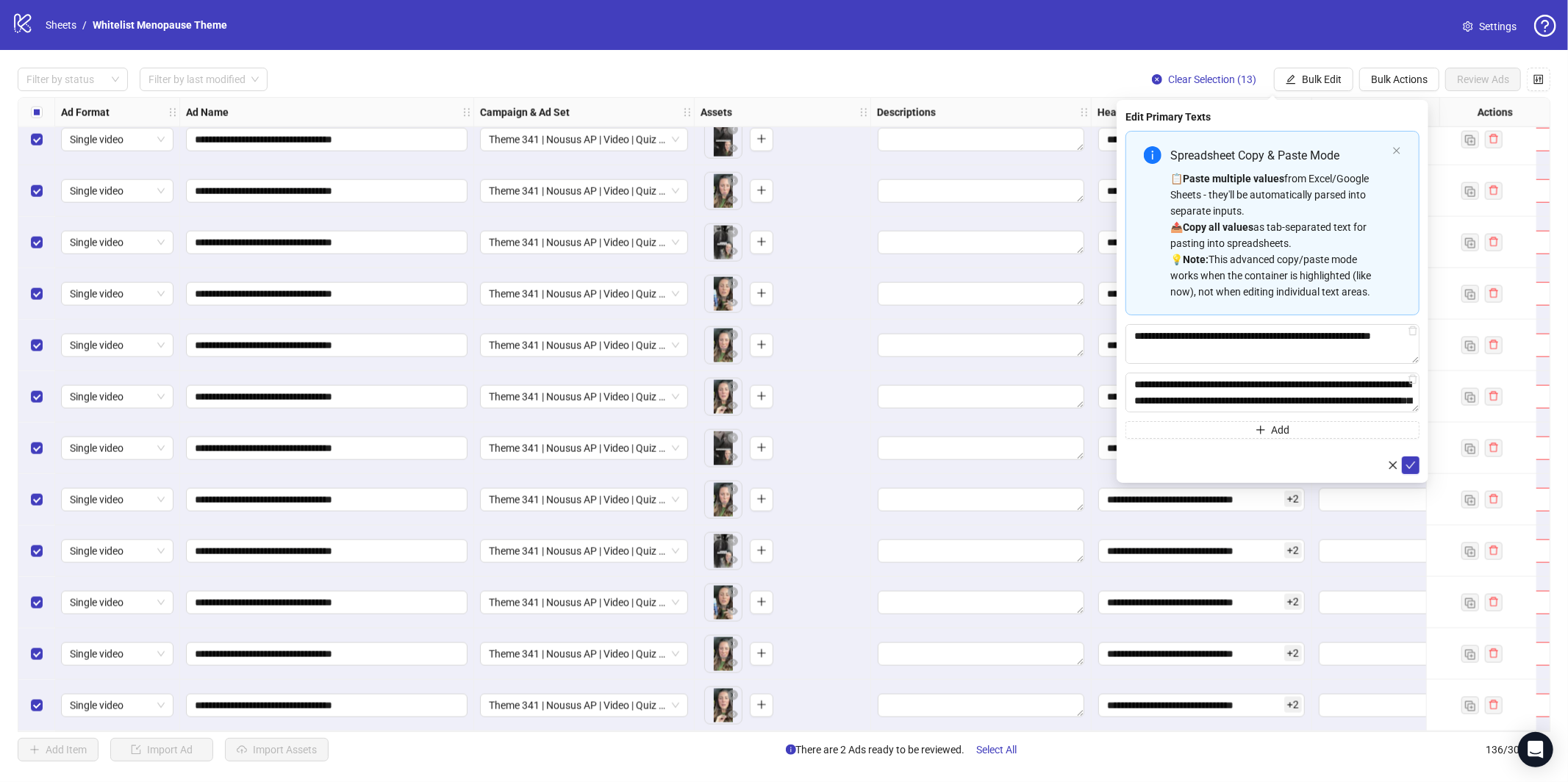
drag, startPoint x: 1259, startPoint y: 226, endPoint x: 1264, endPoint y: 237, distance: 12.1
click at [1259, 225] on div "📋 Paste multiple values from Excel/Google Sheets - they'll be automatically par…" at bounding box center [1278, 234] width 216 height 129
type textarea "**********"
click at [1413, 470] on span "submit" at bounding box center [1411, 465] width 11 height 12
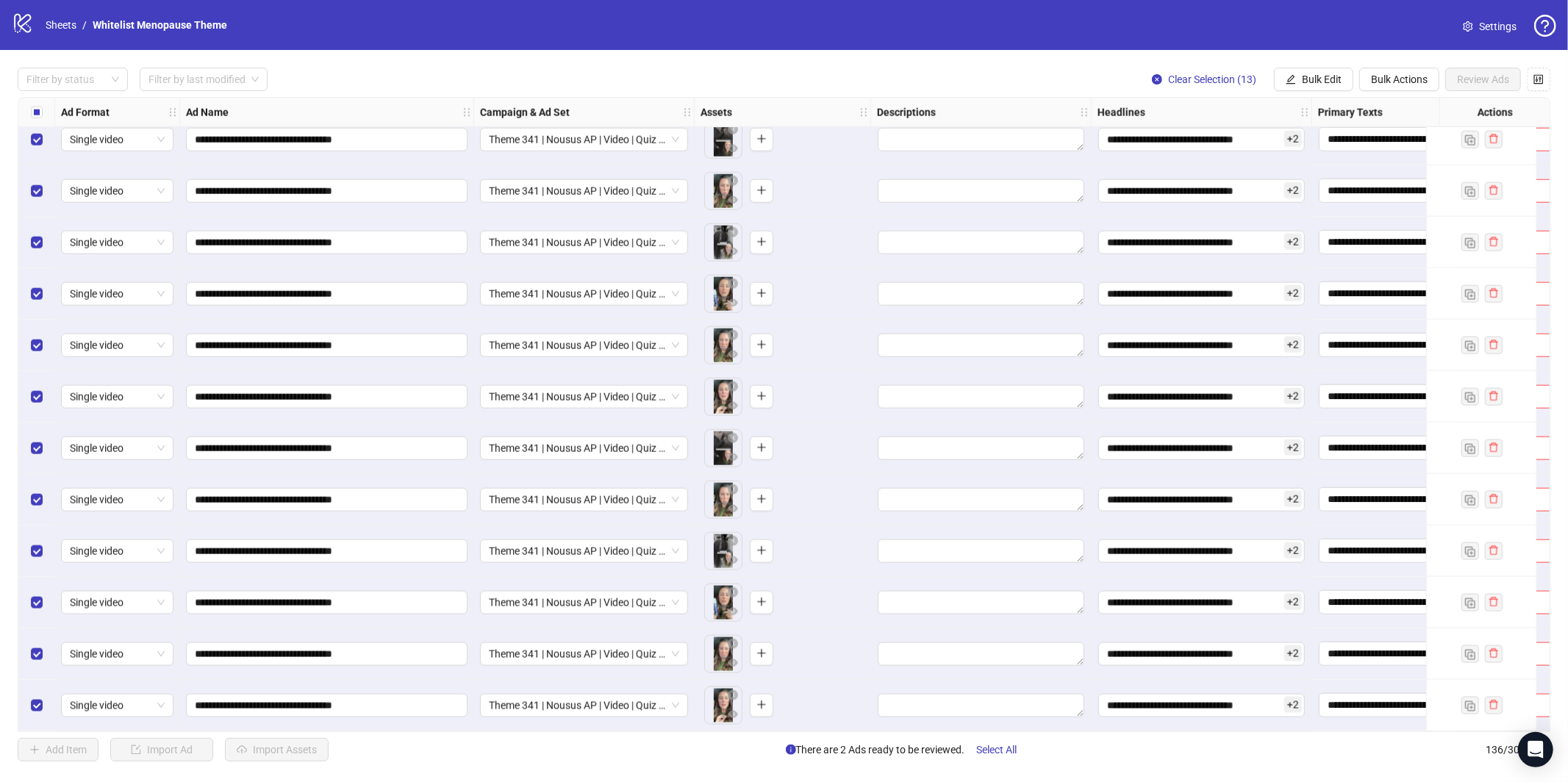
click at [1334, 92] on div "**********" at bounding box center [784, 414] width 1568 height 729
click at [1321, 86] on button "Bulk Edit" at bounding box center [1313, 79] width 79 height 23
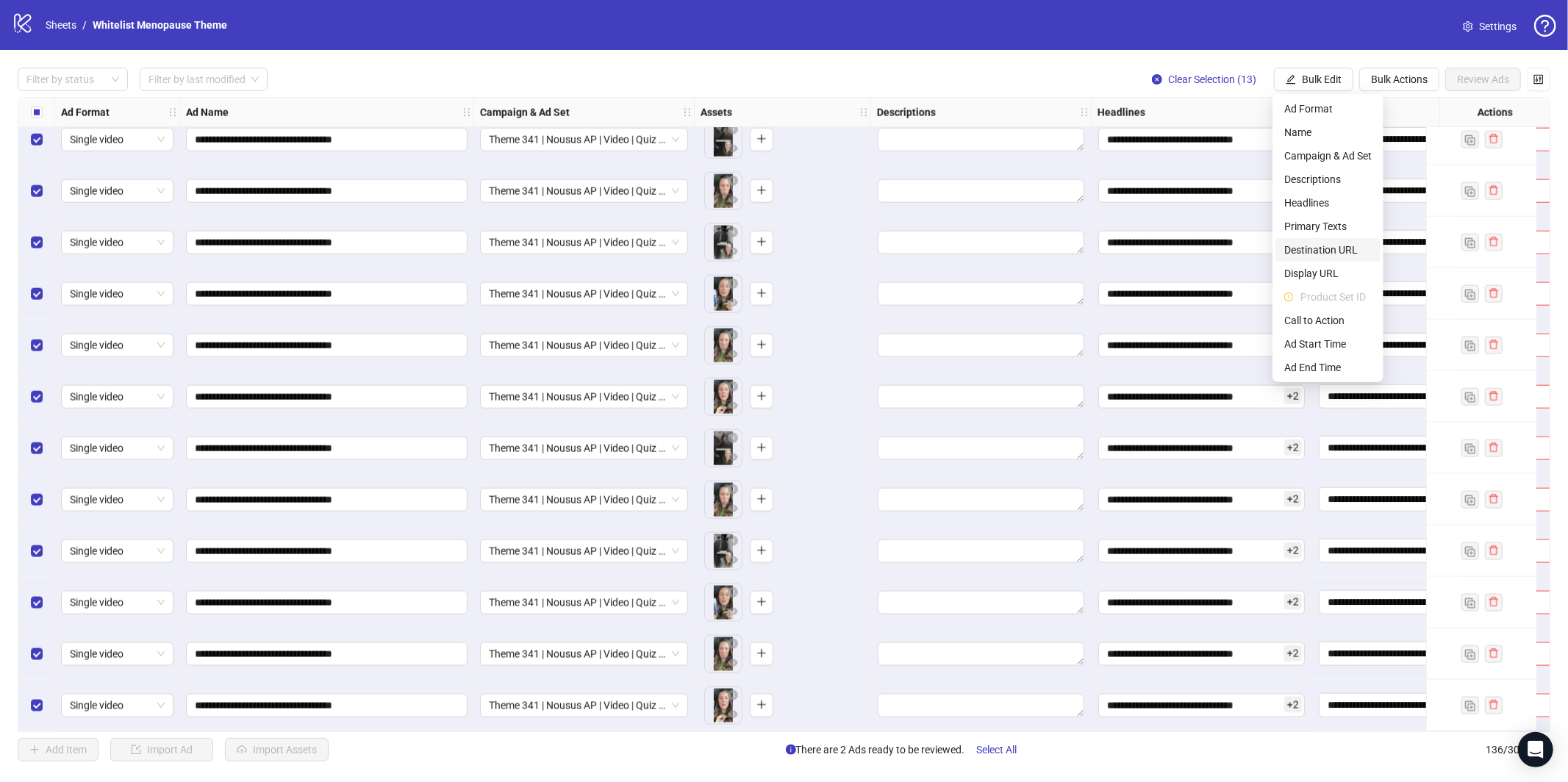
click at [1330, 254] on span "Destination URL" at bounding box center [1328, 250] width 88 height 16
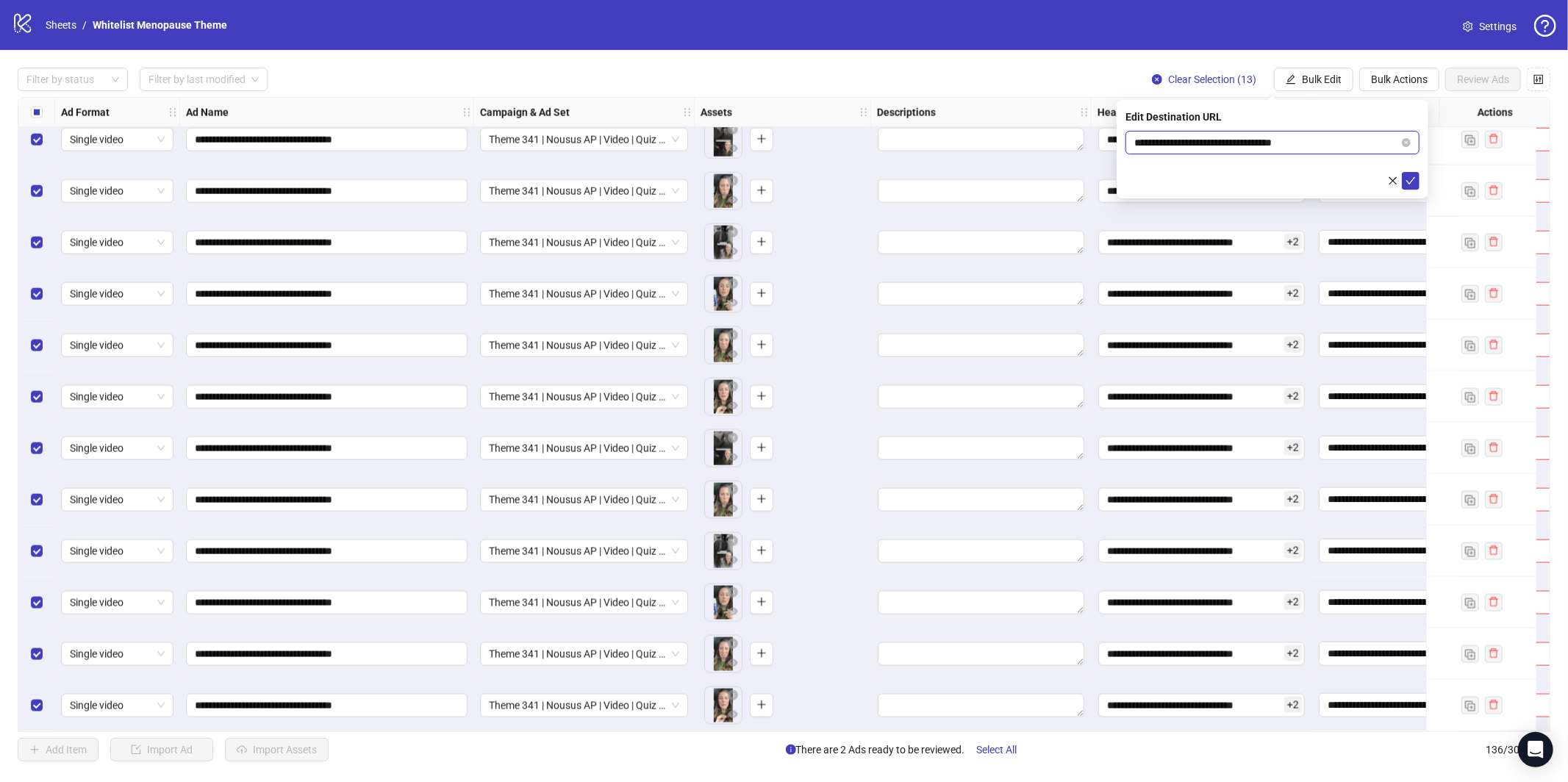
drag, startPoint x: 1297, startPoint y: 141, endPoint x: 1332, endPoint y: 161, distance: 40.3
click at [1297, 141] on input "**********" at bounding box center [1266, 142] width 265 height 16
paste input "text"
type input "**********"
click at [1413, 184] on icon "check" at bounding box center [1411, 181] width 11 height 11
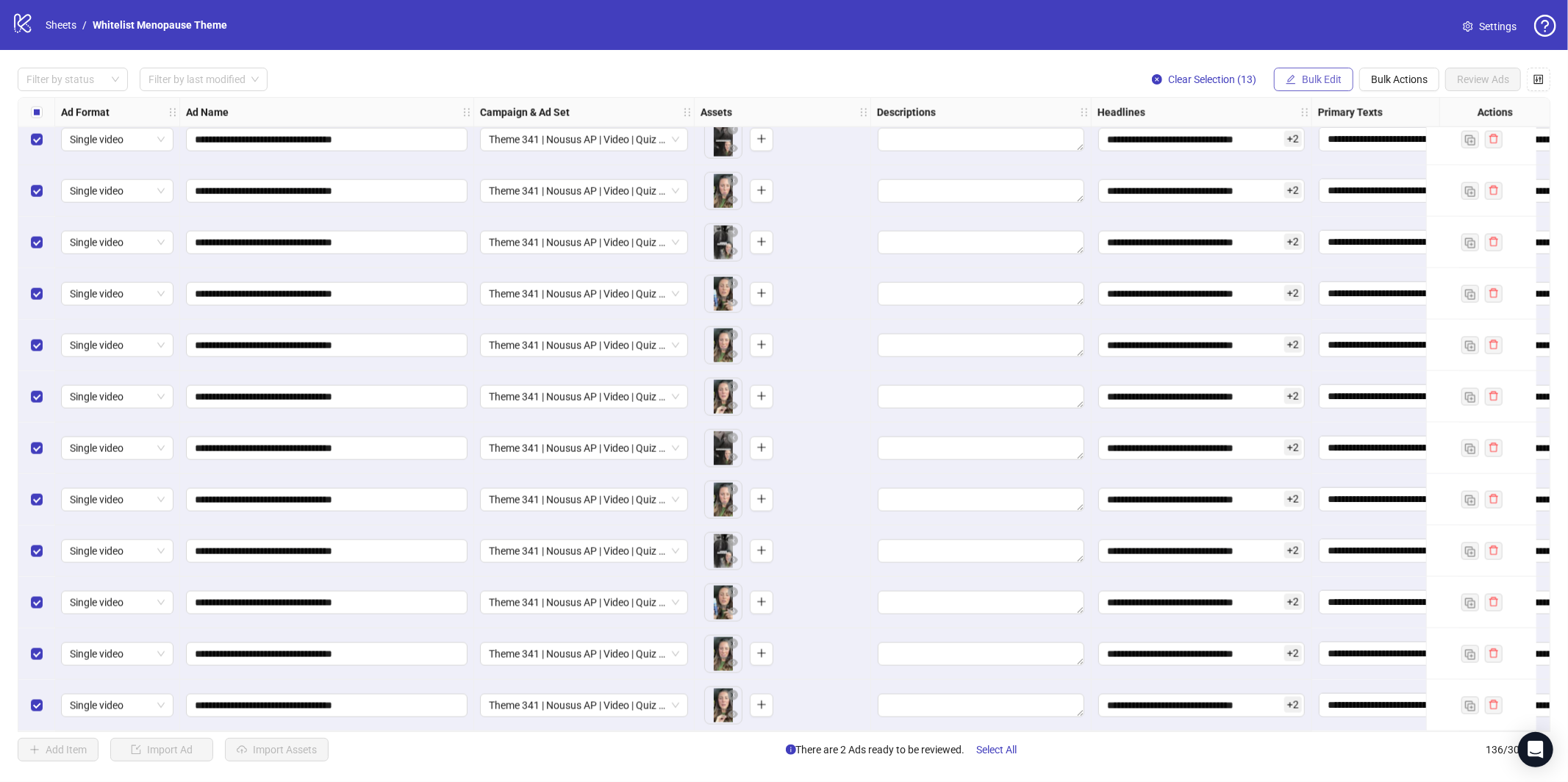
click at [1318, 88] on button "Bulk Edit" at bounding box center [1313, 79] width 79 height 23
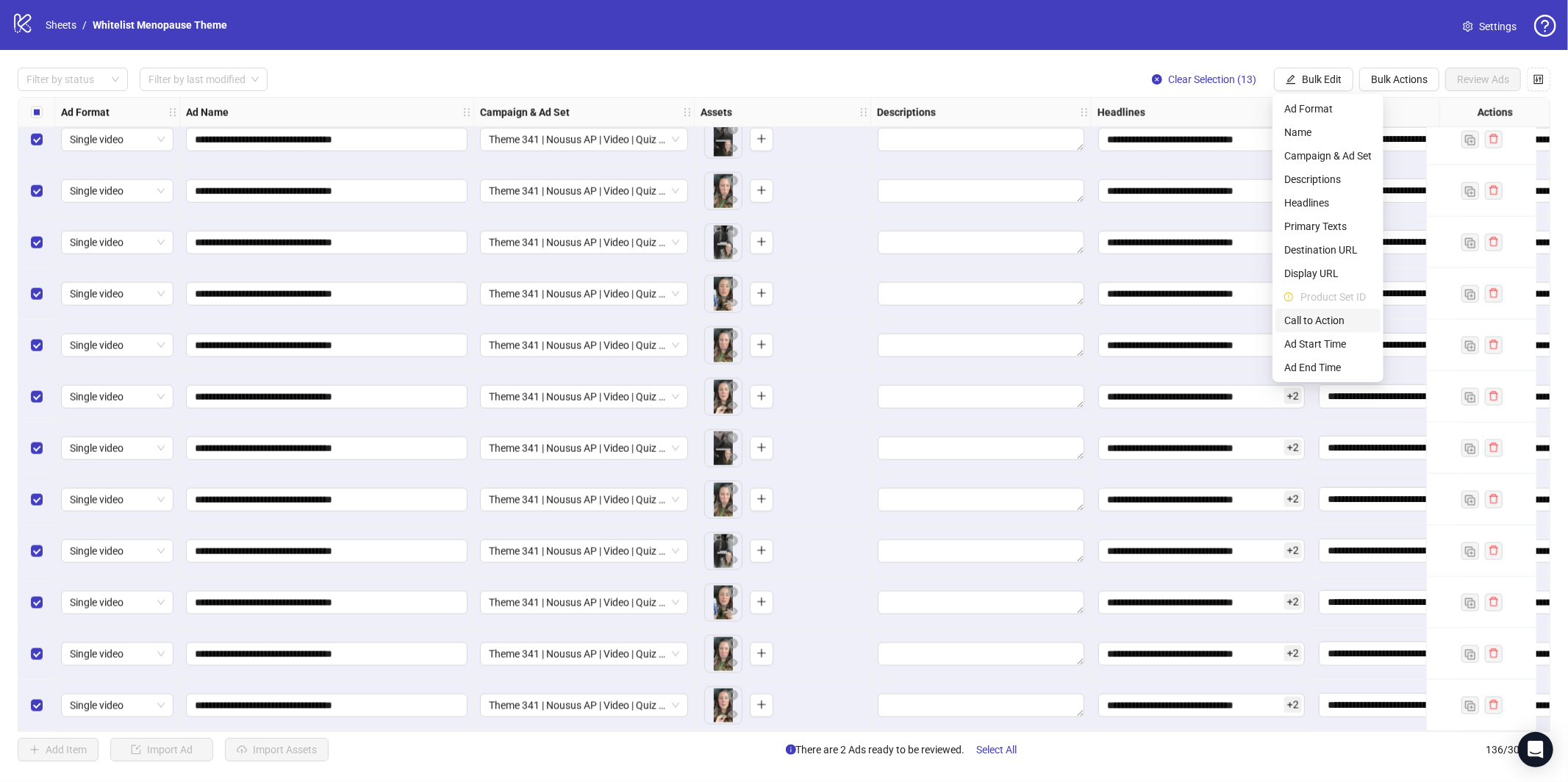
click at [1323, 316] on span "Call to Action" at bounding box center [1328, 320] width 88 height 16
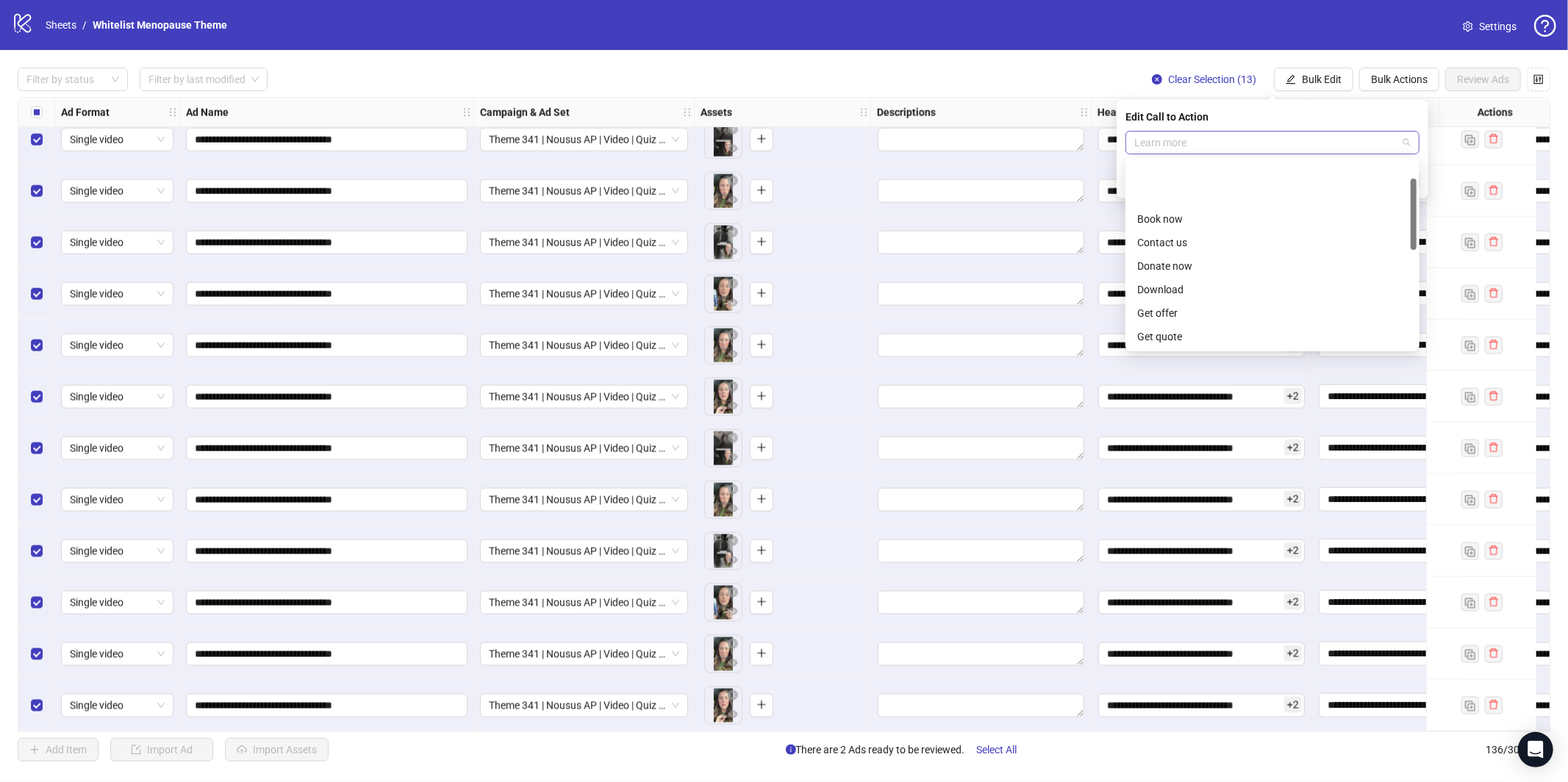
click at [1230, 145] on span "Learn more" at bounding box center [1271, 142] width 276 height 22
click at [1294, 113] on div "Edit Call to Action" at bounding box center [1272, 116] width 294 height 16
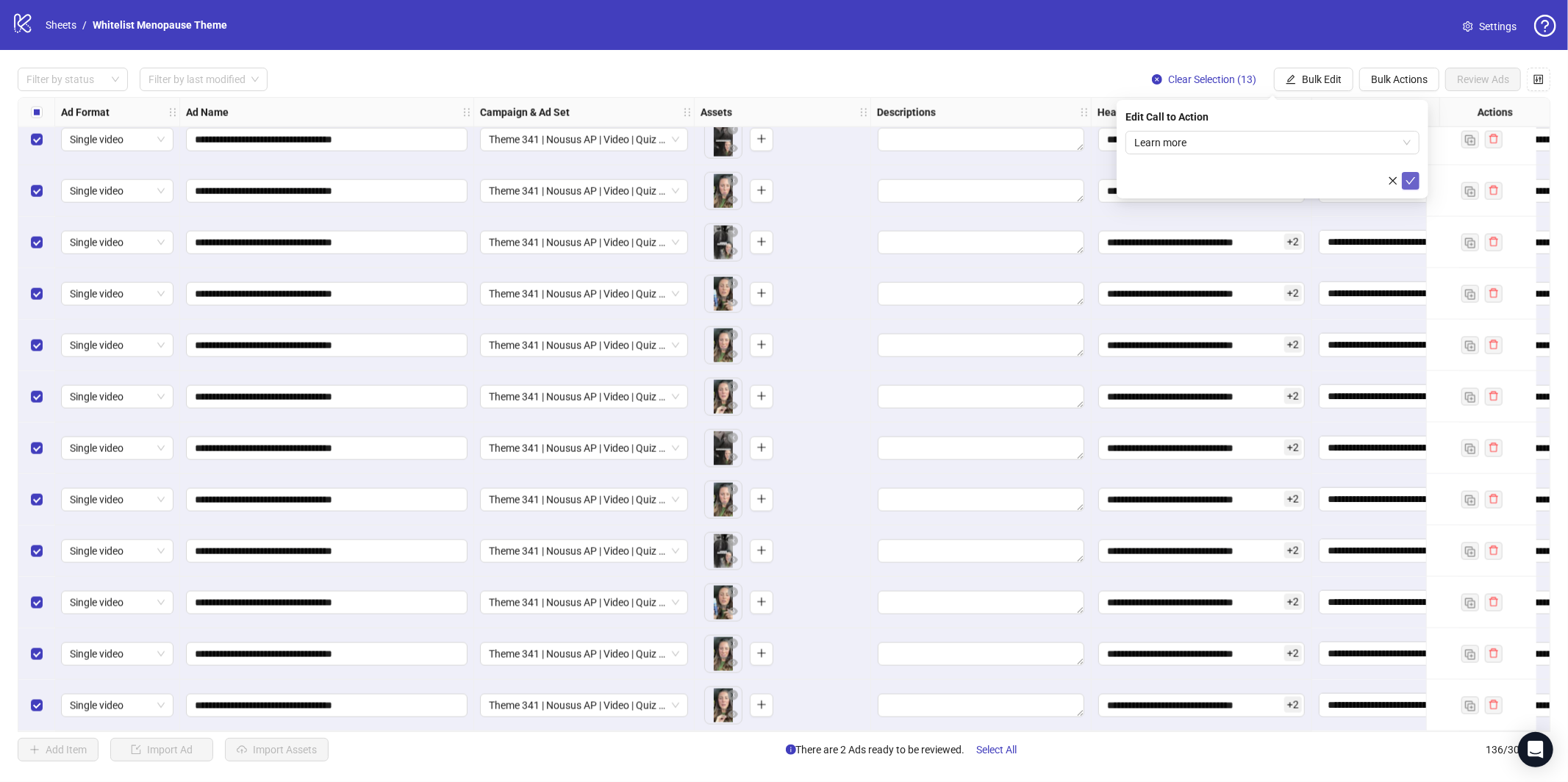
click at [1405, 175] on icon "check" at bounding box center [1411, 181] width 11 height 11
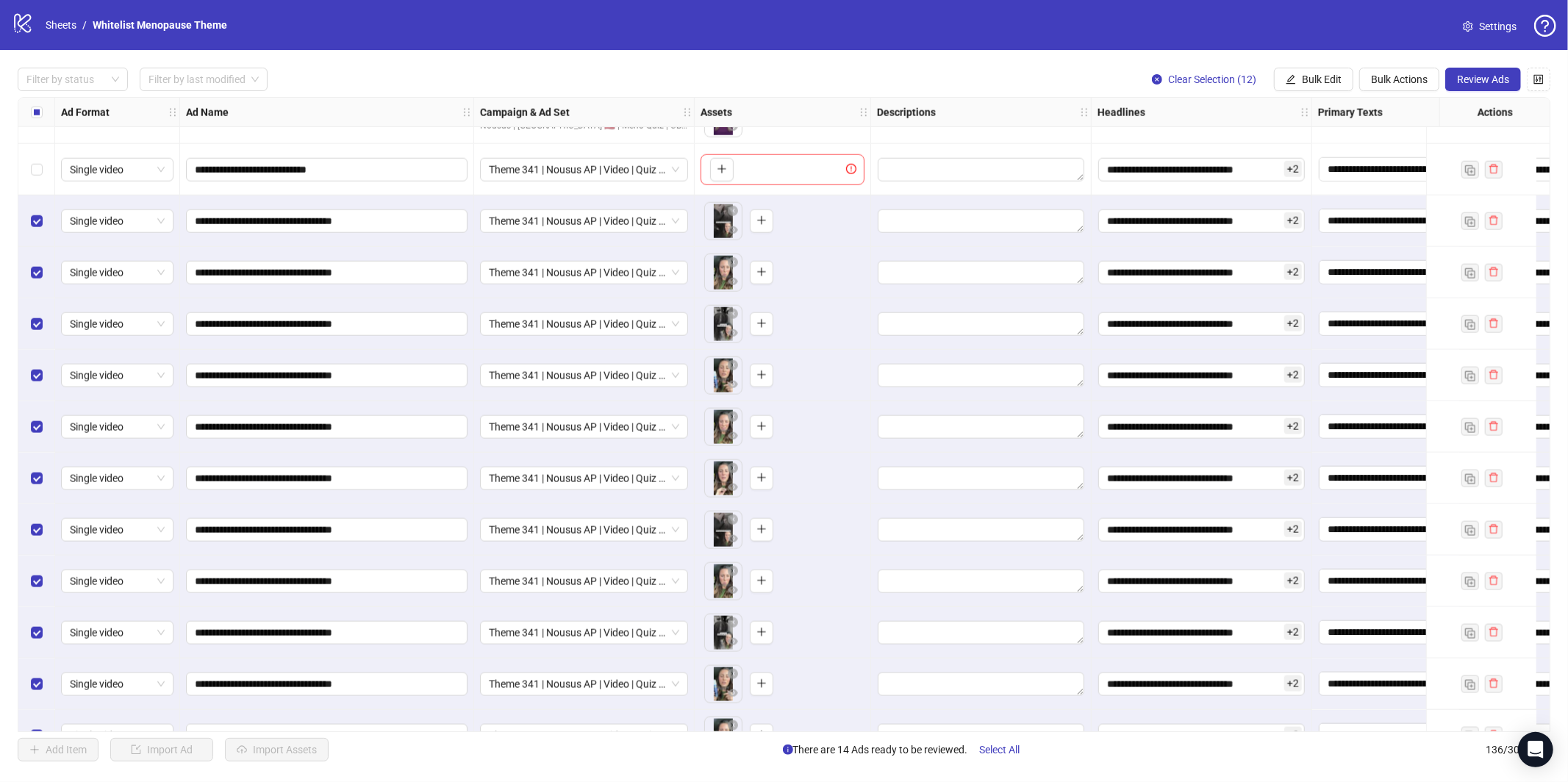
scroll to position [6397, 0]
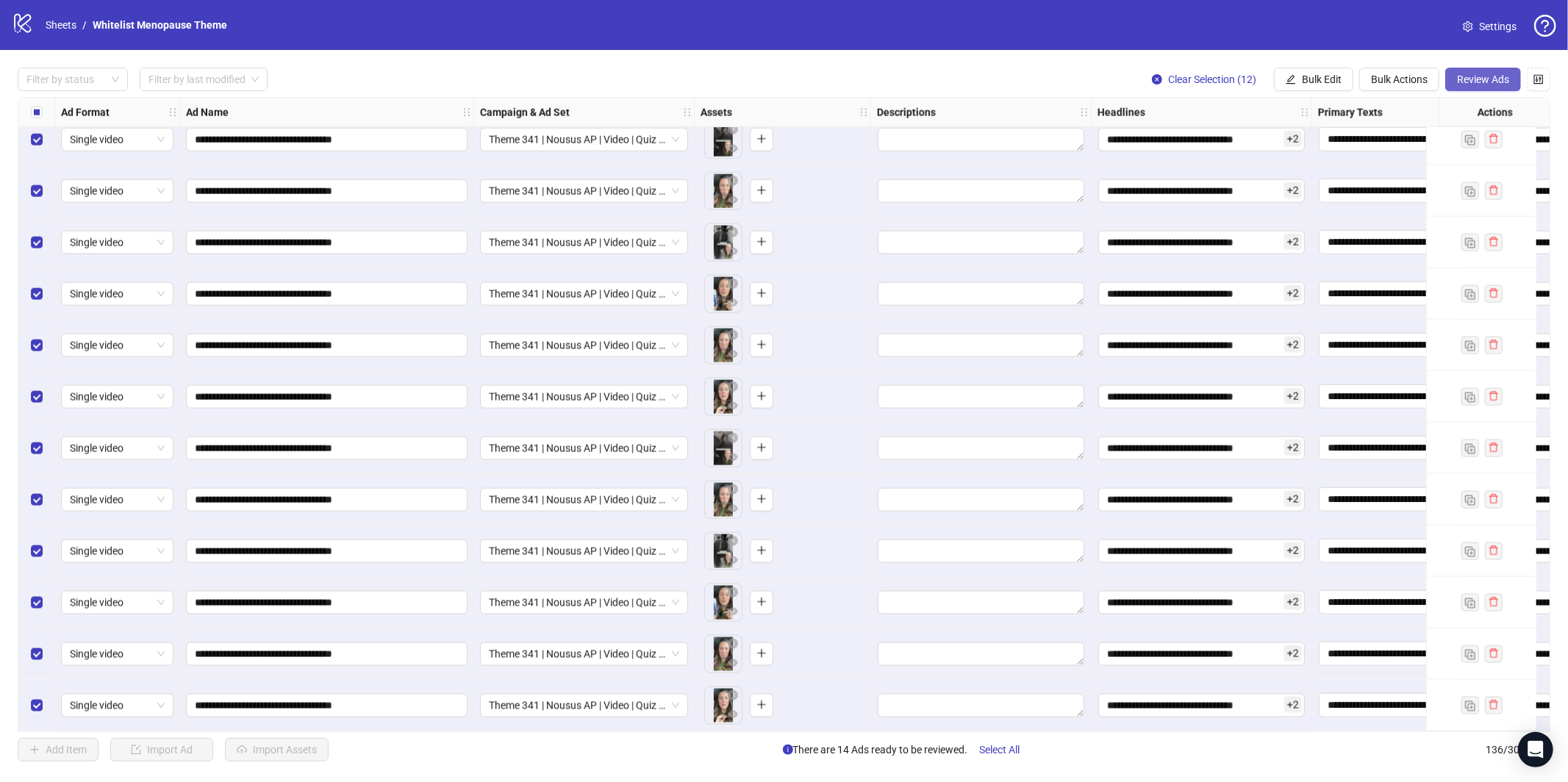
click at [1479, 82] on span "Review Ads" at bounding box center [1483, 79] width 52 height 12
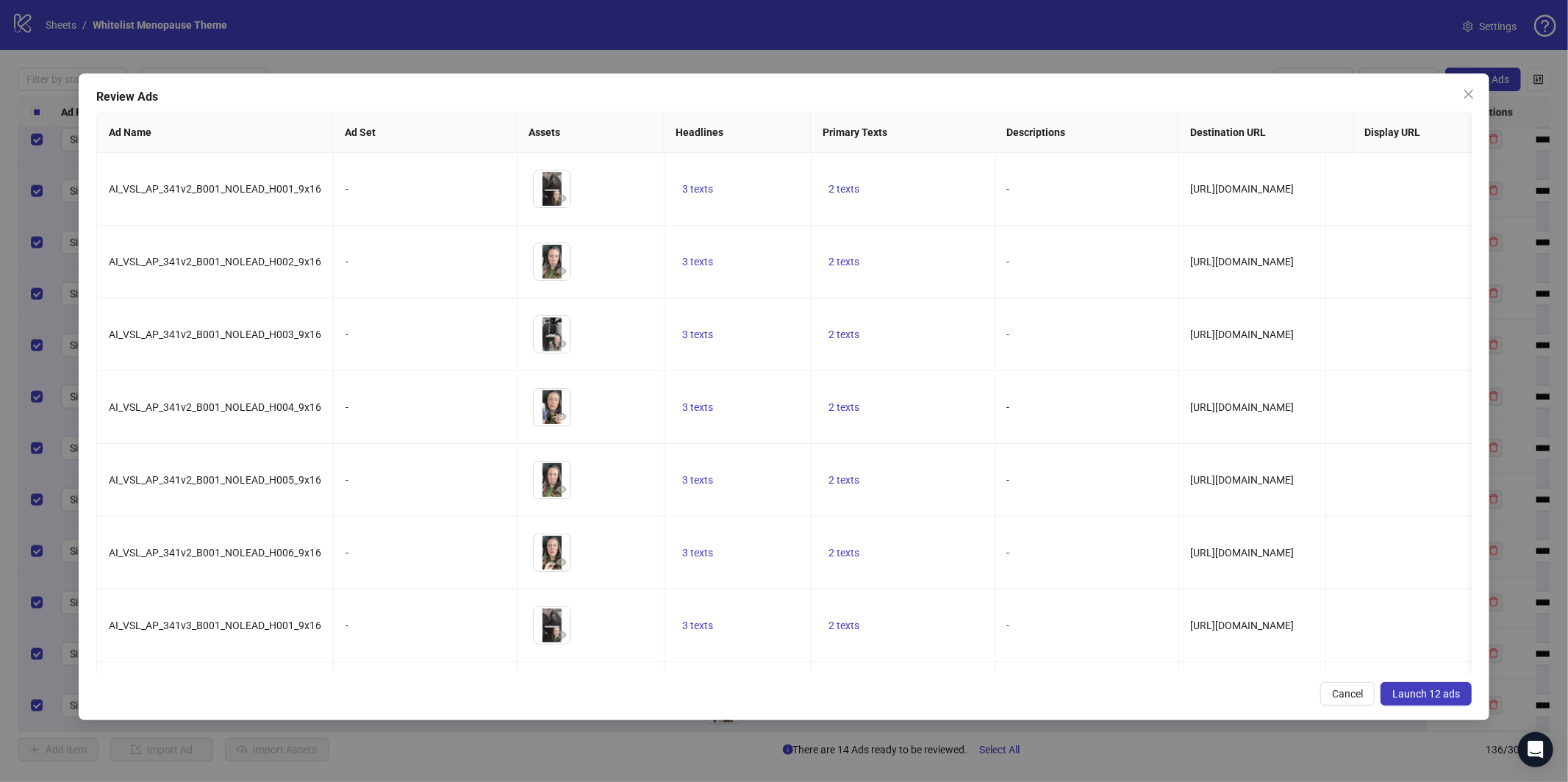
click at [1412, 689] on span "Launch 12 ads" at bounding box center [1426, 694] width 67 height 12
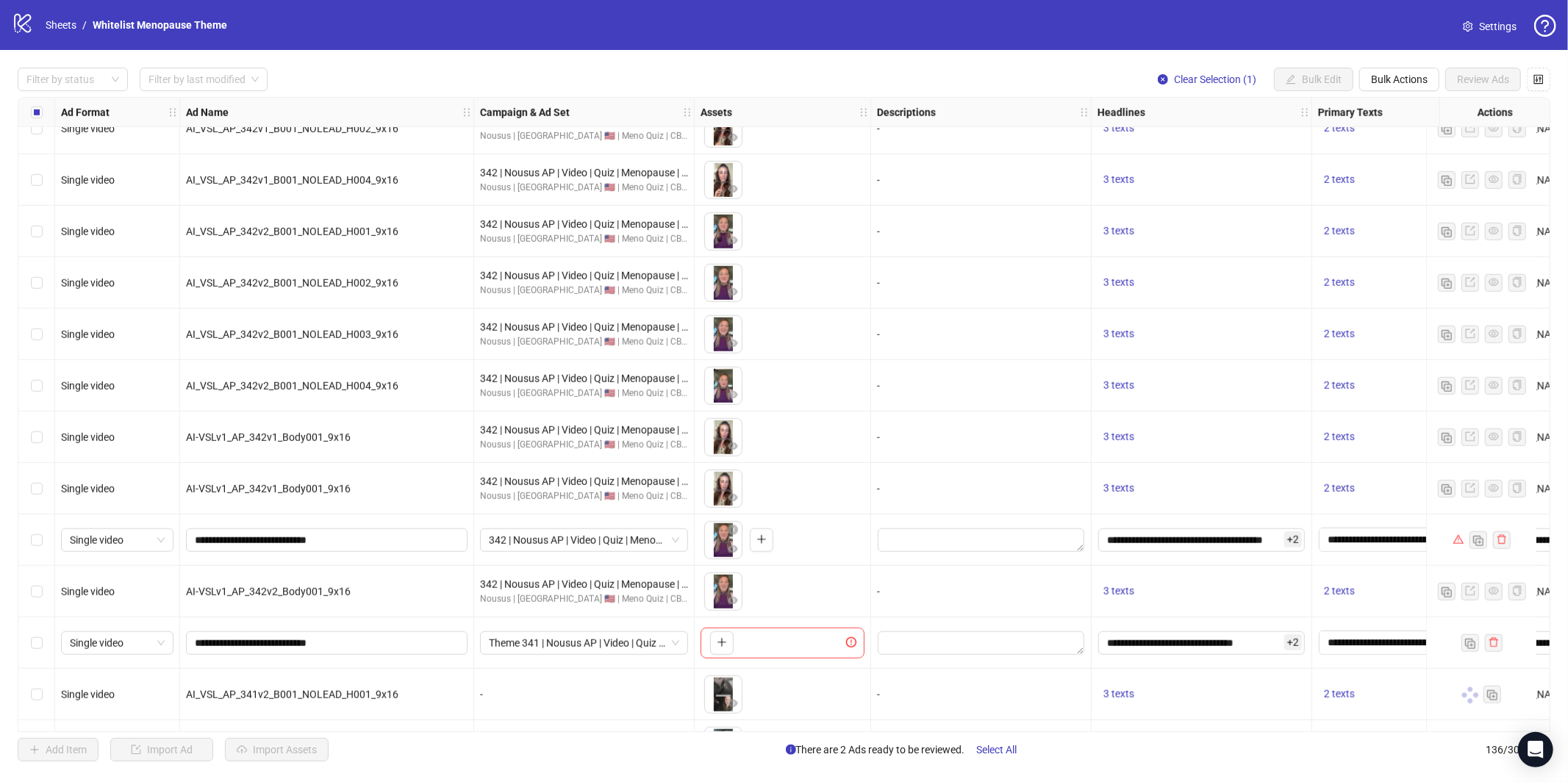
scroll to position [5841, 0]
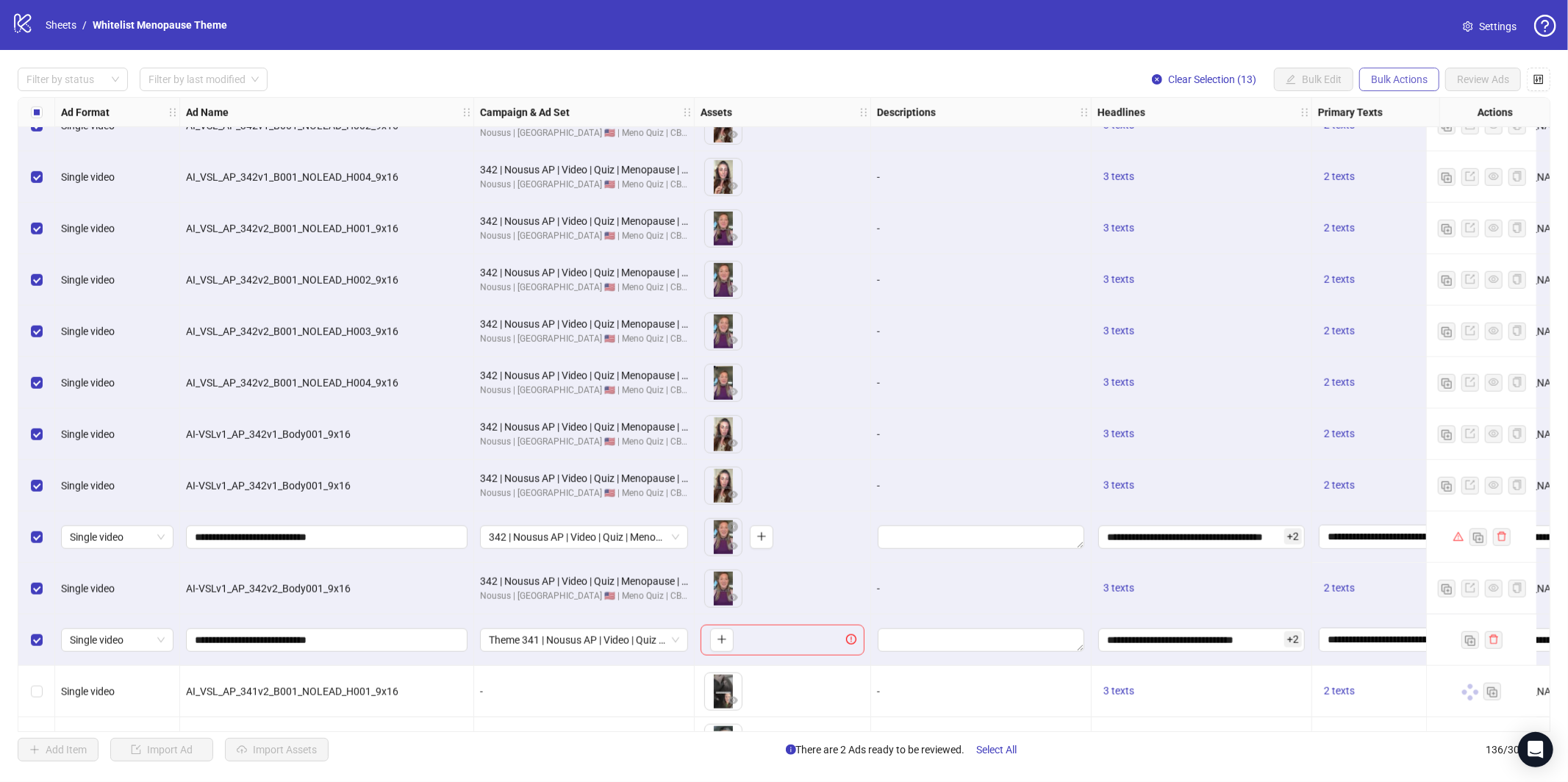
click at [1399, 70] on button "Bulk Actions" at bounding box center [1399, 79] width 80 height 23
click at [1411, 160] on span "Duplicate with assets" at bounding box center [1419, 155] width 101 height 16
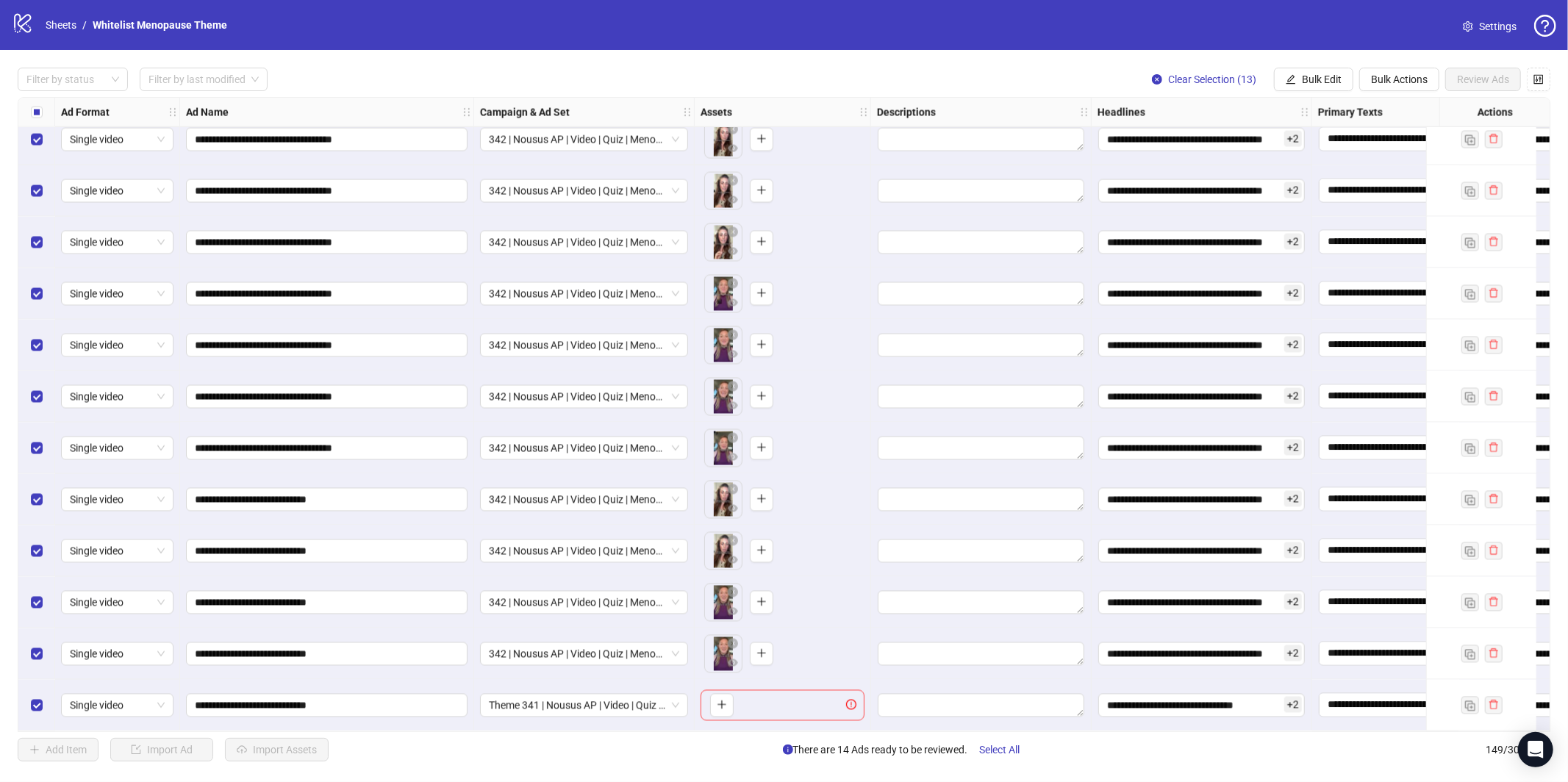
scroll to position [7067, 0]
click at [1302, 80] on span "Bulk Edit" at bounding box center [1321, 79] width 39 height 12
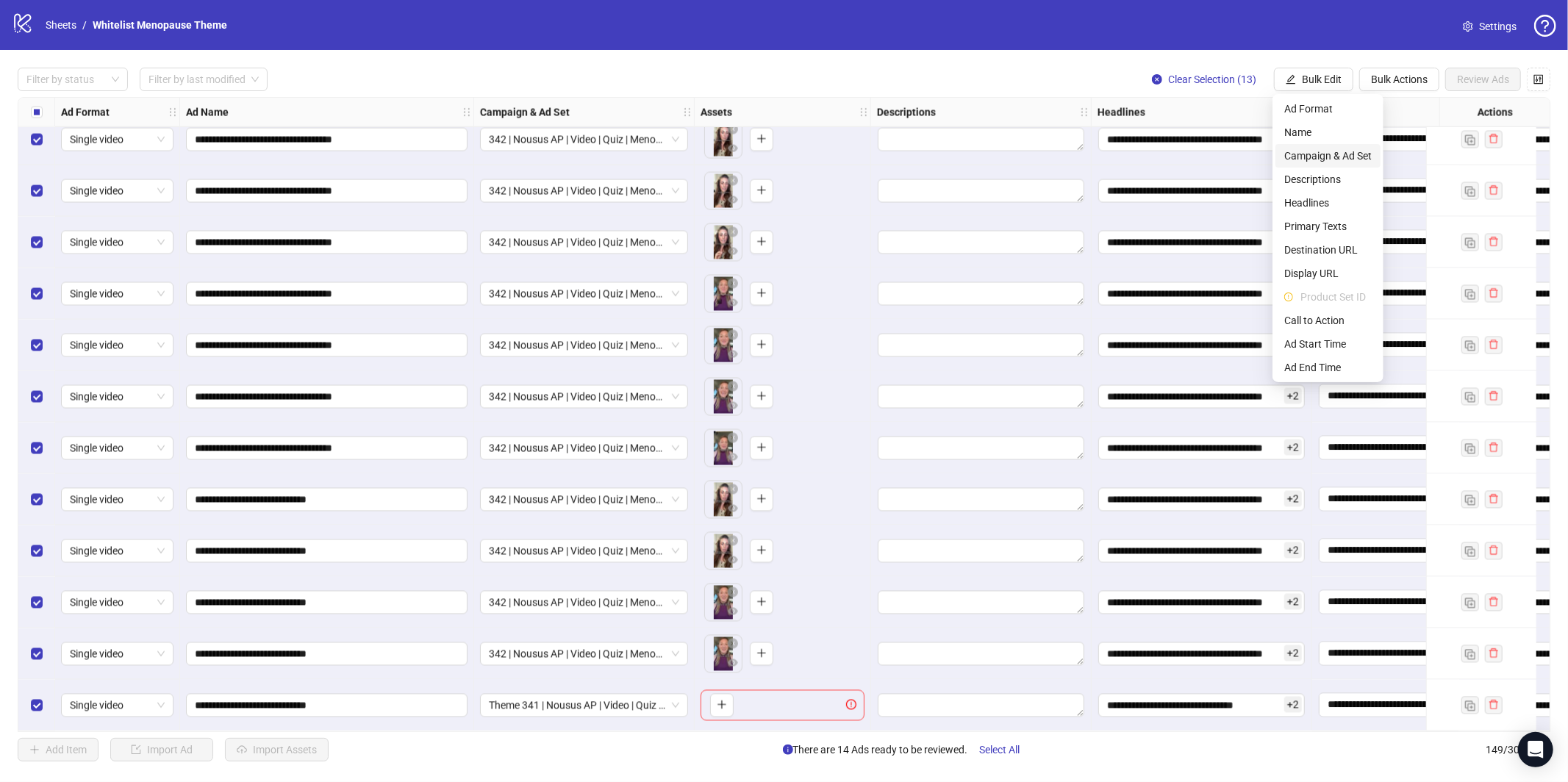
click at [1290, 151] on span "Campaign & Ad Set" at bounding box center [1328, 155] width 88 height 16
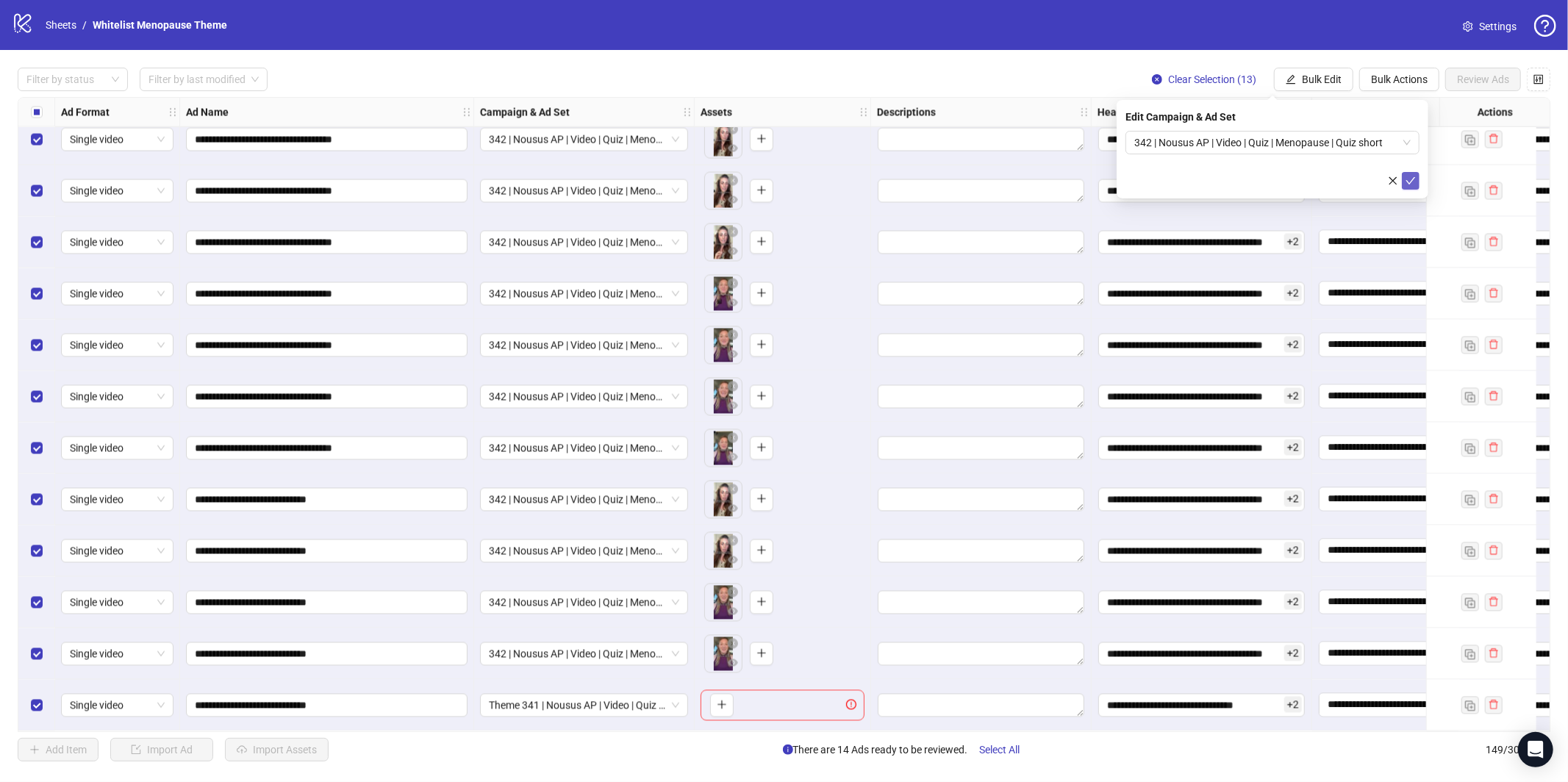
click at [1411, 182] on icon "check" at bounding box center [1411, 181] width 10 height 8
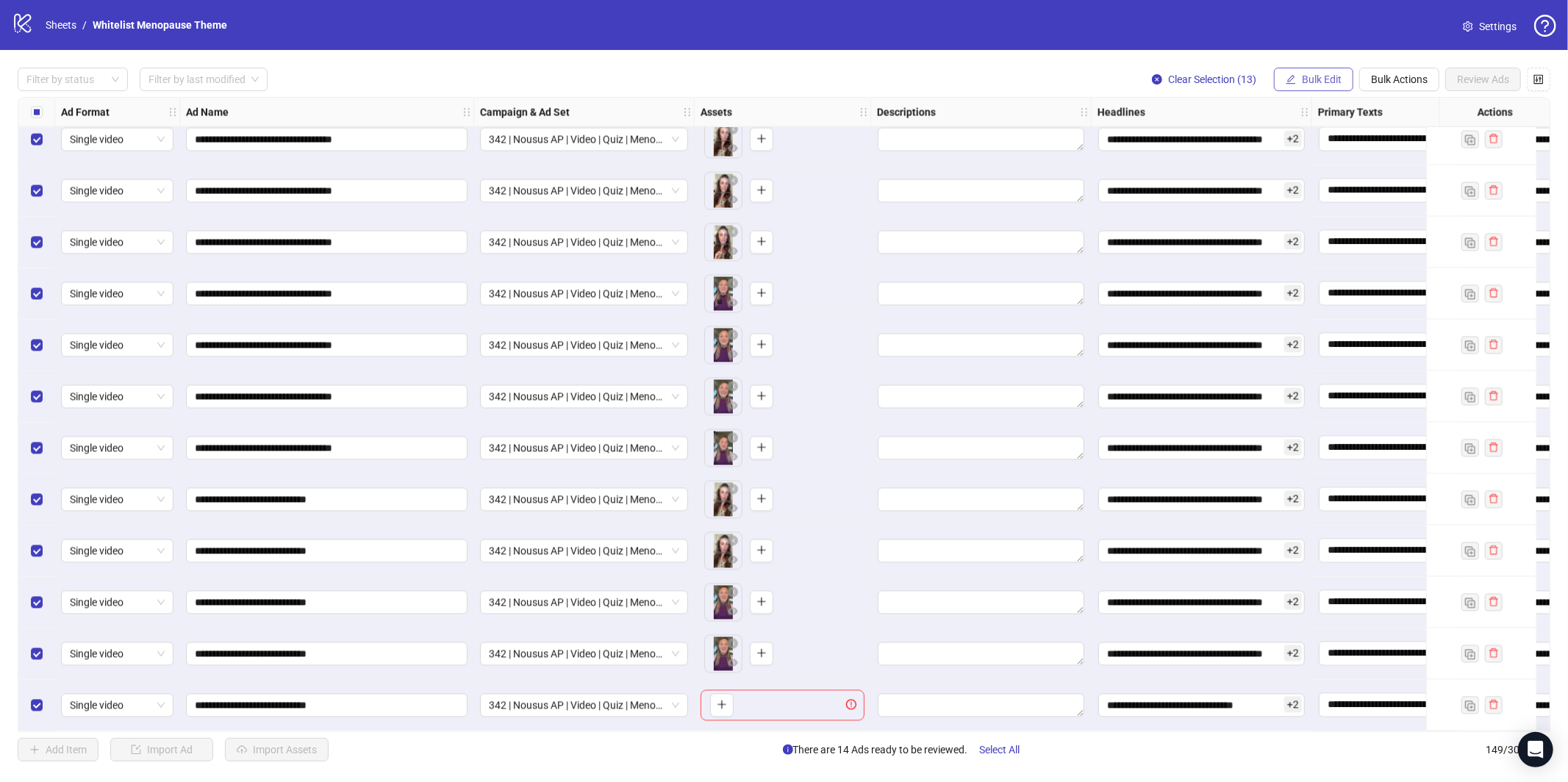
click at [1324, 81] on span "Bulk Edit" at bounding box center [1321, 79] width 39 height 12
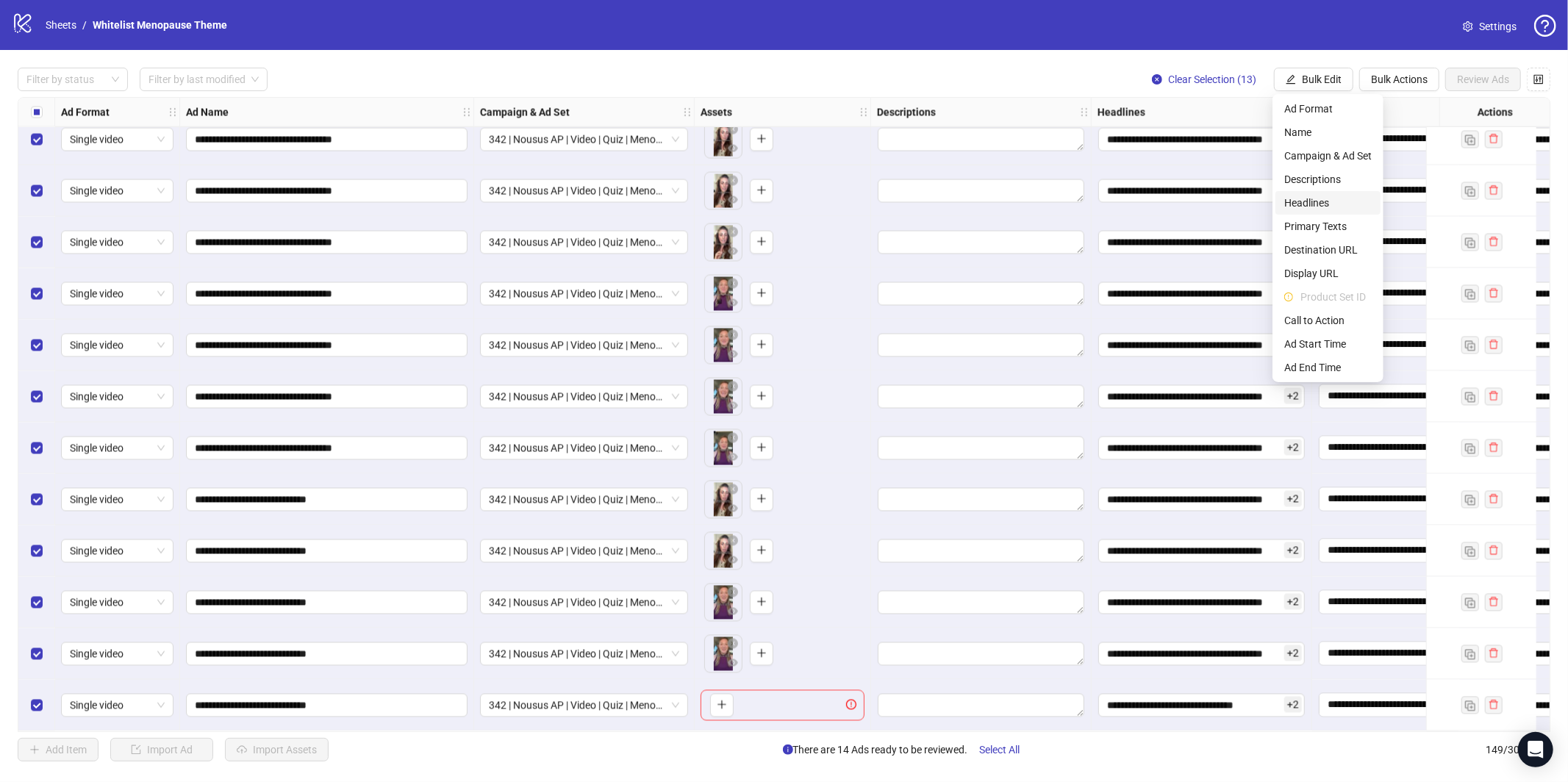
click at [1323, 203] on span "Headlines" at bounding box center [1328, 203] width 88 height 16
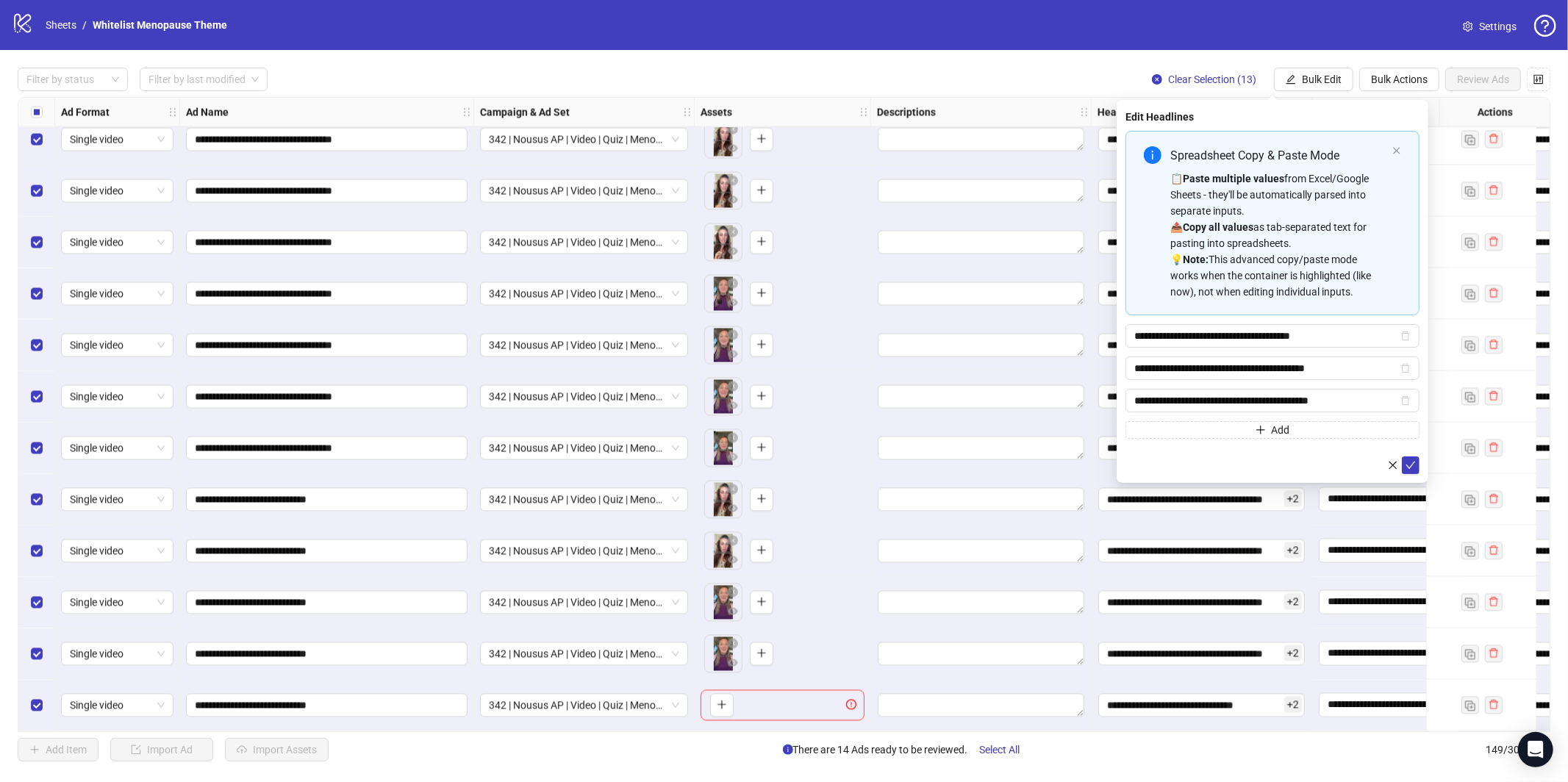
click at [1228, 185] on div "📋 Paste multiple values from Excel/Google Sheets - they'll be automatically par…" at bounding box center [1278, 234] width 216 height 129
type input "**********"
click at [1402, 459] on button "submit" at bounding box center [1410, 464] width 17 height 17
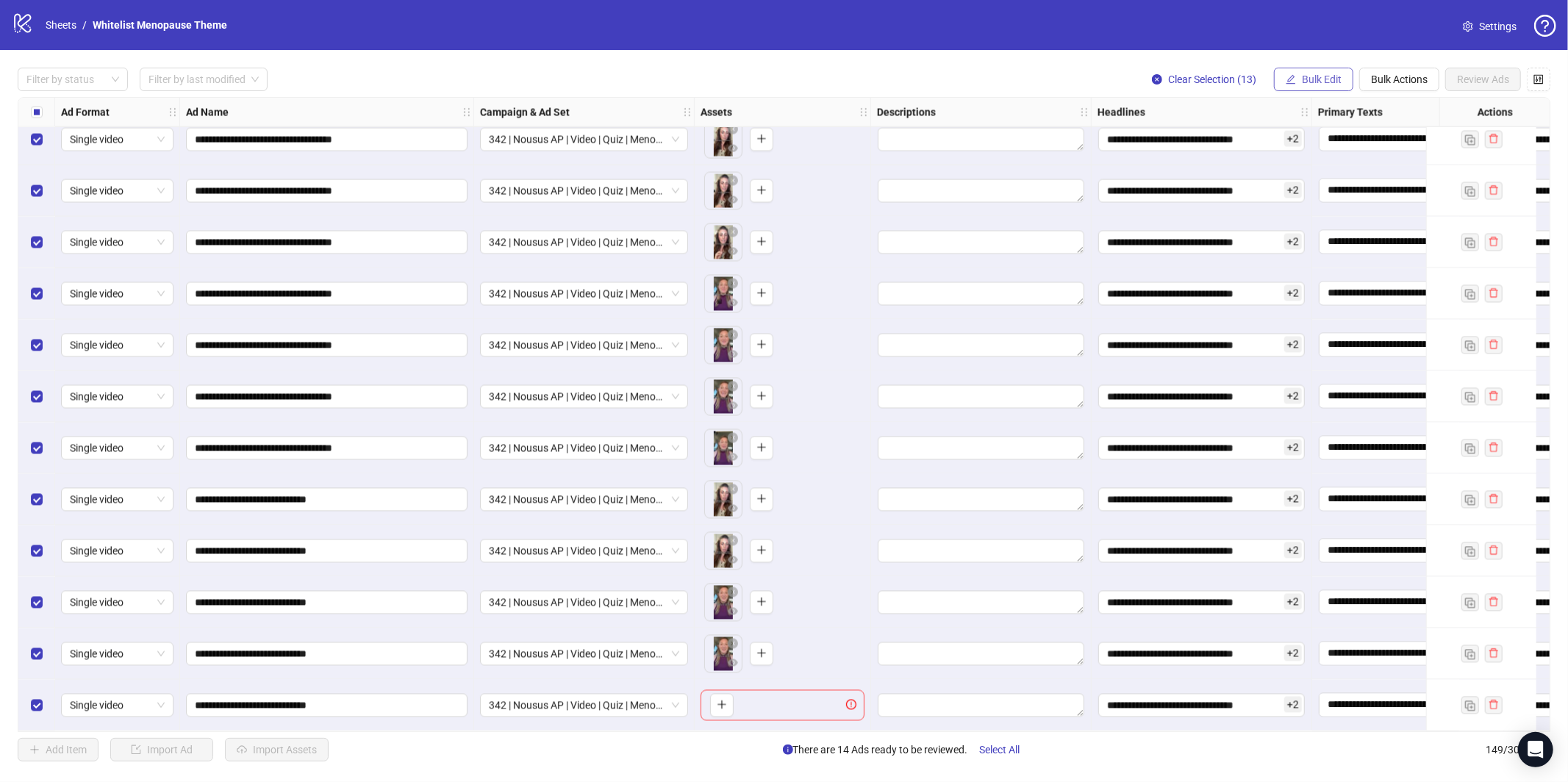
click at [1295, 82] on button "Bulk Edit" at bounding box center [1313, 79] width 79 height 23
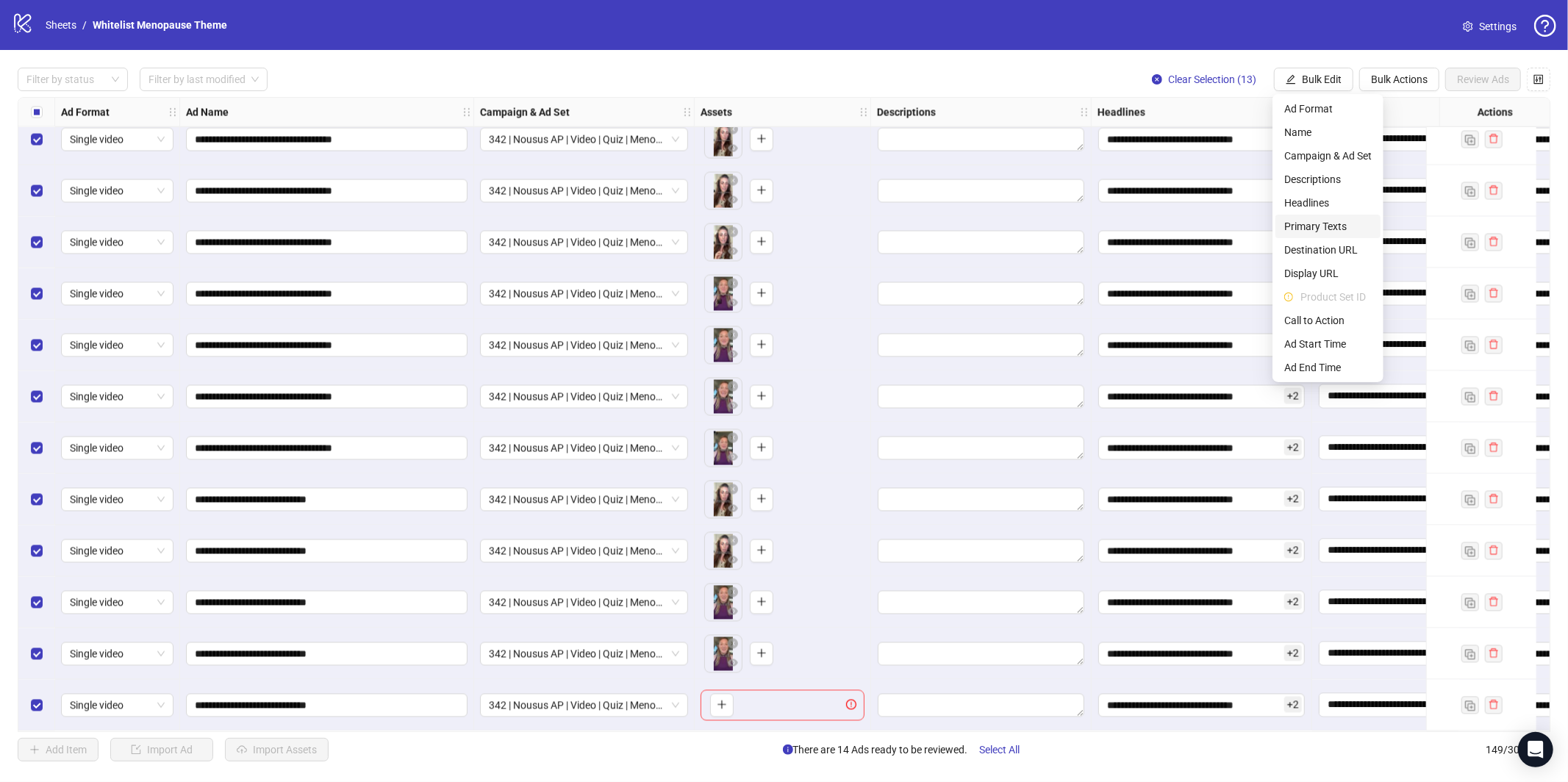
click at [1324, 228] on span "Primary Texts" at bounding box center [1328, 226] width 88 height 16
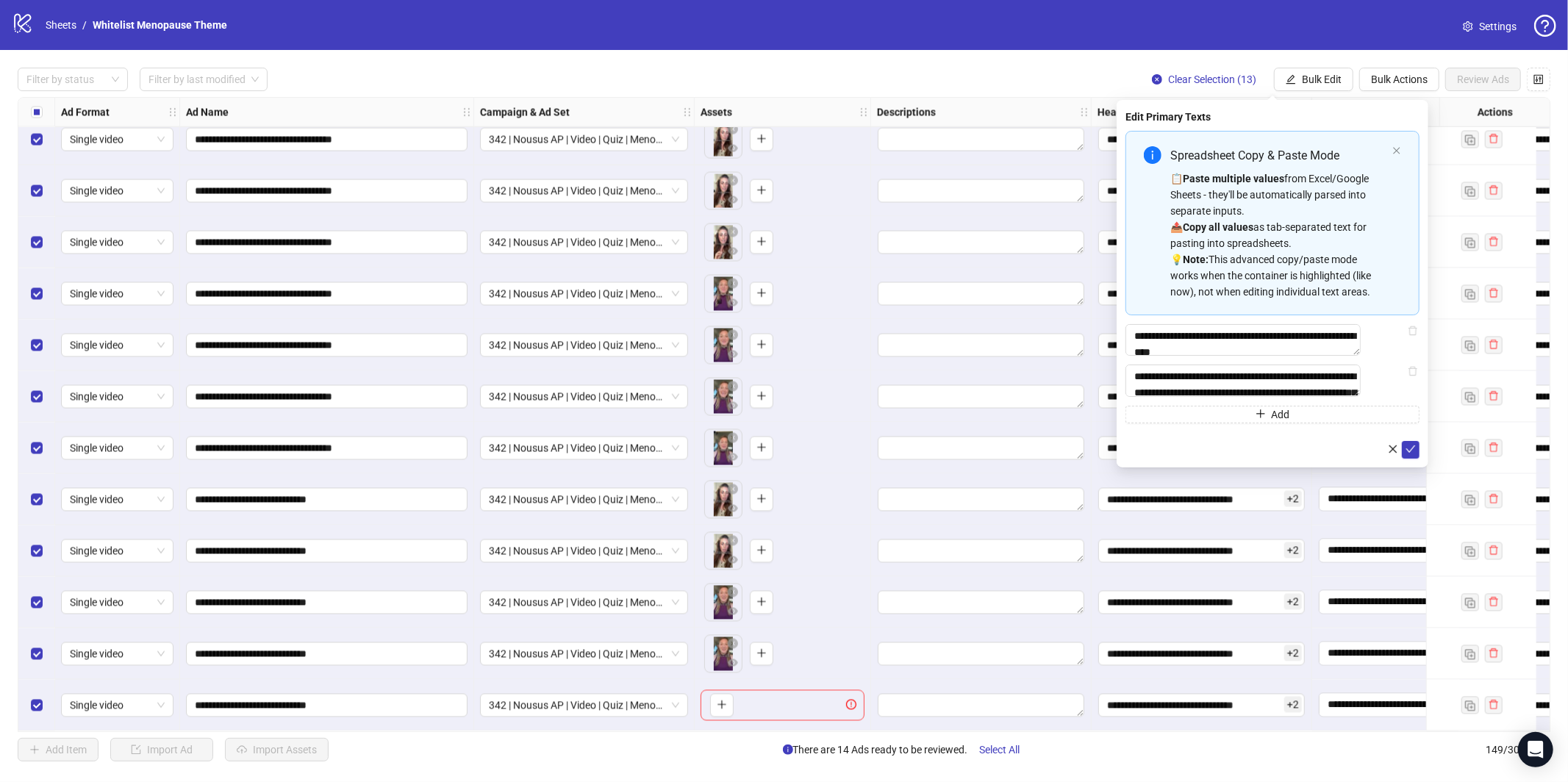
click at [1314, 209] on div "📋 Paste multiple values from Excel/Google Sheets - they'll be automatically par…" at bounding box center [1278, 234] width 216 height 129
type textarea "**********"
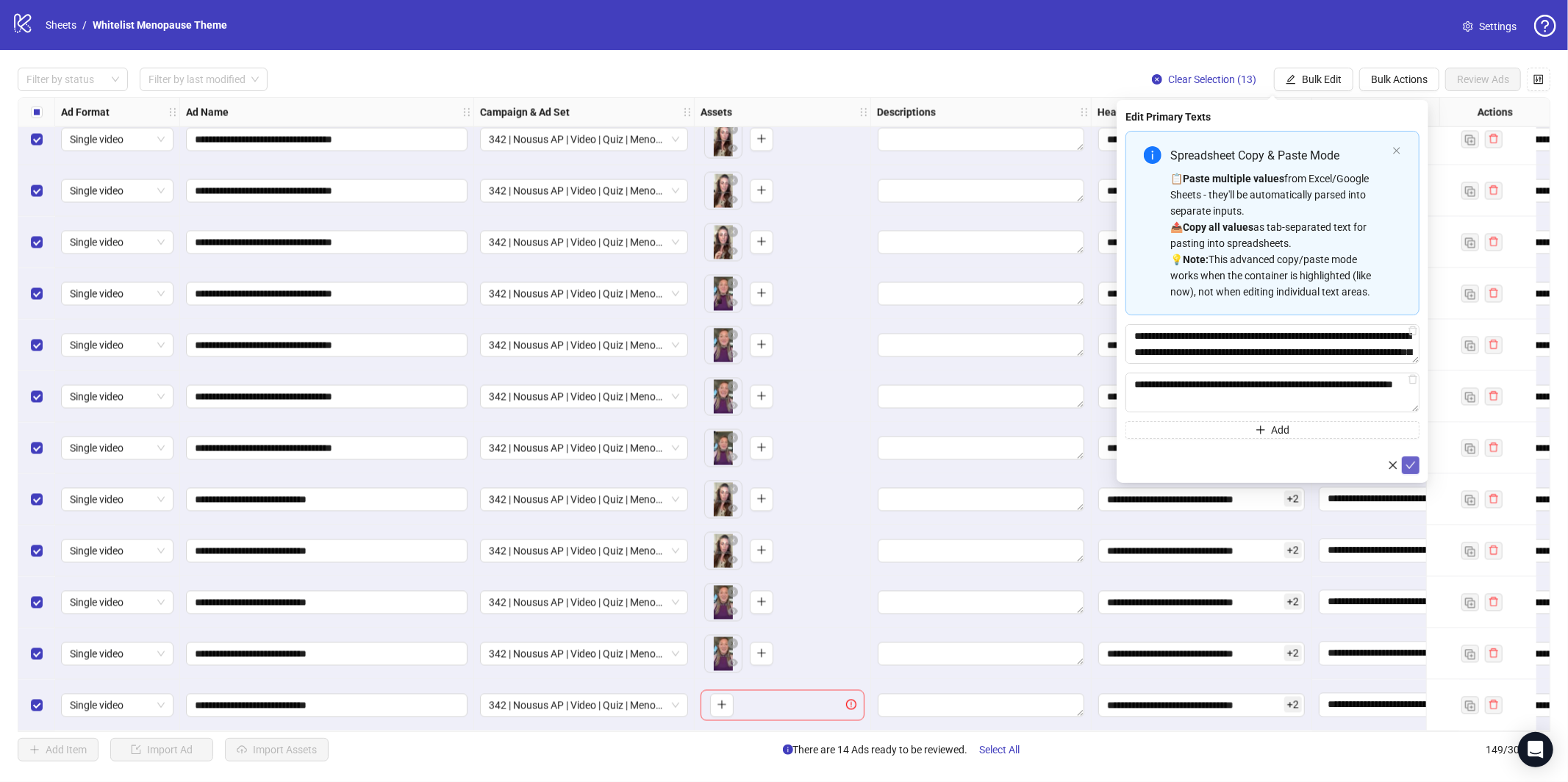
click at [1418, 464] on button "submit" at bounding box center [1410, 464] width 17 height 17
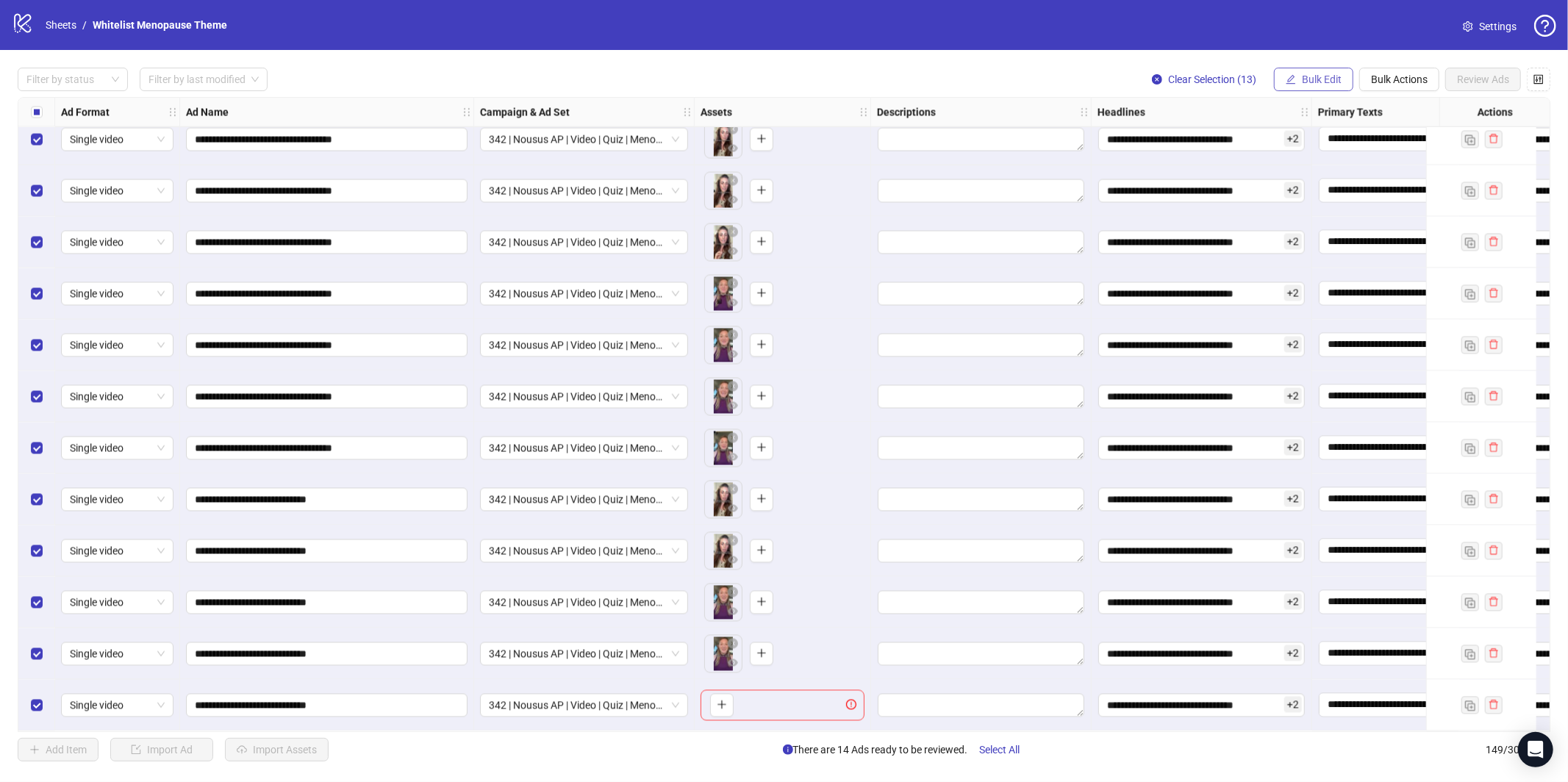
click at [1305, 65] on div "**********" at bounding box center [784, 414] width 1568 height 729
click at [1307, 81] on span "Bulk Edit" at bounding box center [1321, 79] width 39 height 12
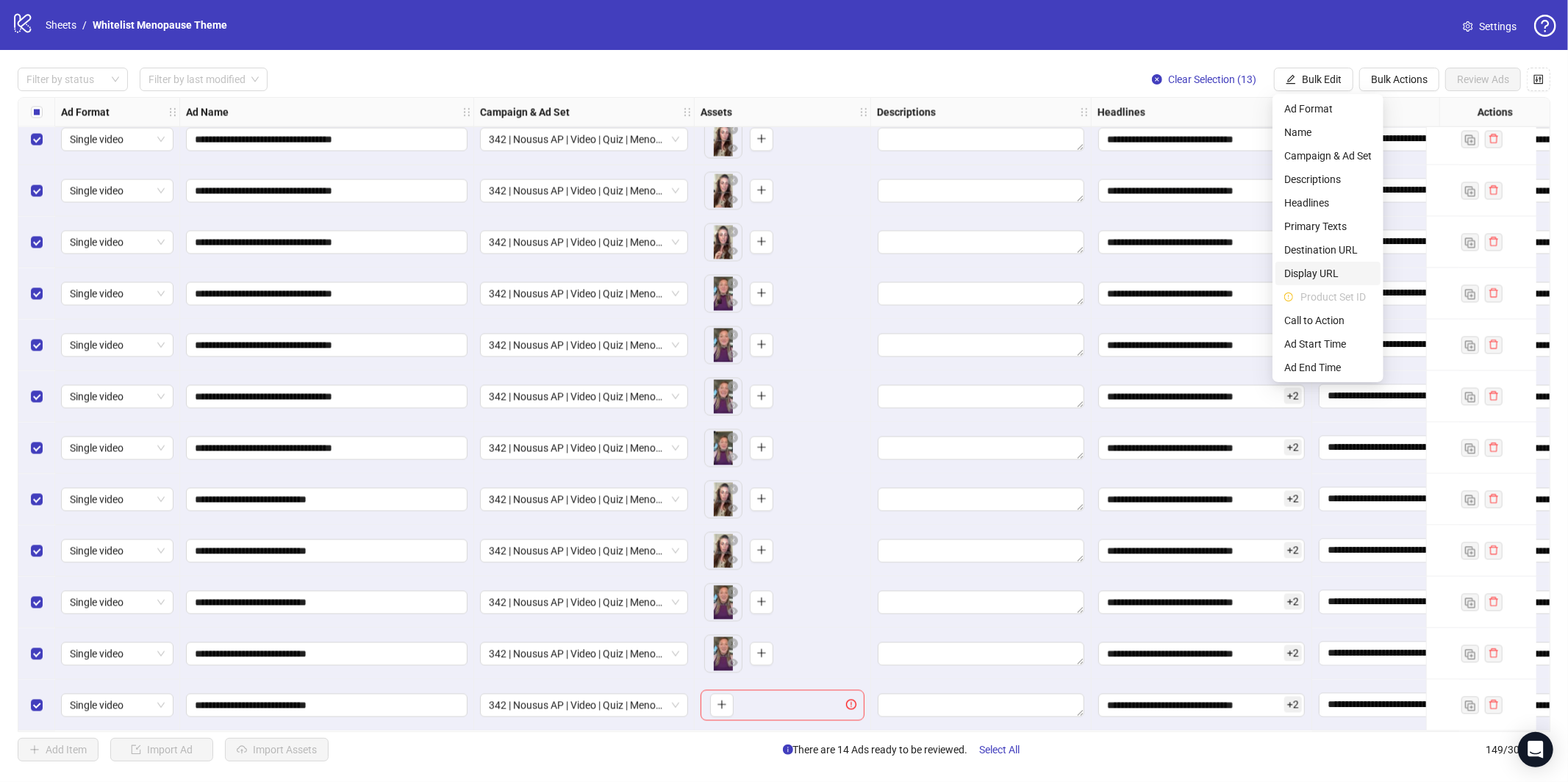
click at [1322, 265] on span "Display URL" at bounding box center [1328, 273] width 88 height 16
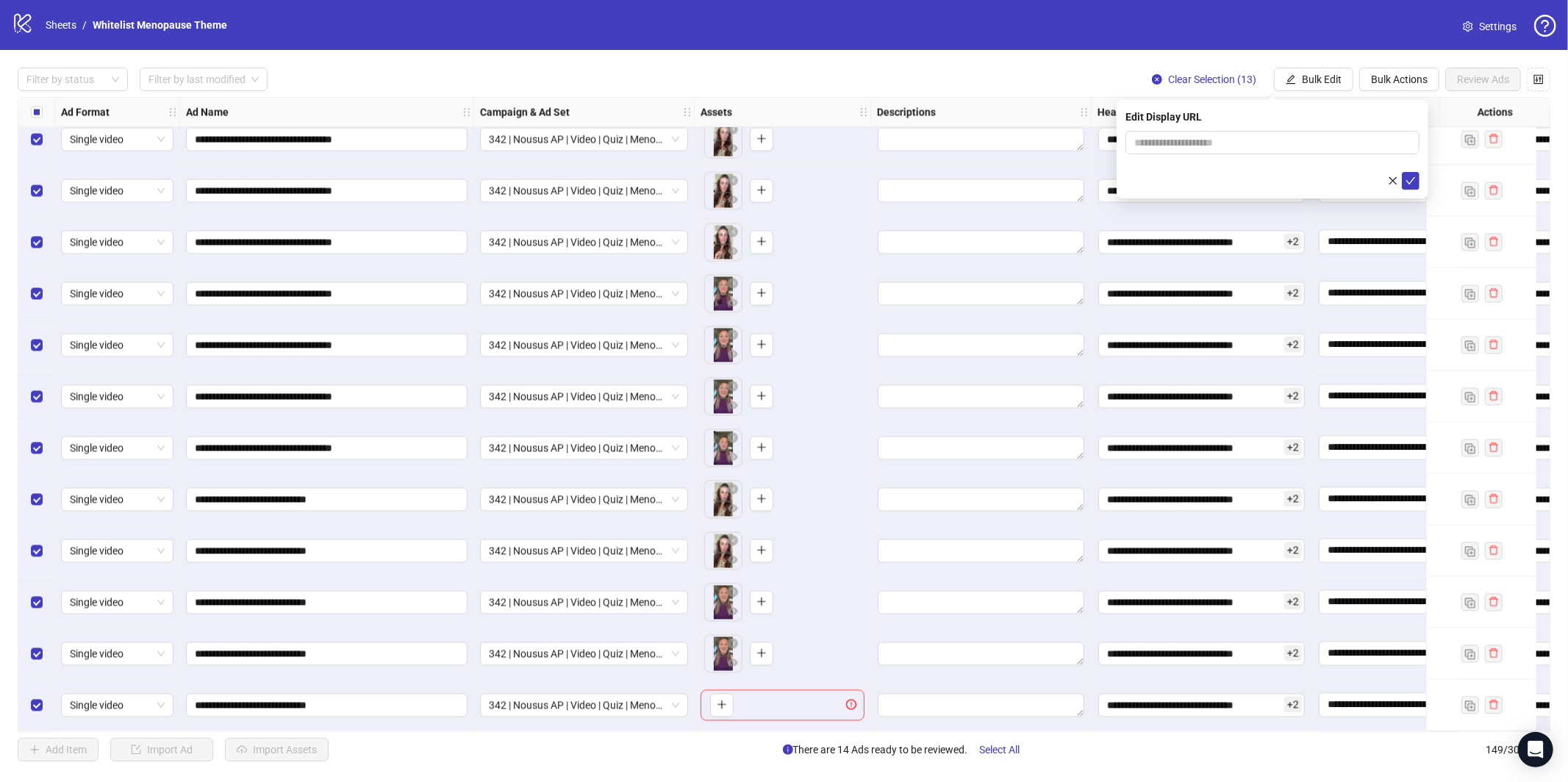
click at [1313, 92] on div "**********" at bounding box center [784, 414] width 1568 height 729
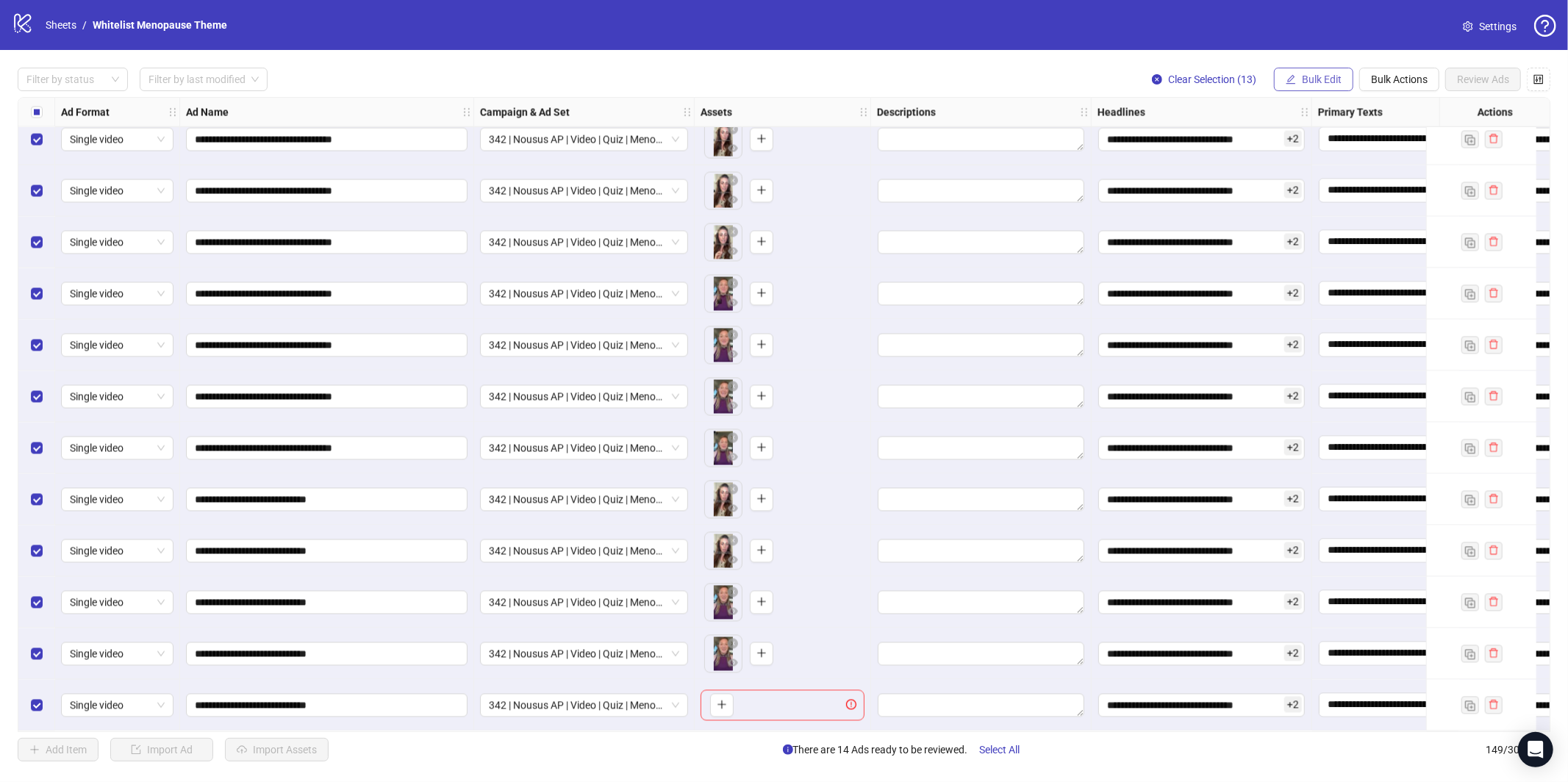
click at [1315, 86] on button "Bulk Edit" at bounding box center [1313, 79] width 79 height 23
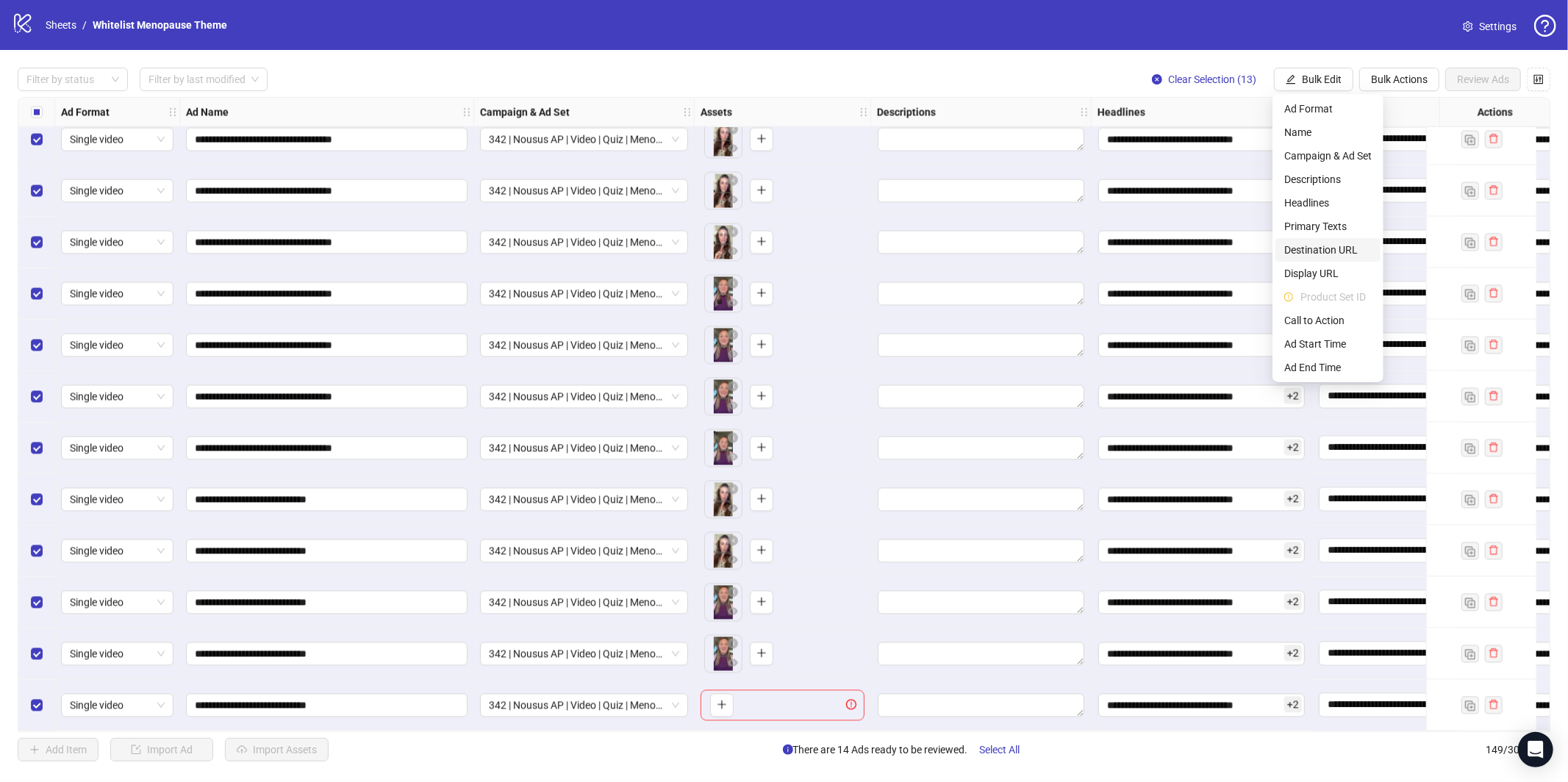
click at [1312, 250] on span "Destination URL" at bounding box center [1328, 250] width 88 height 16
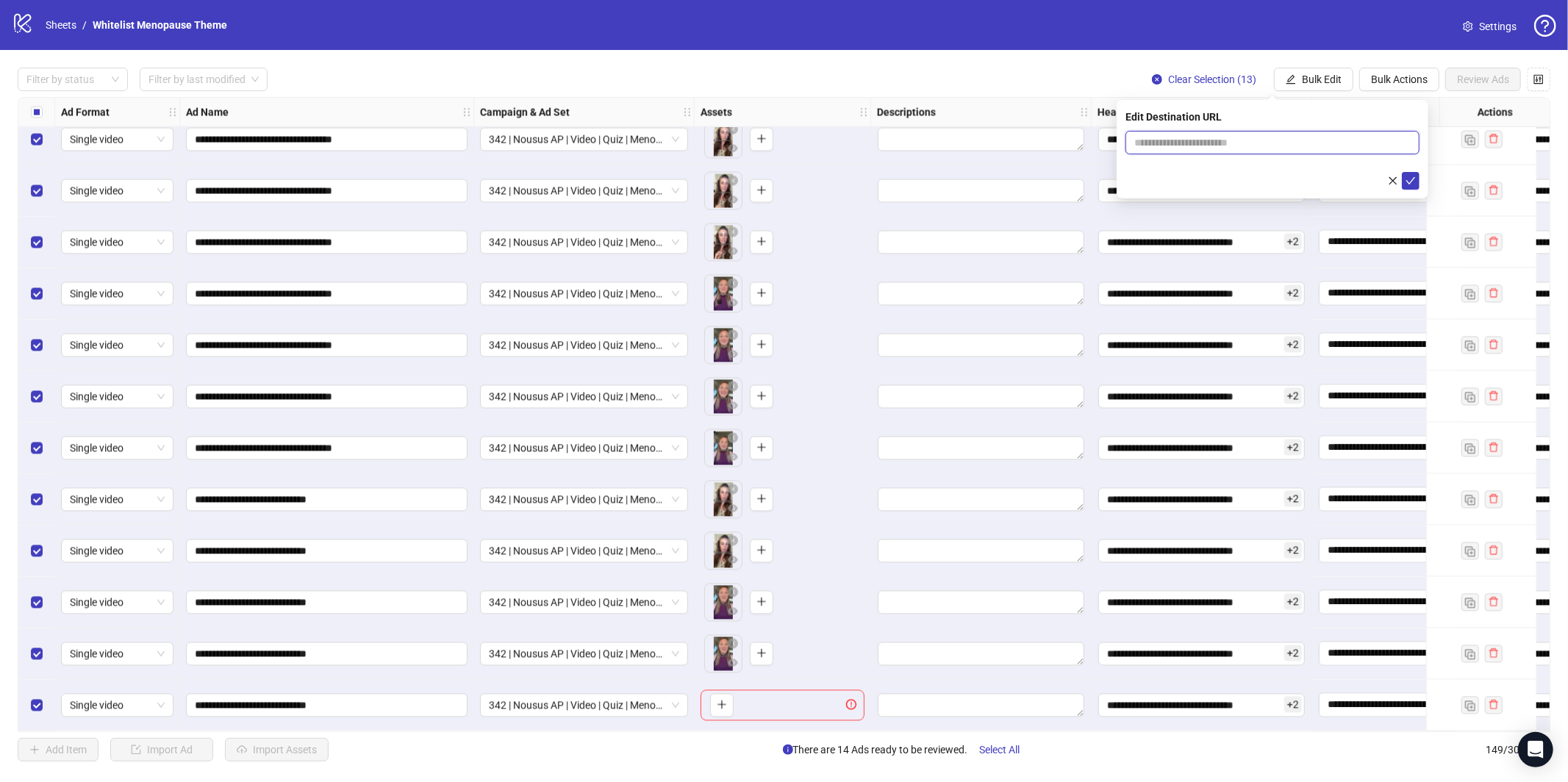
click at [1254, 141] on input "text" at bounding box center [1266, 142] width 265 height 16
paste input "**********"
type input "**********"
click at [1404, 179] on button "submit" at bounding box center [1410, 180] width 17 height 17
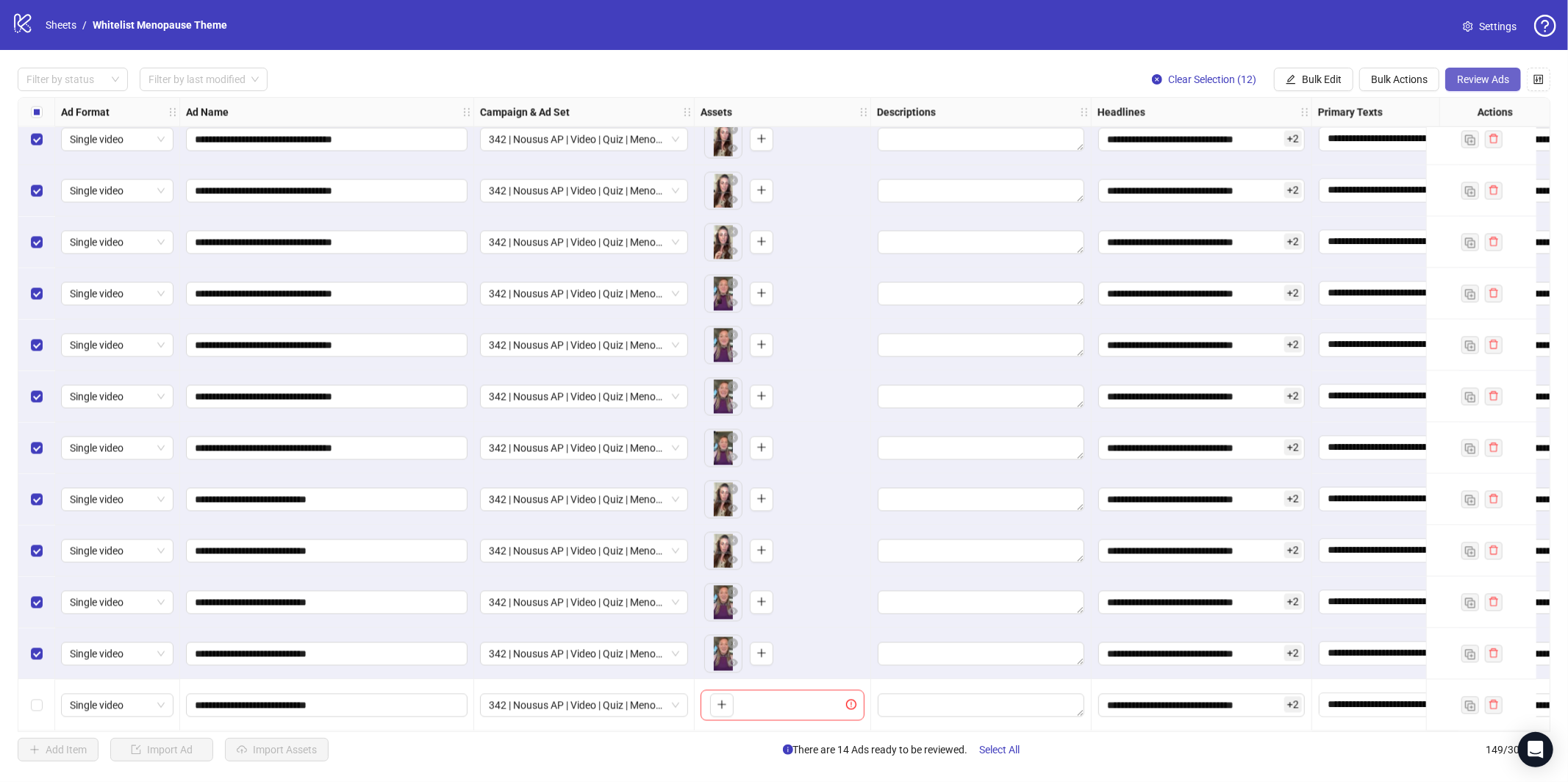
click at [1481, 81] on span "Review Ads" at bounding box center [1483, 79] width 52 height 12
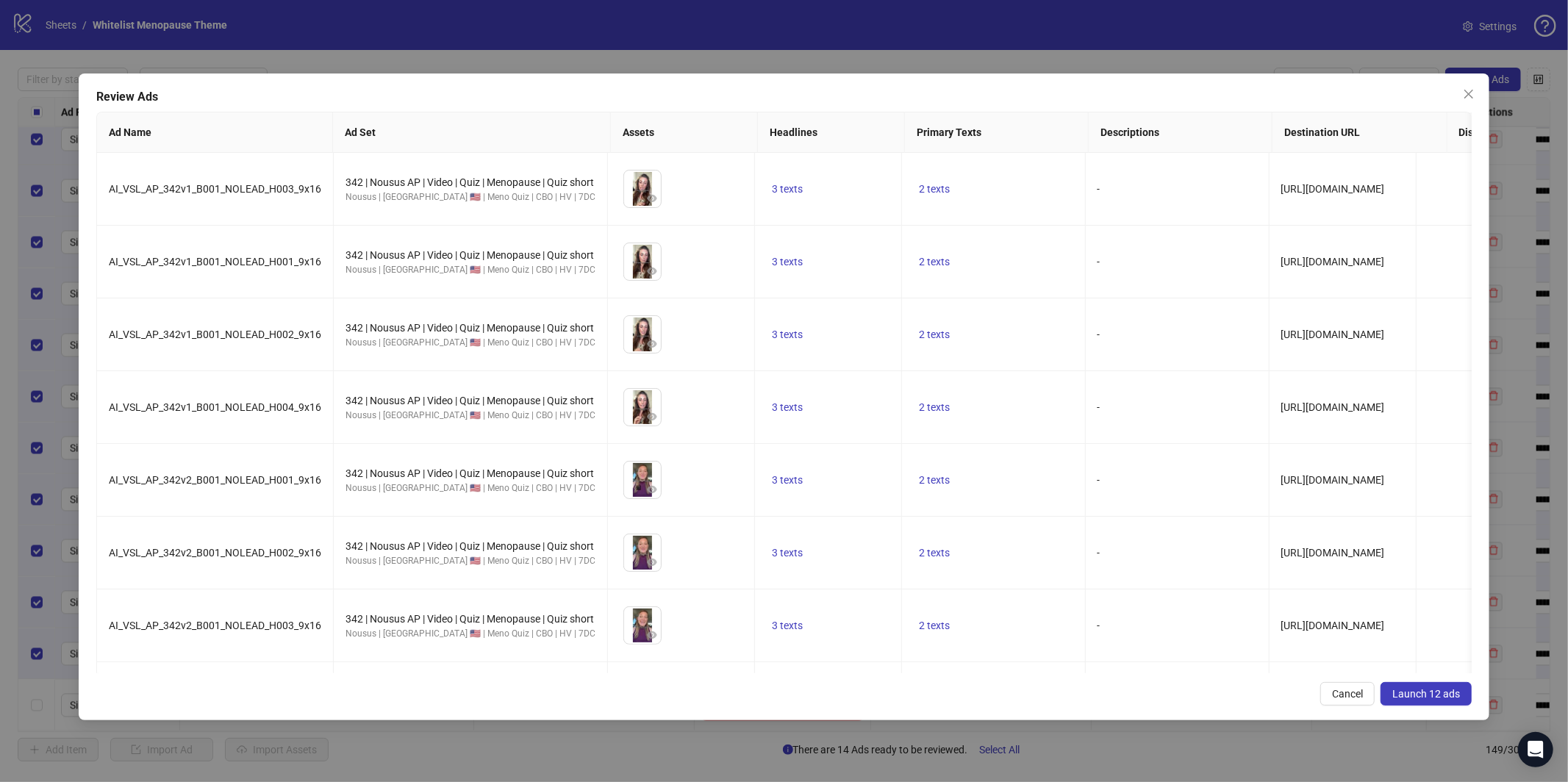
click at [1443, 695] on span "Launch 12 ads" at bounding box center [1426, 694] width 67 height 12
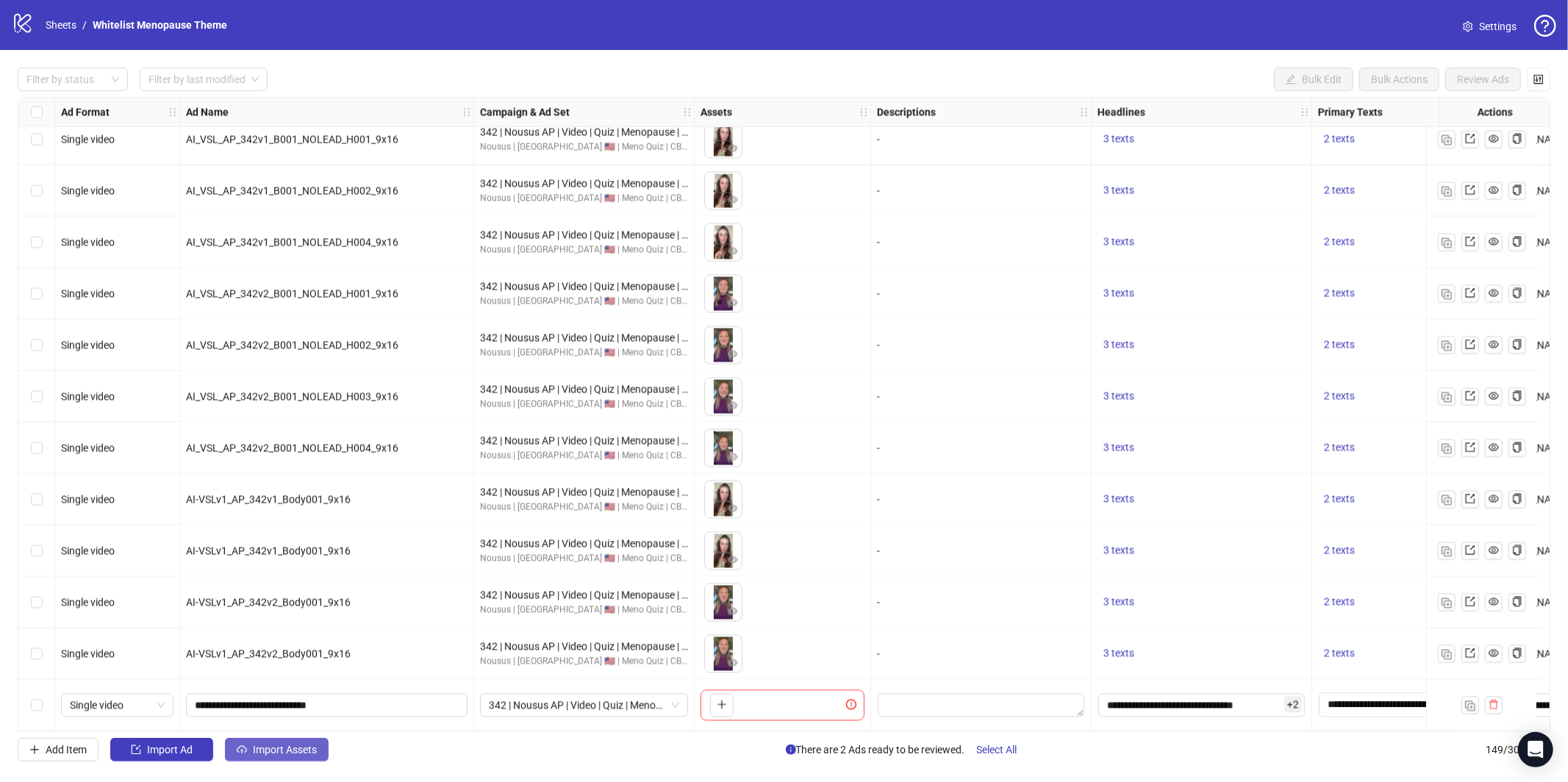
click at [297, 751] on span "Import Assets" at bounding box center [284, 749] width 64 height 12
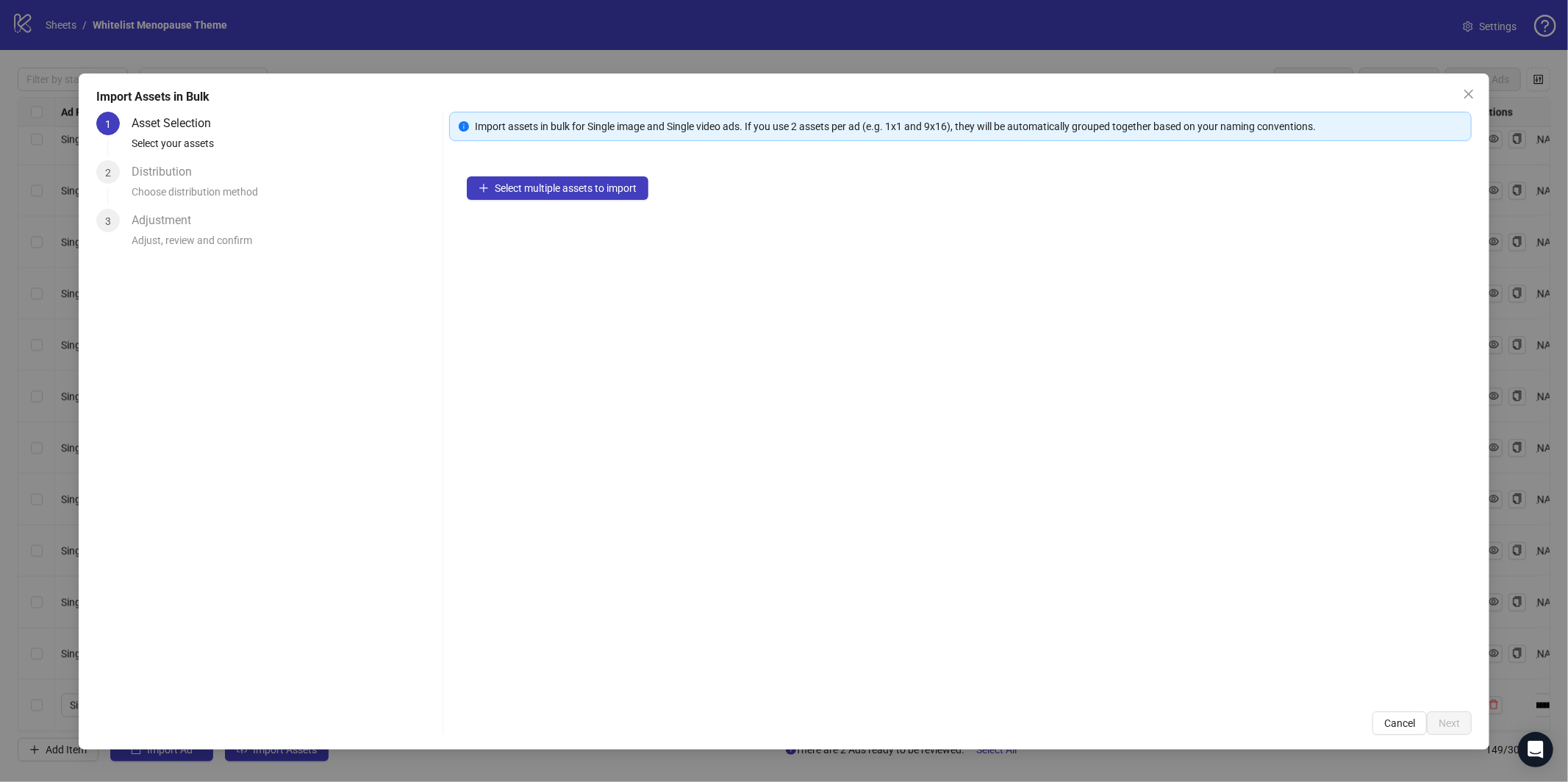
click at [599, 208] on div "Select multiple assets to import" at bounding box center [961, 426] width 1023 height 535
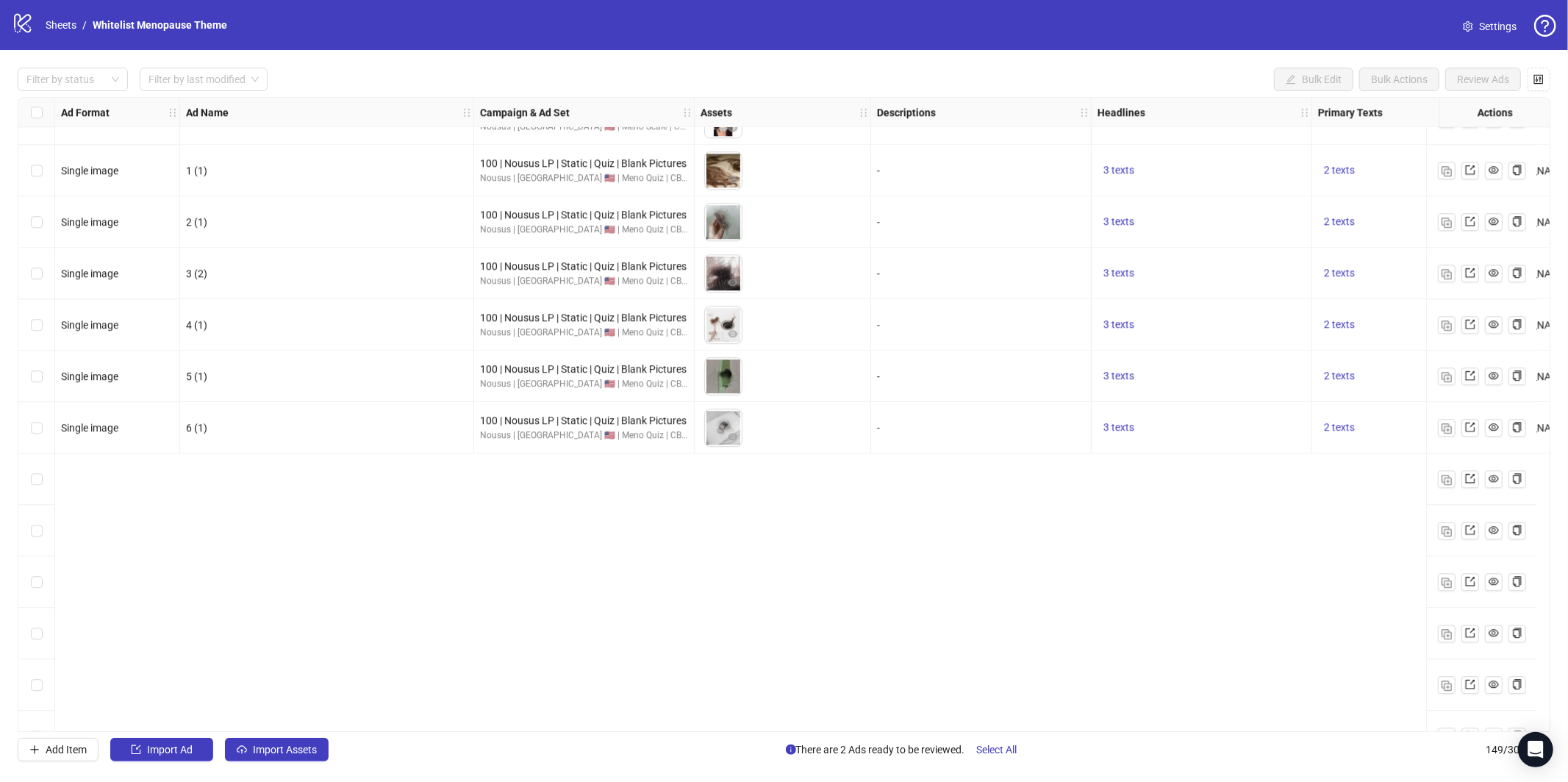
scroll to position [2779, 0]
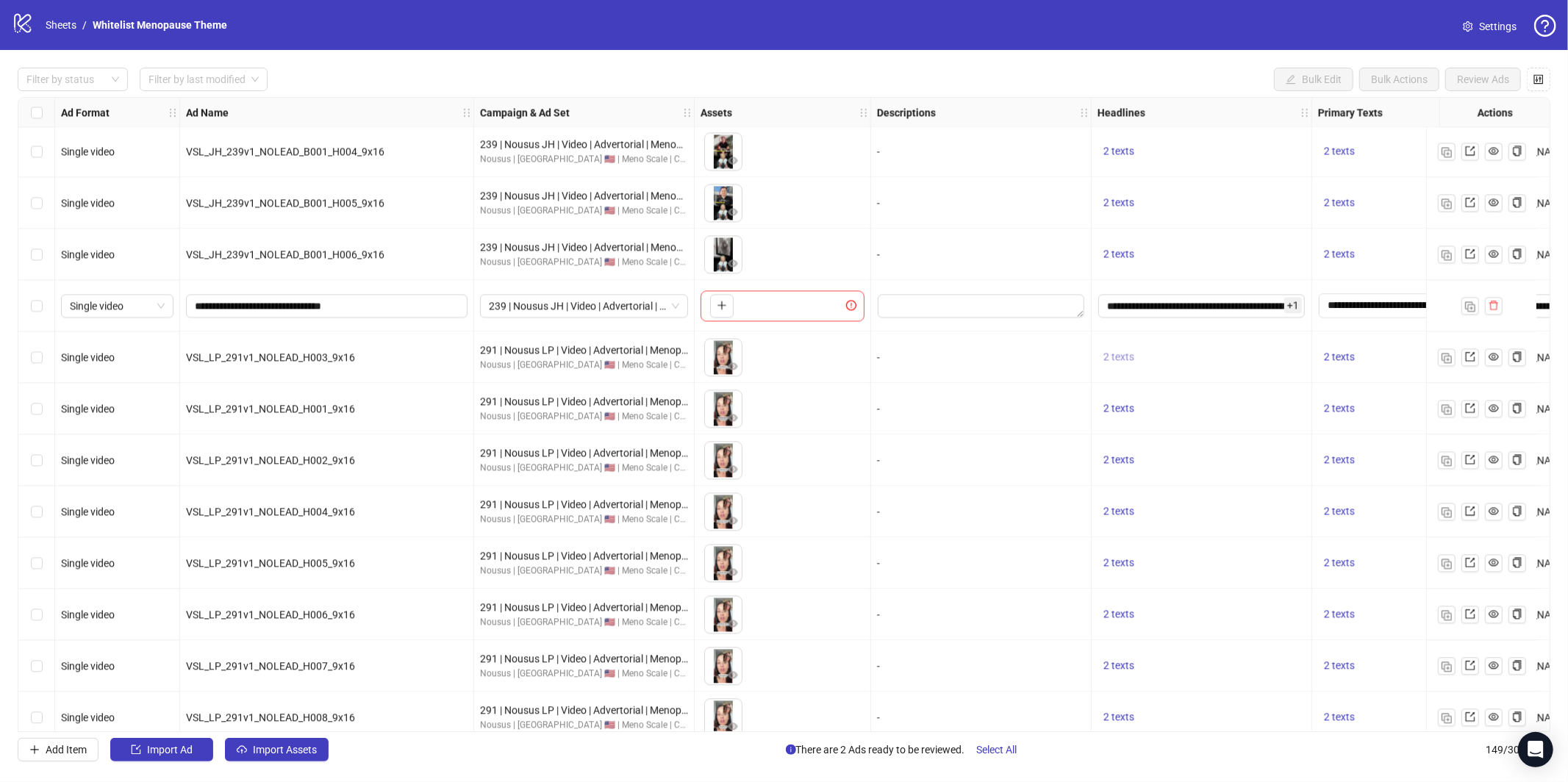
click at [1126, 355] on span "2 texts" at bounding box center [1119, 357] width 31 height 12
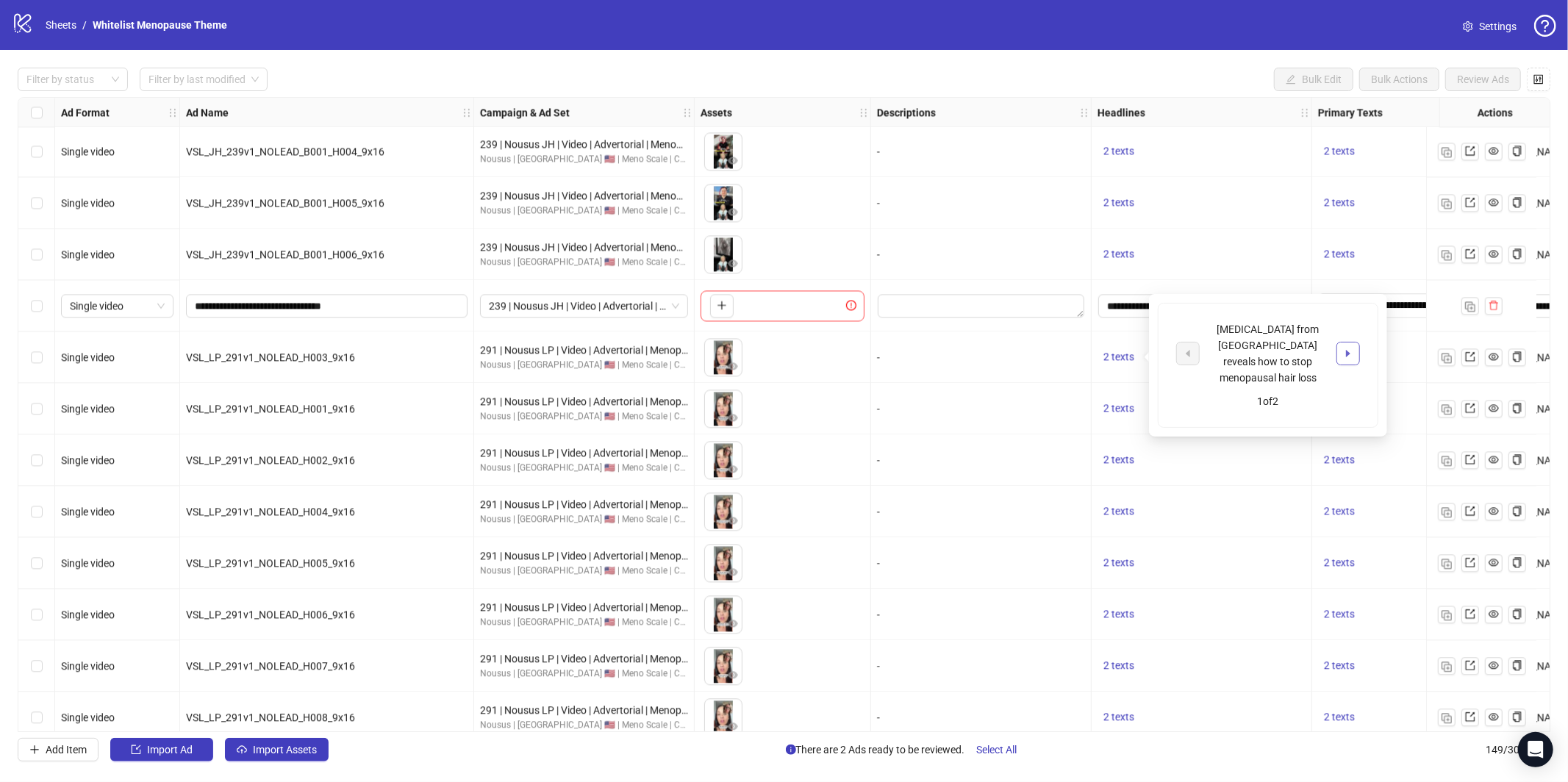
click at [1346, 350] on icon "caret-right" at bounding box center [1348, 354] width 5 height 8
click at [1448, 353] on img "button" at bounding box center [1447, 358] width 11 height 11
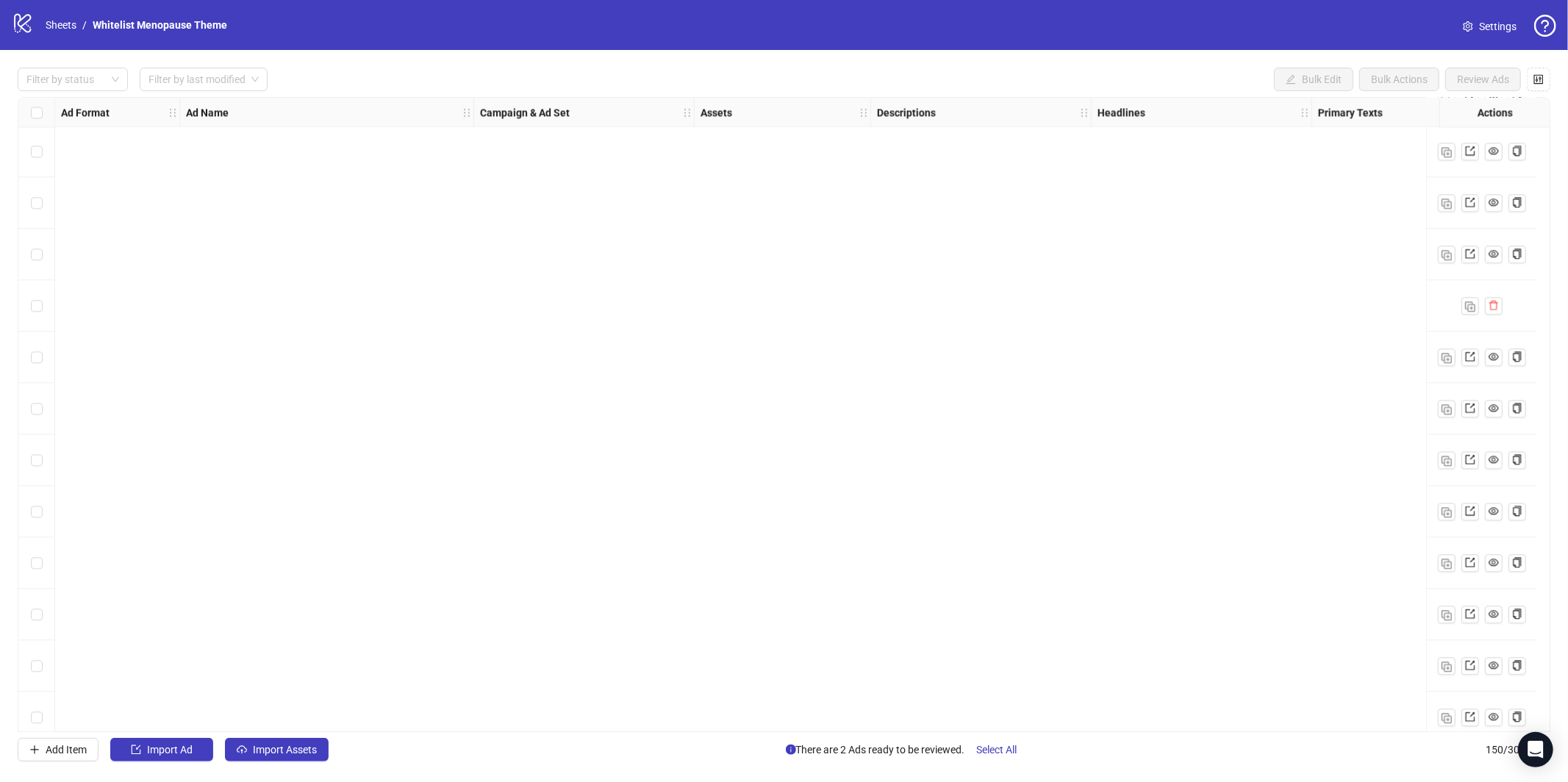
scroll to position [7118, 0]
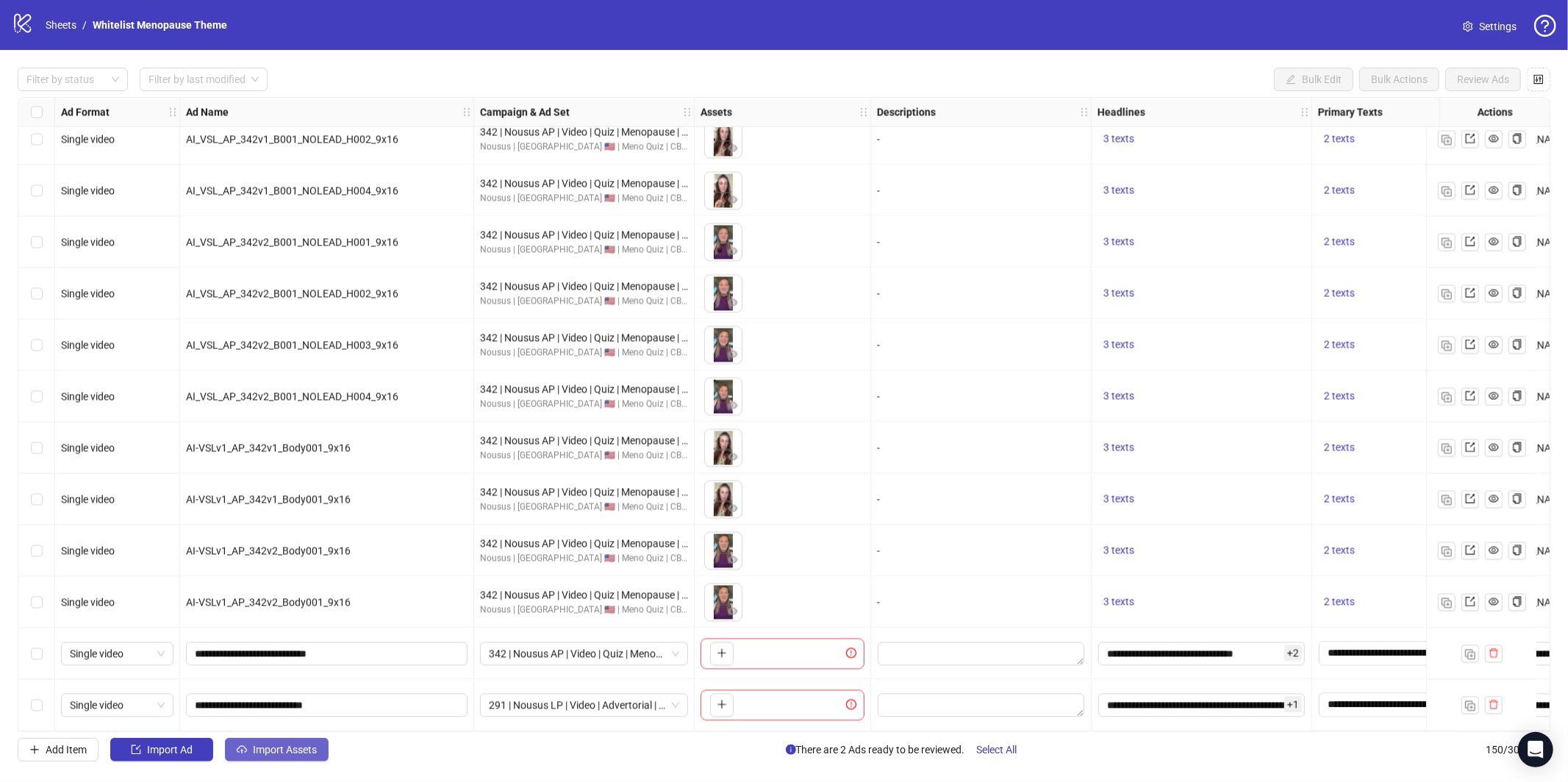
click at [293, 749] on span "Import Assets" at bounding box center [284, 749] width 64 height 12
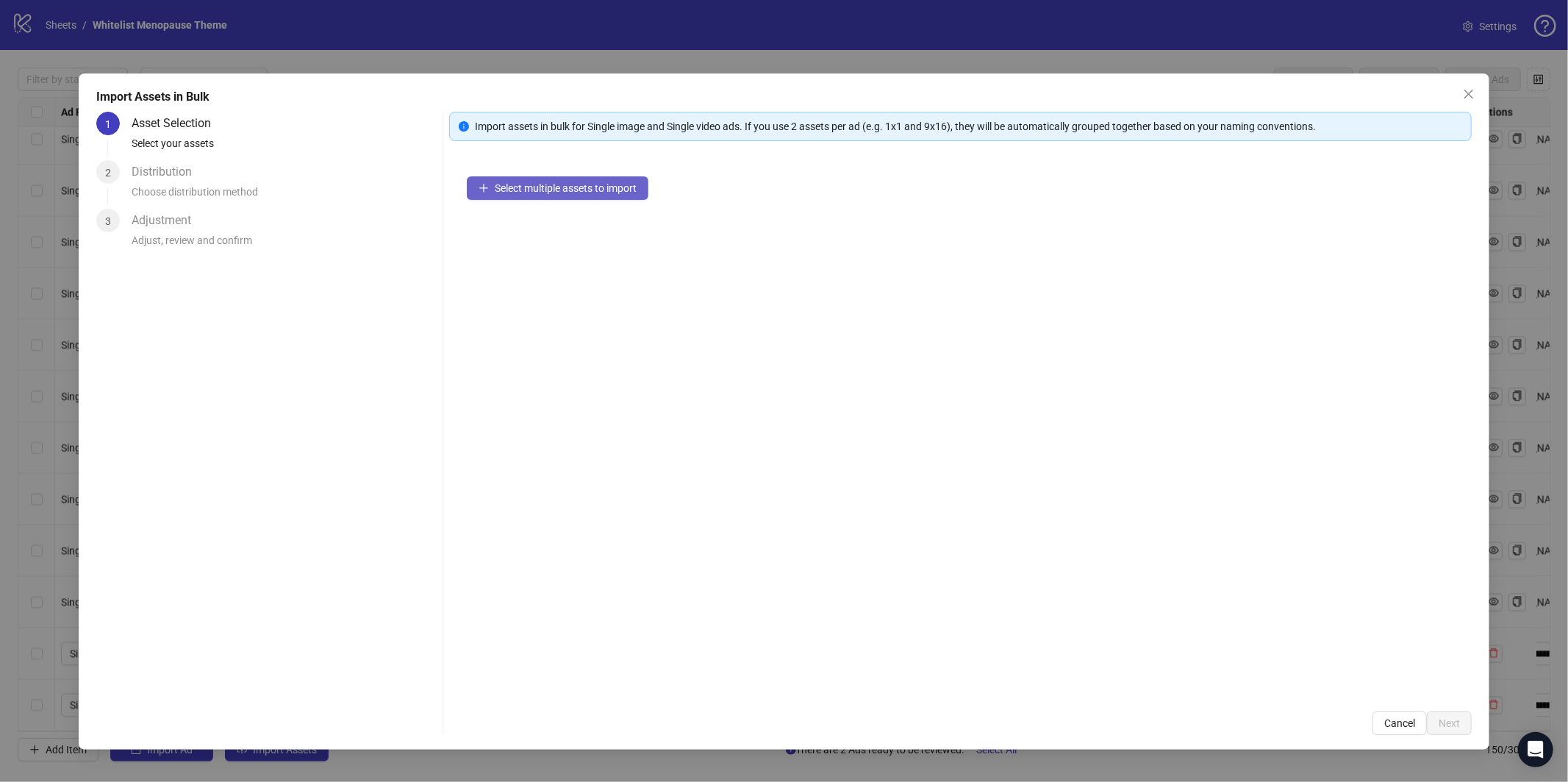
click at [542, 180] on button "Select multiple assets to import" at bounding box center [557, 188] width 182 height 23
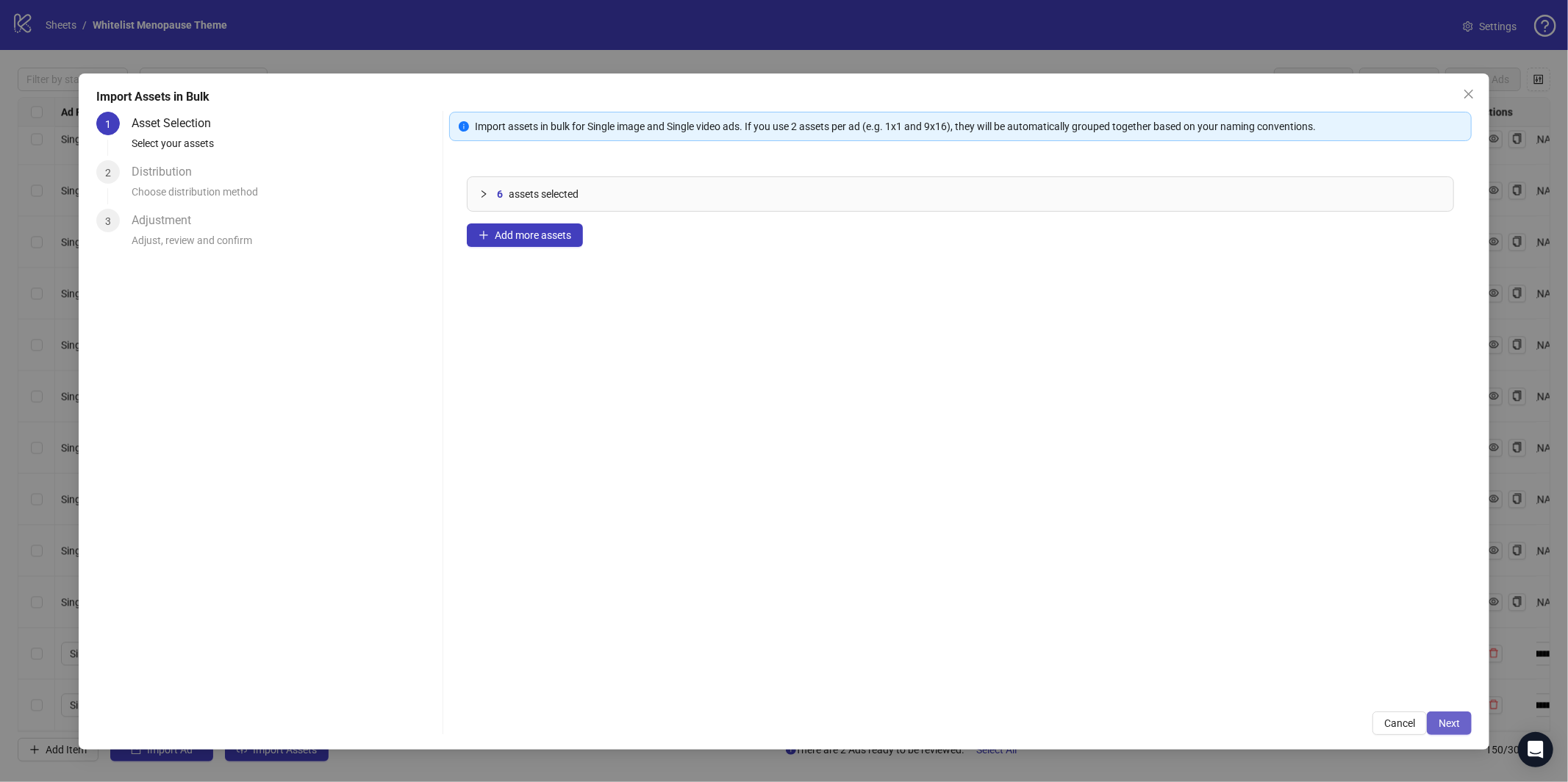
click at [1448, 728] on span "Next" at bounding box center [1449, 723] width 21 height 12
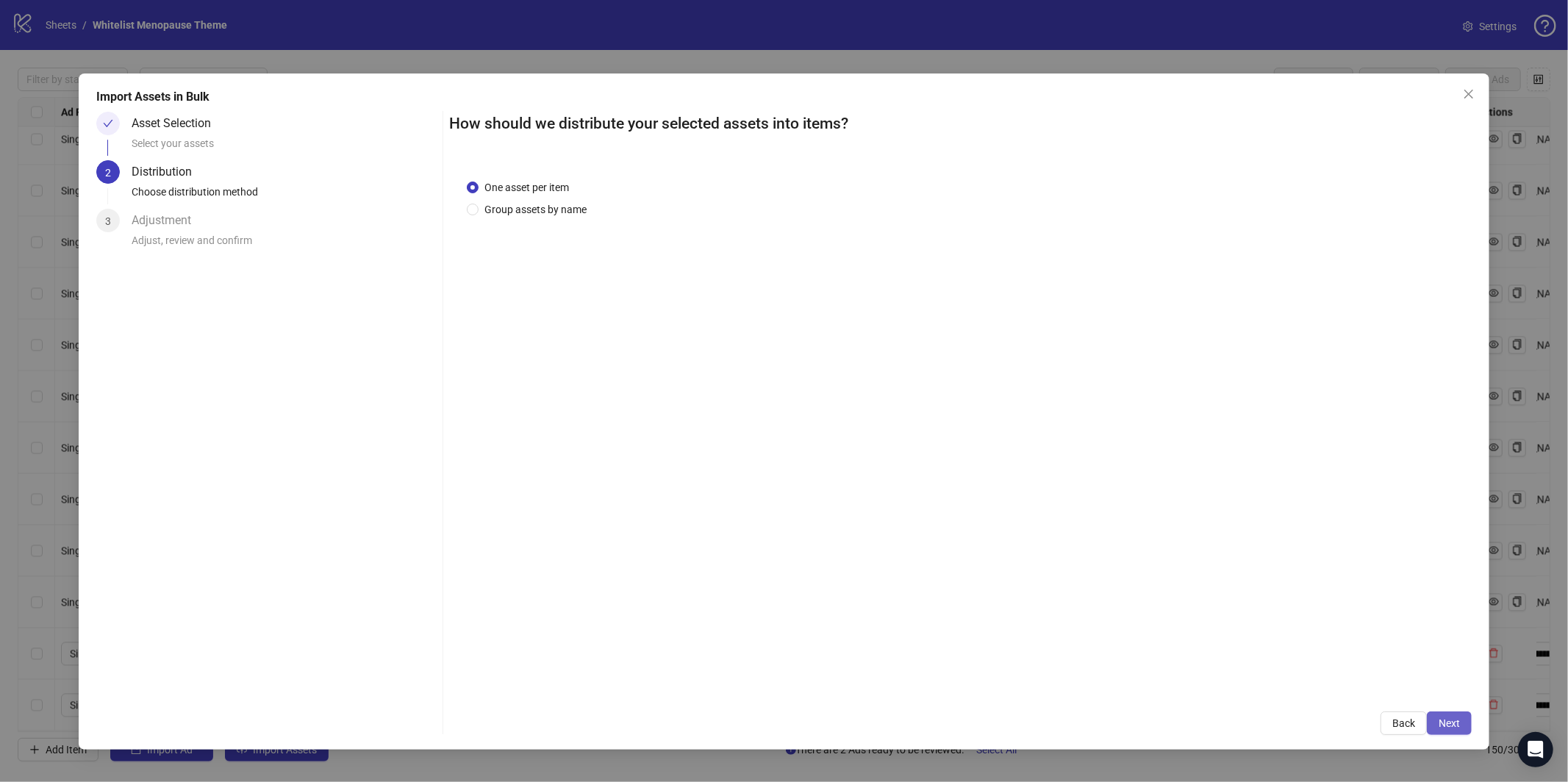
click at [1439, 717] on span "Next" at bounding box center [1449, 723] width 21 height 12
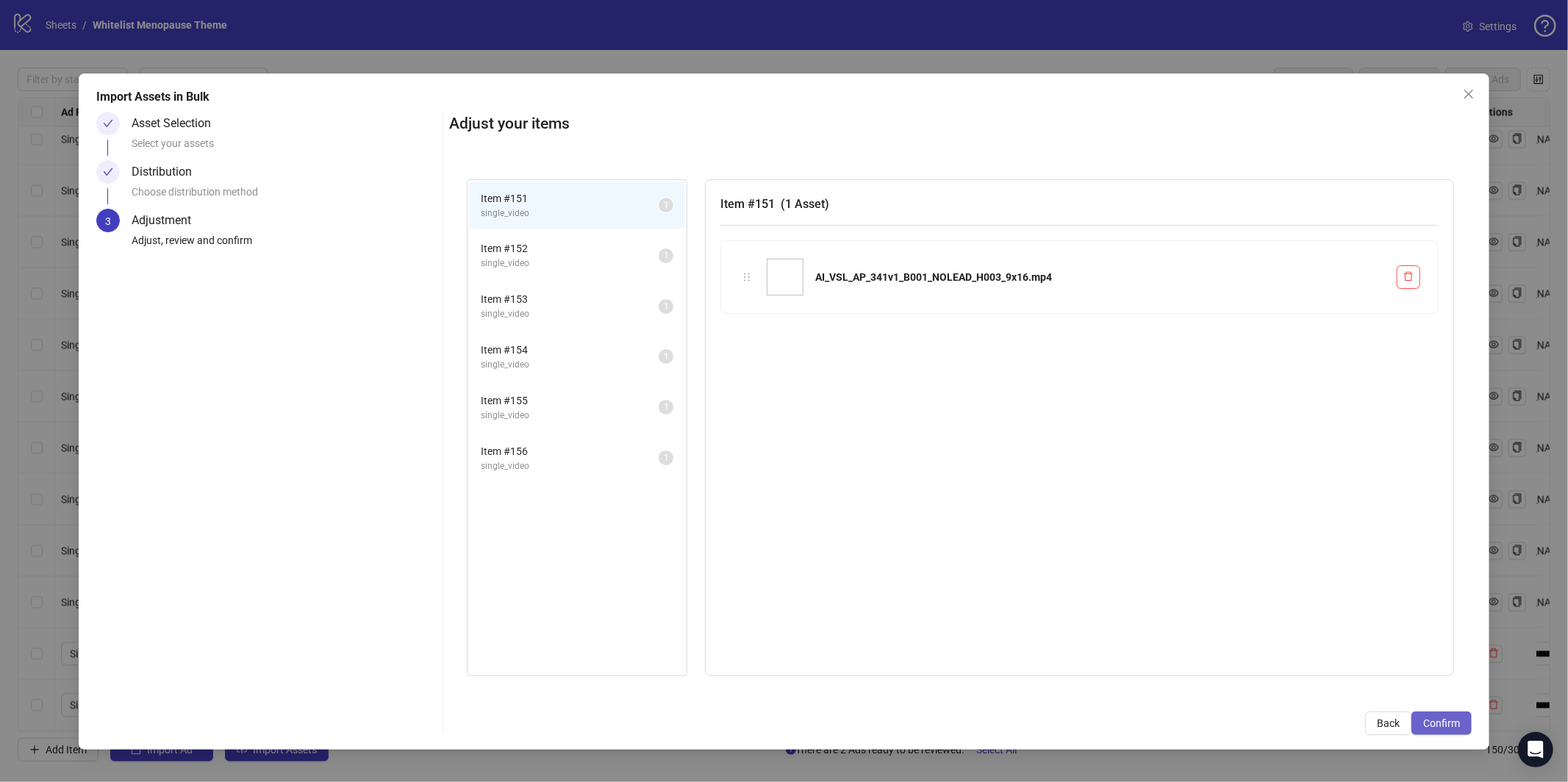
click at [1447, 721] on span "Confirm" at bounding box center [1441, 723] width 37 height 12
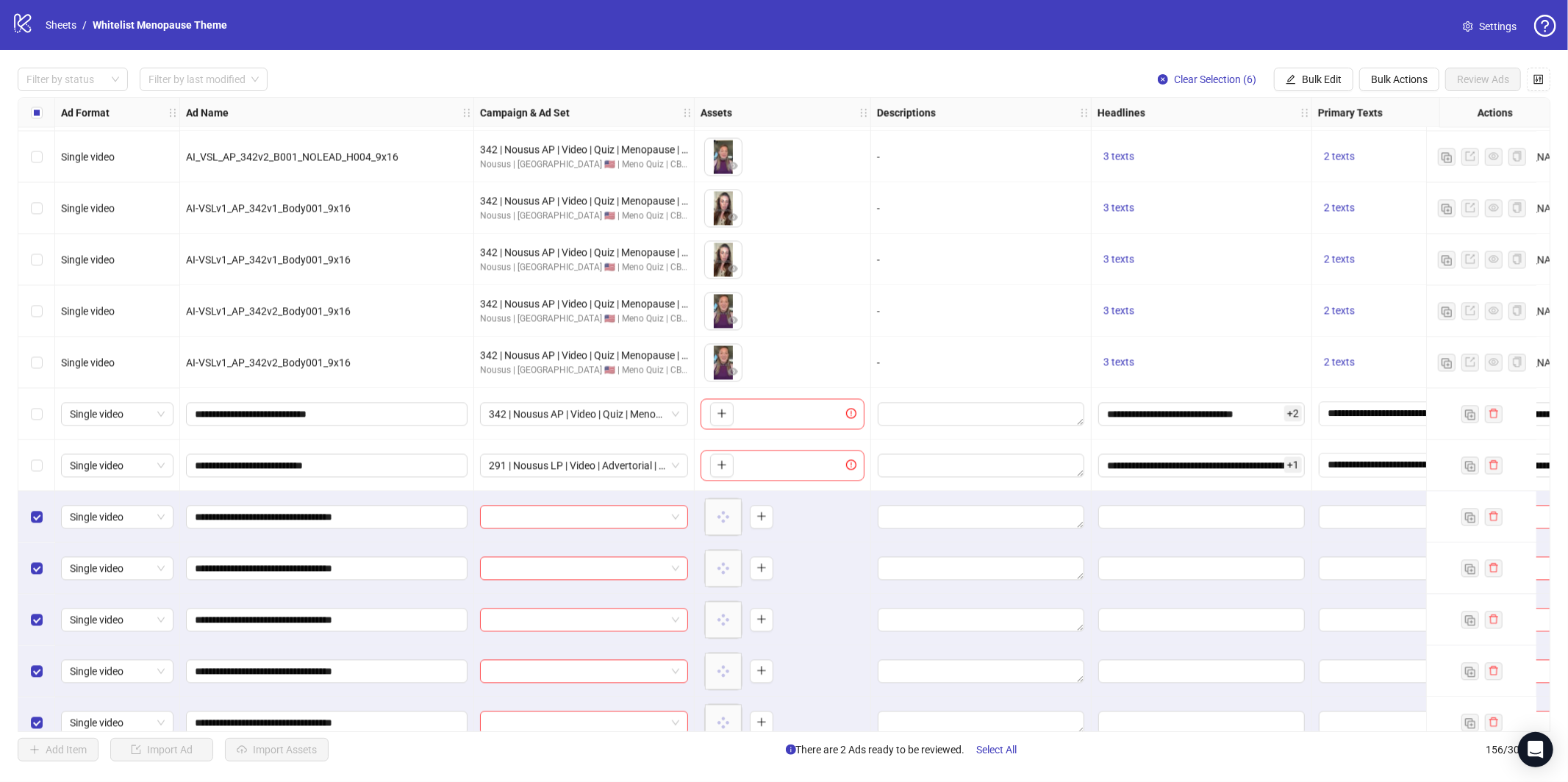
scroll to position [7427, 0]
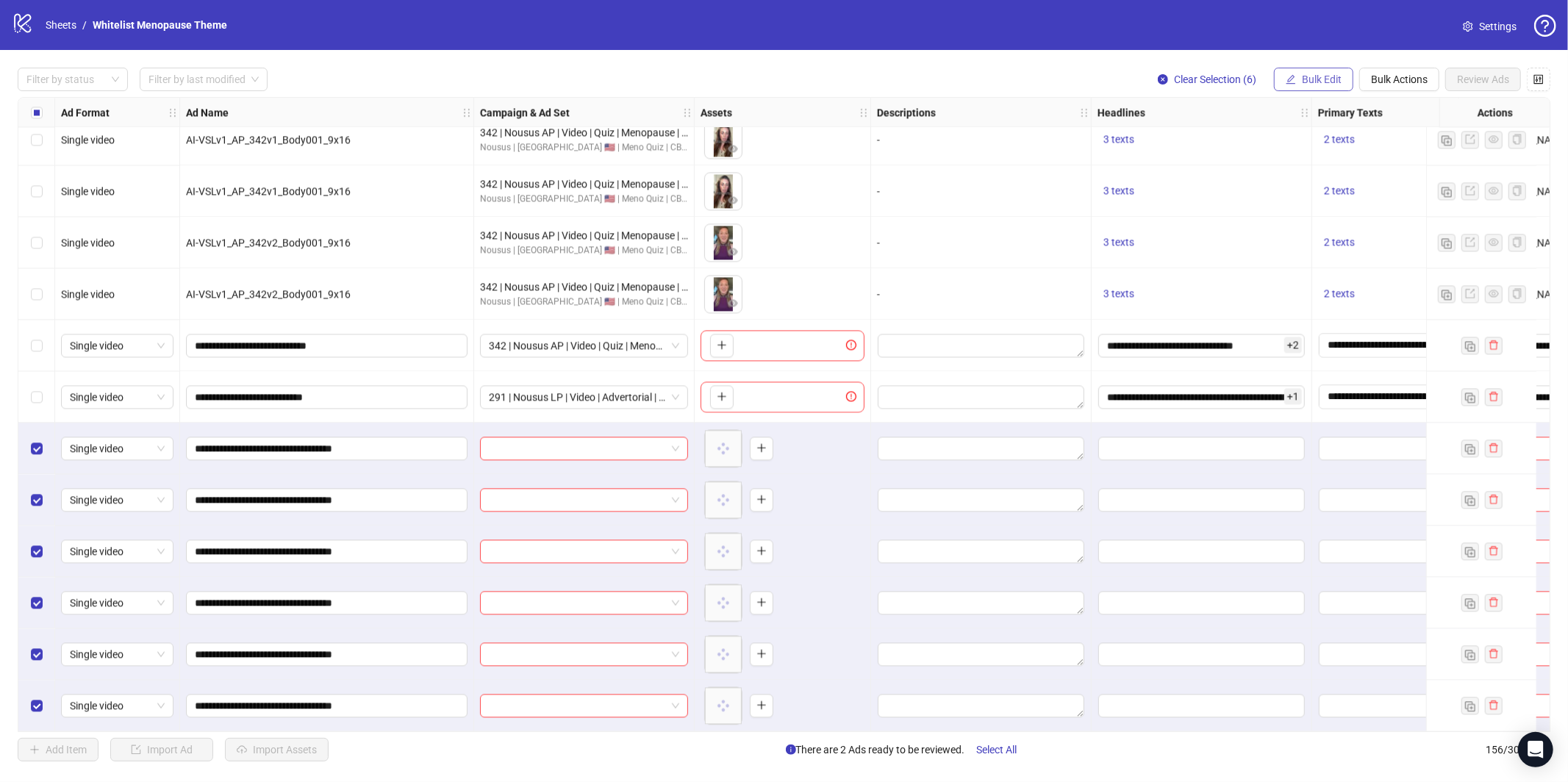
click at [1315, 84] on span "Bulk Edit" at bounding box center [1321, 79] width 39 height 12
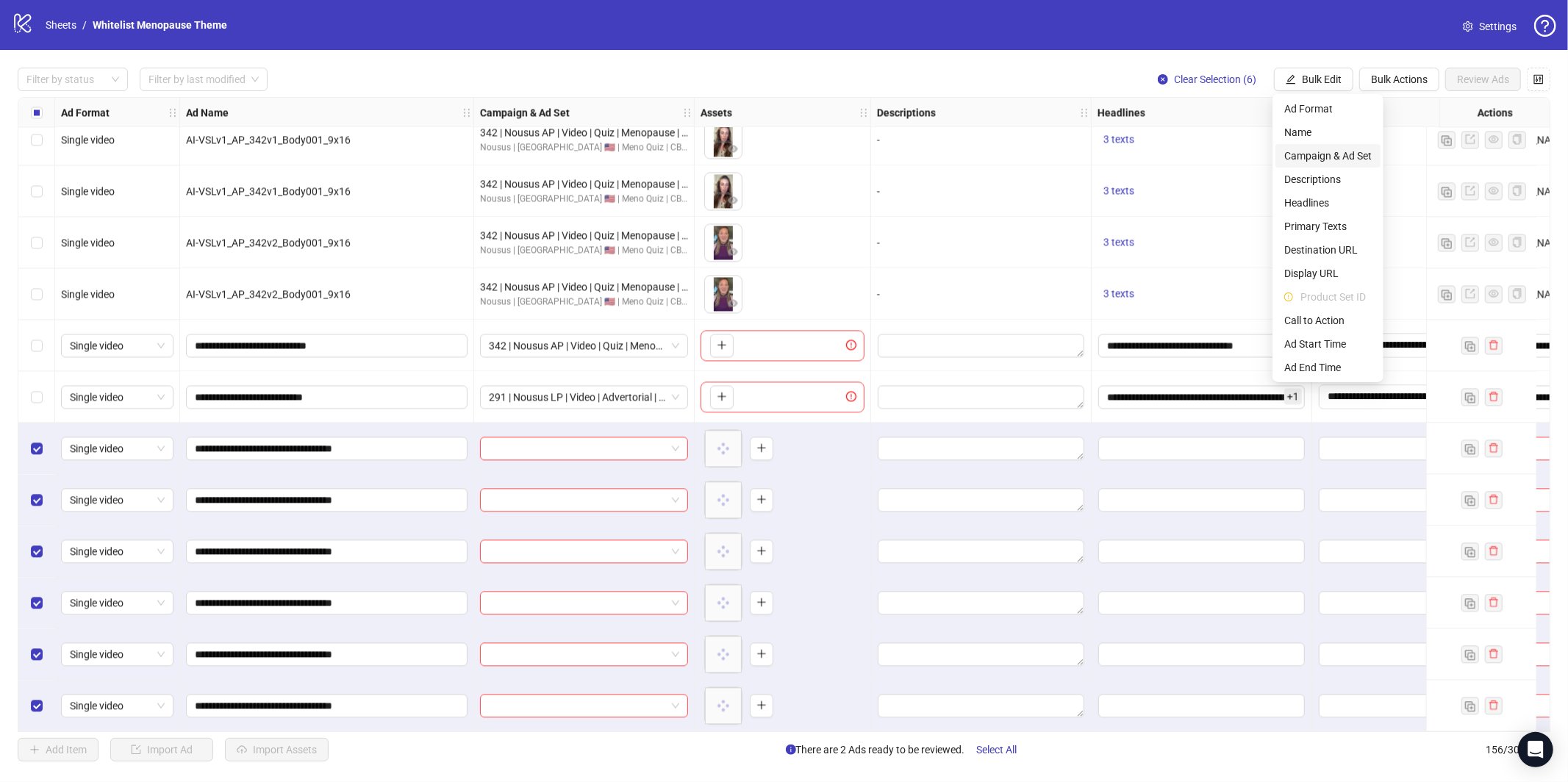
click at [1315, 152] on span "Campaign & Ad Set" at bounding box center [1328, 155] width 88 height 16
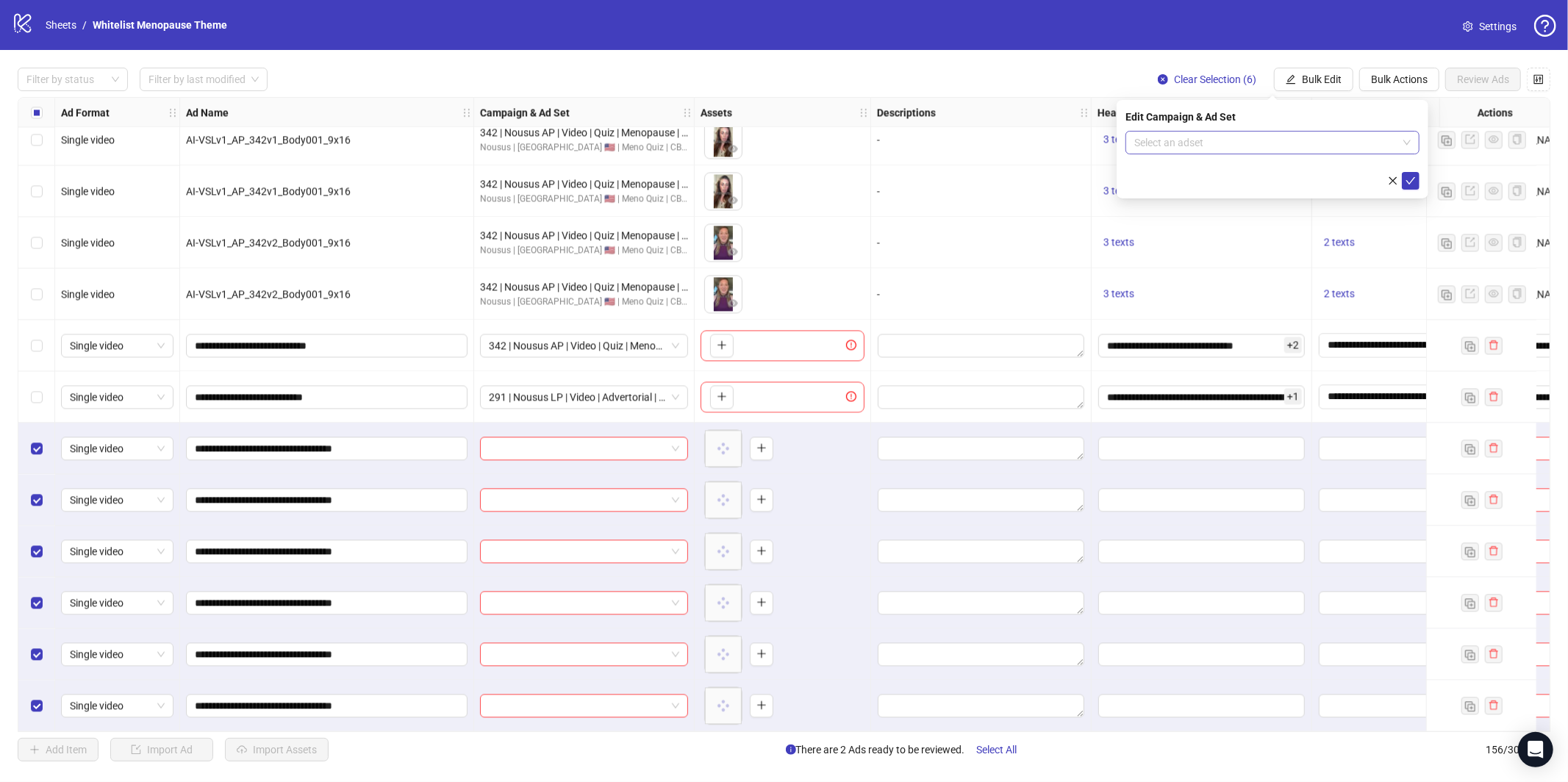
click at [1281, 151] on input "search" at bounding box center [1265, 142] width 263 height 22
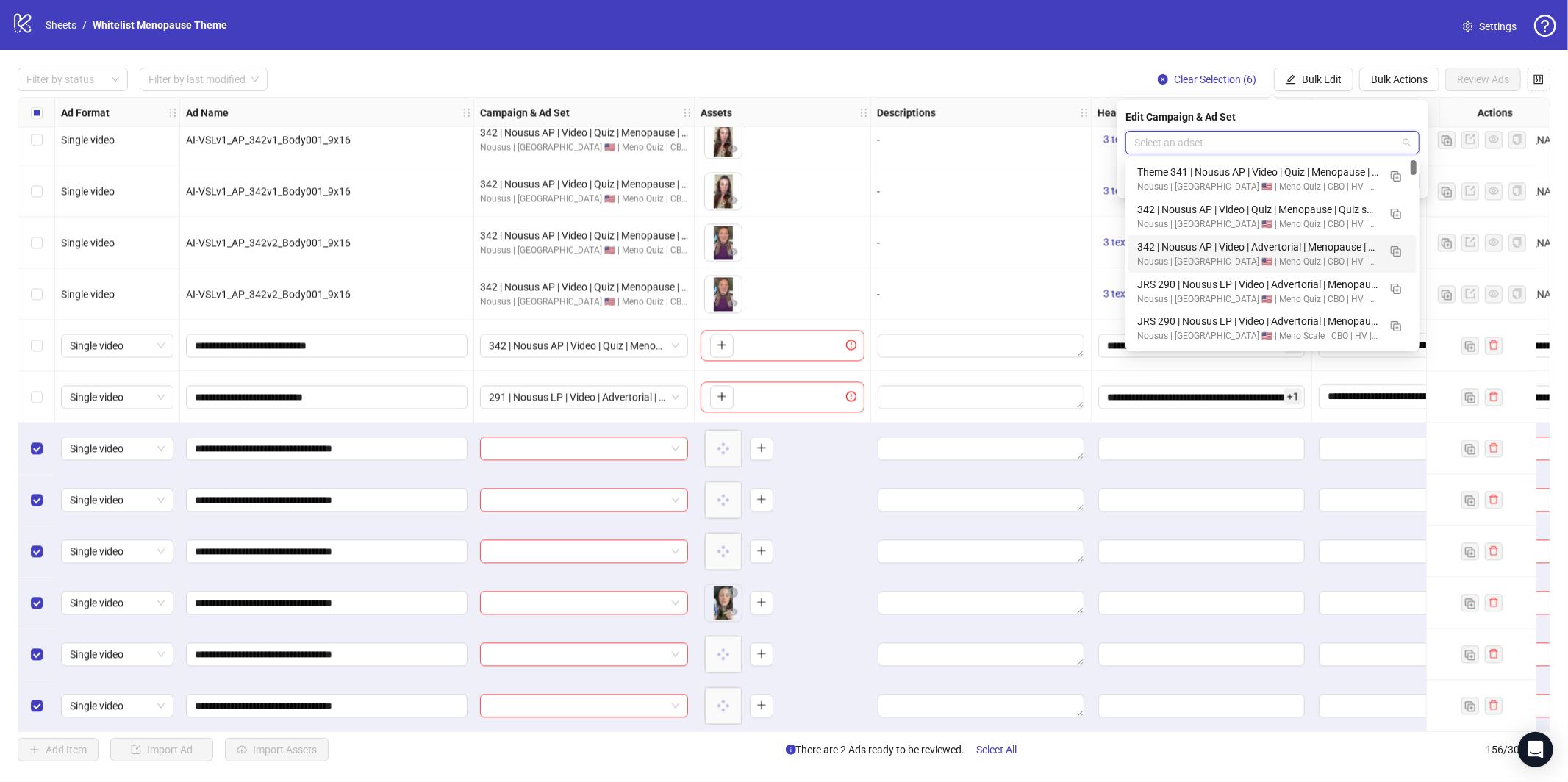
scroll to position [26, 0]
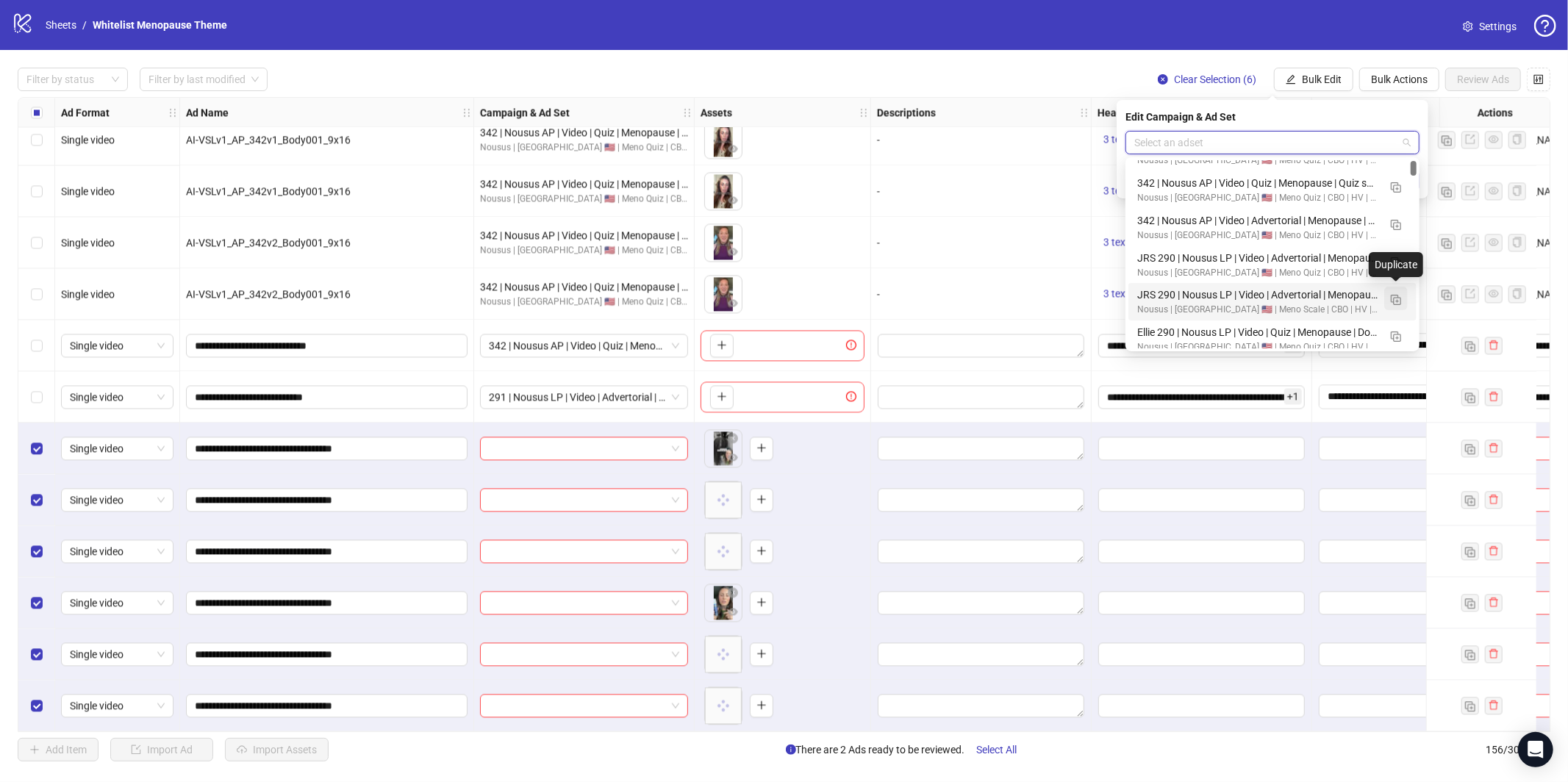
click at [1398, 302] on img "button" at bounding box center [1396, 300] width 11 height 11
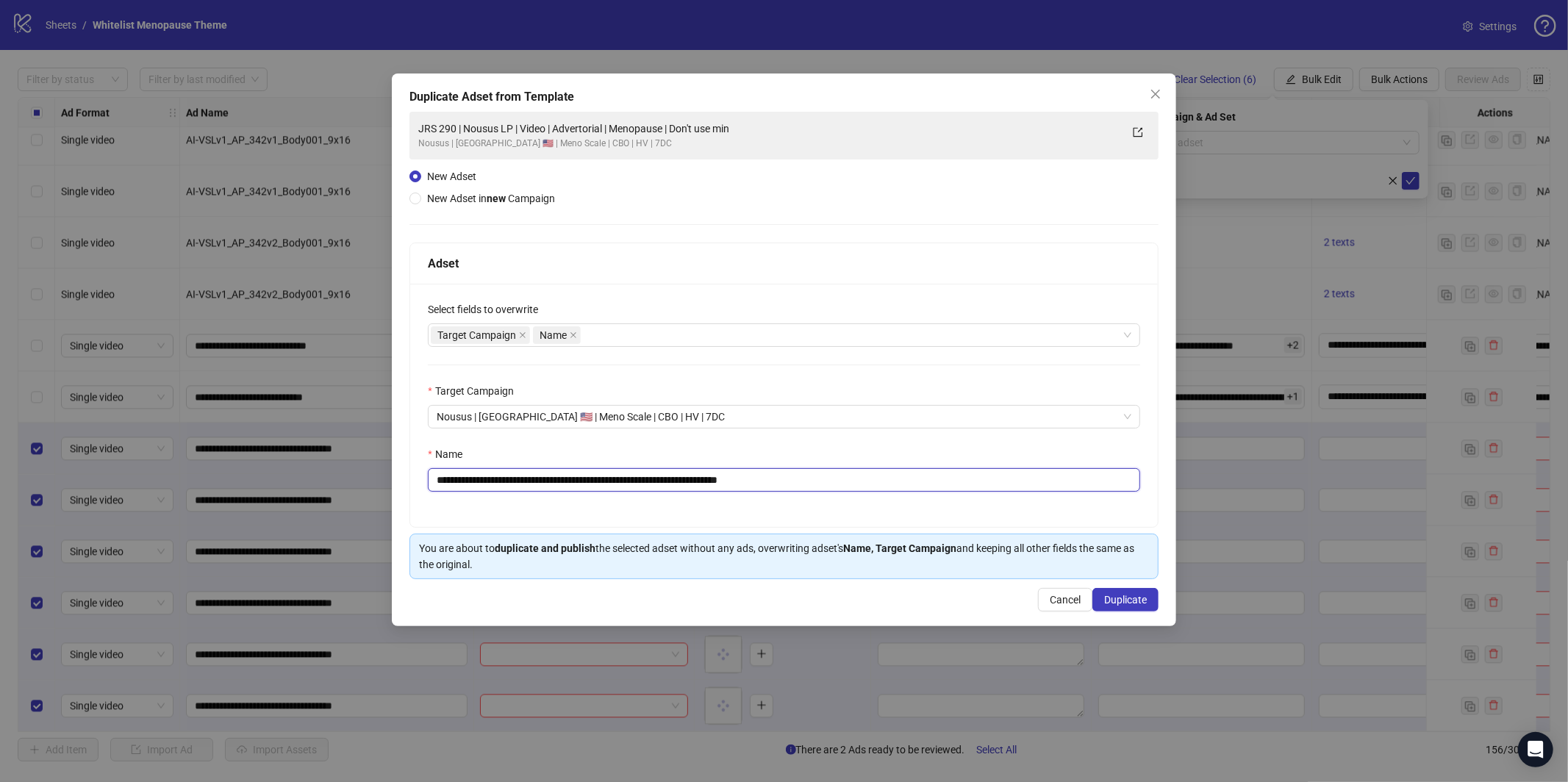
click at [749, 483] on input "**********" at bounding box center [784, 479] width 713 height 23
paste input "text"
type input "**********"
click at [1114, 600] on span "Duplicate" at bounding box center [1126, 600] width 42 height 12
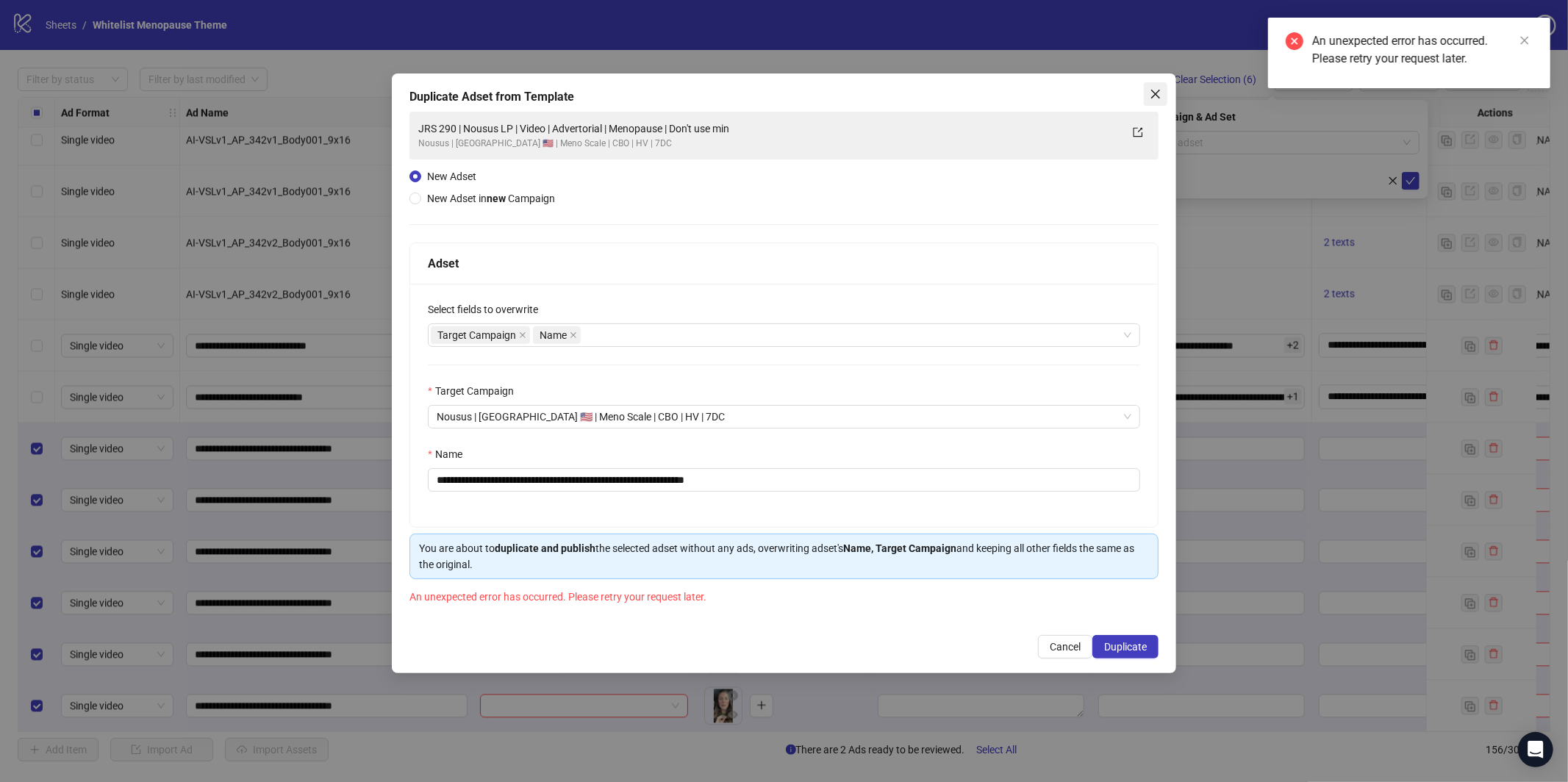
click at [1163, 97] on span "Close" at bounding box center [1155, 95] width 23 height 12
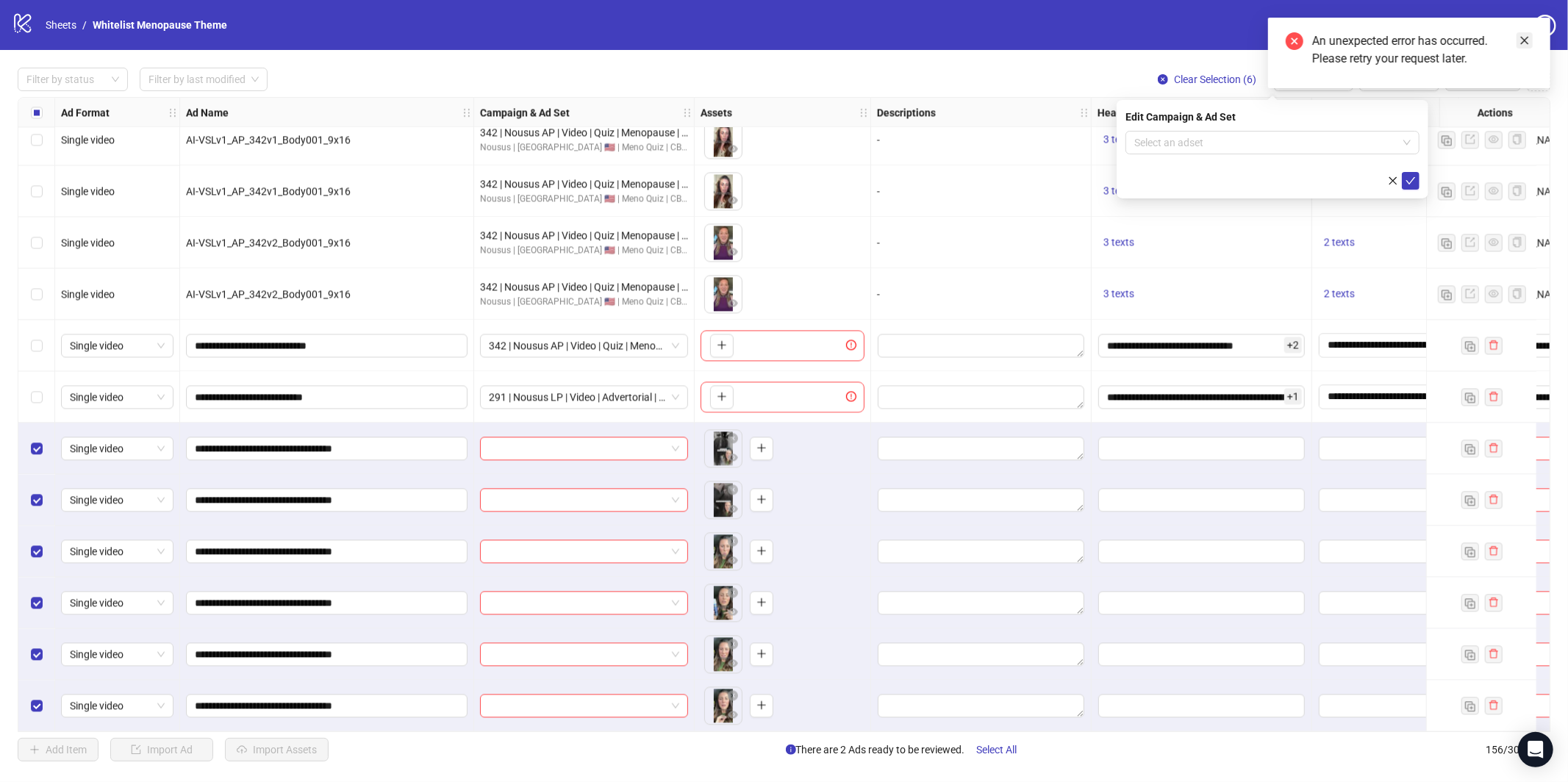
click at [1529, 34] on link "Close" at bounding box center [1524, 40] width 16 height 16
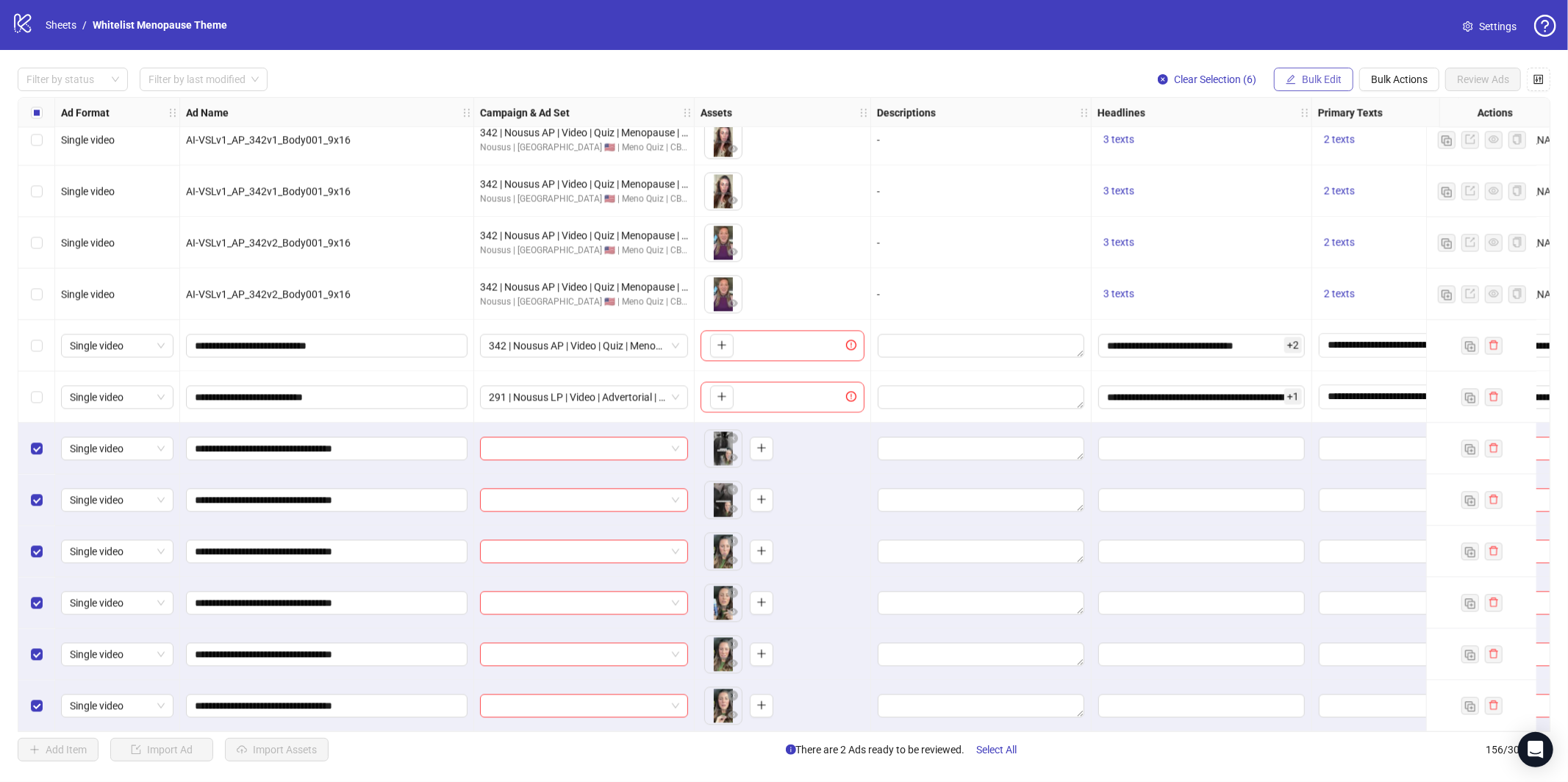
click at [1322, 80] on span "Bulk Edit" at bounding box center [1321, 79] width 39 height 12
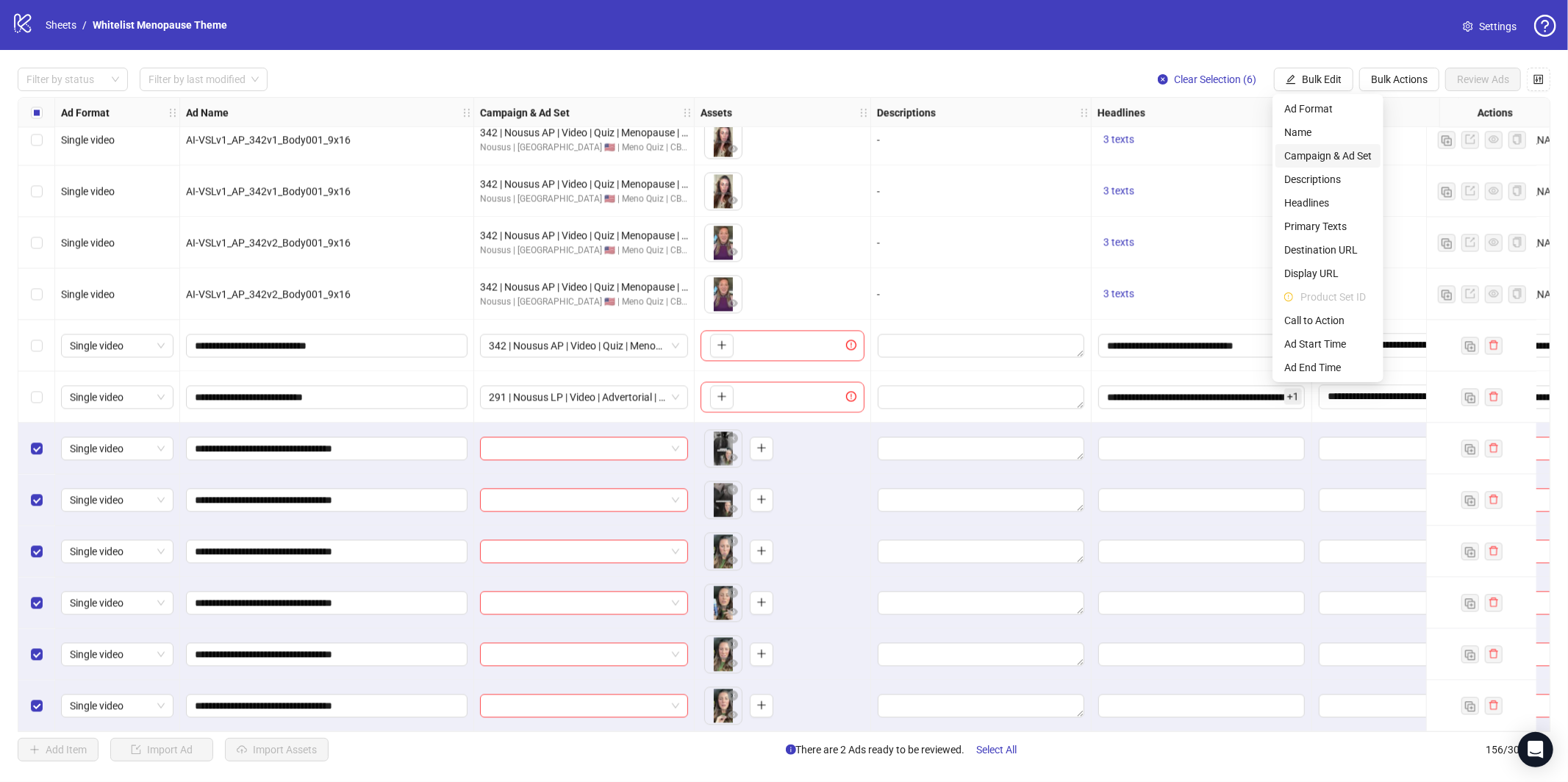
click at [1331, 155] on span "Campaign & Ad Set" at bounding box center [1328, 155] width 88 height 16
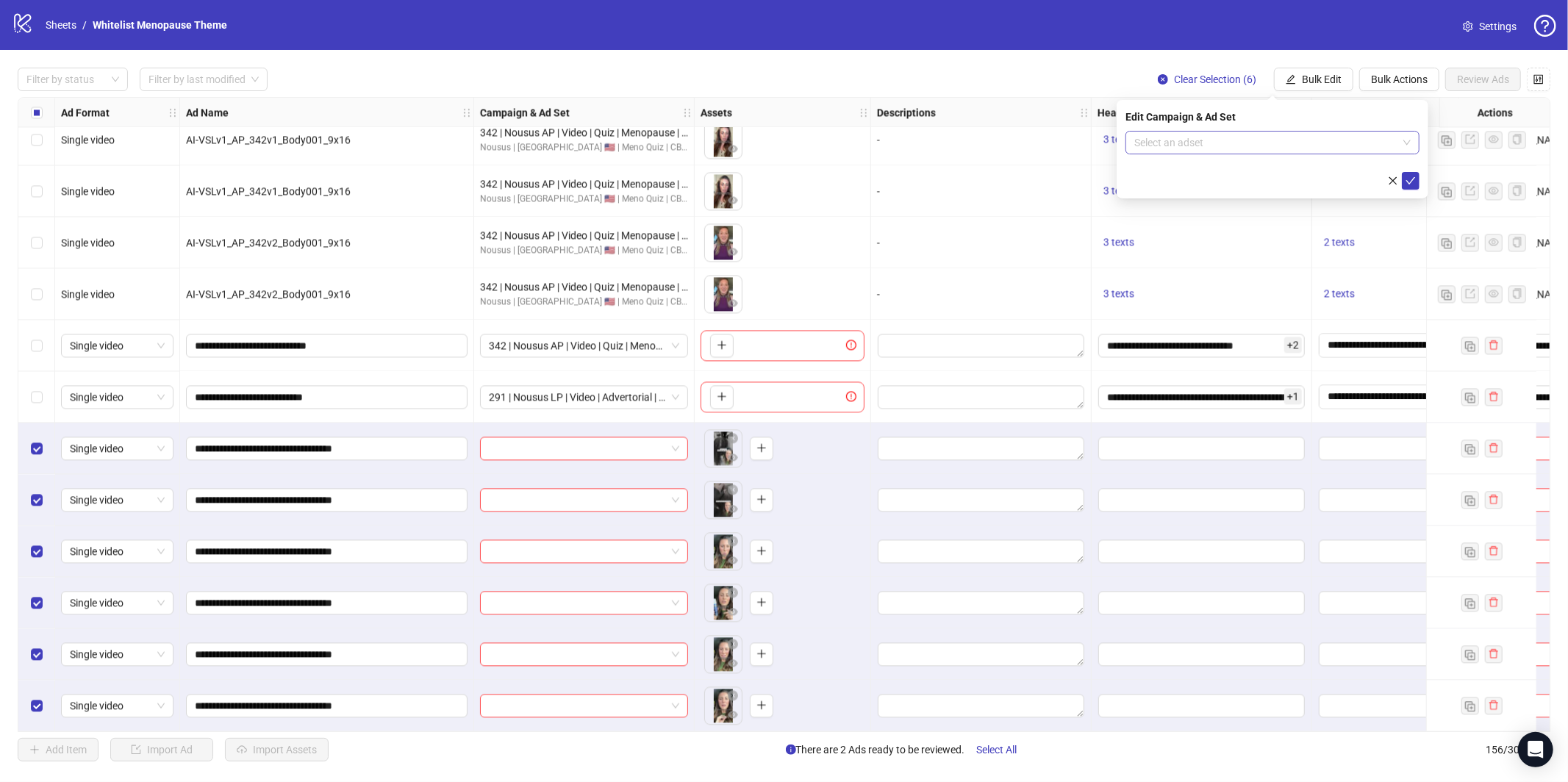
click at [1282, 144] on input "search" at bounding box center [1265, 142] width 263 height 22
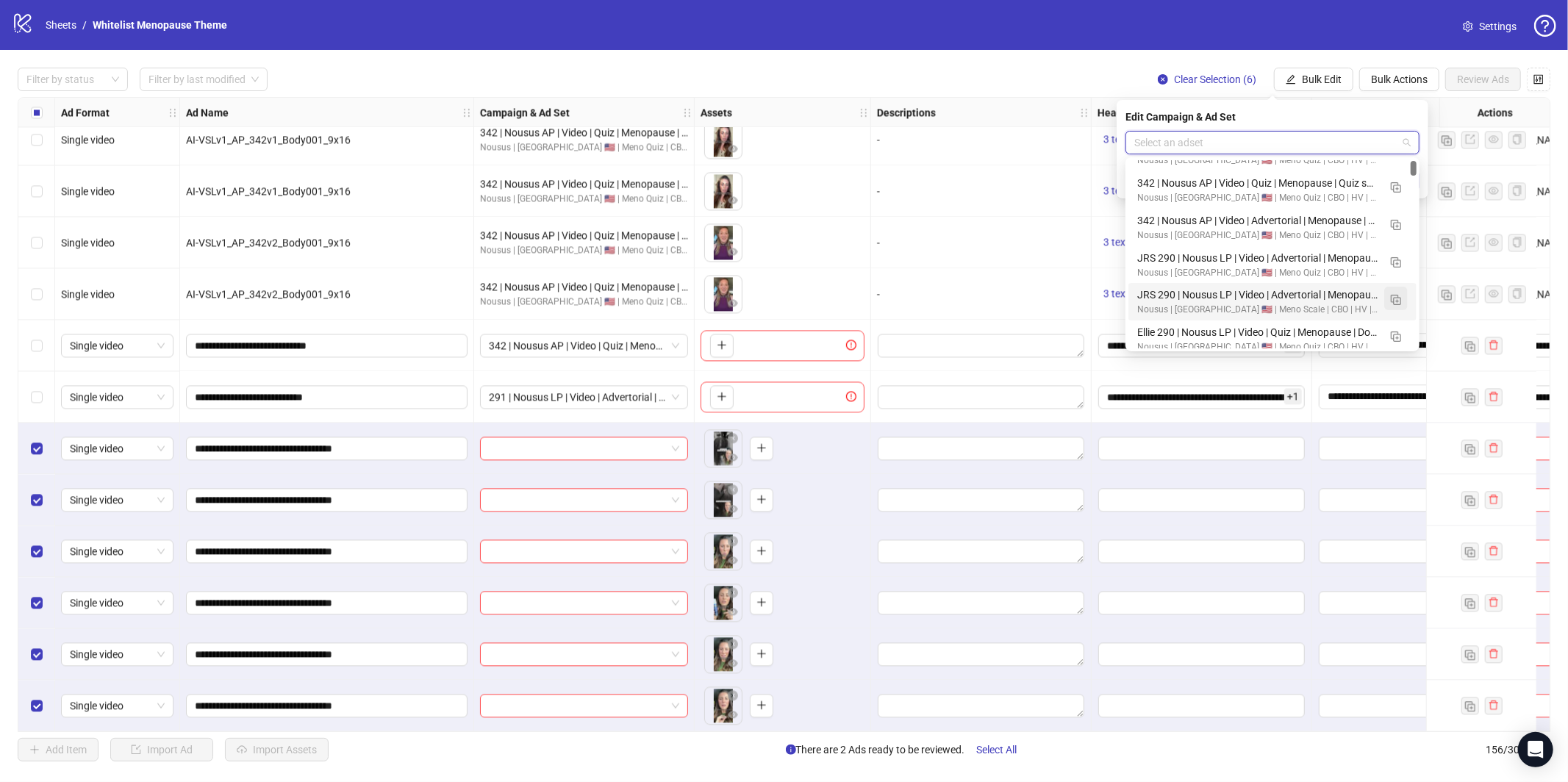
click at [1396, 297] on img "button" at bounding box center [1396, 300] width 11 height 11
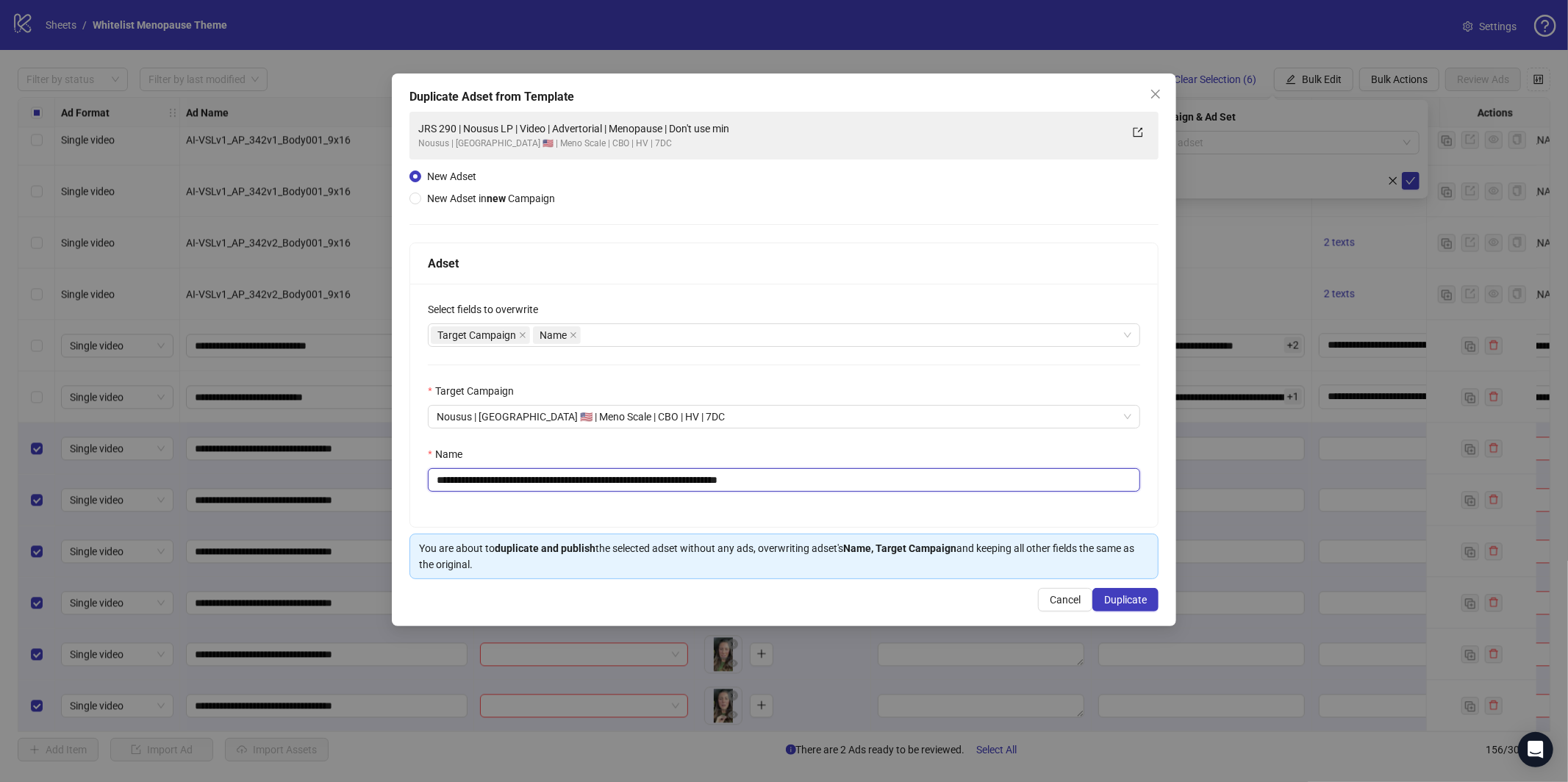
click at [750, 488] on input "**********" at bounding box center [784, 479] width 713 height 23
paste input "text"
type input "**********"
click at [1123, 597] on span "Duplicate" at bounding box center [1126, 600] width 42 height 12
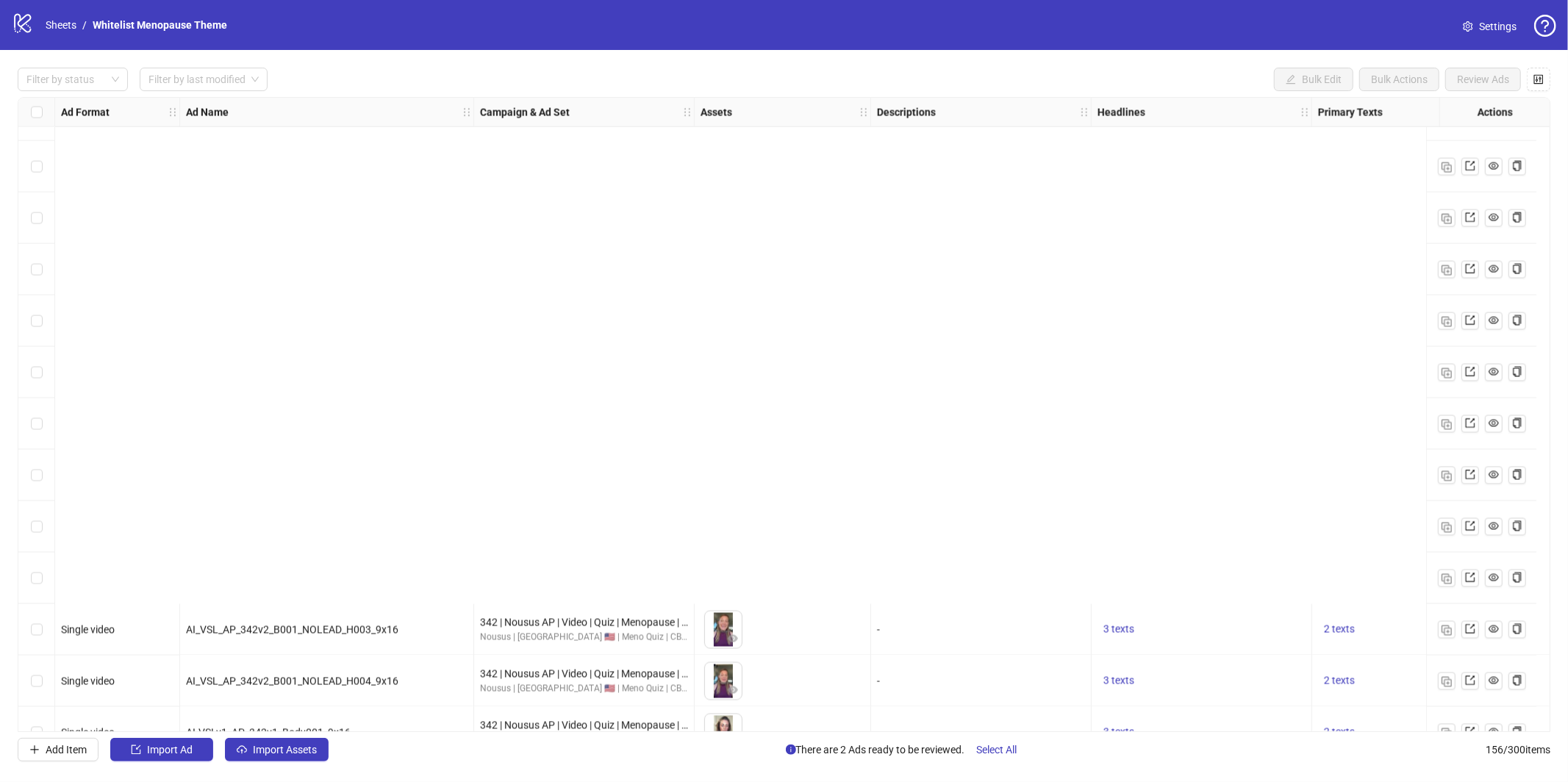
scroll to position [7427, 0]
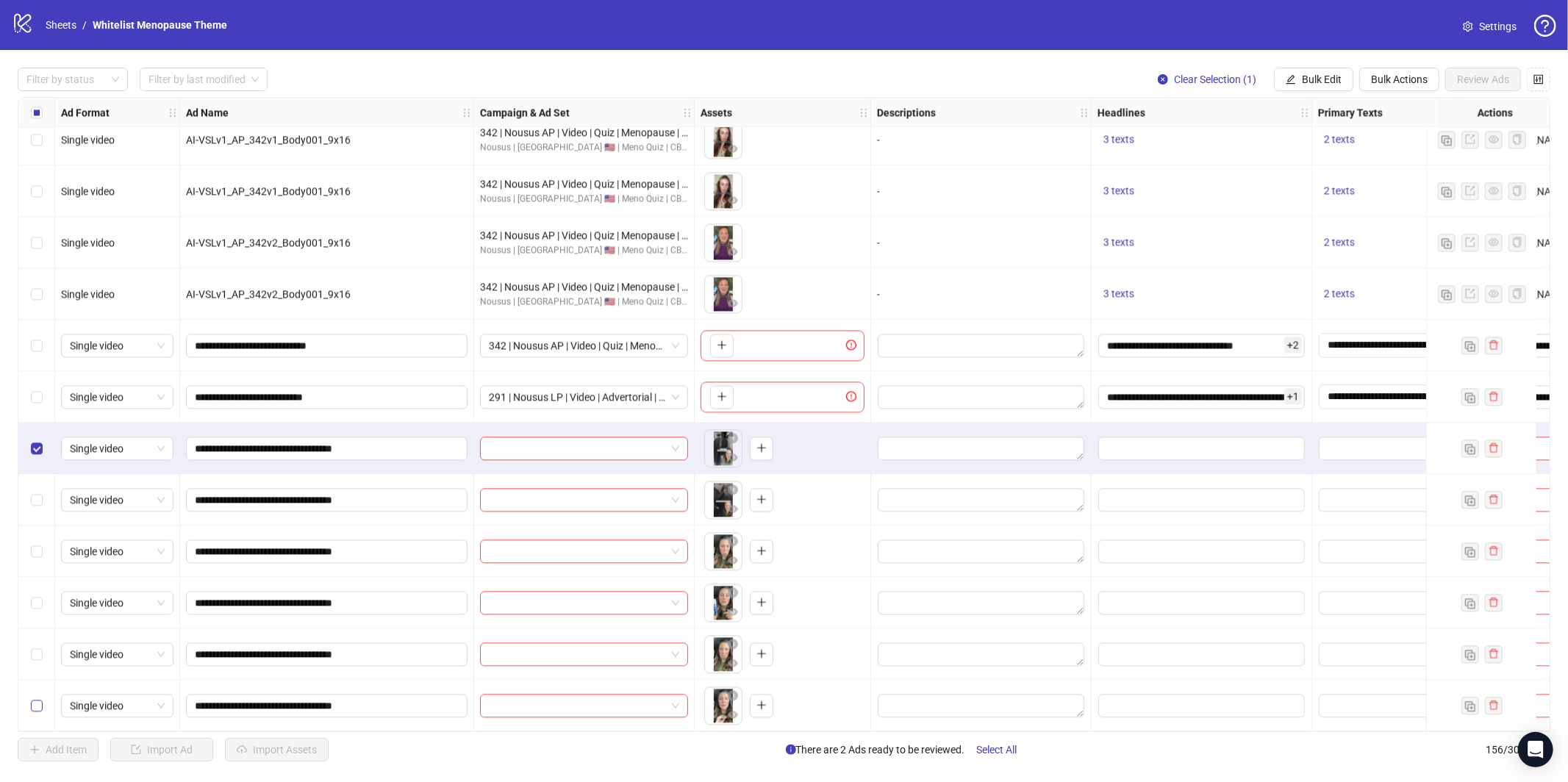
click at [38, 706] on label "Select row 156" at bounding box center [37, 705] width 12 height 16
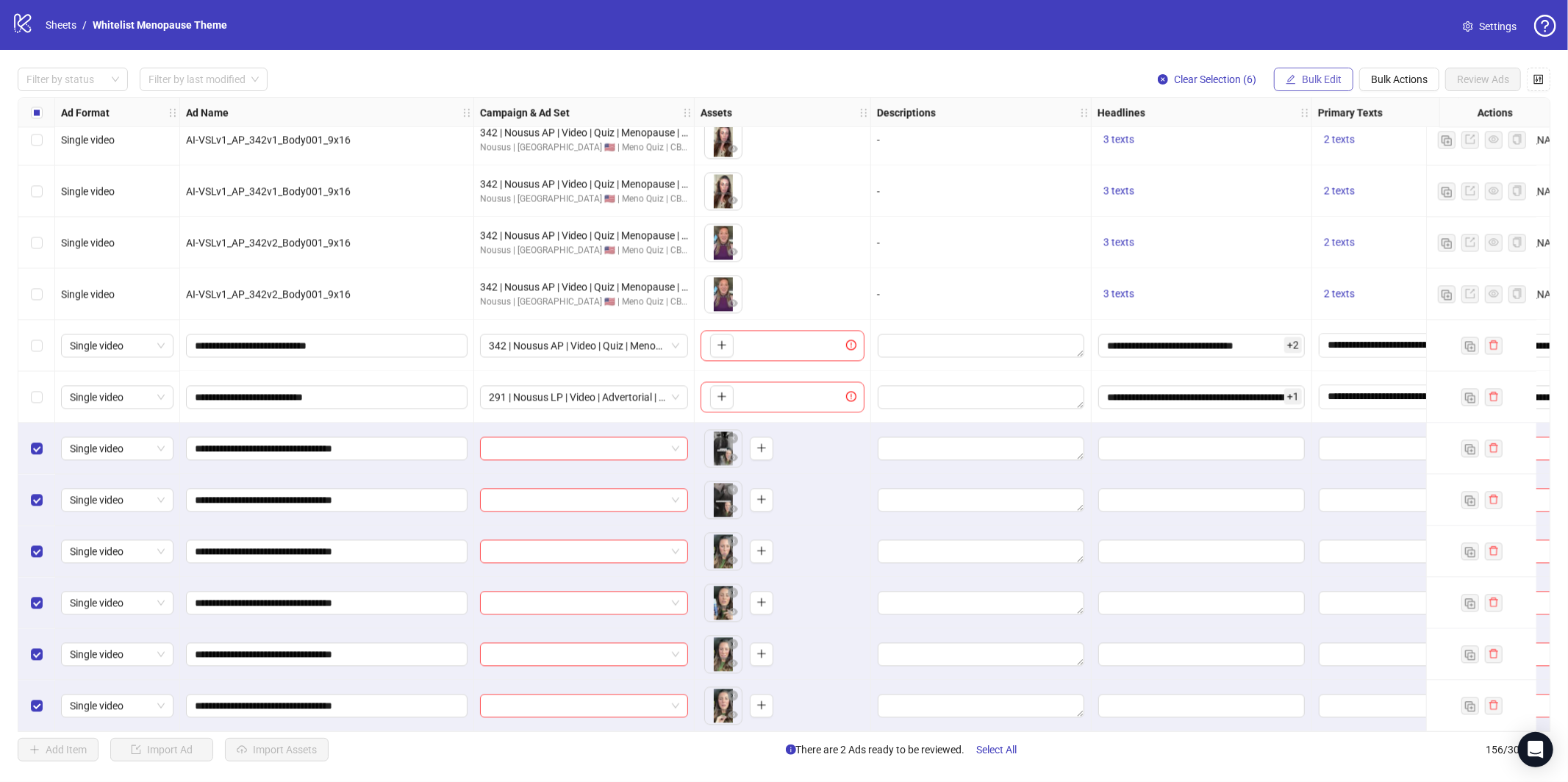
click at [1312, 81] on span "Bulk Edit" at bounding box center [1321, 79] width 39 height 12
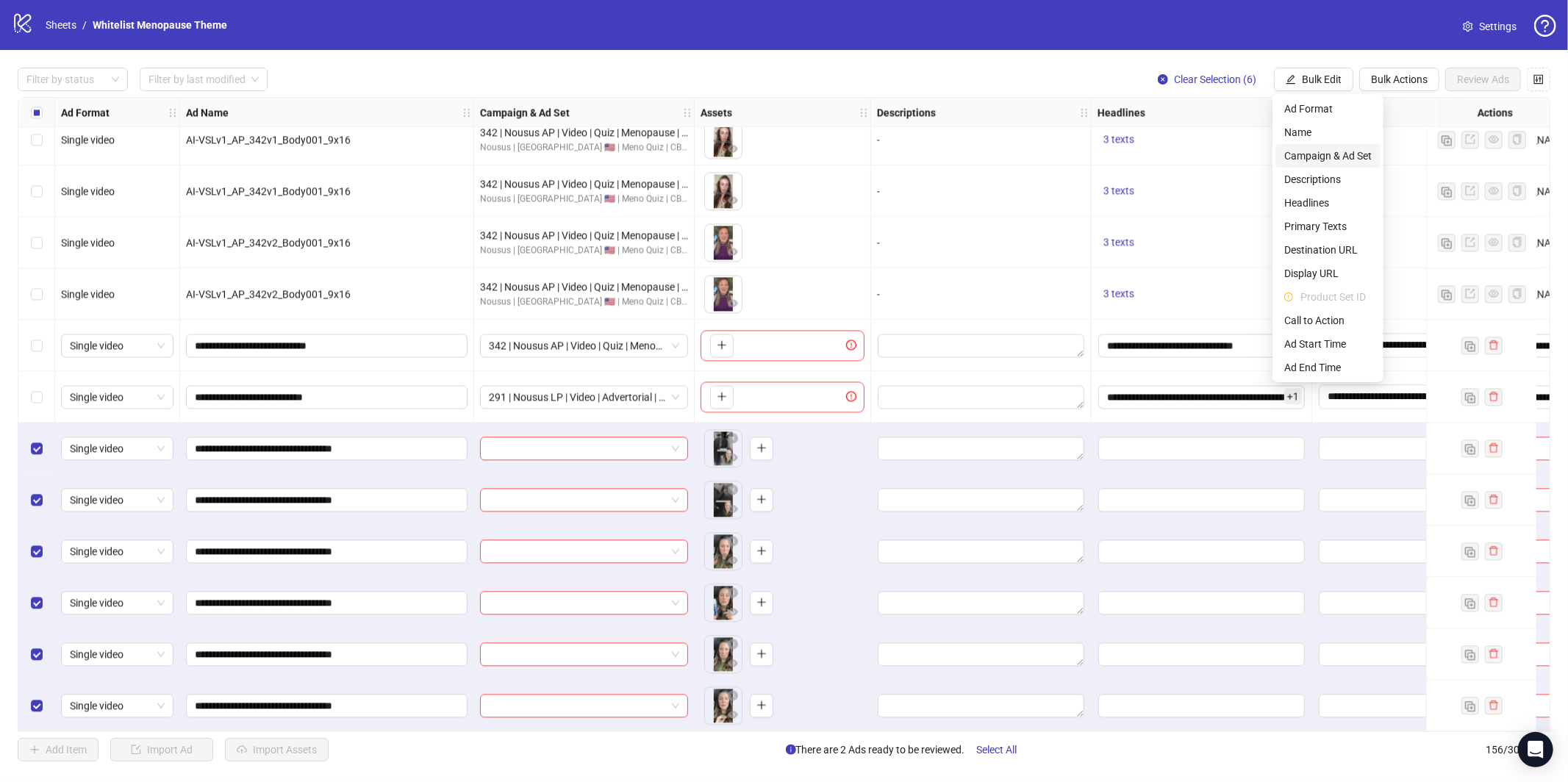
click at [1313, 152] on span "Campaign & Ad Set" at bounding box center [1328, 155] width 88 height 16
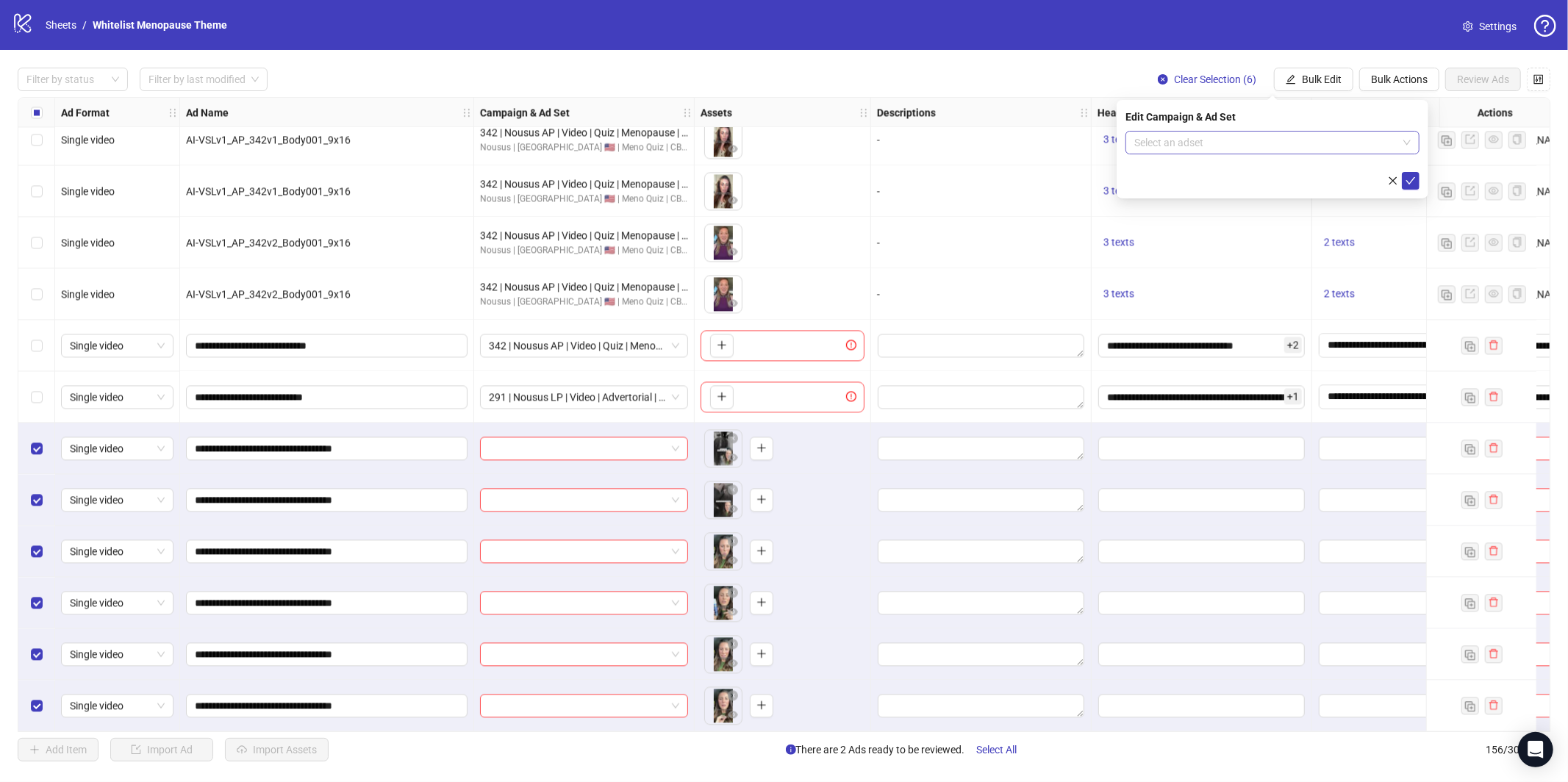
click at [1213, 132] on input "search" at bounding box center [1265, 142] width 263 height 22
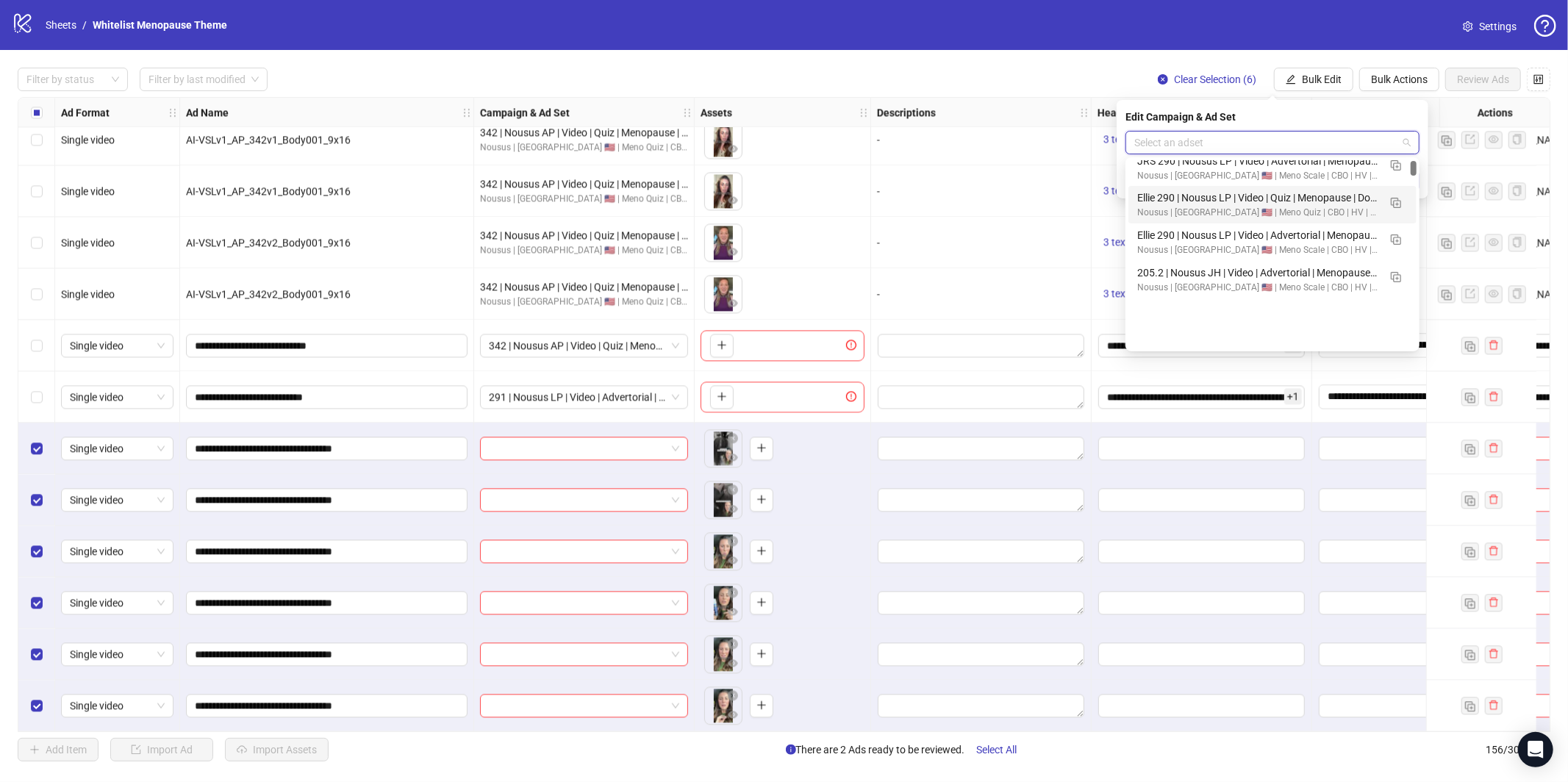
scroll to position [123, 0]
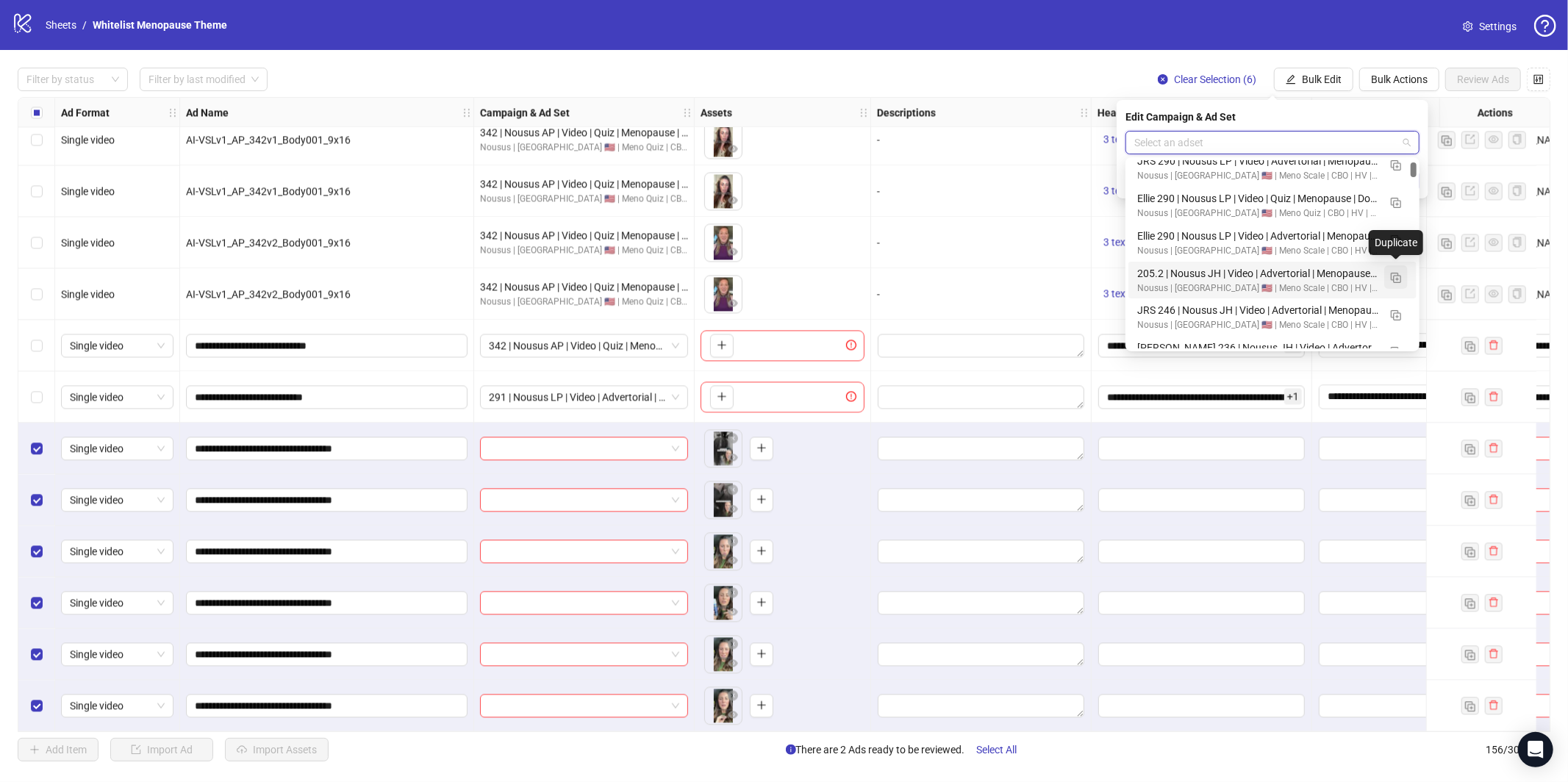
click at [1393, 274] on img "button" at bounding box center [1396, 278] width 11 height 11
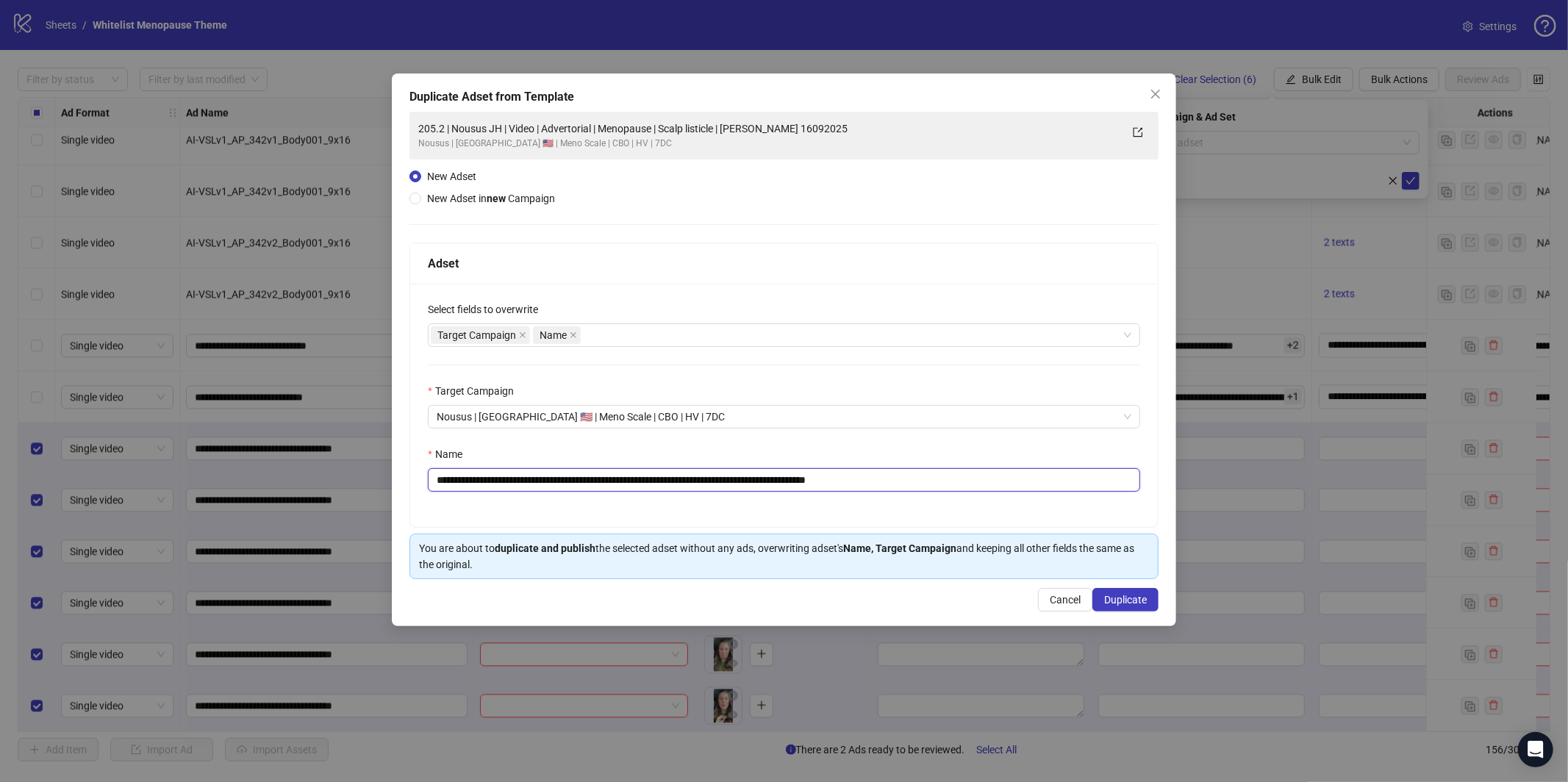
click at [756, 489] on input "**********" at bounding box center [784, 479] width 713 height 23
paste input "text"
type input "**********"
click at [1122, 600] on span "Duplicate" at bounding box center [1126, 600] width 42 height 12
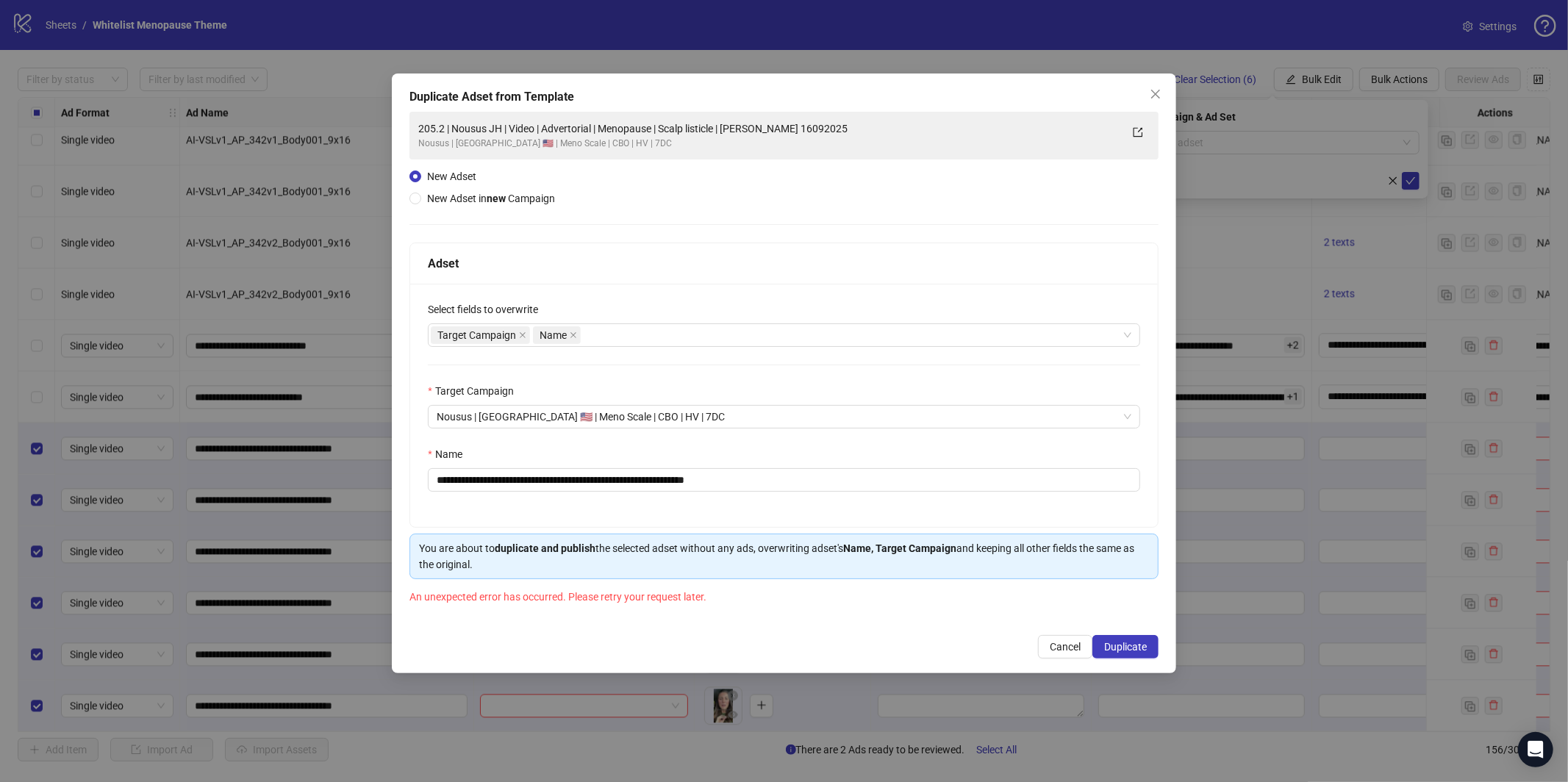
click at [1114, 643] on span "Duplicate" at bounding box center [1126, 647] width 42 height 12
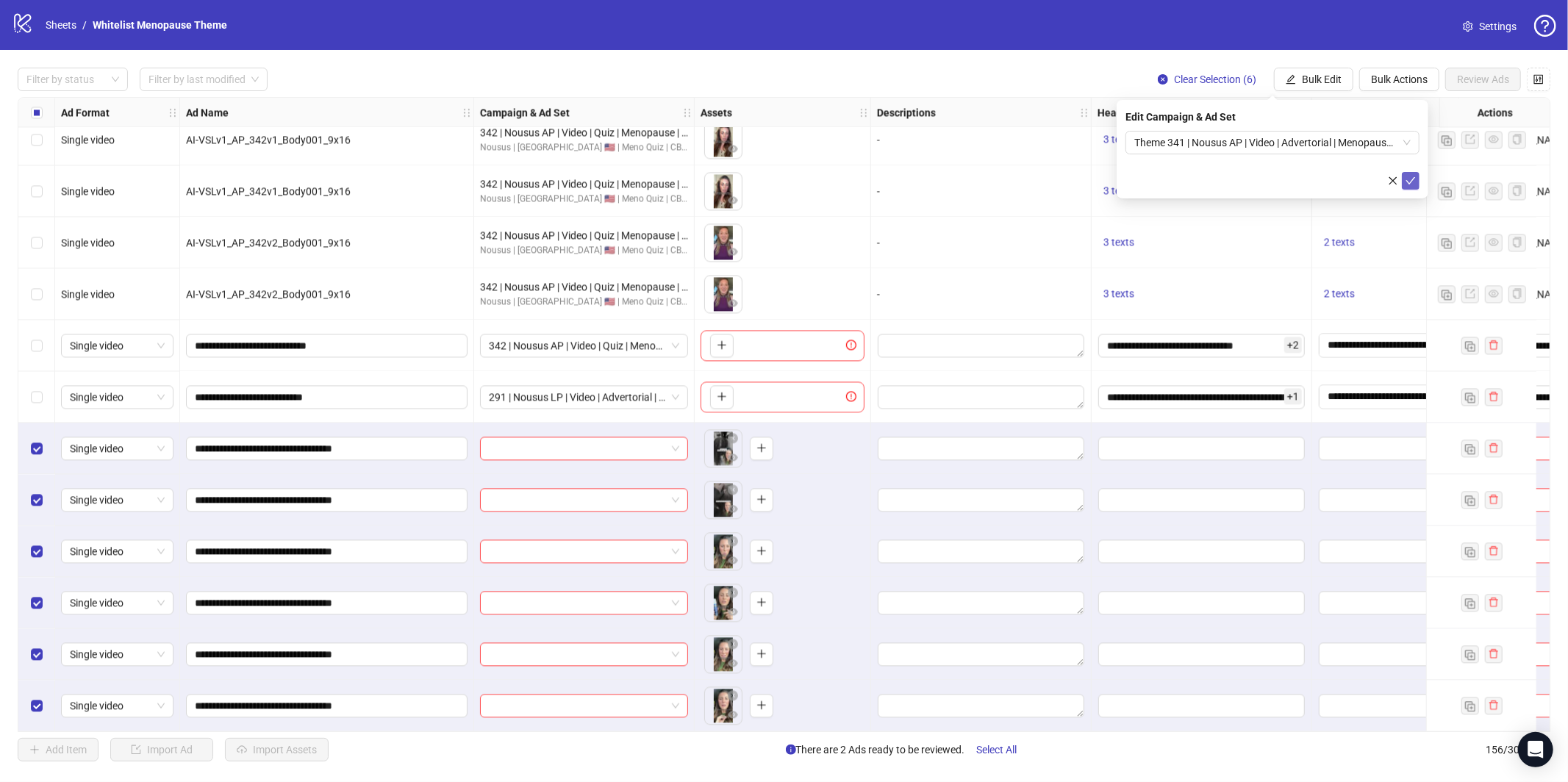
click at [1410, 182] on icon "check" at bounding box center [1411, 181] width 11 height 11
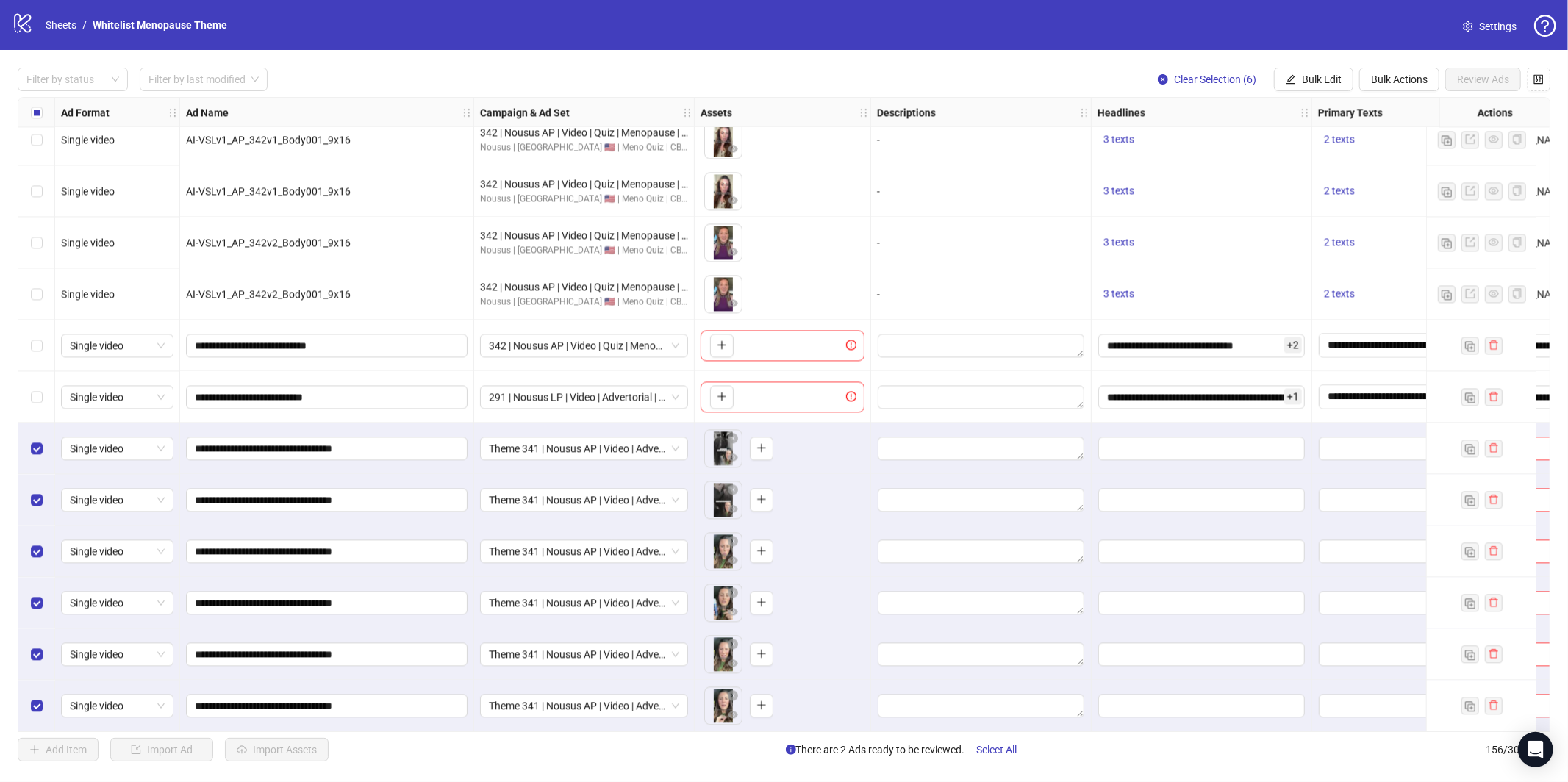
click at [36, 105] on label "Select all rows" at bounding box center [37, 112] width 12 height 16
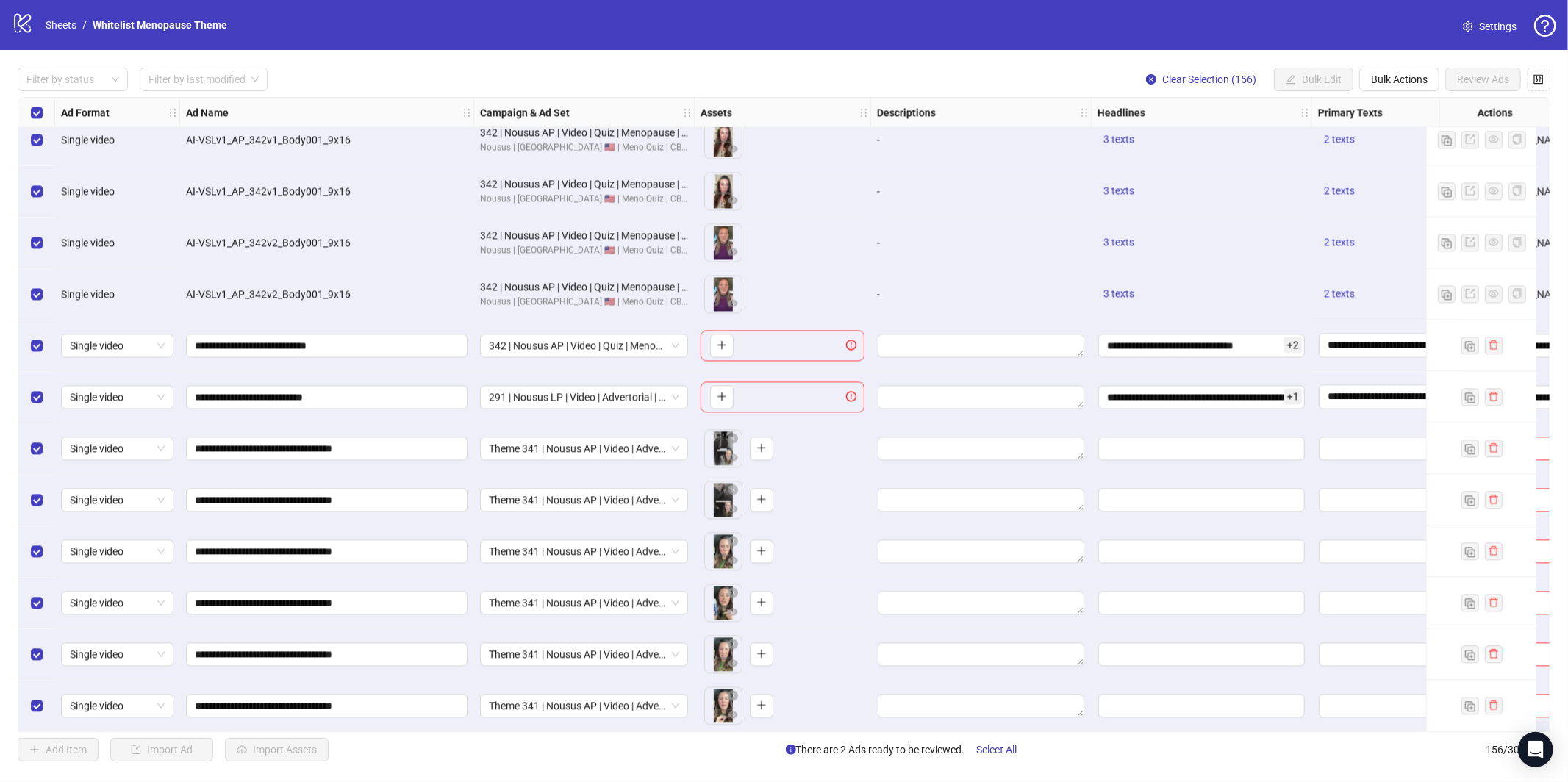
click at [42, 110] on div "Select all rows" at bounding box center [36, 112] width 37 height 29
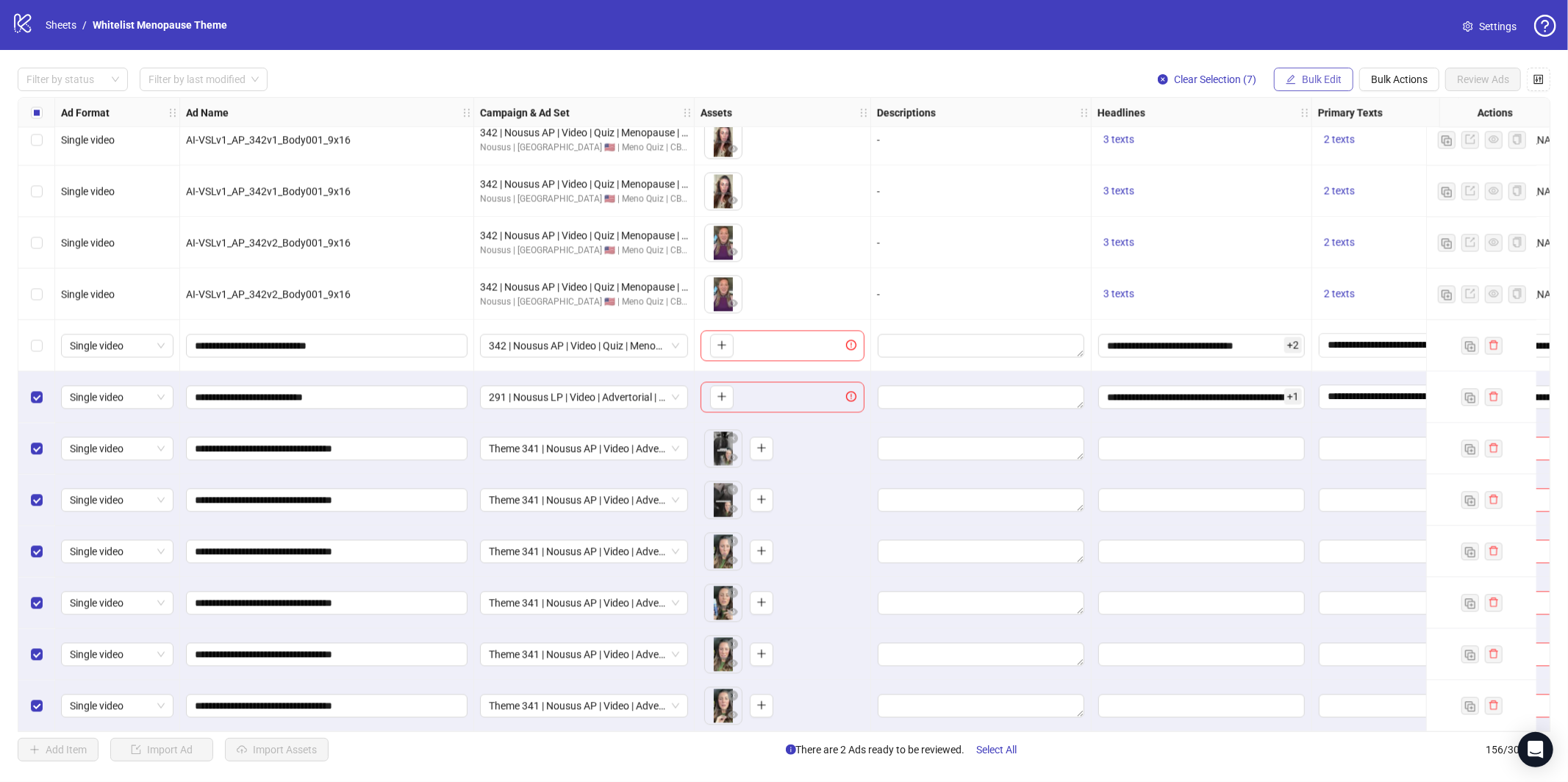
click at [1315, 79] on span "Bulk Edit" at bounding box center [1321, 79] width 39 height 12
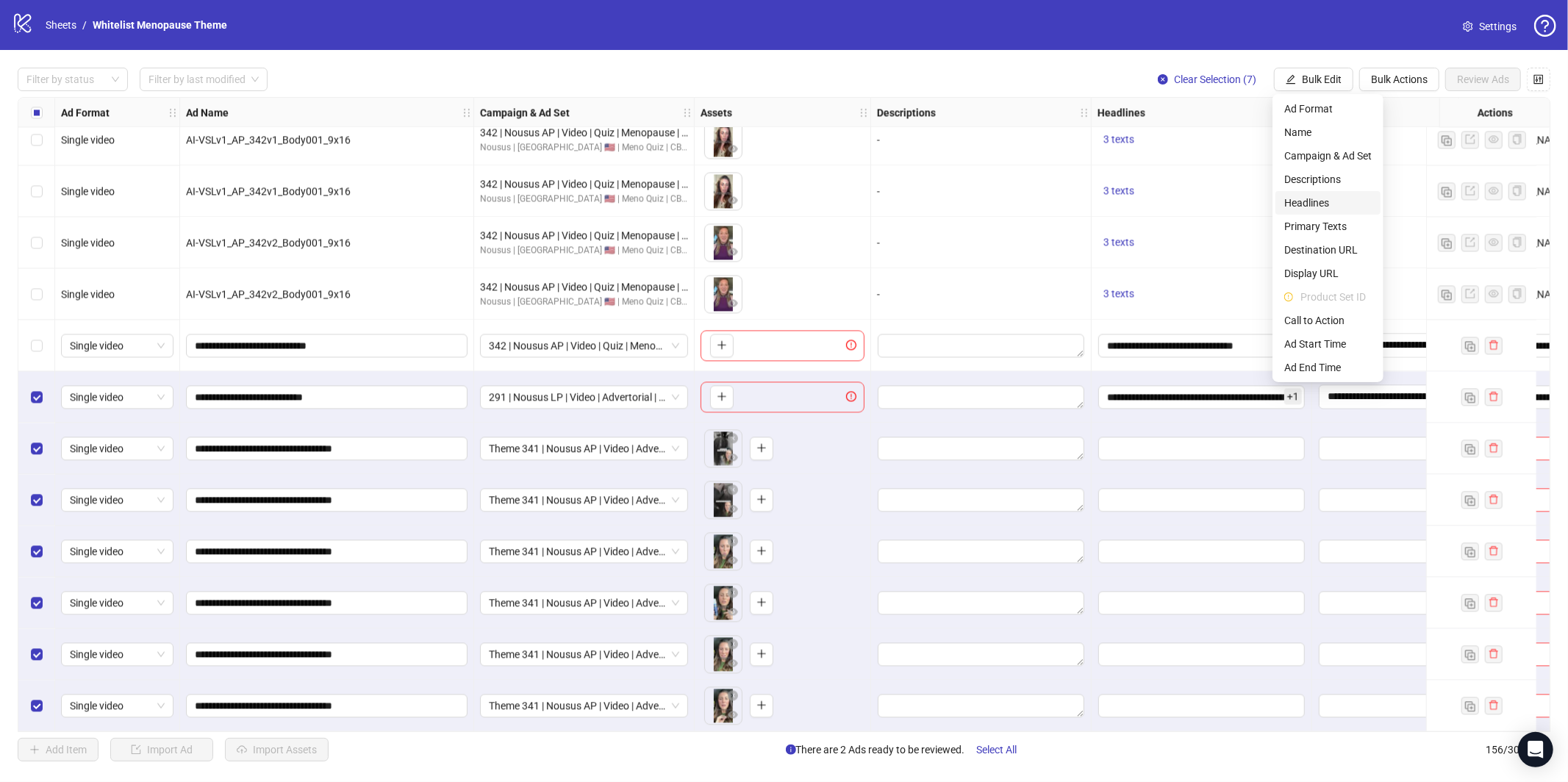
click at [1327, 205] on span "Headlines" at bounding box center [1328, 203] width 88 height 16
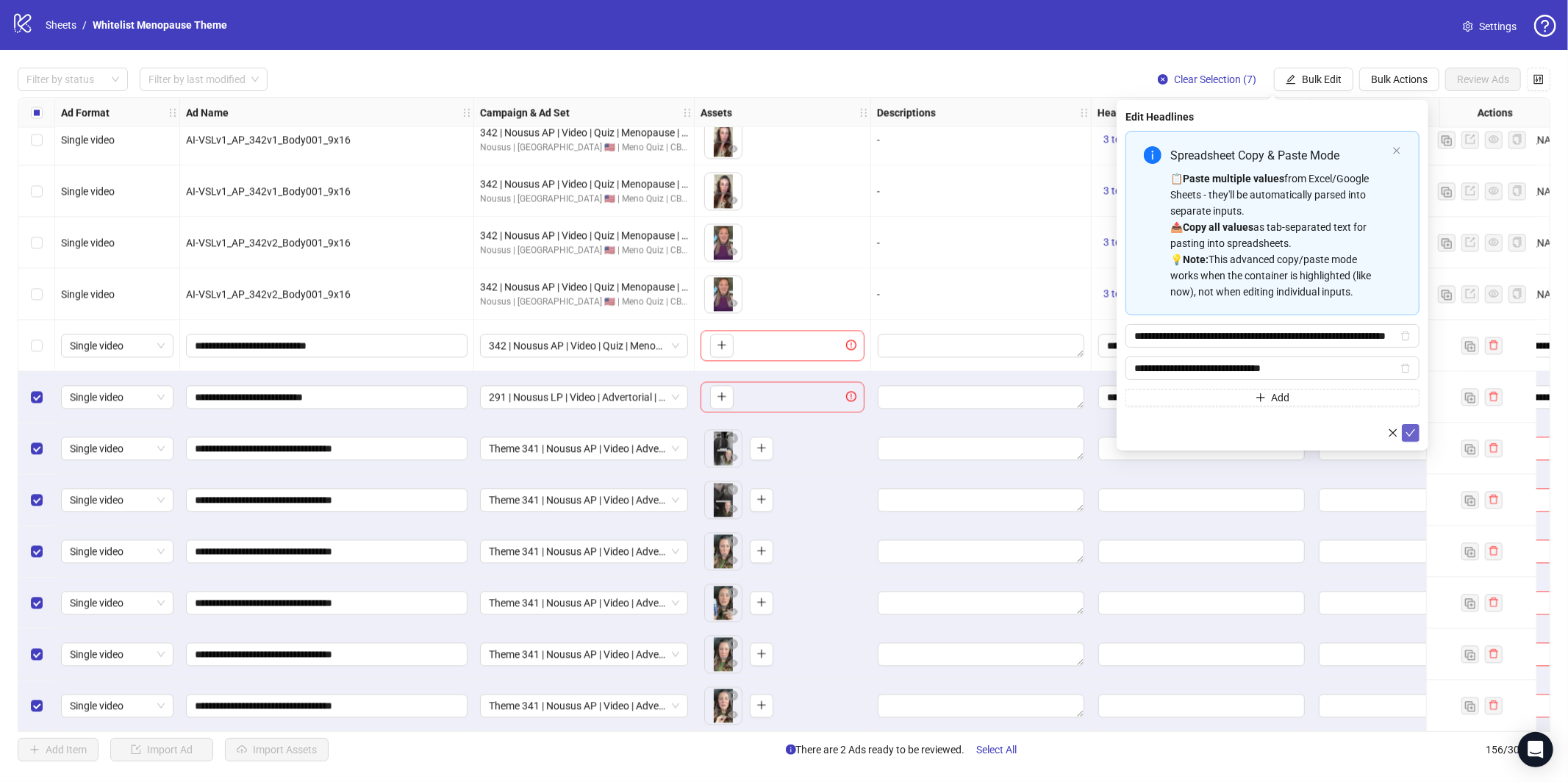
drag, startPoint x: 1416, startPoint y: 432, endPoint x: 1404, endPoint y: 356, distance: 76.9
click at [1415, 432] on button "submit" at bounding box center [1410, 433] width 17 height 17
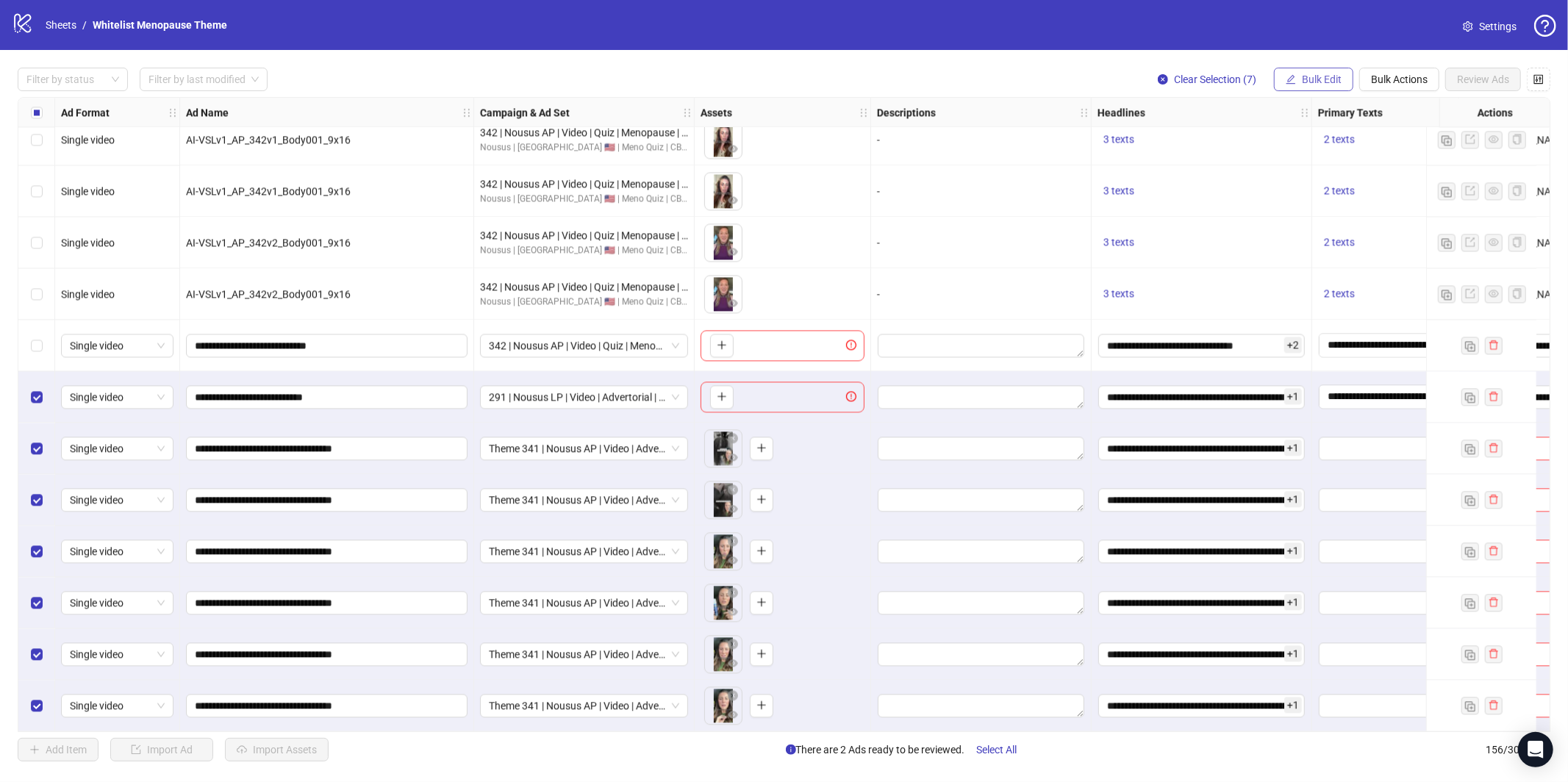
click at [1322, 74] on span "Bulk Edit" at bounding box center [1321, 79] width 39 height 12
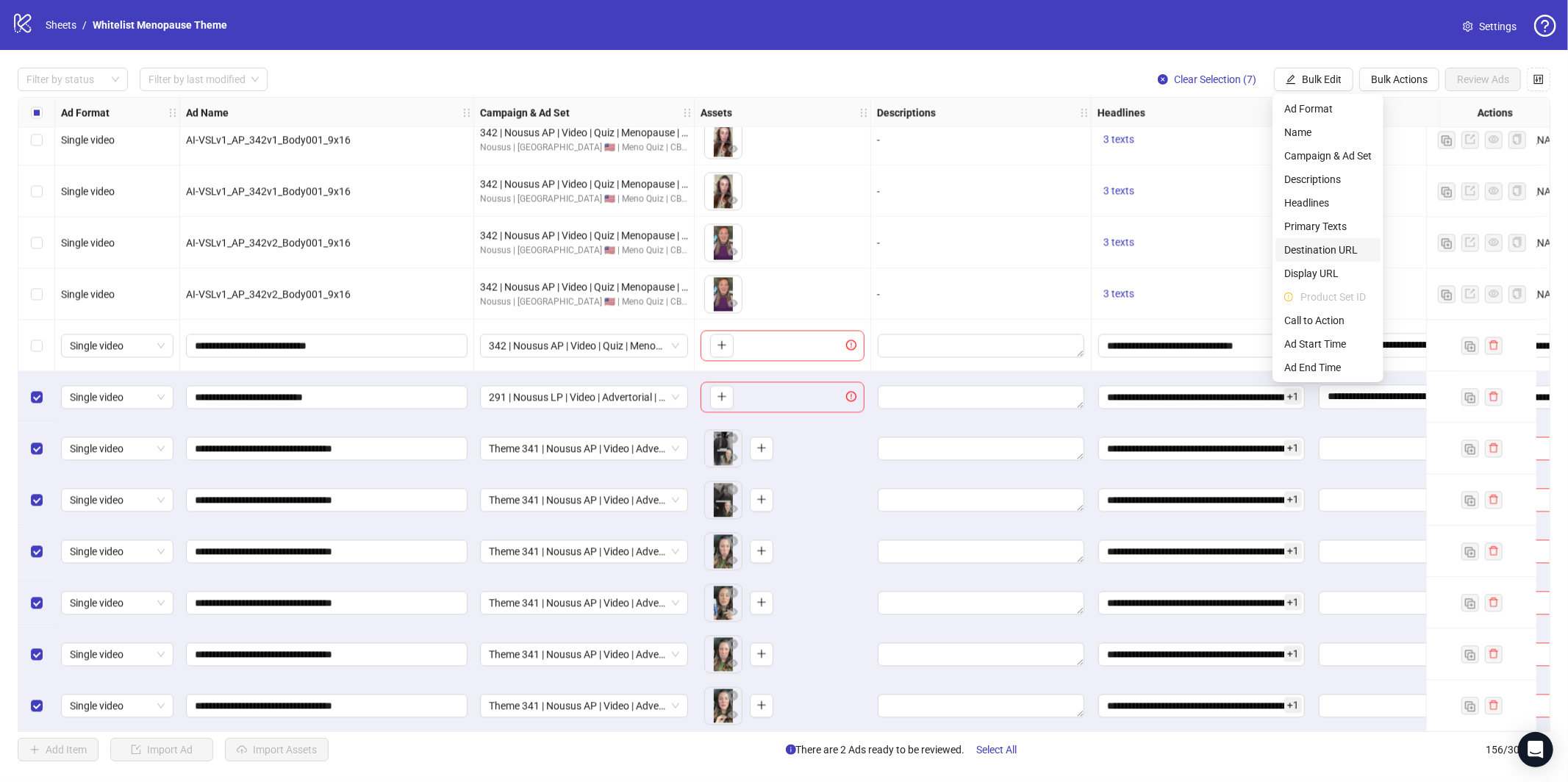
click at [1321, 249] on span "Destination URL" at bounding box center [1328, 250] width 88 height 16
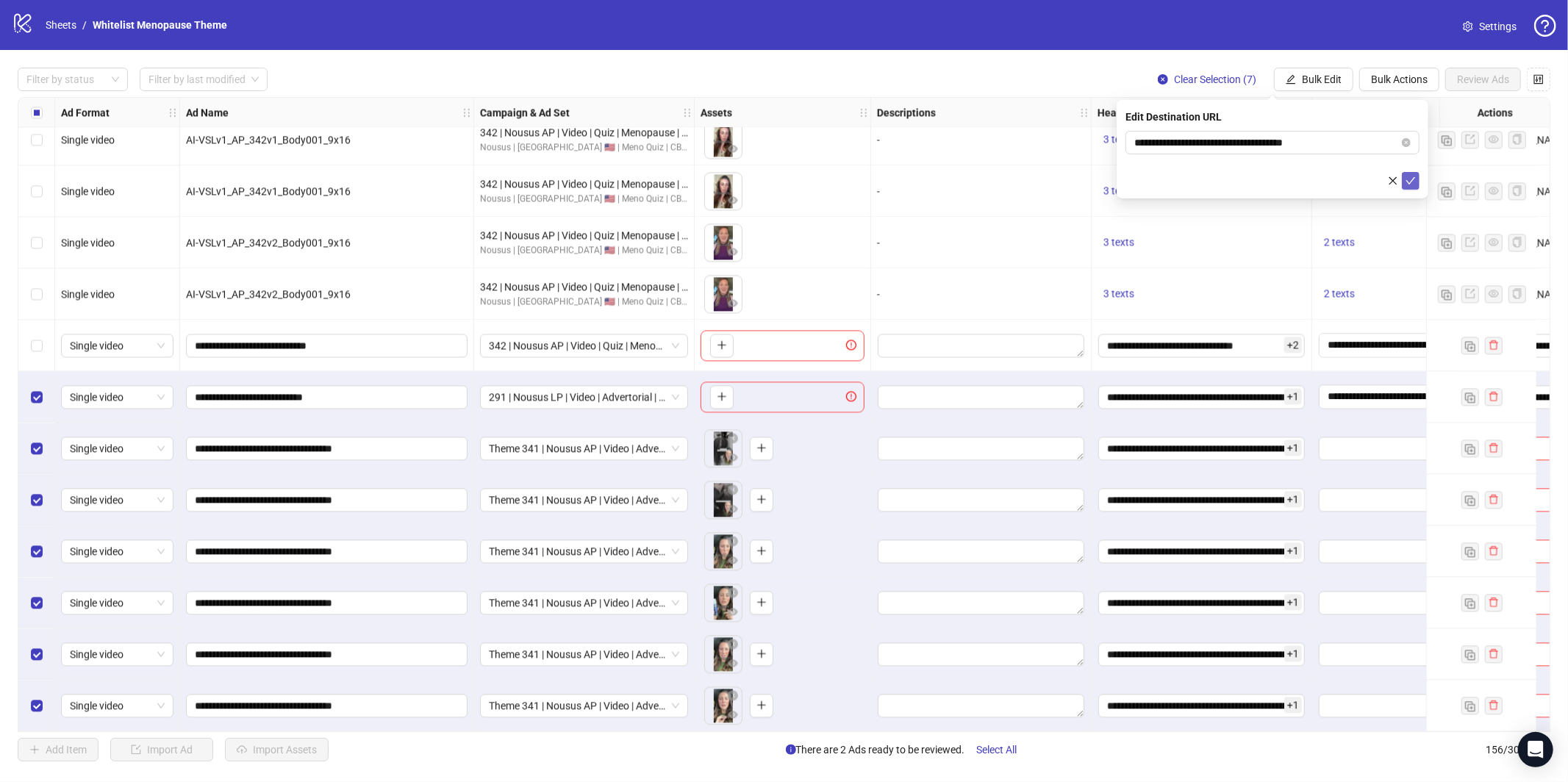
click at [1408, 183] on icon "check" at bounding box center [1411, 181] width 11 height 11
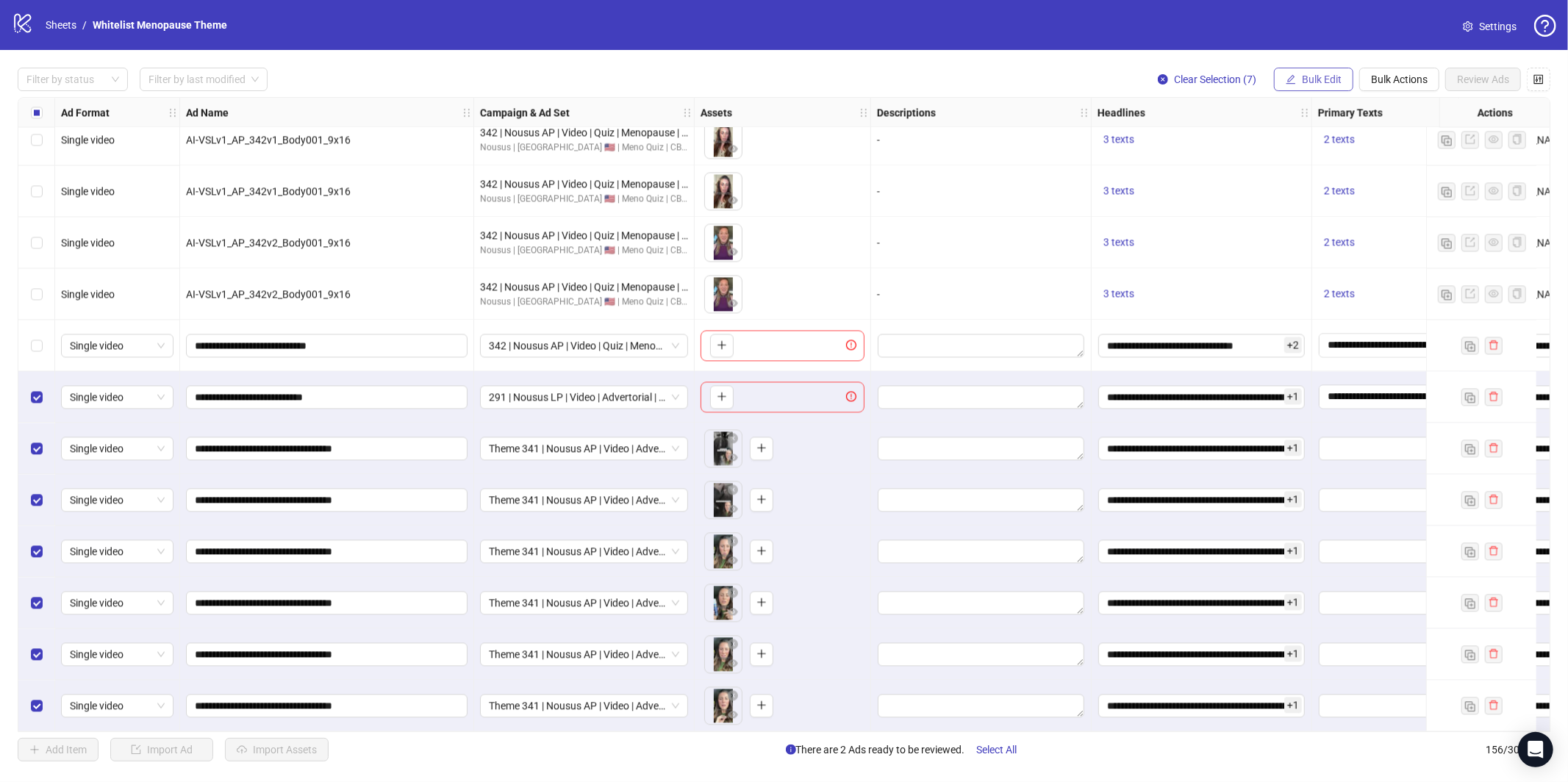
click at [1324, 81] on span "Bulk Edit" at bounding box center [1321, 79] width 39 height 12
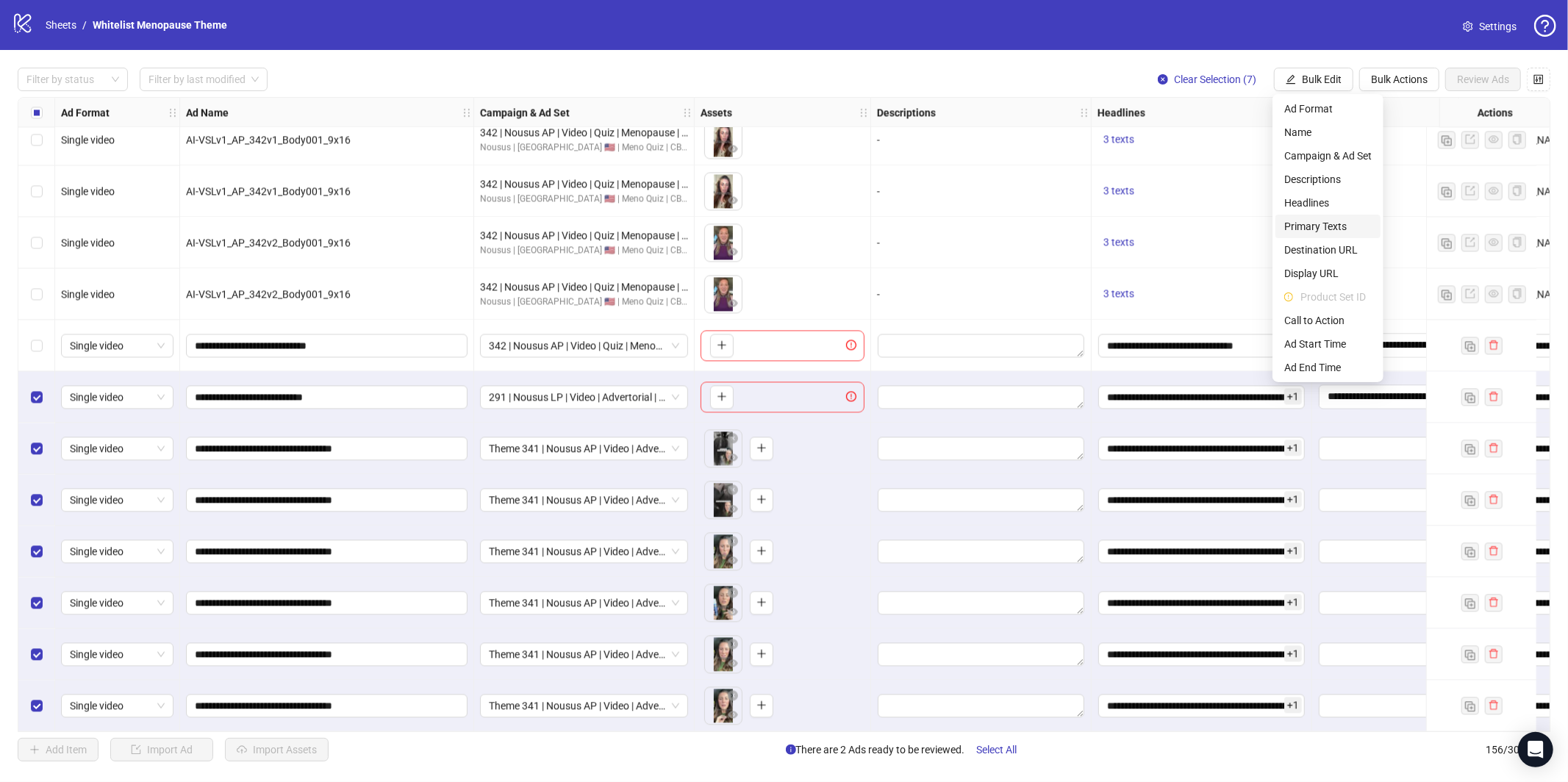
click at [1330, 225] on span "Primary Texts" at bounding box center [1328, 226] width 88 height 16
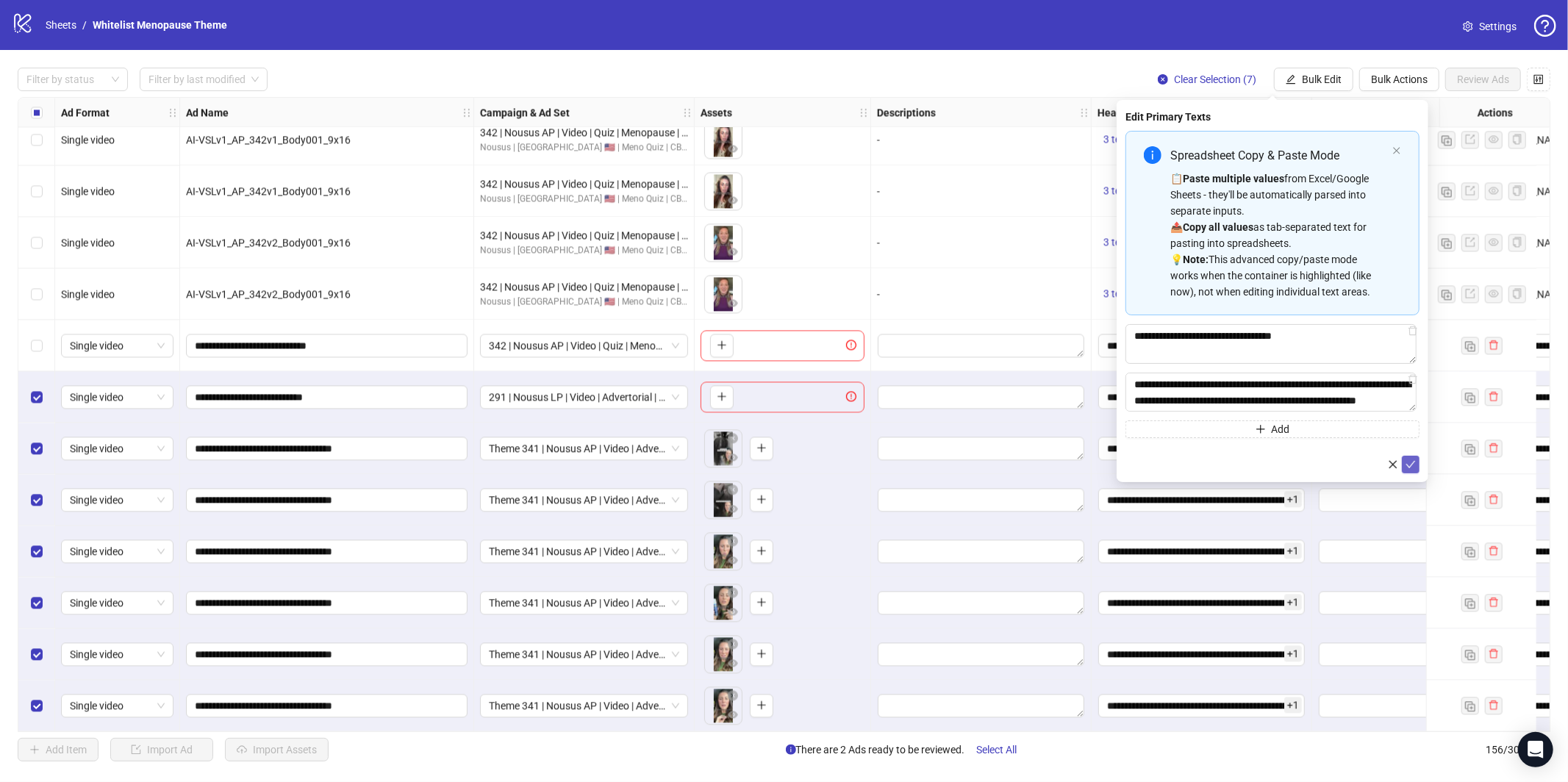
click at [1415, 461] on icon "check" at bounding box center [1411, 464] width 11 height 11
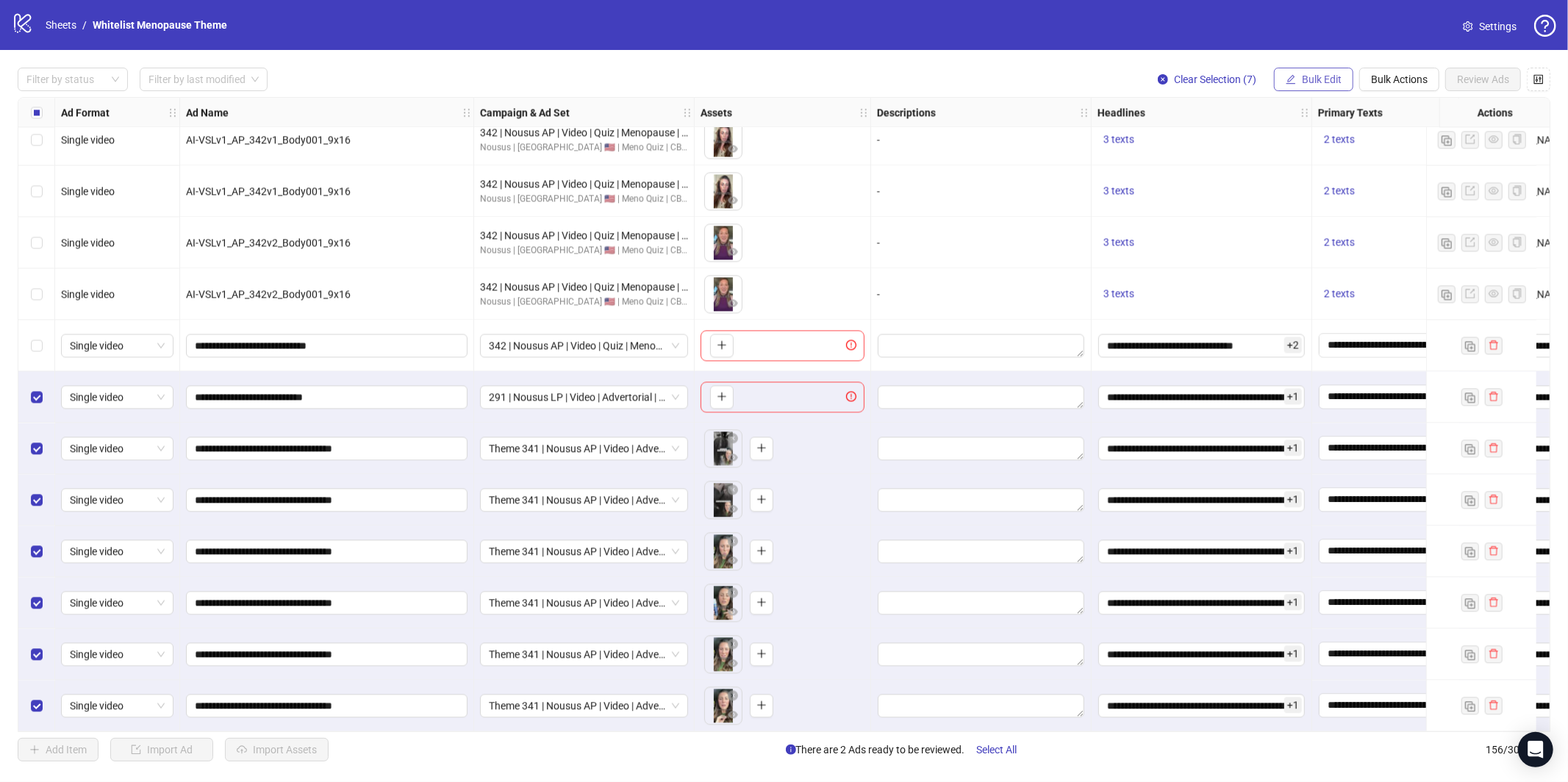
click at [1324, 77] on span "Bulk Edit" at bounding box center [1321, 79] width 39 height 12
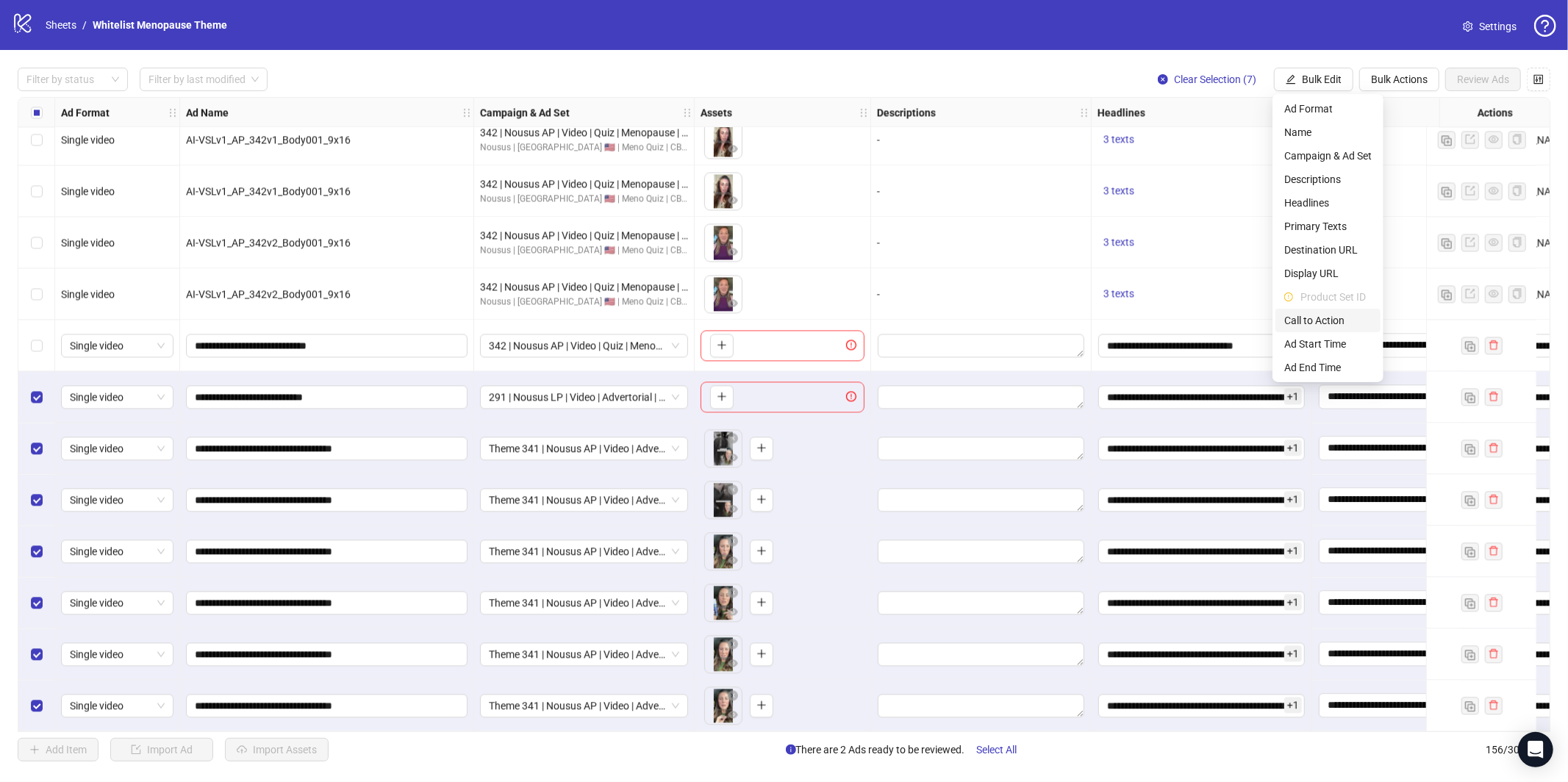
click at [1329, 322] on span "Call to Action" at bounding box center [1328, 320] width 88 height 16
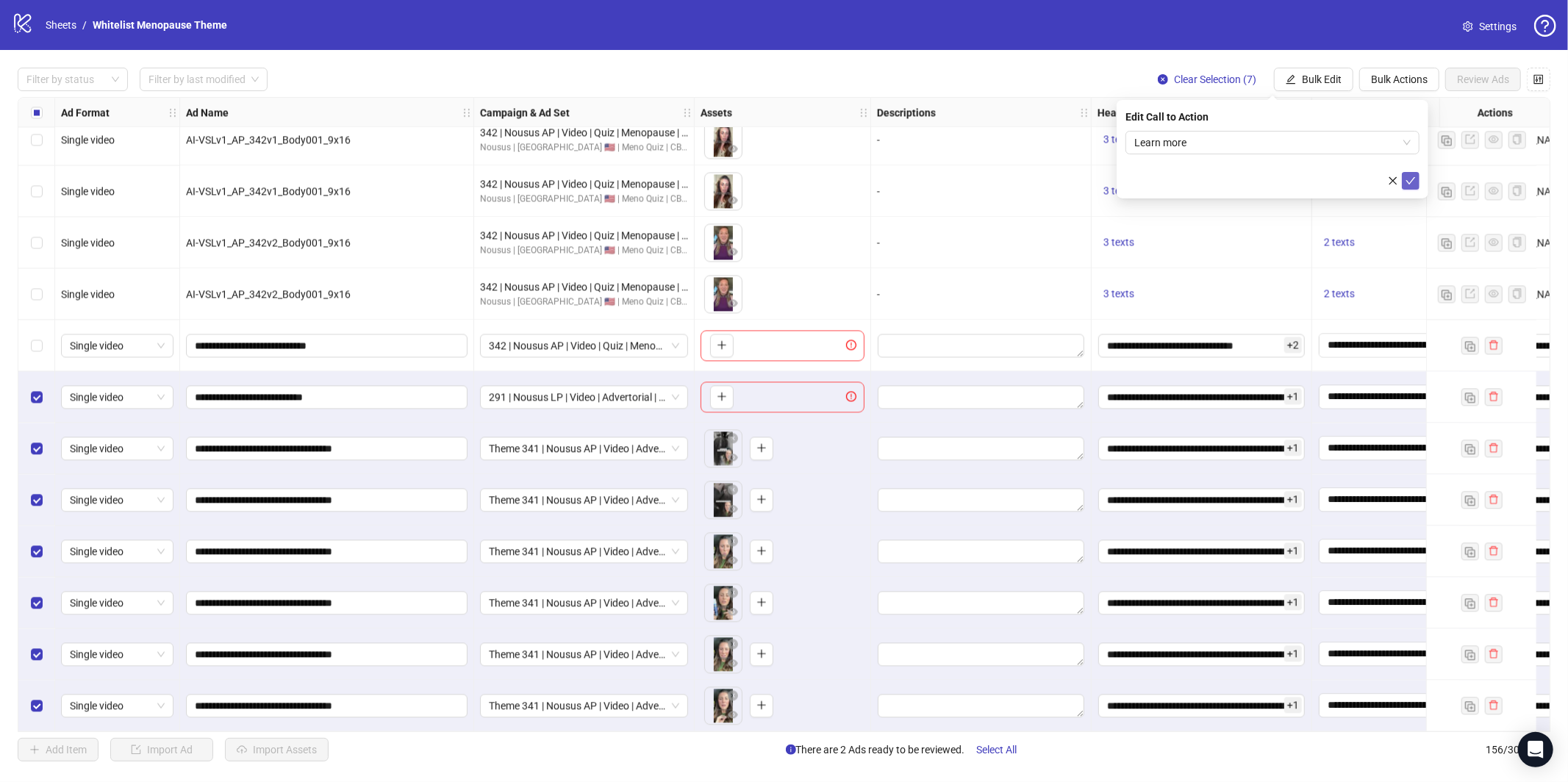
click at [1411, 175] on icon "check" at bounding box center [1411, 181] width 11 height 11
click at [984, 751] on span "Select All" at bounding box center [996, 749] width 40 height 12
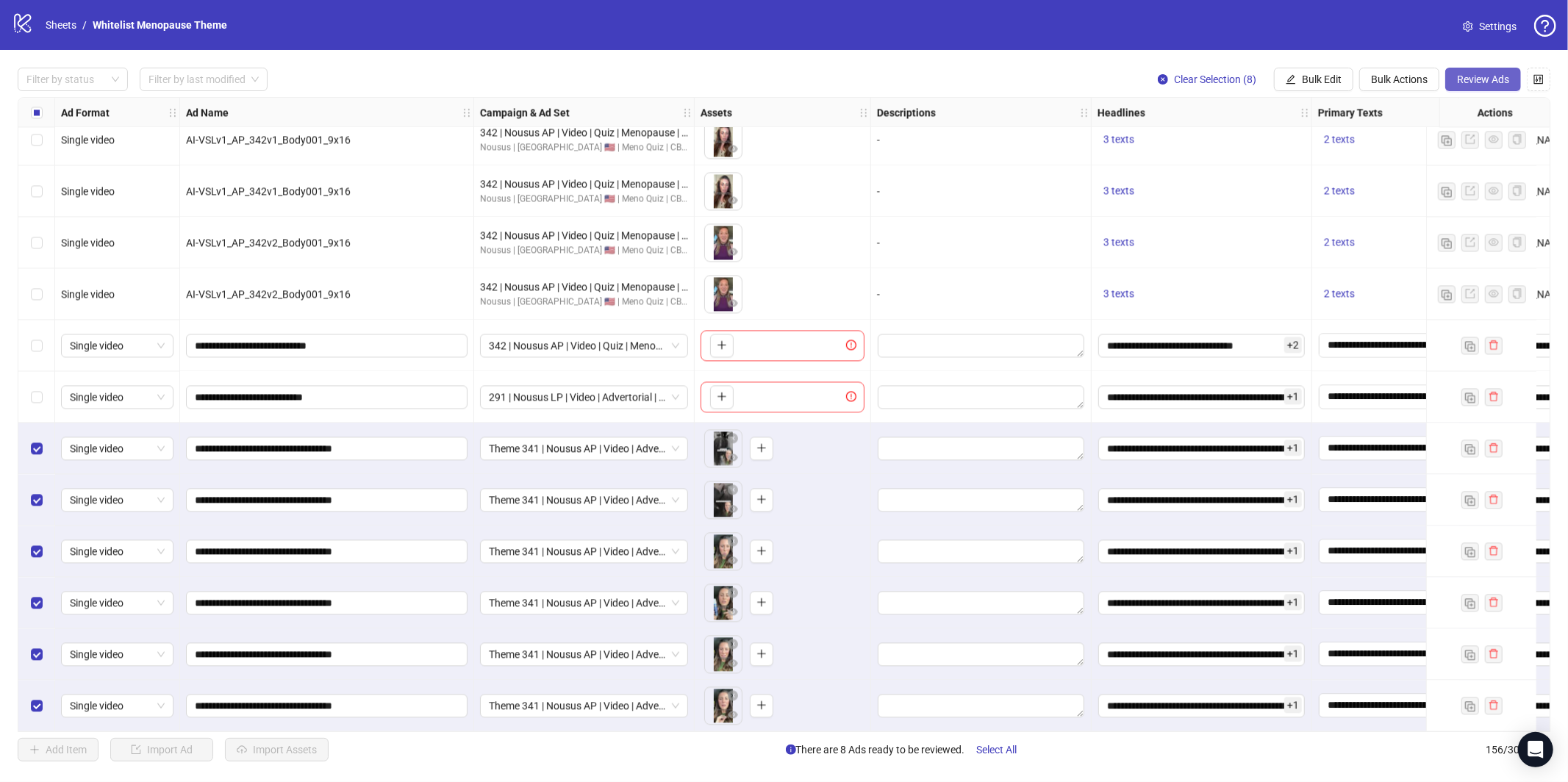
click at [1455, 75] on button "Review Ads" at bounding box center [1483, 79] width 76 height 23
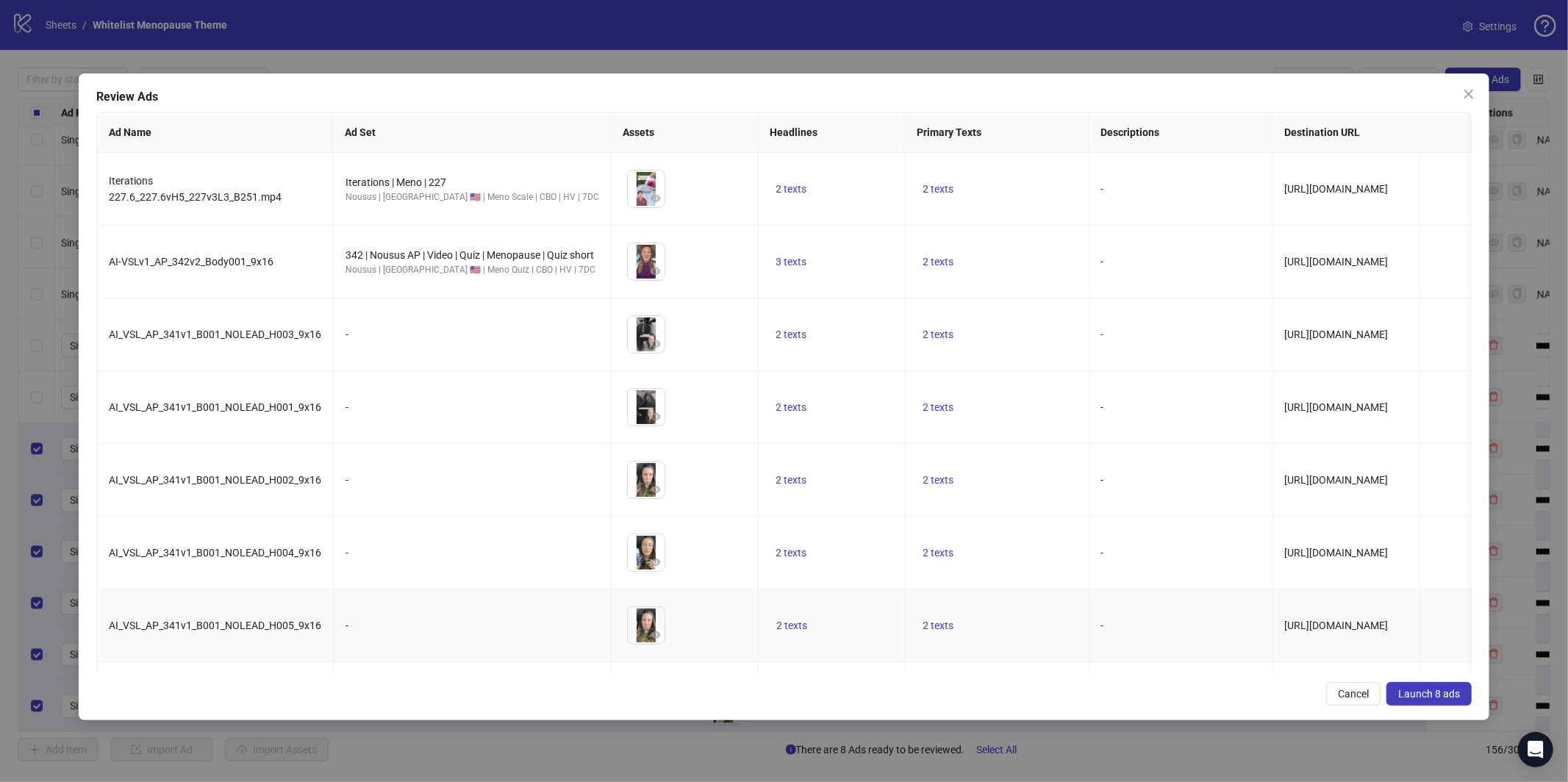
click at [1438, 690] on span "Launch 8 ads" at bounding box center [1429, 694] width 62 height 12
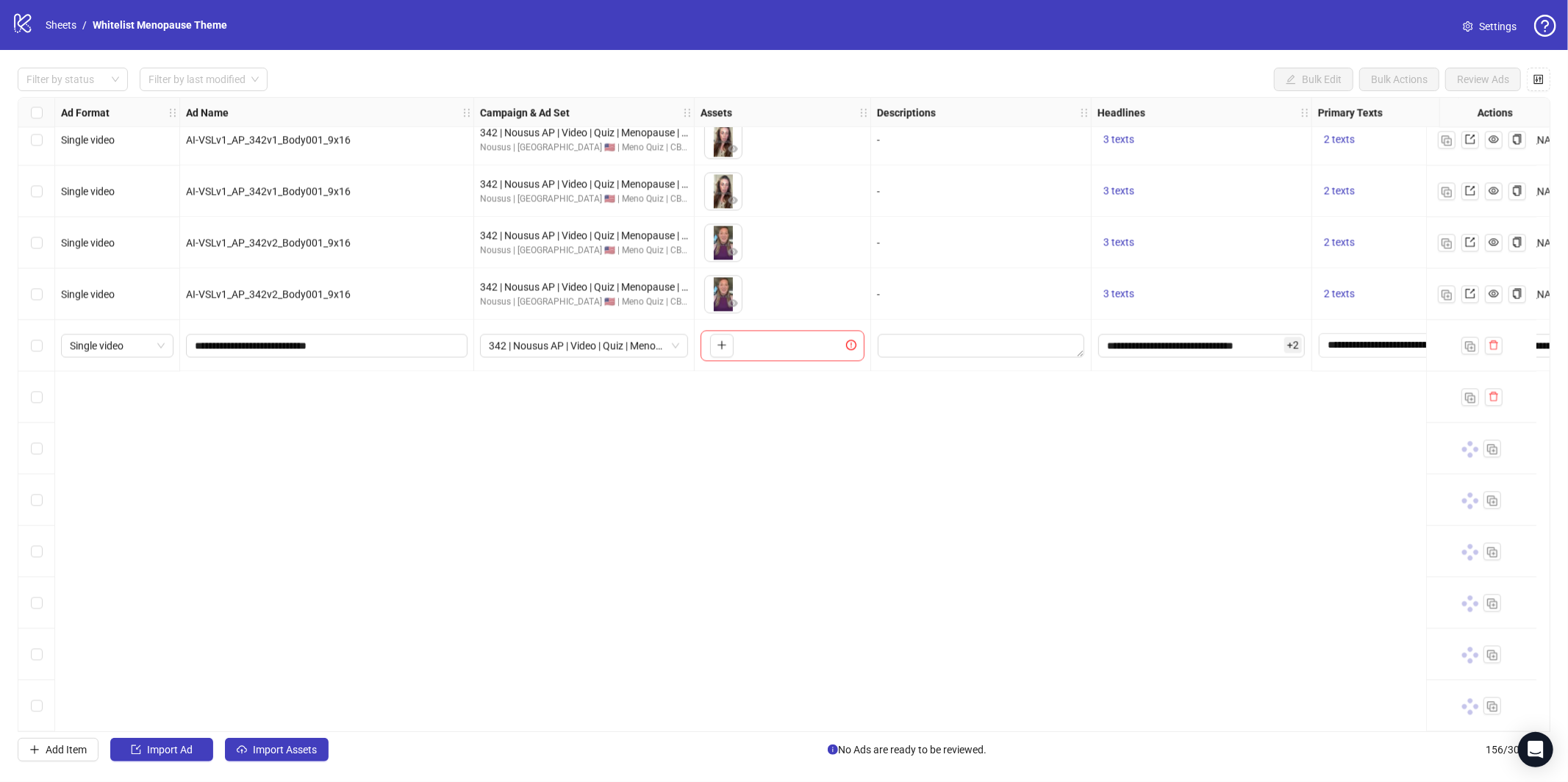
scroll to position [6964, 0]
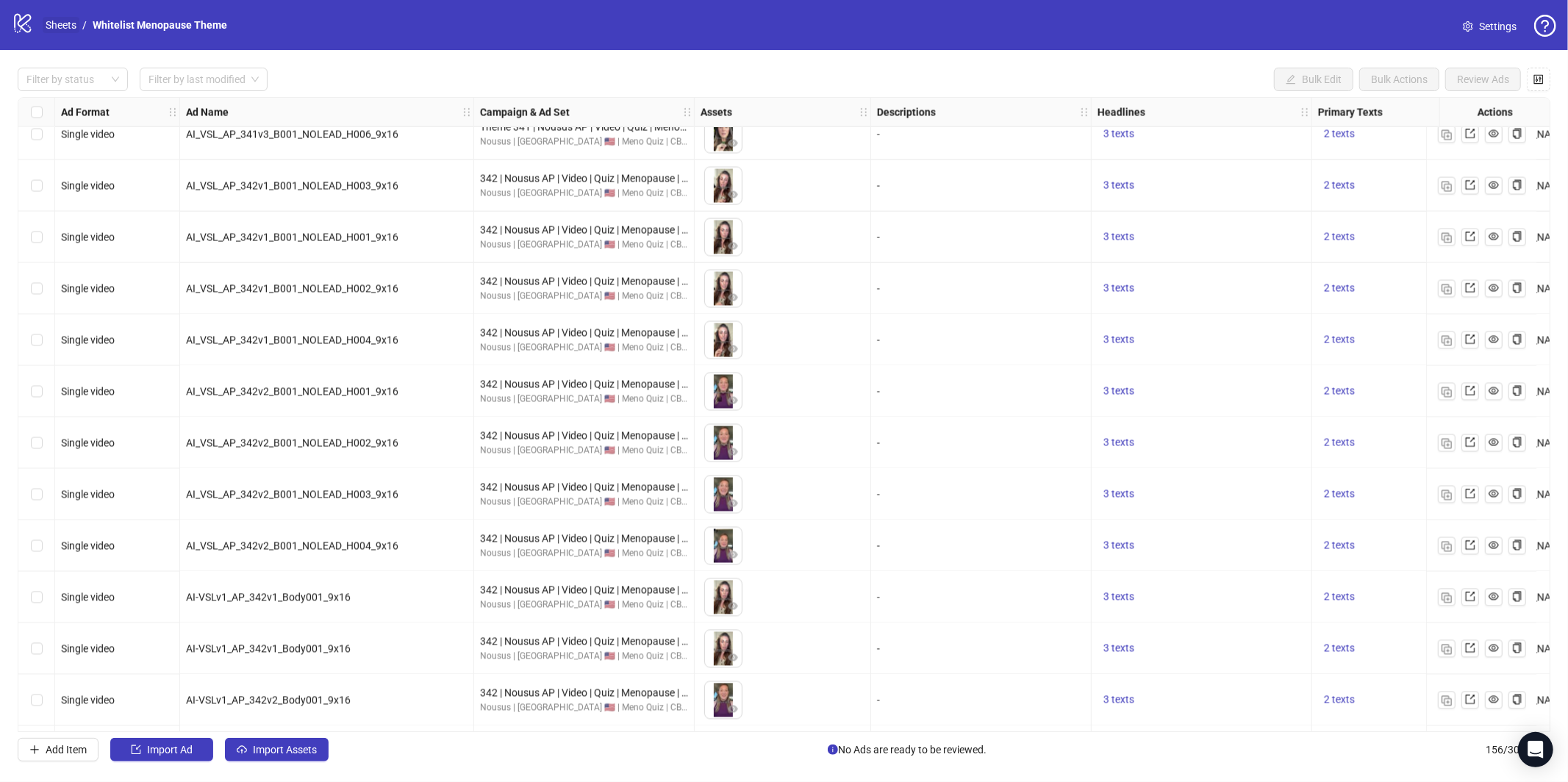
click at [62, 33] on link "Sheets" at bounding box center [61, 24] width 37 height 16
